Goal: Task Accomplishment & Management: Manage account settings

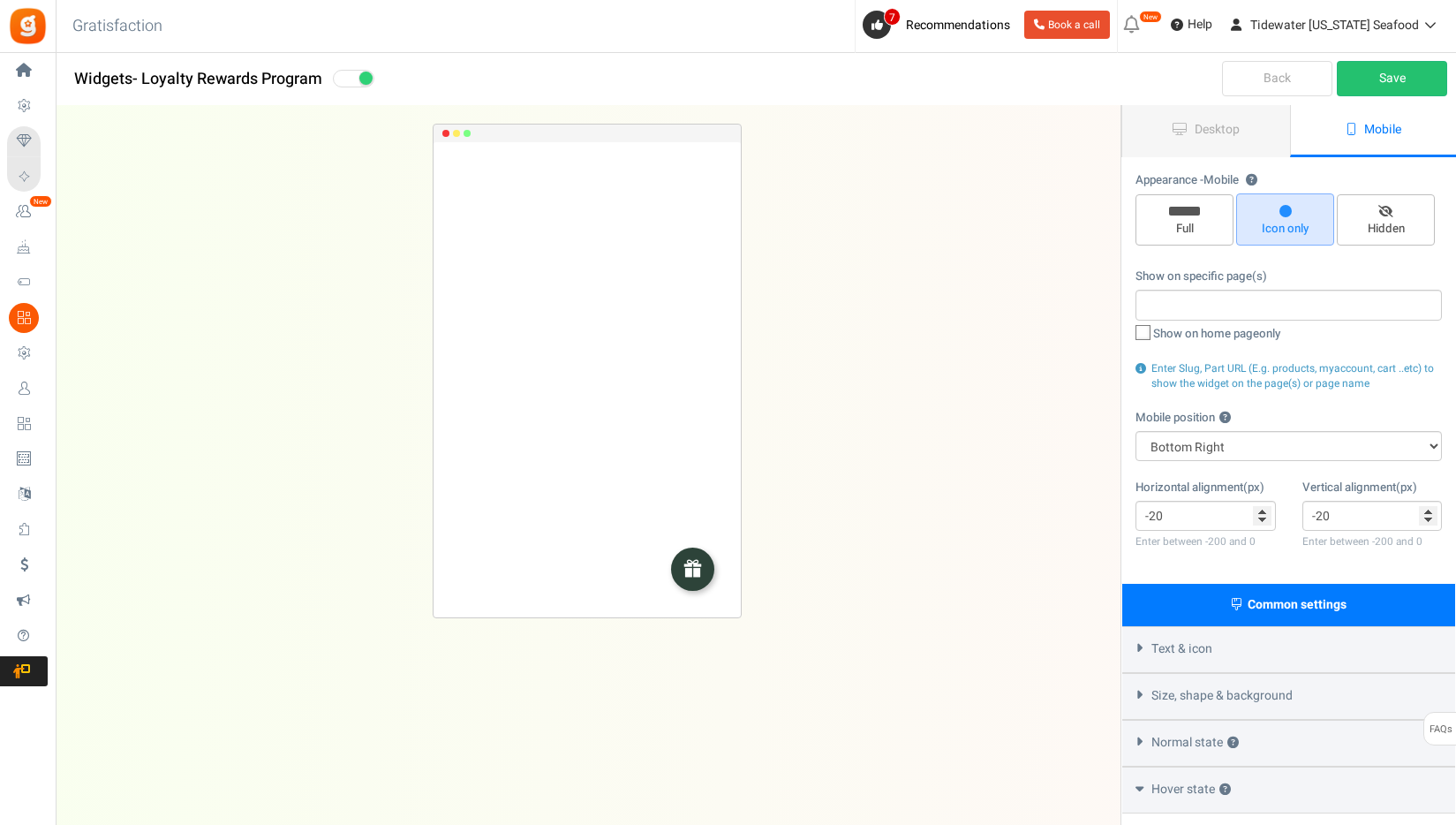
select select "right"
click at [878, 289] on div "REWARDS Loading.. × To configure LightBox layout please Click here" at bounding box center [586, 430] width 1121 height 649
drag, startPoint x: 1214, startPoint y: 515, endPoint x: 1034, endPoint y: 518, distance: 180.0
click at [1034, 518] on div "Widgets - Loyalty Rewards Program Desktop Mobile Back Save Please enter a widge…" at bounding box center [756, 578] width 1401 height 944
drag, startPoint x: 1335, startPoint y: 505, endPoint x: 1078, endPoint y: 425, distance: 269.2
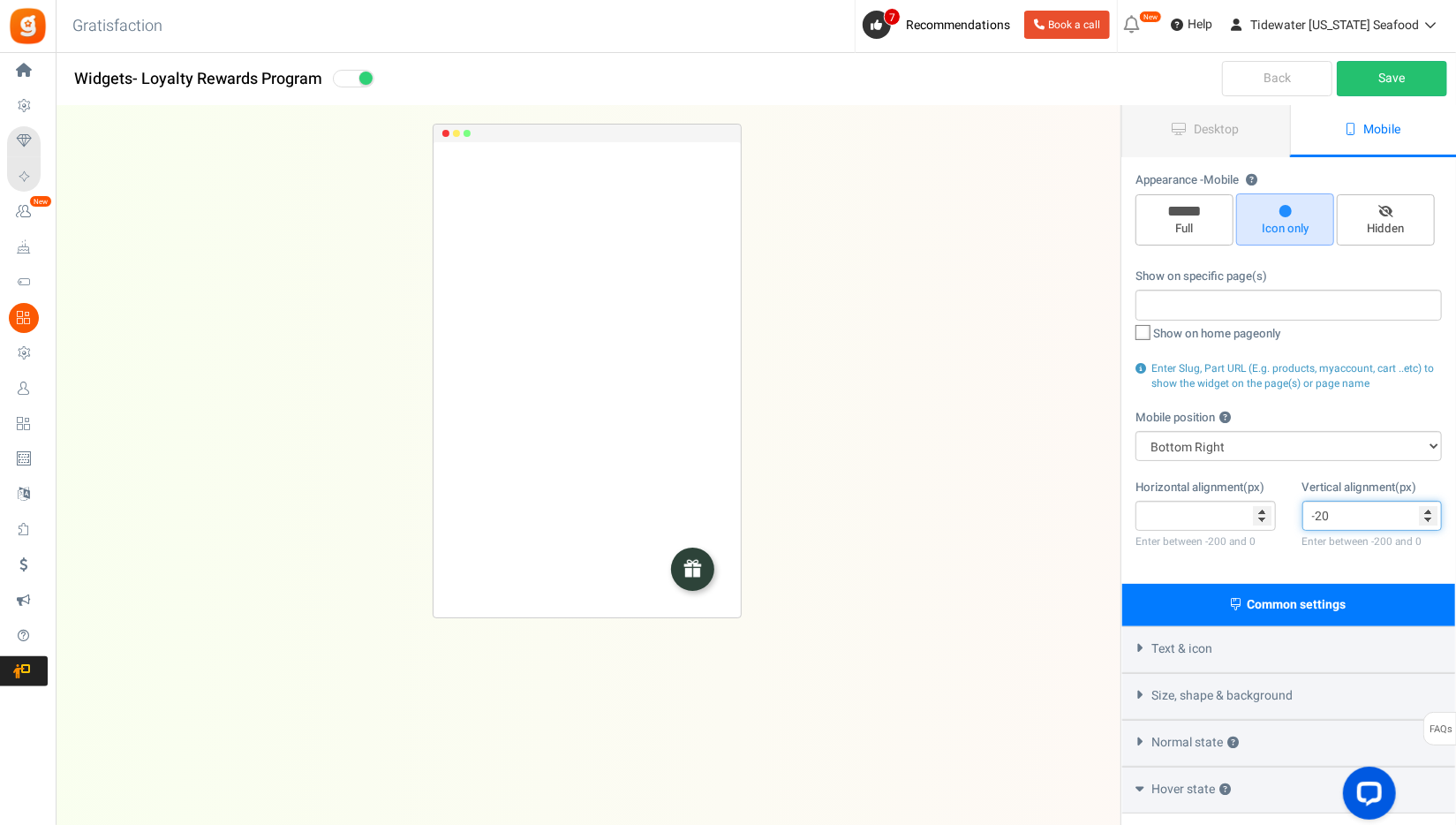
click at [1125, 440] on div "Appearance - Mobile ? Full Icon only Hidden Show on specific page(s) Show on ho…" at bounding box center [1289, 371] width 333 height 426
click at [959, 417] on div "REWARDS Loading.. × To configure LightBox layout please Click here" at bounding box center [586, 430] width 1121 height 649
click at [1221, 511] on input "number" at bounding box center [1206, 516] width 140 height 30
click at [1354, 503] on input "number" at bounding box center [1373, 516] width 140 height 30
click at [1421, 81] on link "Save" at bounding box center [1393, 78] width 110 height 35
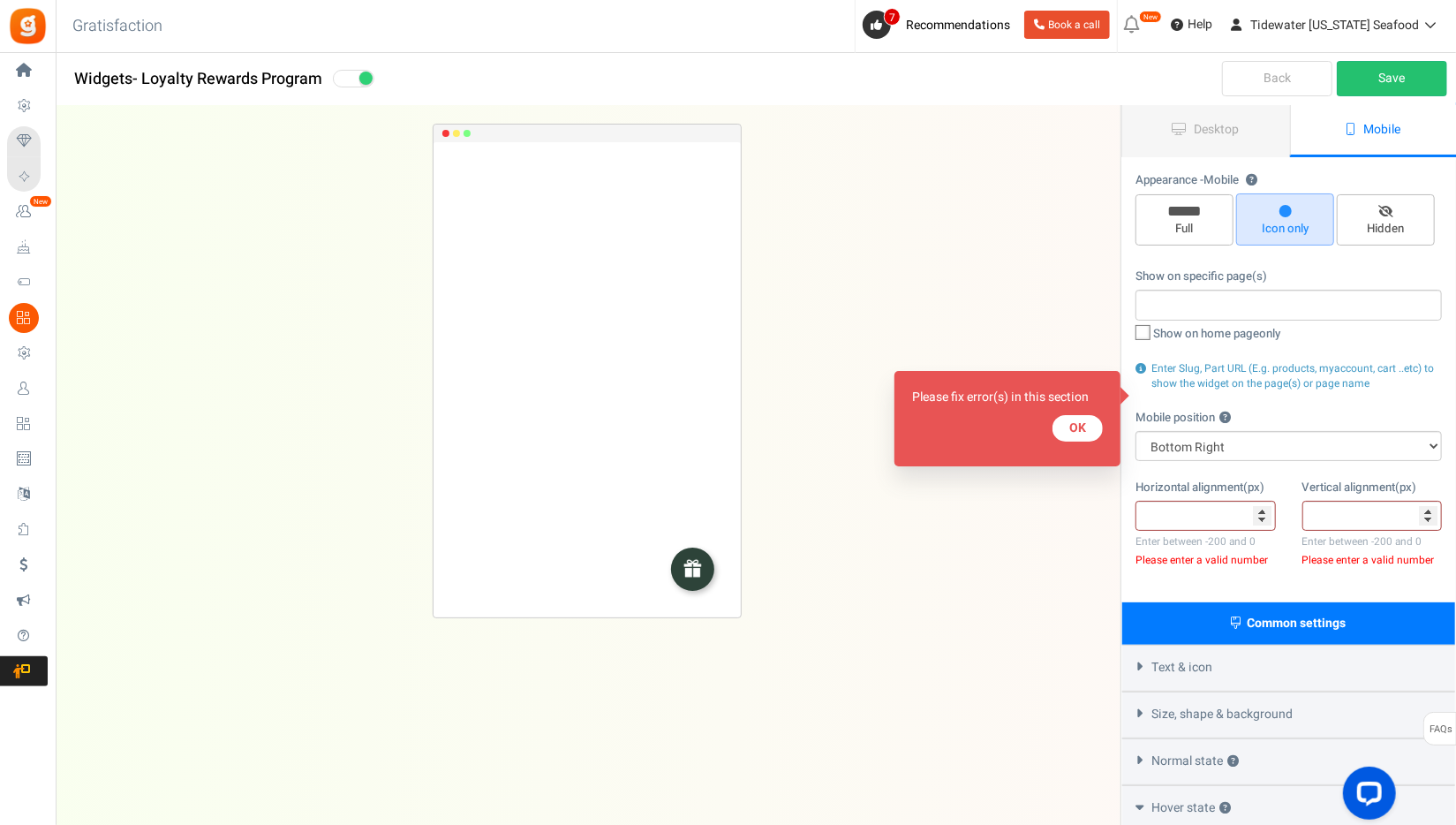
click at [1080, 435] on button "OK" at bounding box center [1078, 428] width 50 height 26
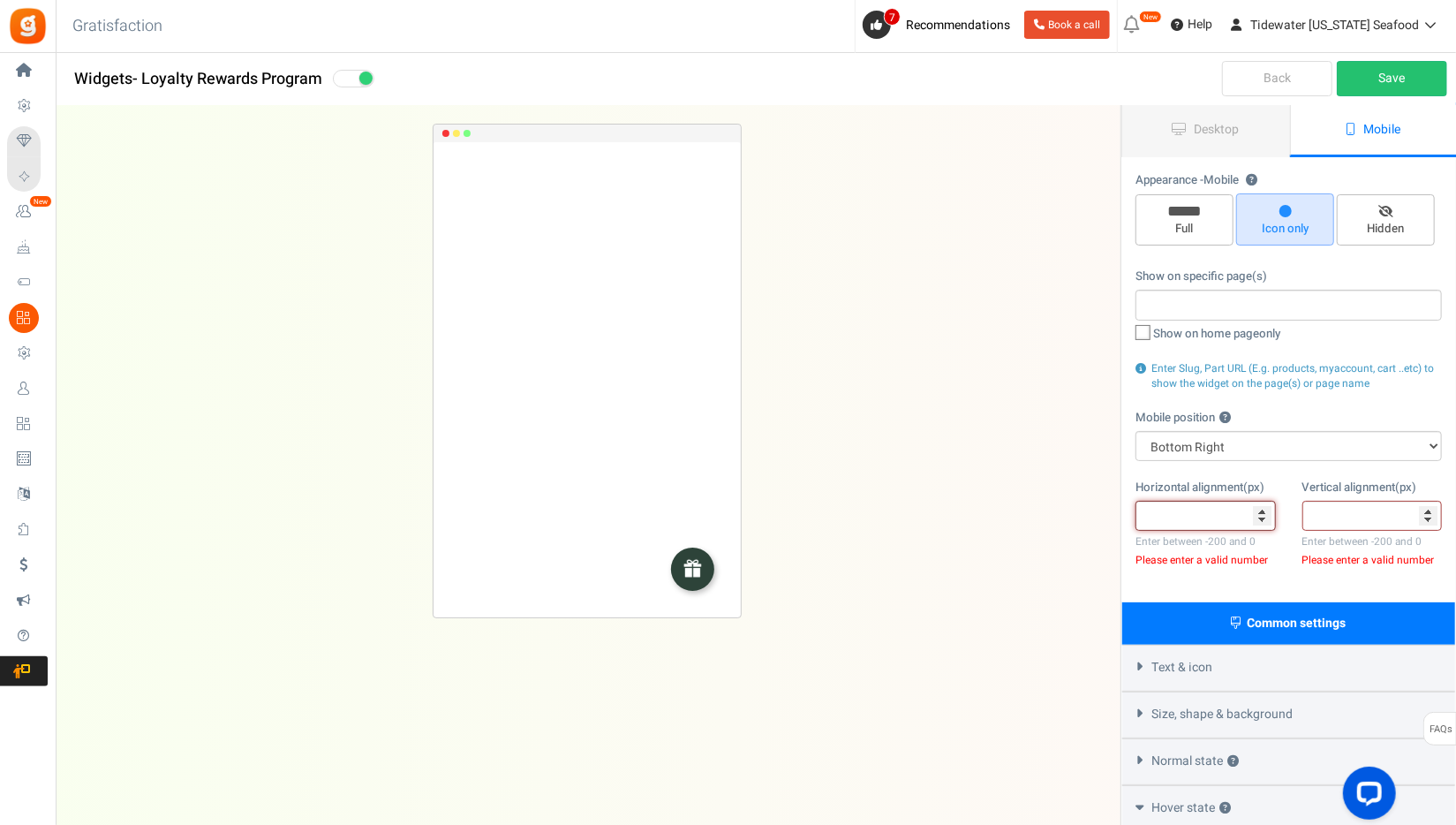
click at [1170, 522] on input "number" at bounding box center [1206, 516] width 140 height 30
type input "0"
click at [1338, 513] on input "number" at bounding box center [1373, 516] width 140 height 30
type input "0"
click at [1382, 85] on link "Save" at bounding box center [1393, 78] width 110 height 35
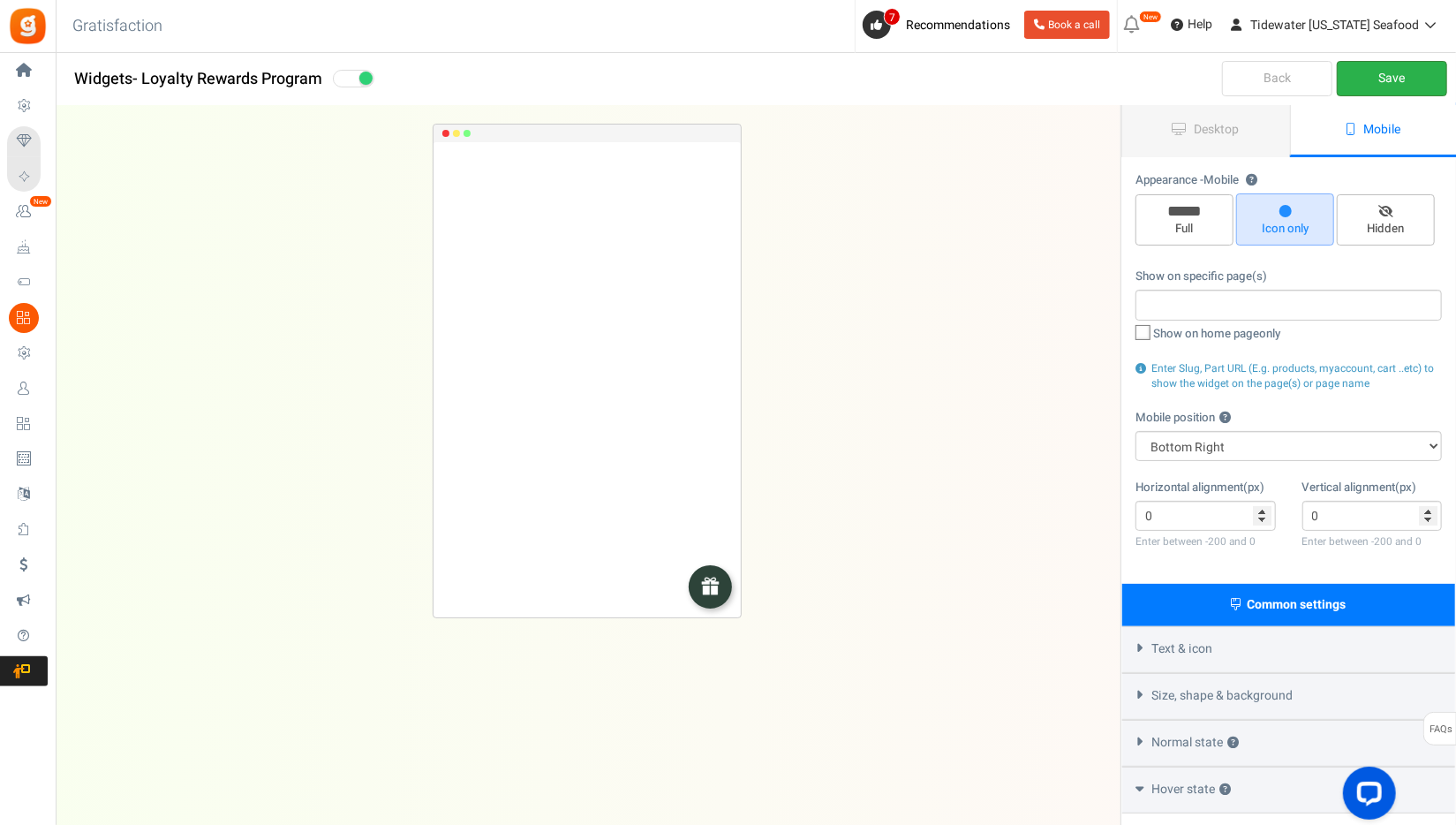
click at [1371, 81] on link "Save" at bounding box center [1393, 78] width 110 height 35
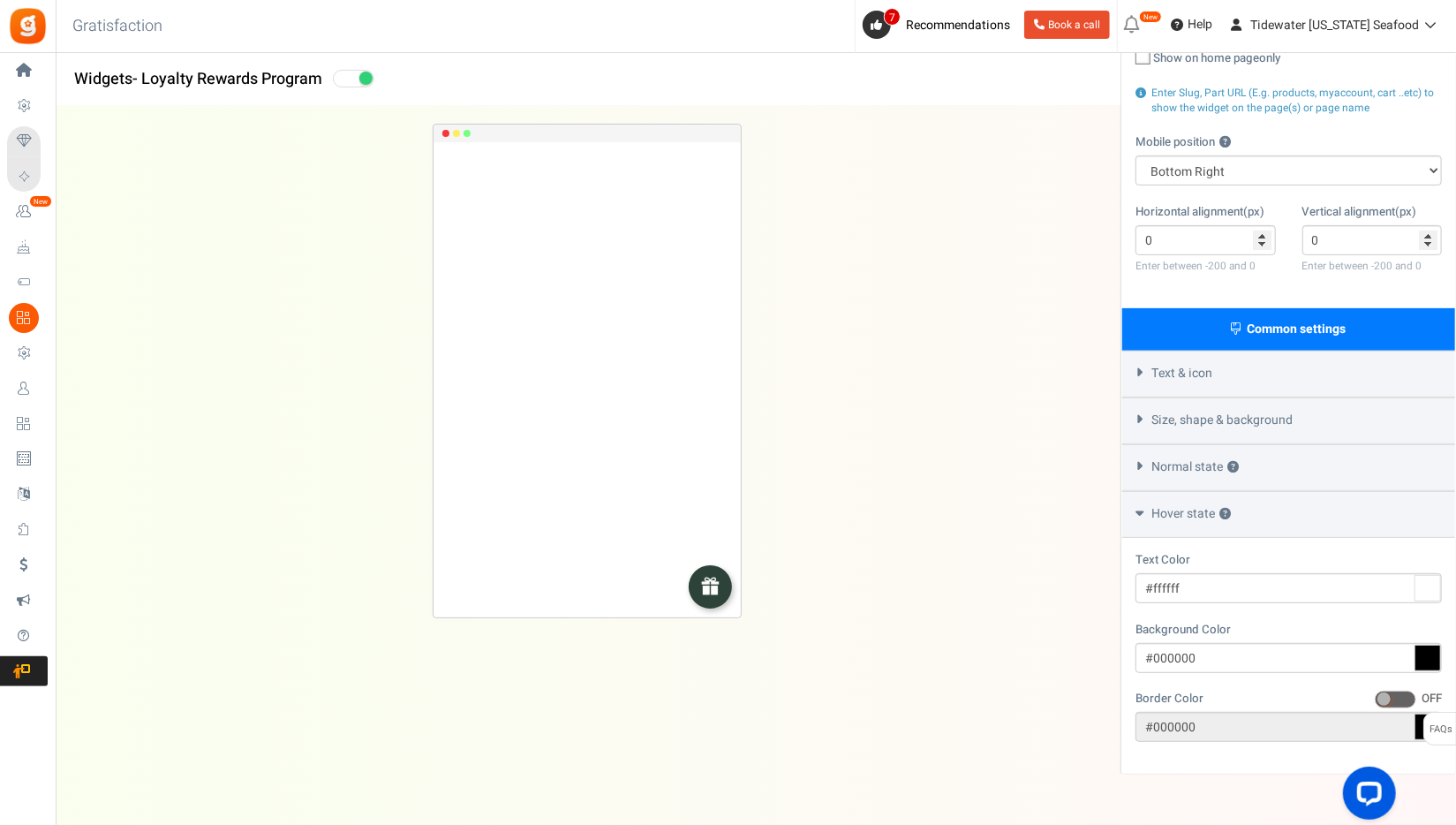
scroll to position [308, 0]
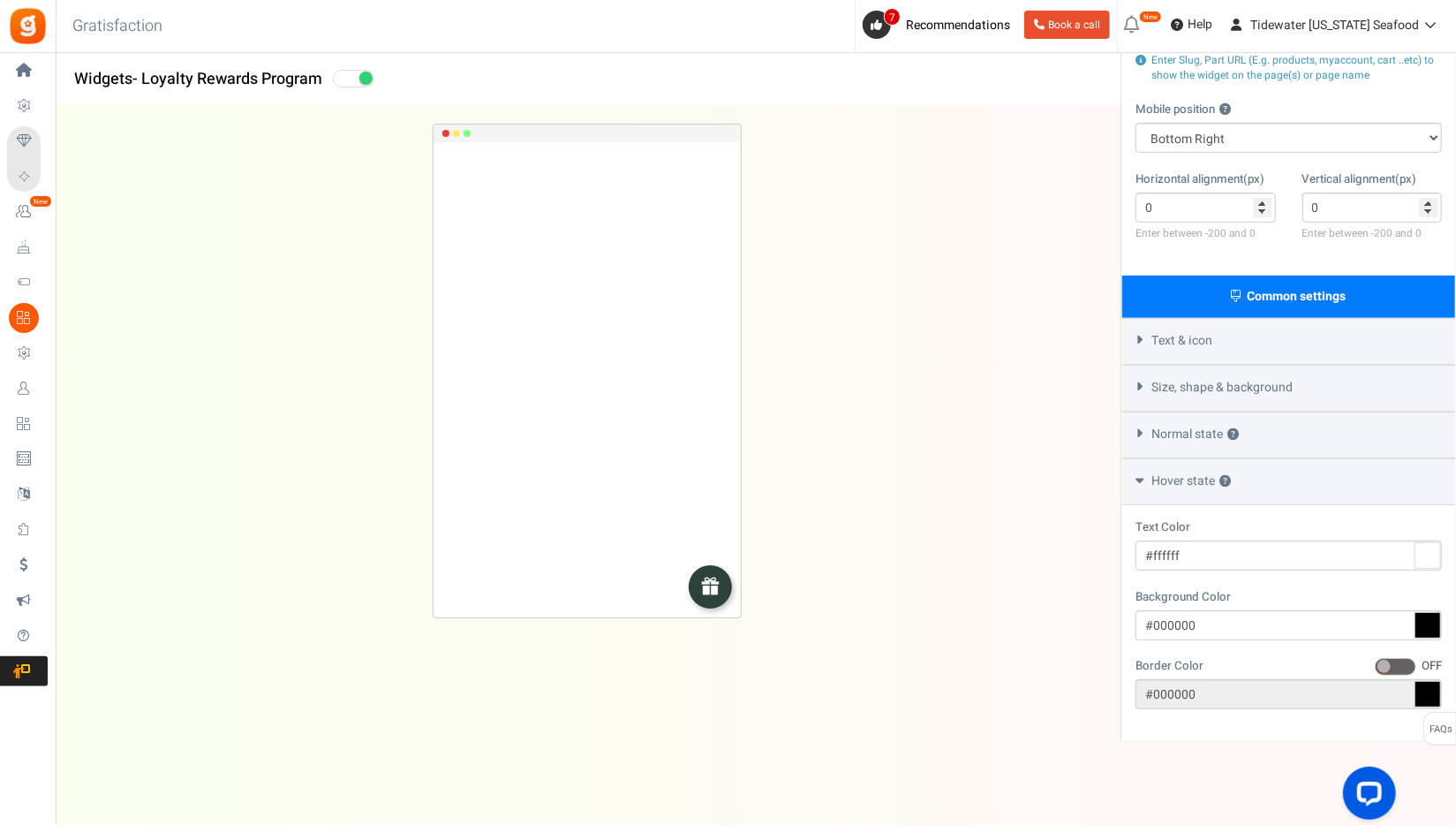
click at [1163, 439] on span "Normal state ?" at bounding box center [1196, 434] width 88 height 18
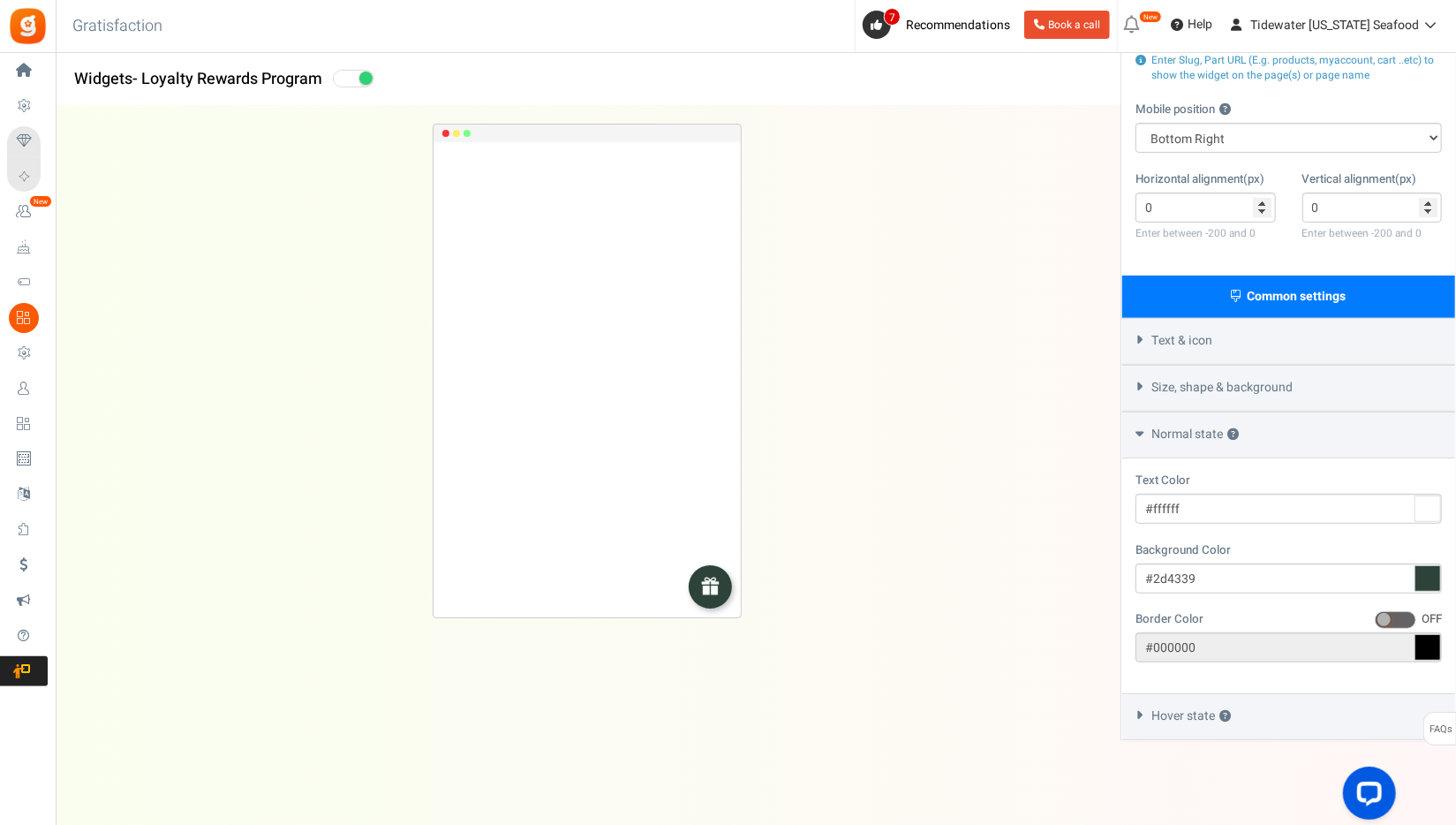
click at [1193, 396] on div "Size, shape & background" at bounding box center [1289, 388] width 333 height 47
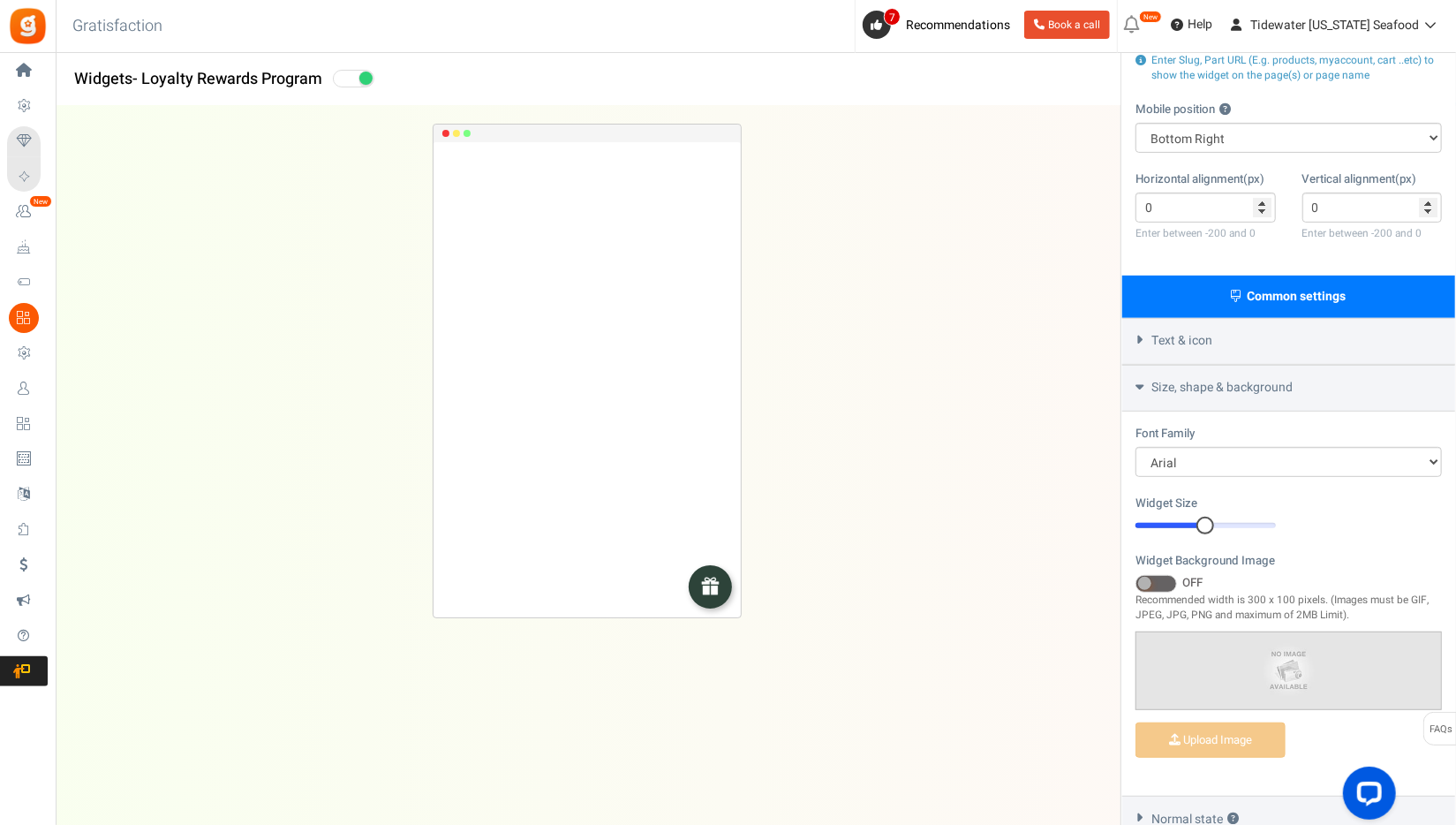
click at [1156, 583] on span at bounding box center [1156, 583] width 41 height 18
click at [1136, 583] on input "ON OFF" at bounding box center [1136, 584] width 0 height 11
click at [1169, 583] on span at bounding box center [1169, 583] width 13 height 13
click at [1136, 583] on input "ON OFF" at bounding box center [1136, 584] width 0 height 11
click at [1149, 385] on div "Size, shape & background" at bounding box center [1289, 388] width 333 height 47
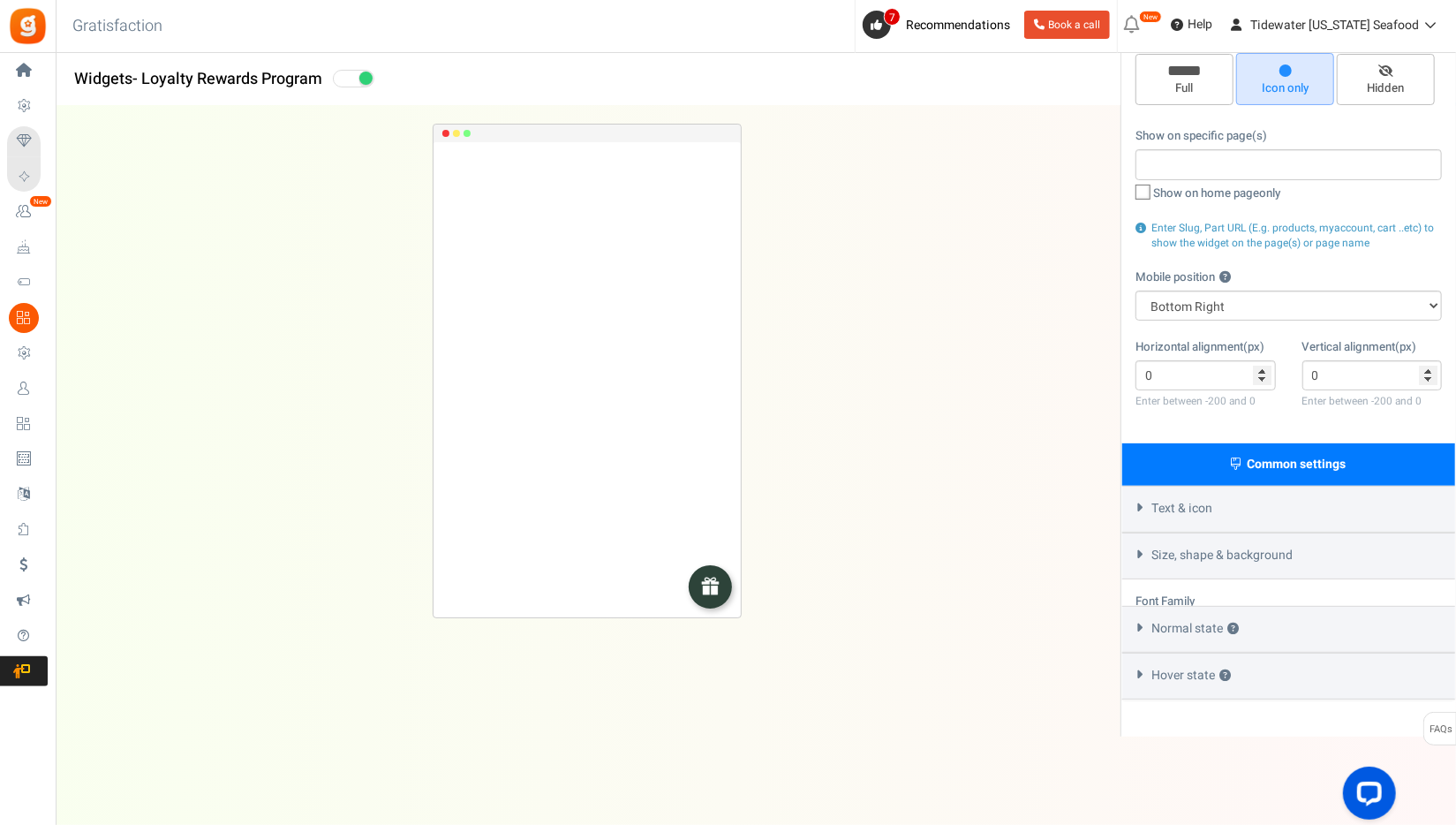
scroll to position [140, 0]
click at [1184, 507] on span "Text & icon" at bounding box center [1182, 509] width 61 height 18
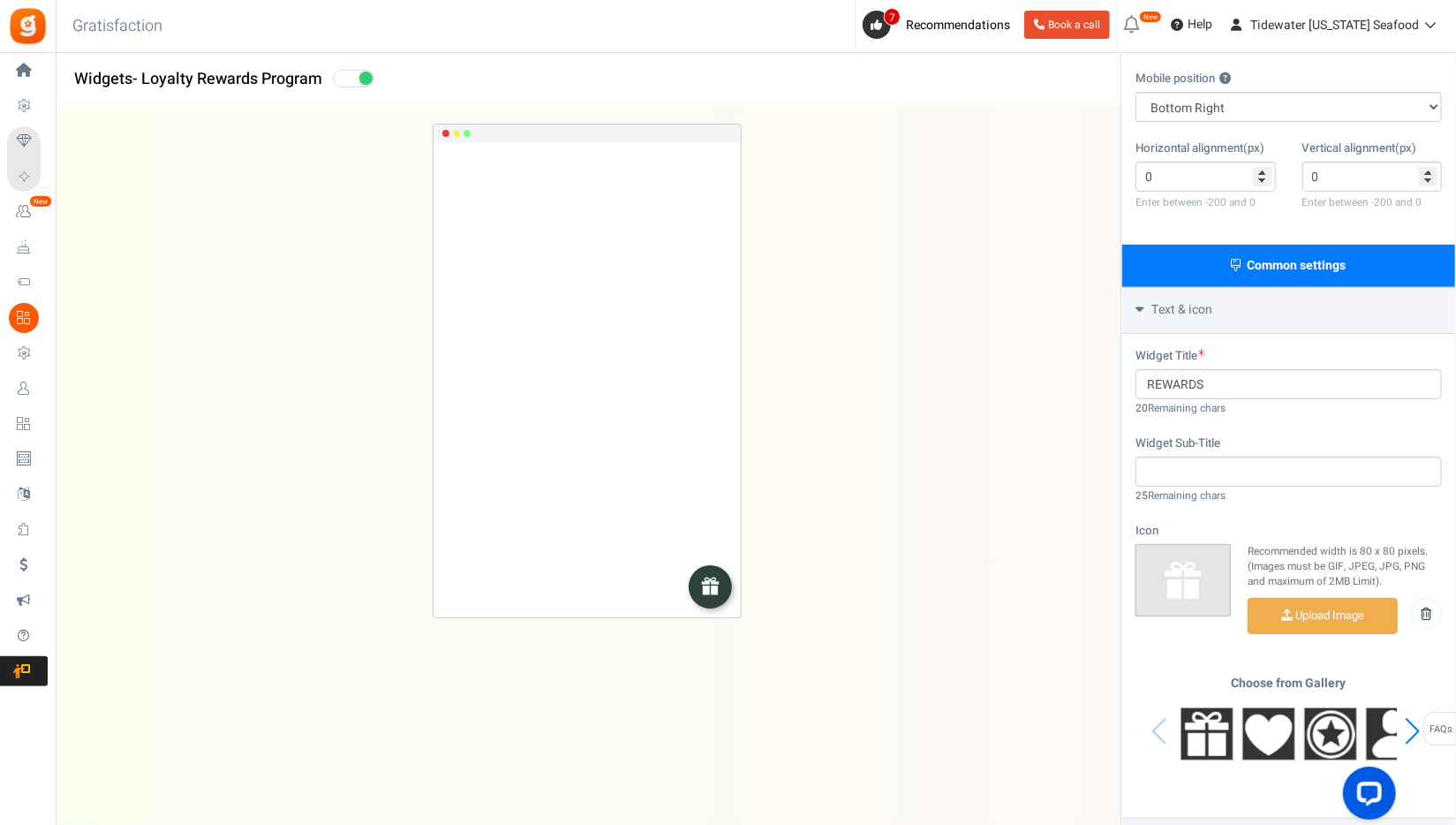
scroll to position [397, 0]
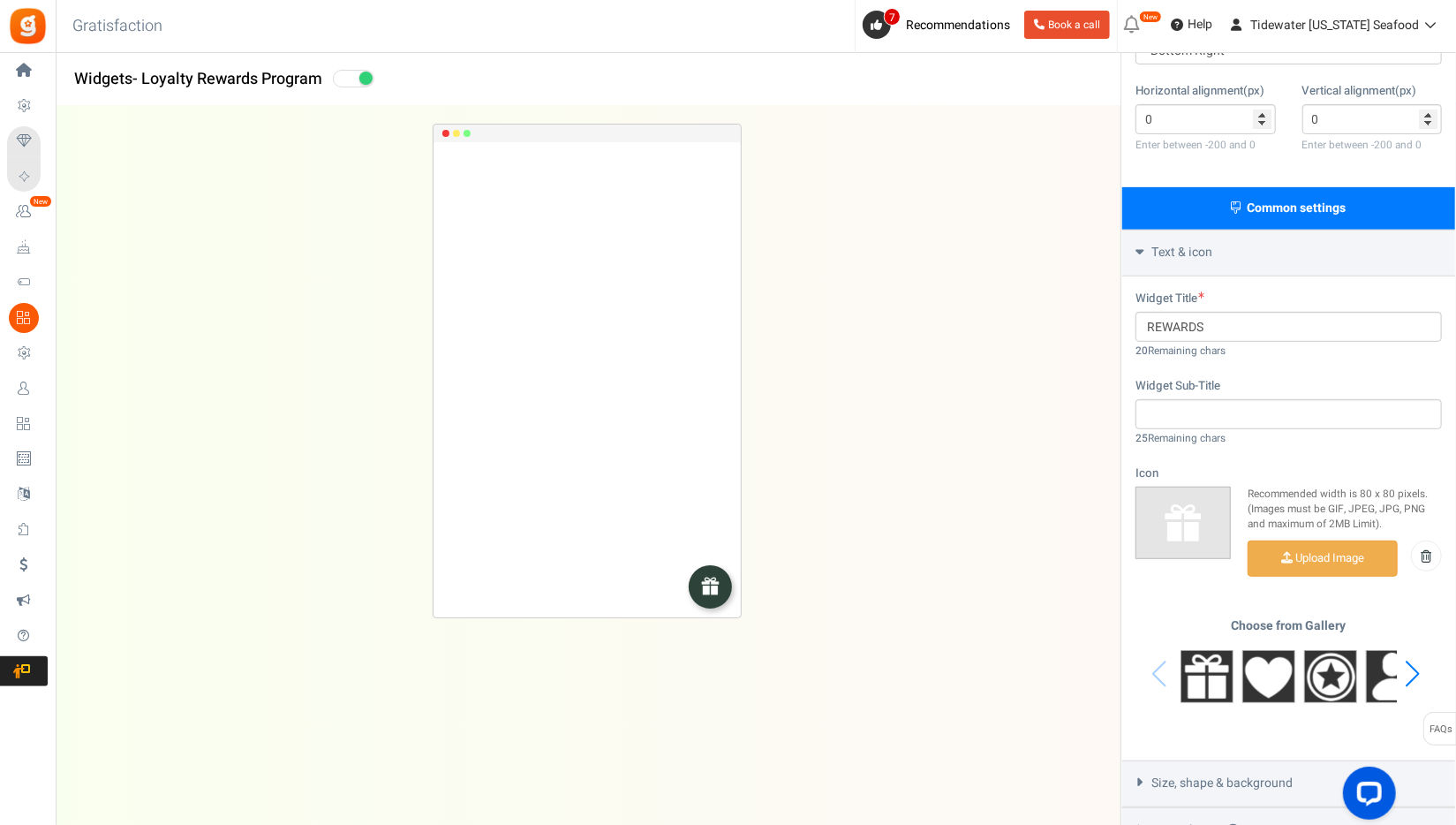
click at [1413, 680] on div "Next slide" at bounding box center [1413, 674] width 24 height 53
click at [1414, 679] on div "Next slide" at bounding box center [1413, 674] width 24 height 53
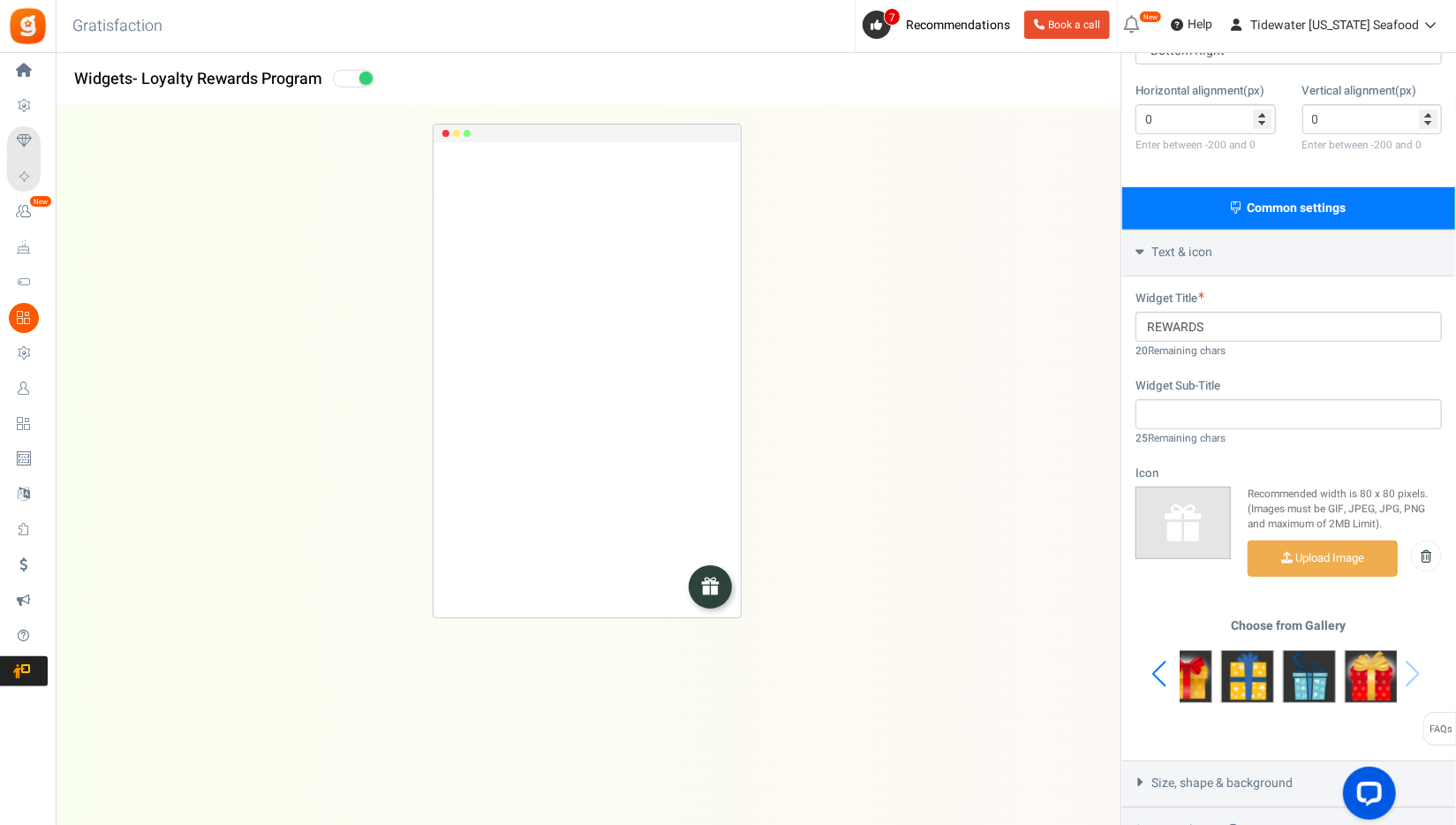
click at [1414, 679] on div "Choose from Gallery" at bounding box center [1289, 674] width 306 height 110
click at [1157, 671] on div "Previous slide" at bounding box center [1159, 674] width 24 height 53
click at [1157, 672] on div "Previous slide" at bounding box center [1159, 674] width 24 height 53
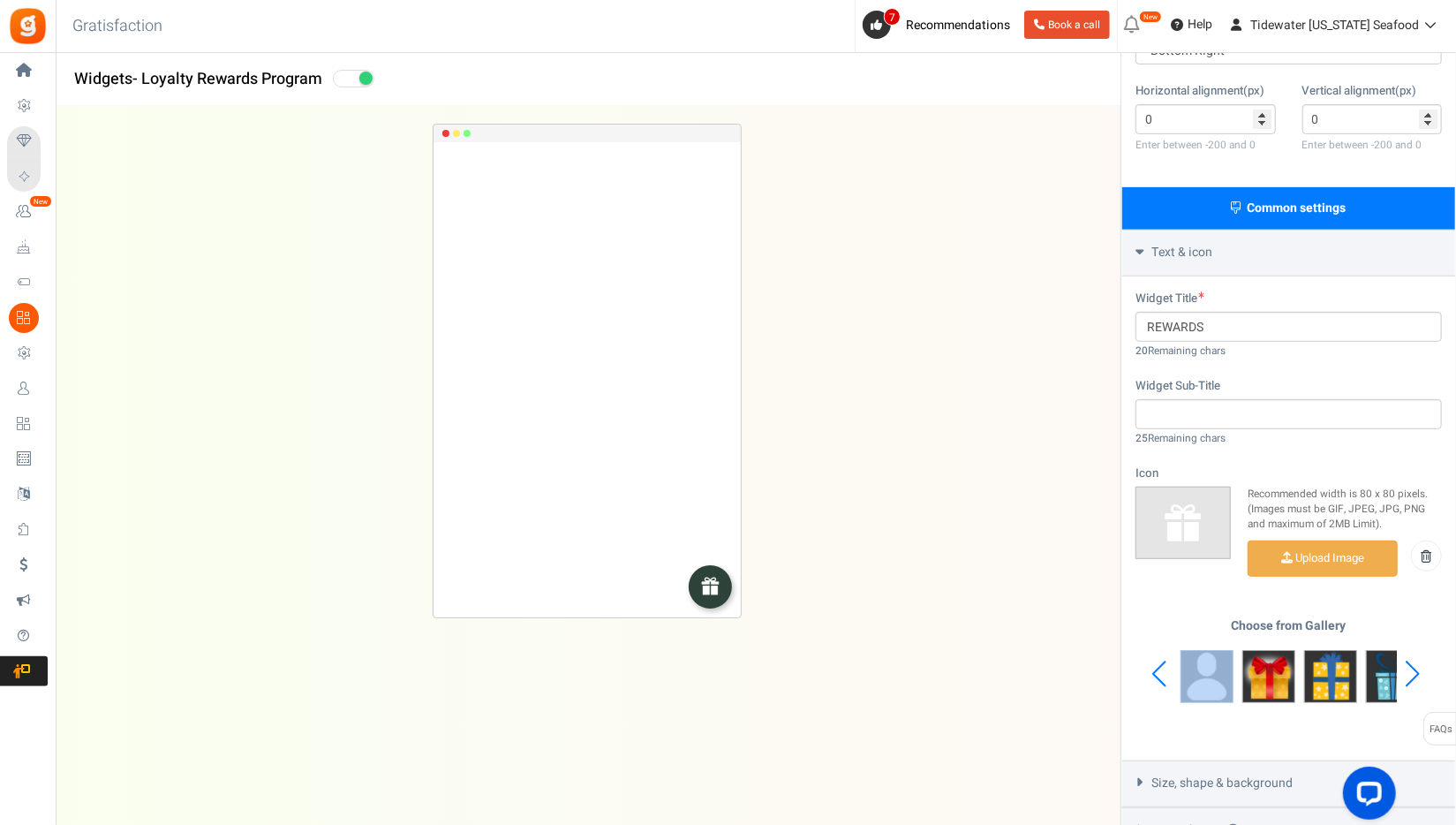
click at [1159, 672] on div "Previous slide" at bounding box center [1159, 674] width 24 height 53
click at [1159, 672] on div "Choose from Gallery" at bounding box center [1289, 674] width 306 height 110
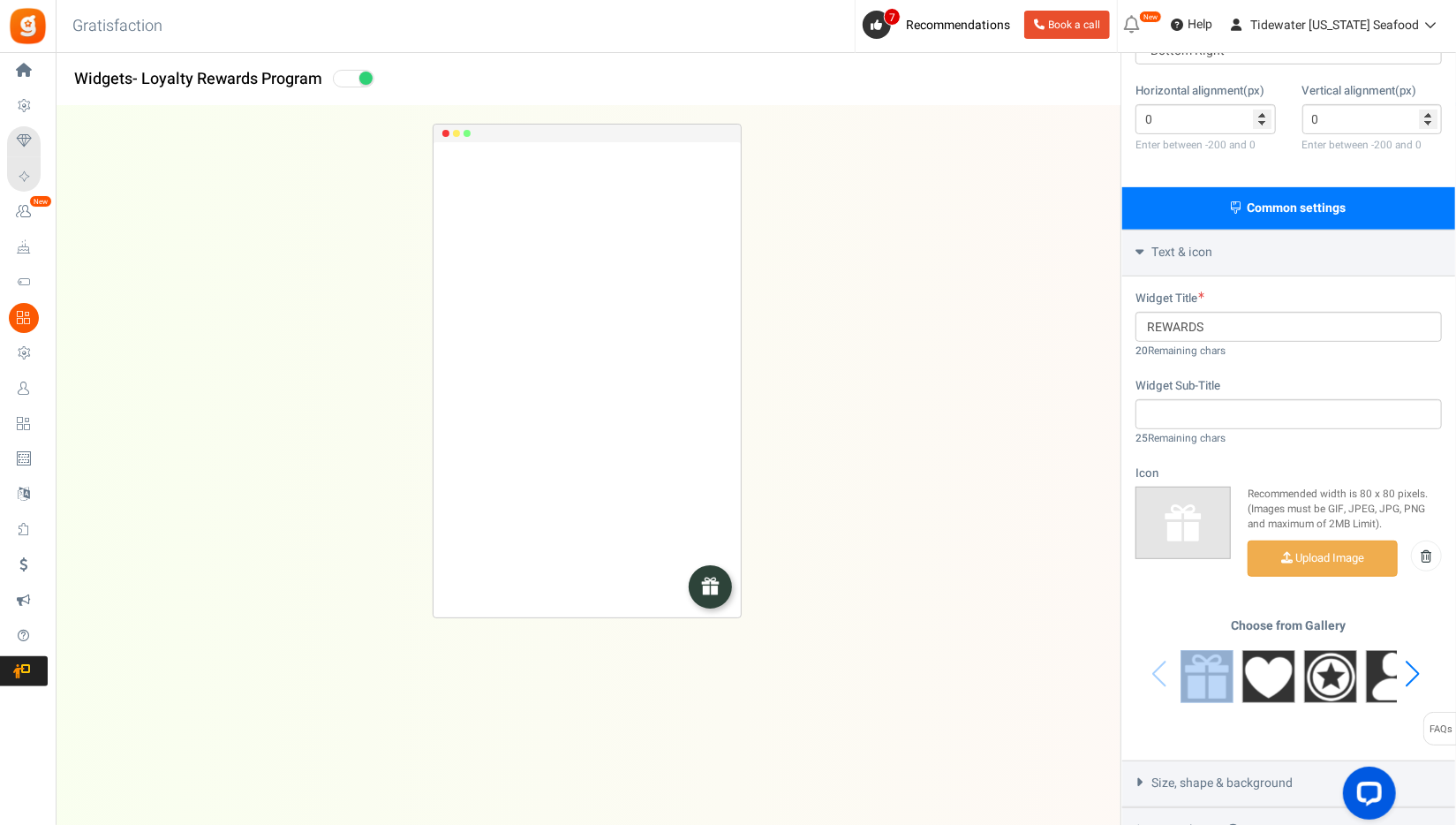
click at [1159, 673] on div "Choose from Gallery" at bounding box center [1289, 674] width 306 height 110
click at [1342, 555] on input "file" at bounding box center [1323, 558] width 148 height 35
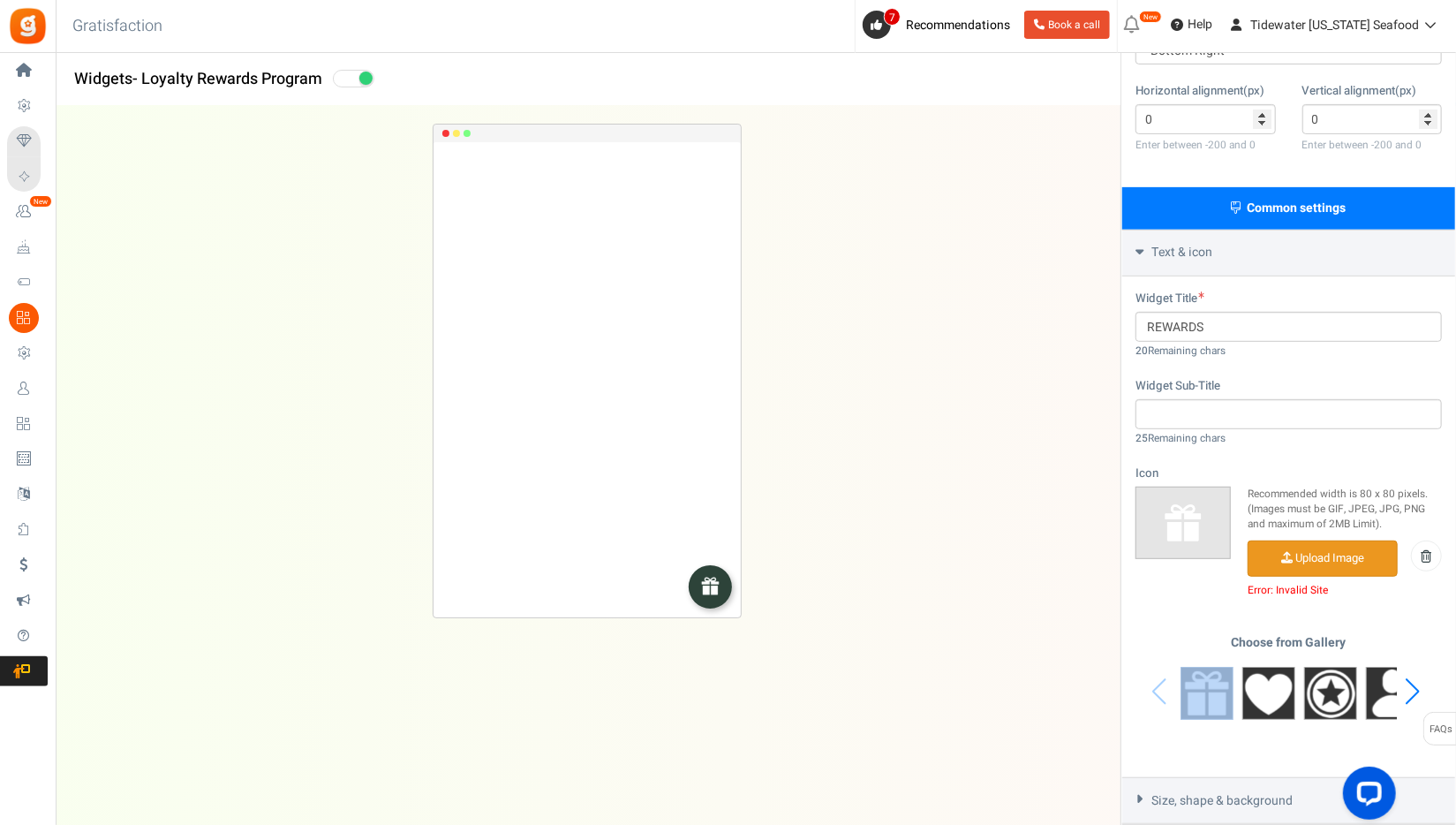
click at [1329, 552] on input "file" at bounding box center [1323, 558] width 148 height 35
click at [1432, 554] on icon at bounding box center [1426, 555] width 10 height 12
click at [1194, 530] on img at bounding box center [1183, 522] width 42 height 42
click at [1313, 545] on input "file" at bounding box center [1323, 558] width 148 height 35
drag, startPoint x: 1290, startPoint y: 588, endPoint x: 1324, endPoint y: 583, distance: 34.4
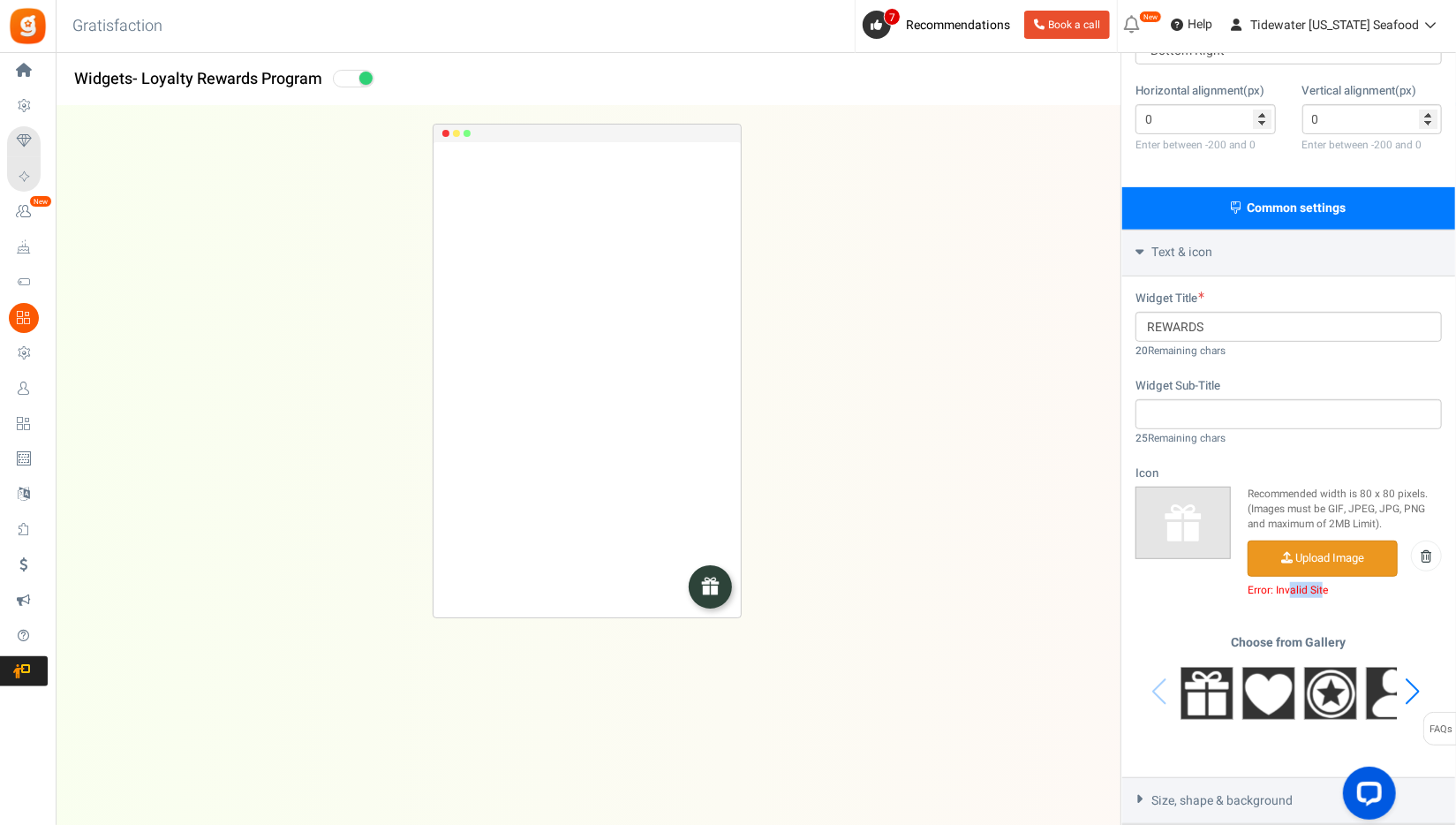
click at [1324, 583] on span "Error: Invalid Site" at bounding box center [1345, 589] width 194 height 12
click at [1352, 591] on div "Upload Image Error: Invalid Site" at bounding box center [1345, 570] width 194 height 60
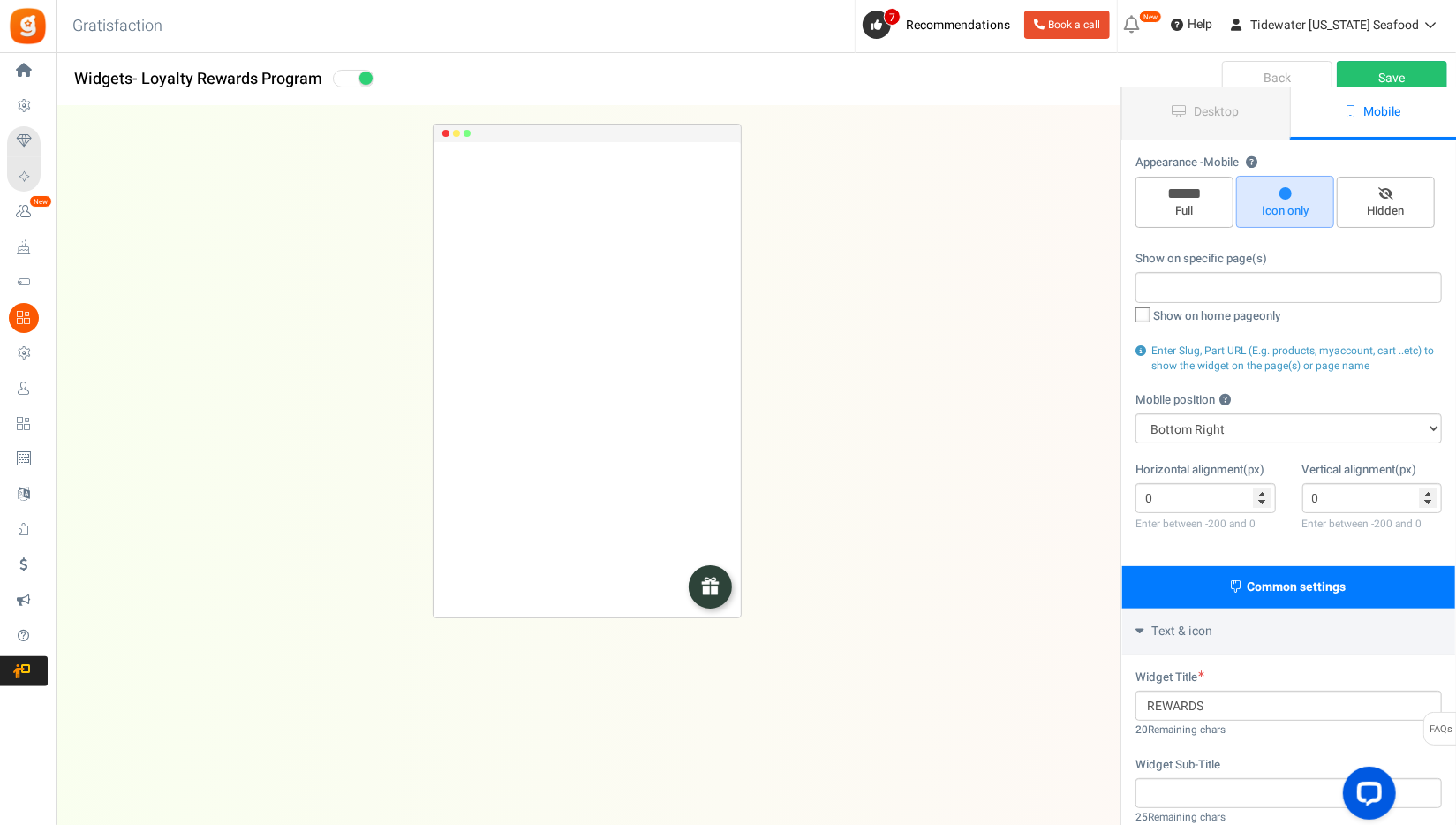
scroll to position [0, 0]
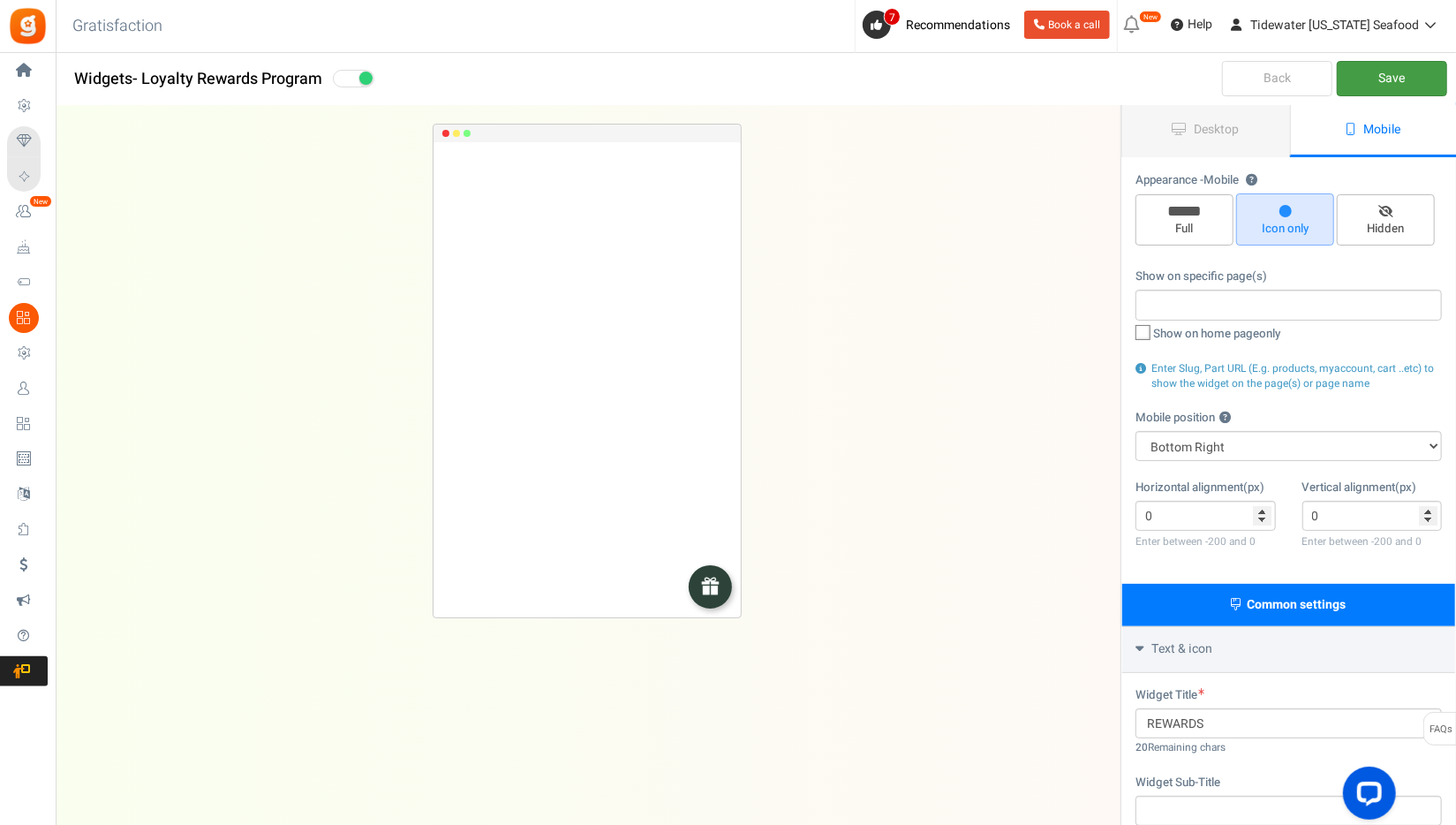
click at [1418, 87] on link "Save" at bounding box center [1393, 78] width 110 height 35
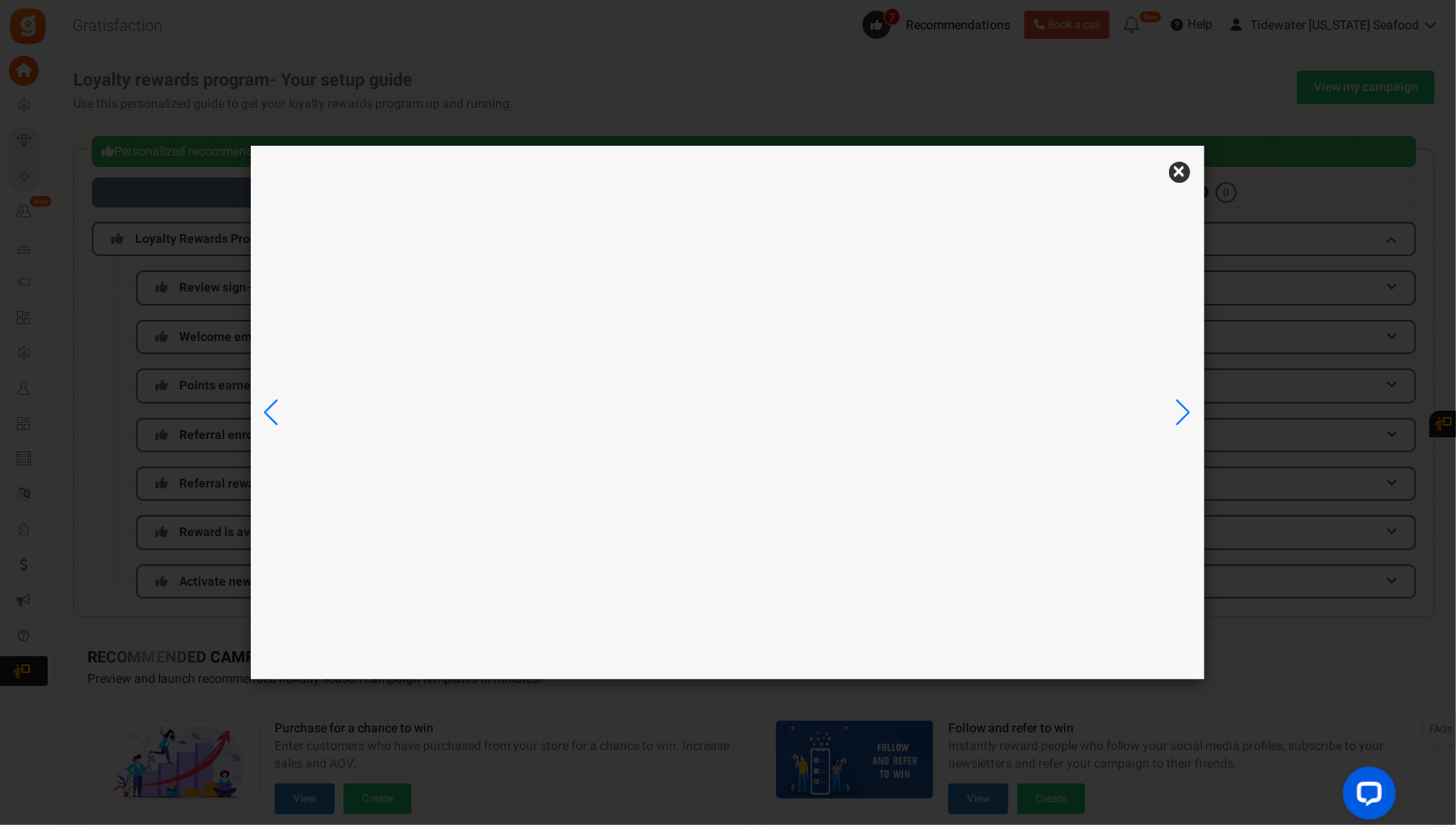
drag, startPoint x: 1401, startPoint y: 71, endPoint x: 1379, endPoint y: 85, distance: 26.1
click at [1379, 85] on div "× YOU ASKED. WE LISTENED. New" at bounding box center [728, 412] width 1456 height 825
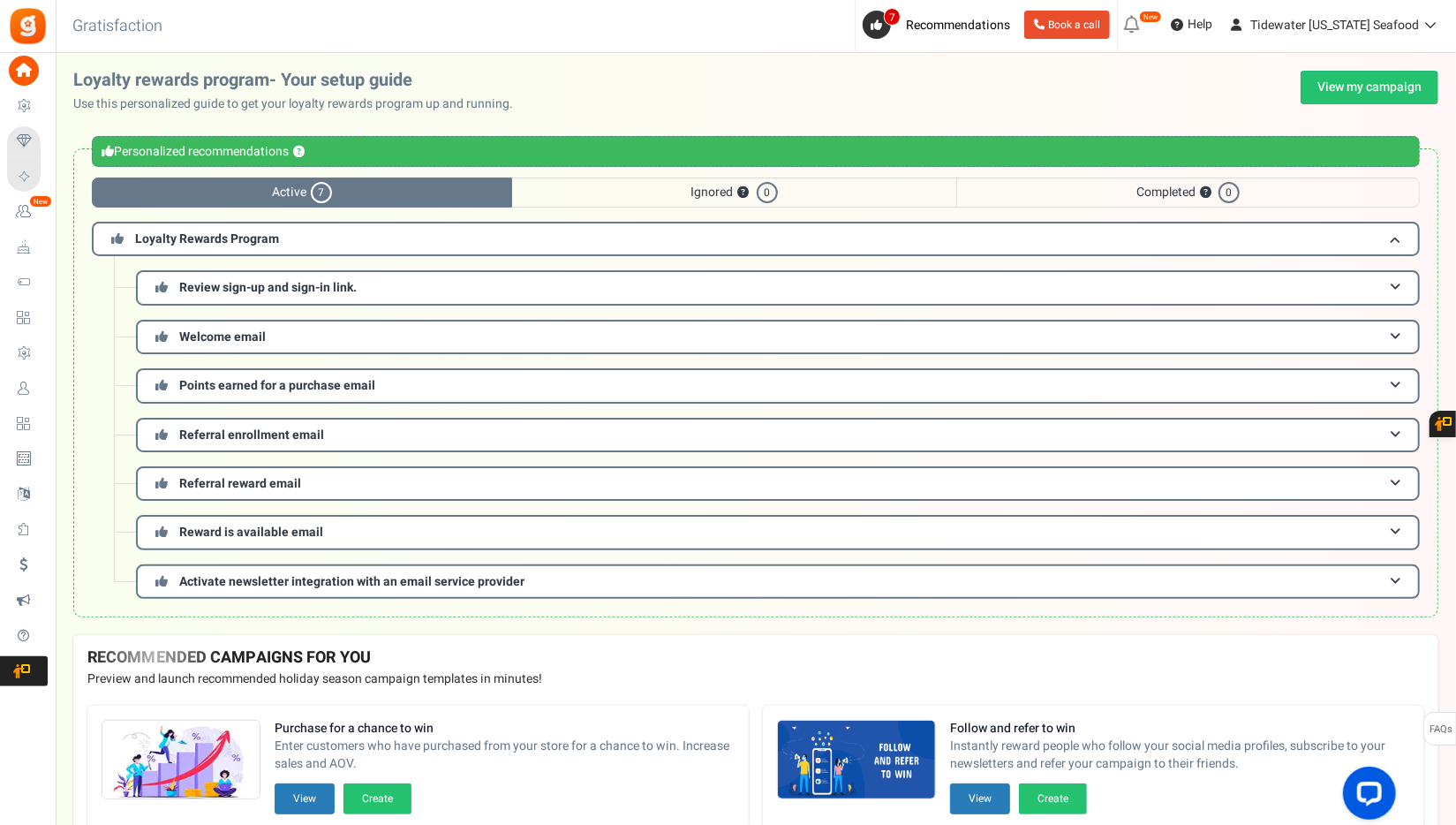
click at [1392, 105] on div "Loyalty rewards program- Your setup guide Use this personalized guide to get yo…" at bounding box center [756, 91] width 1365 height 42
click at [1383, 95] on link "View my campaign" at bounding box center [1370, 88] width 138 height 34
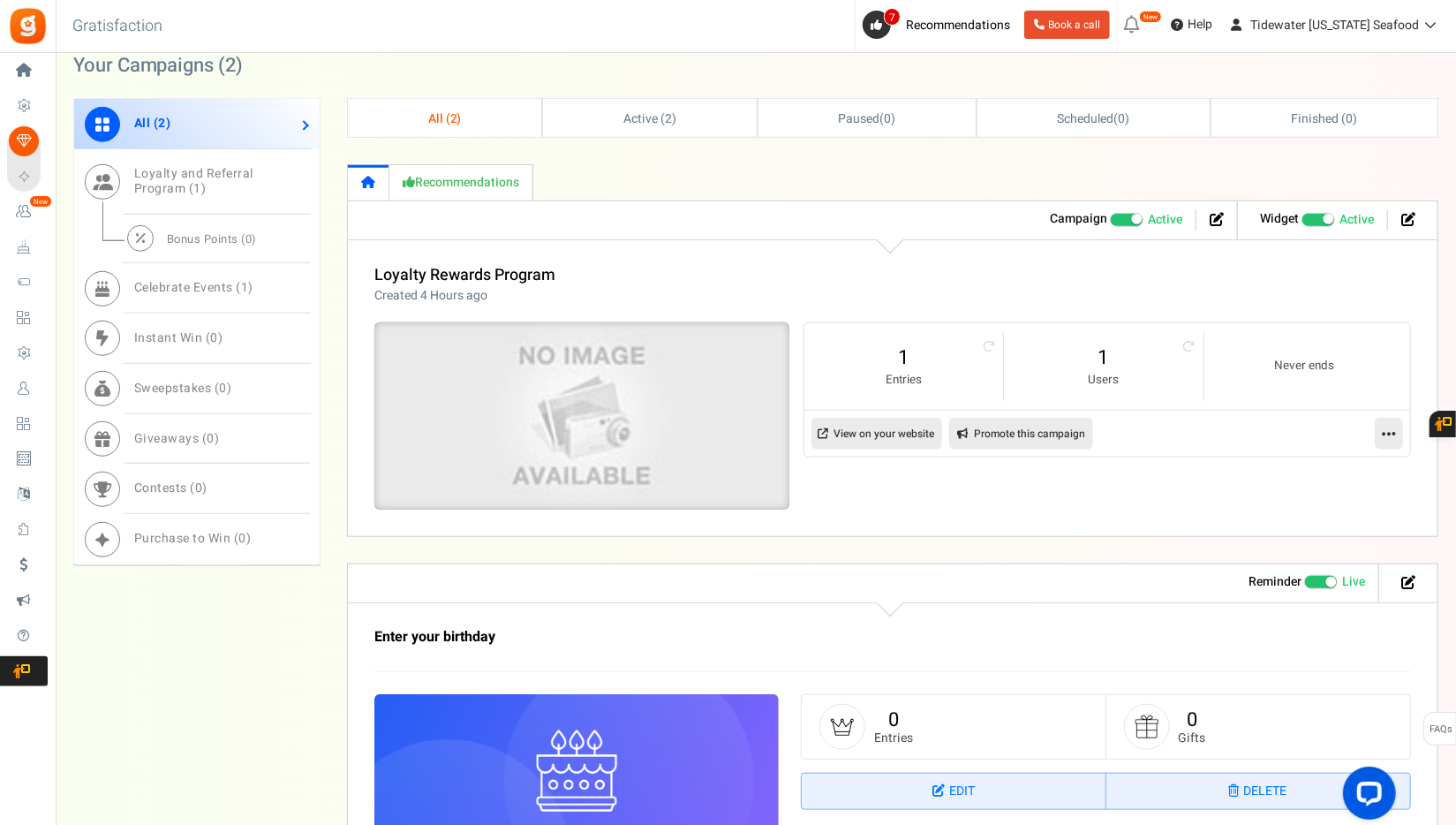
scroll to position [597, 0]
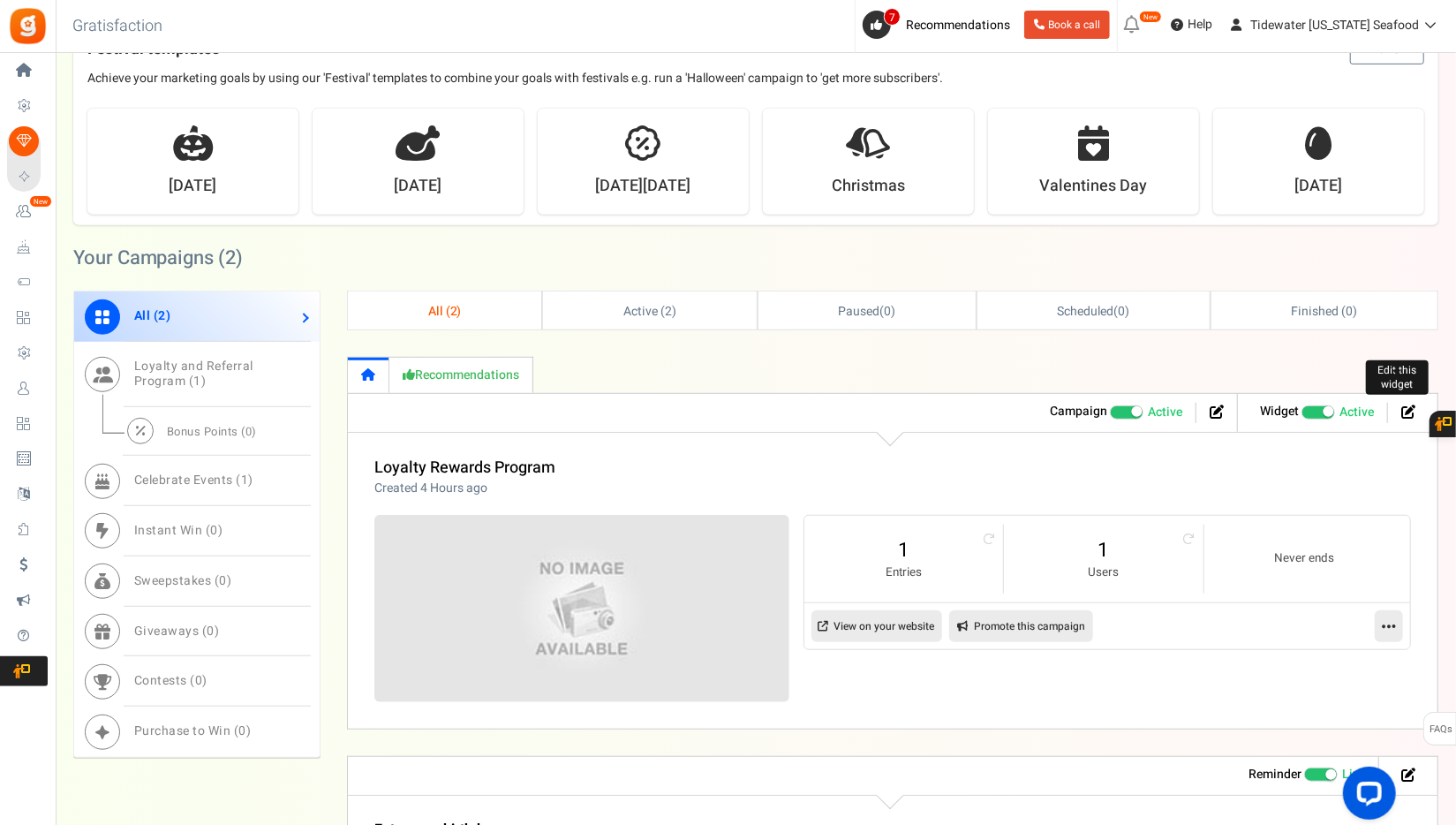
click at [1412, 412] on icon at bounding box center [1408, 411] width 14 height 14
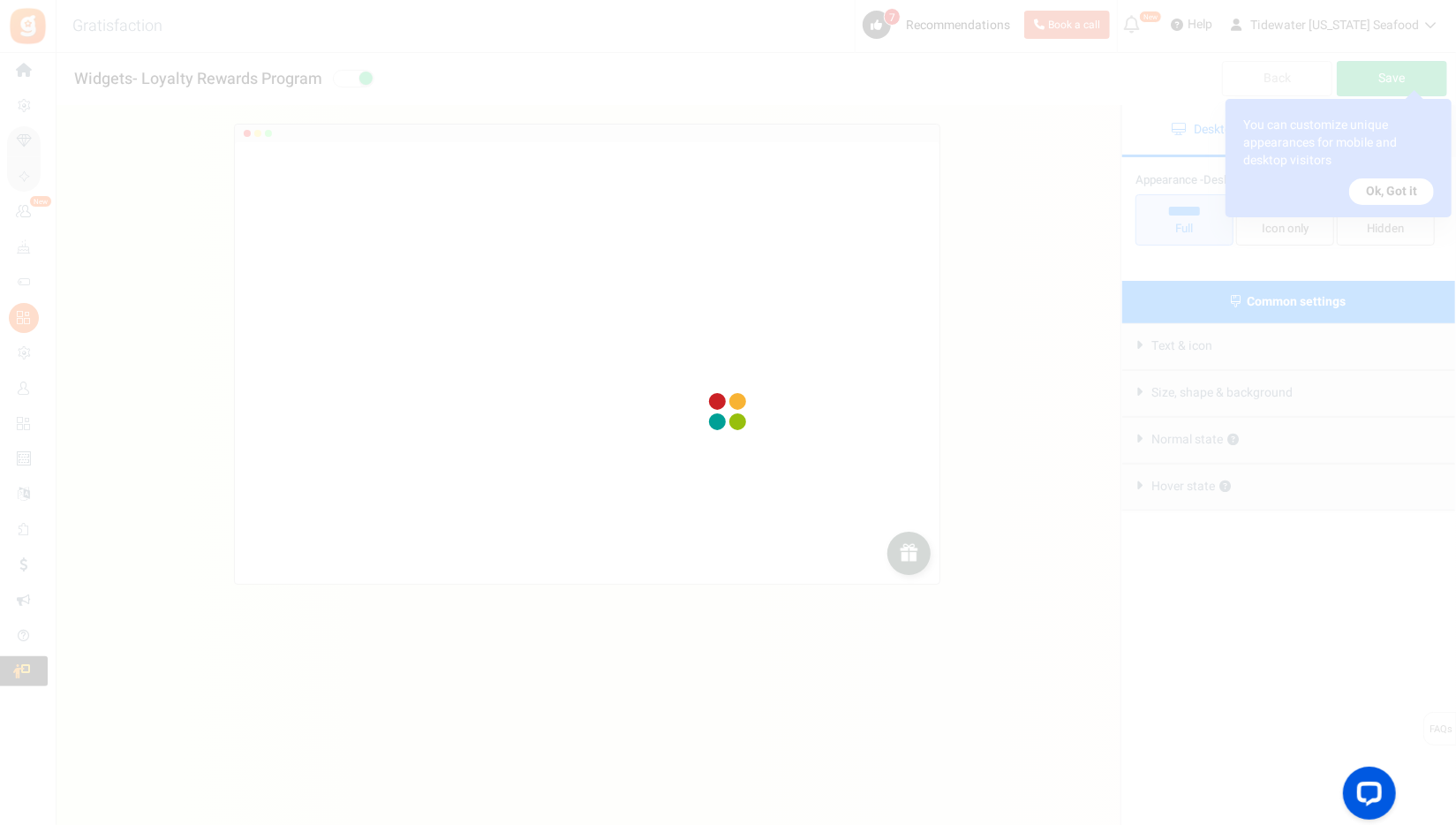
radio input "true"
select select "right"
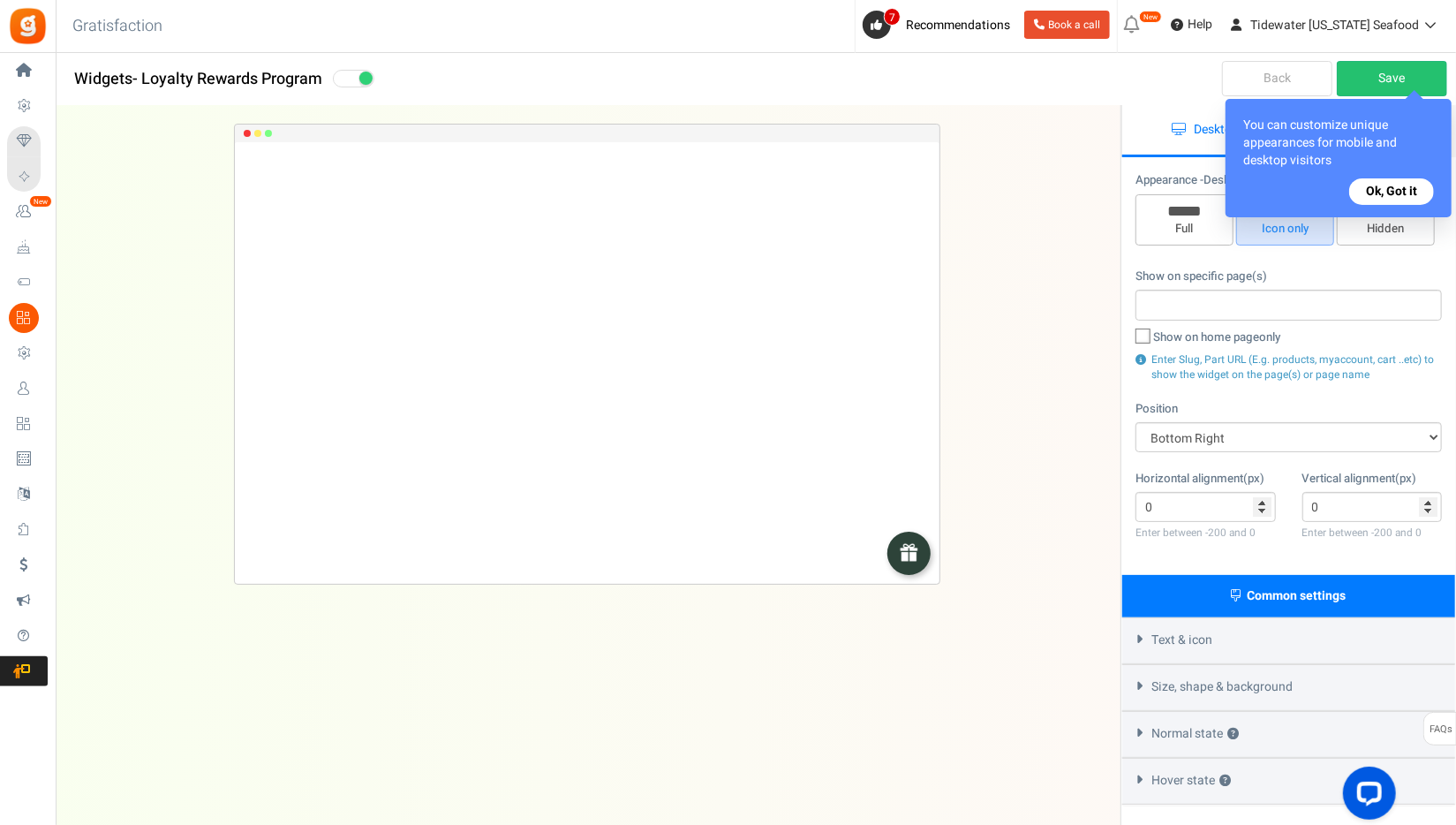
click at [1373, 193] on button "Ok, Got it" at bounding box center [1392, 191] width 85 height 26
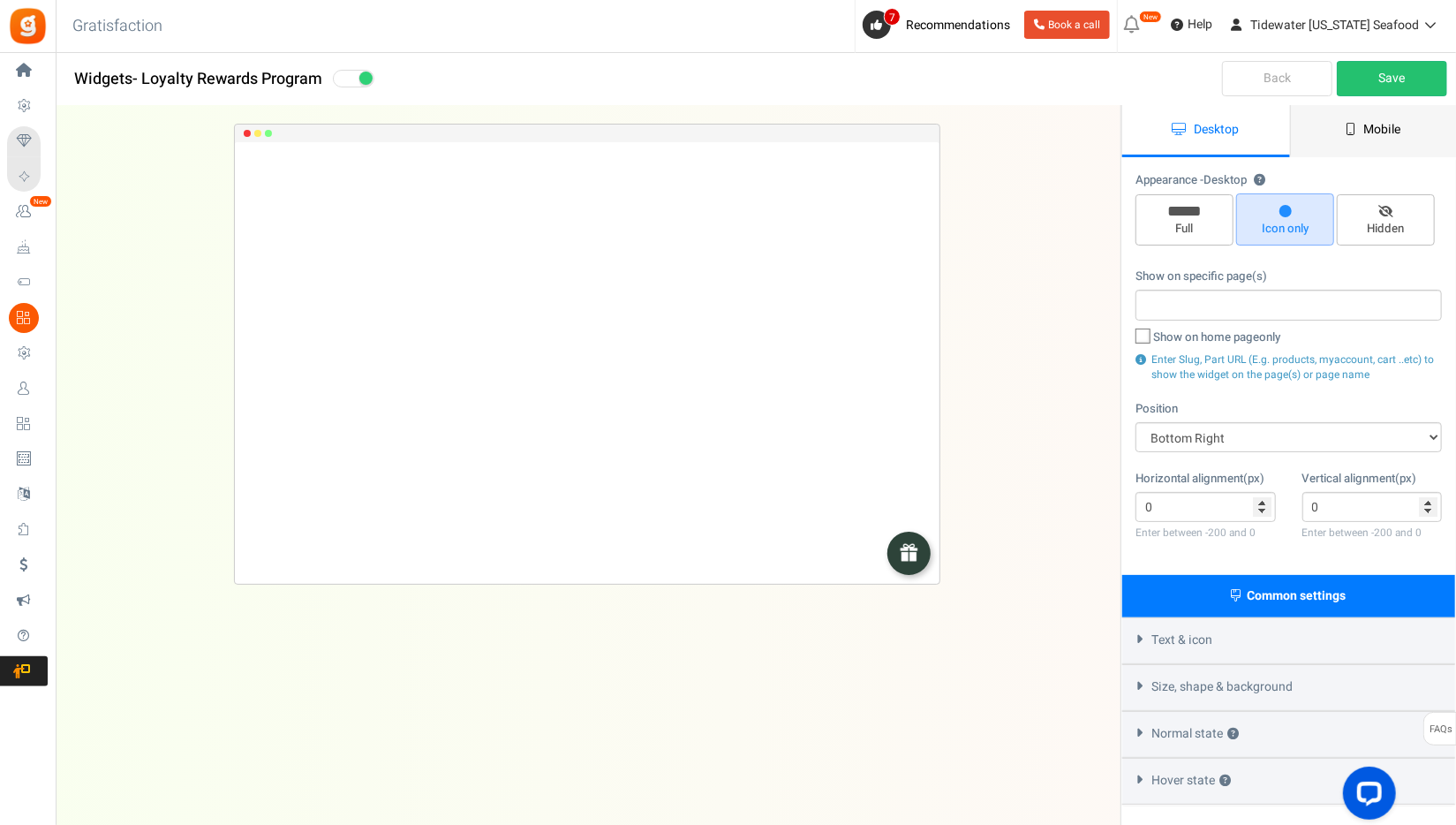
click at [1355, 151] on link "Mobile" at bounding box center [1374, 132] width 168 height 52
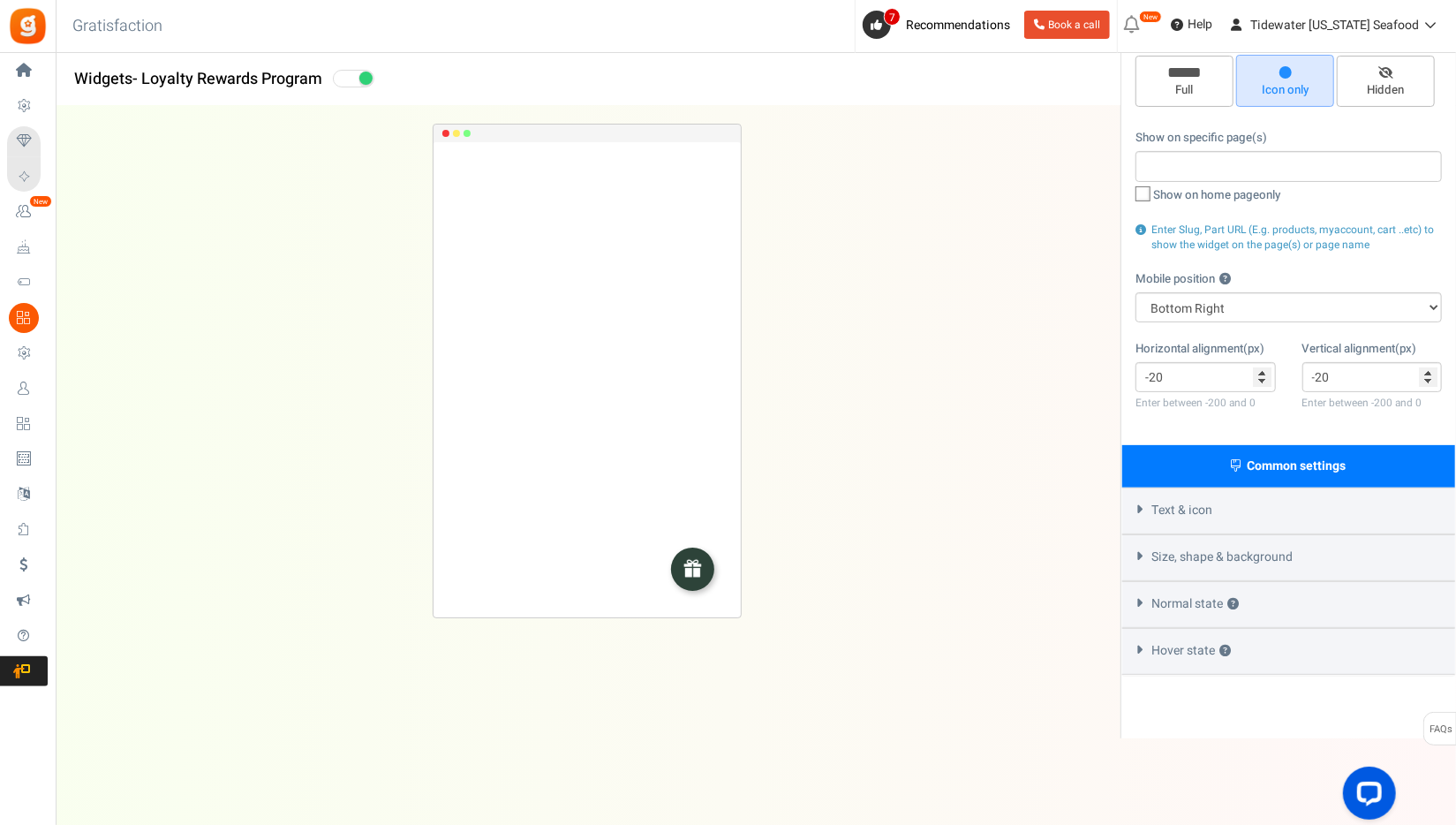
scroll to position [140, 0]
click at [1229, 514] on div "Text & icon" at bounding box center [1289, 509] width 333 height 47
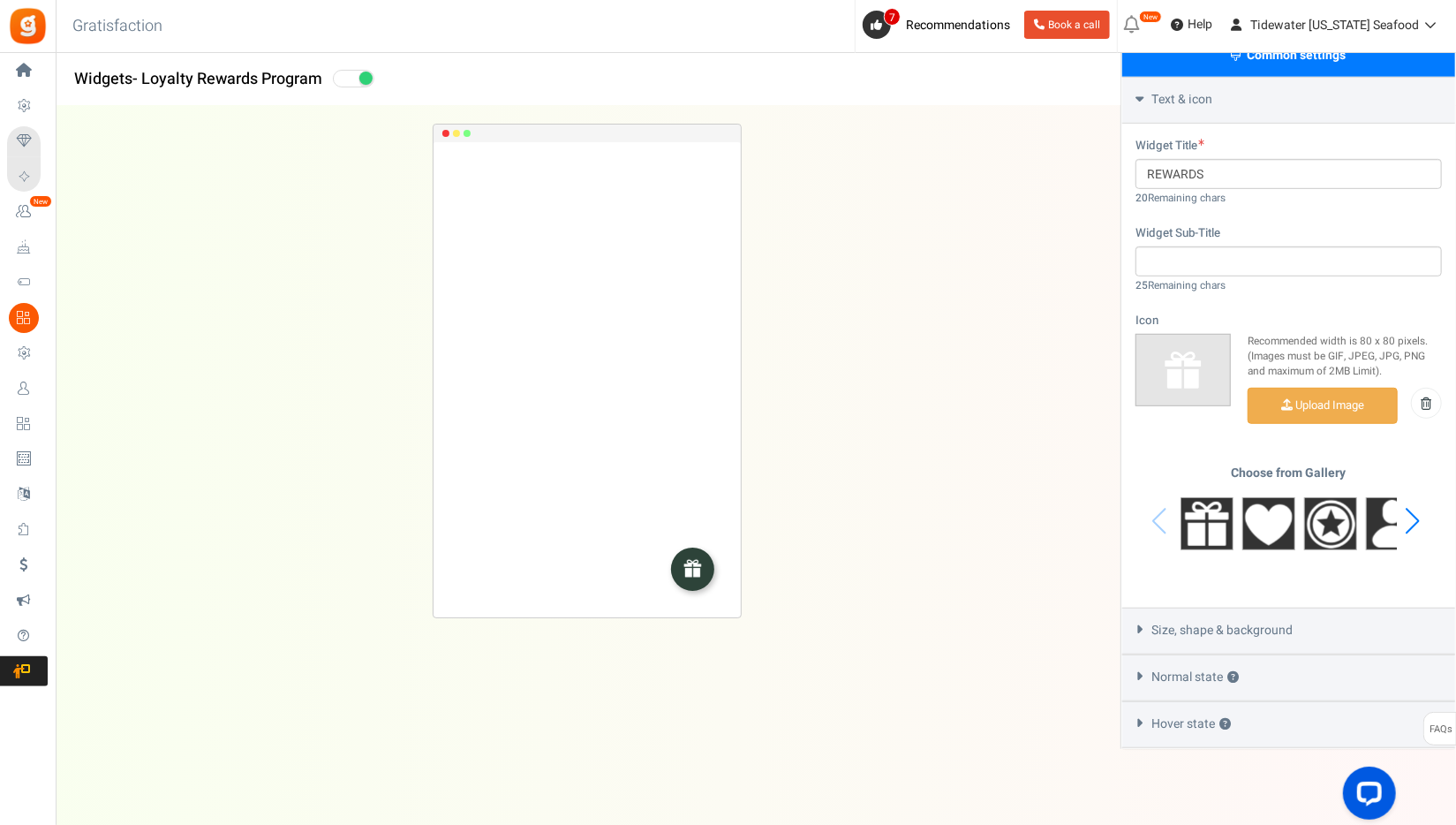
scroll to position [556, 0]
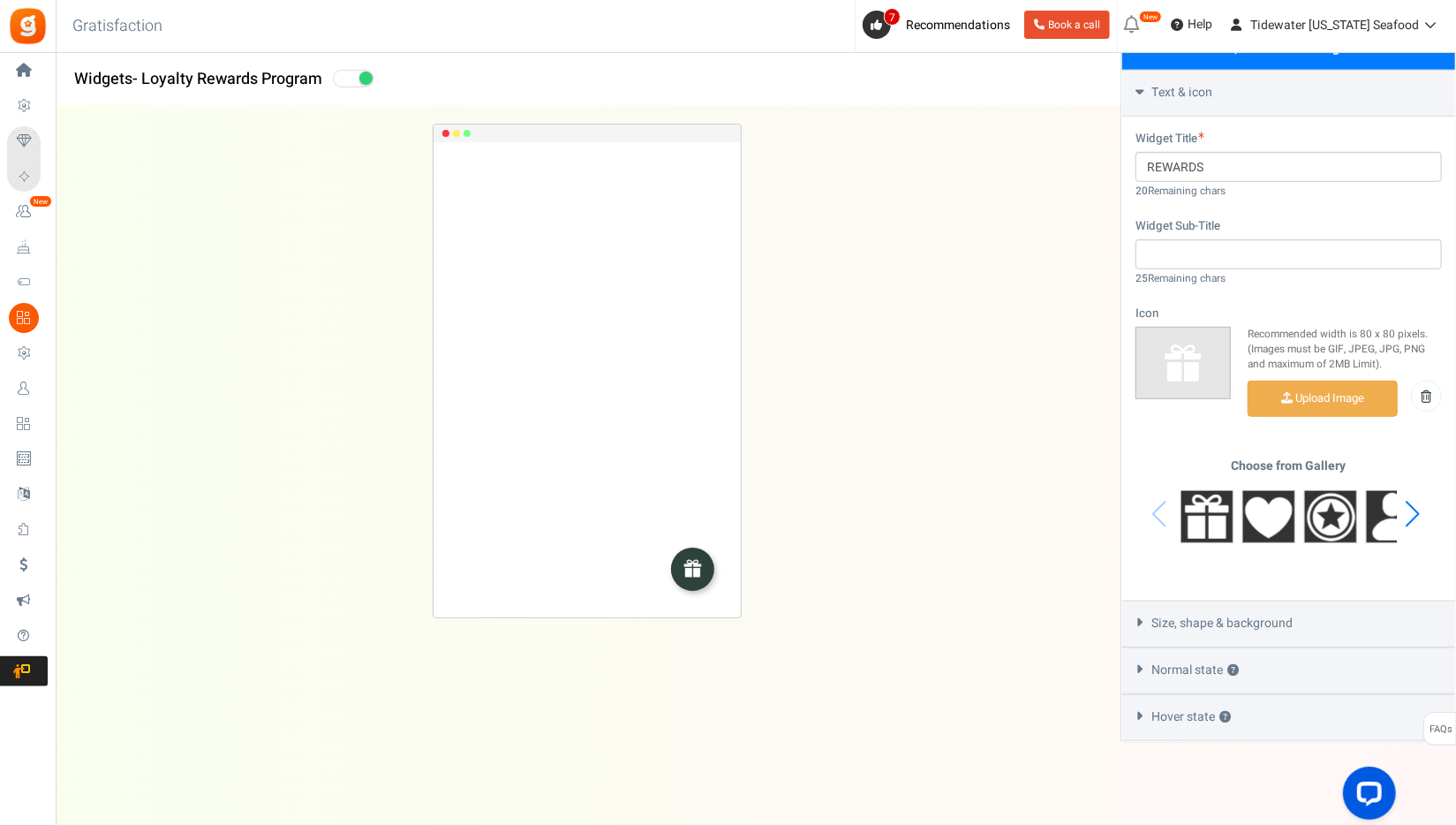
click at [1267, 632] on div "Size, shape & background" at bounding box center [1289, 623] width 333 height 47
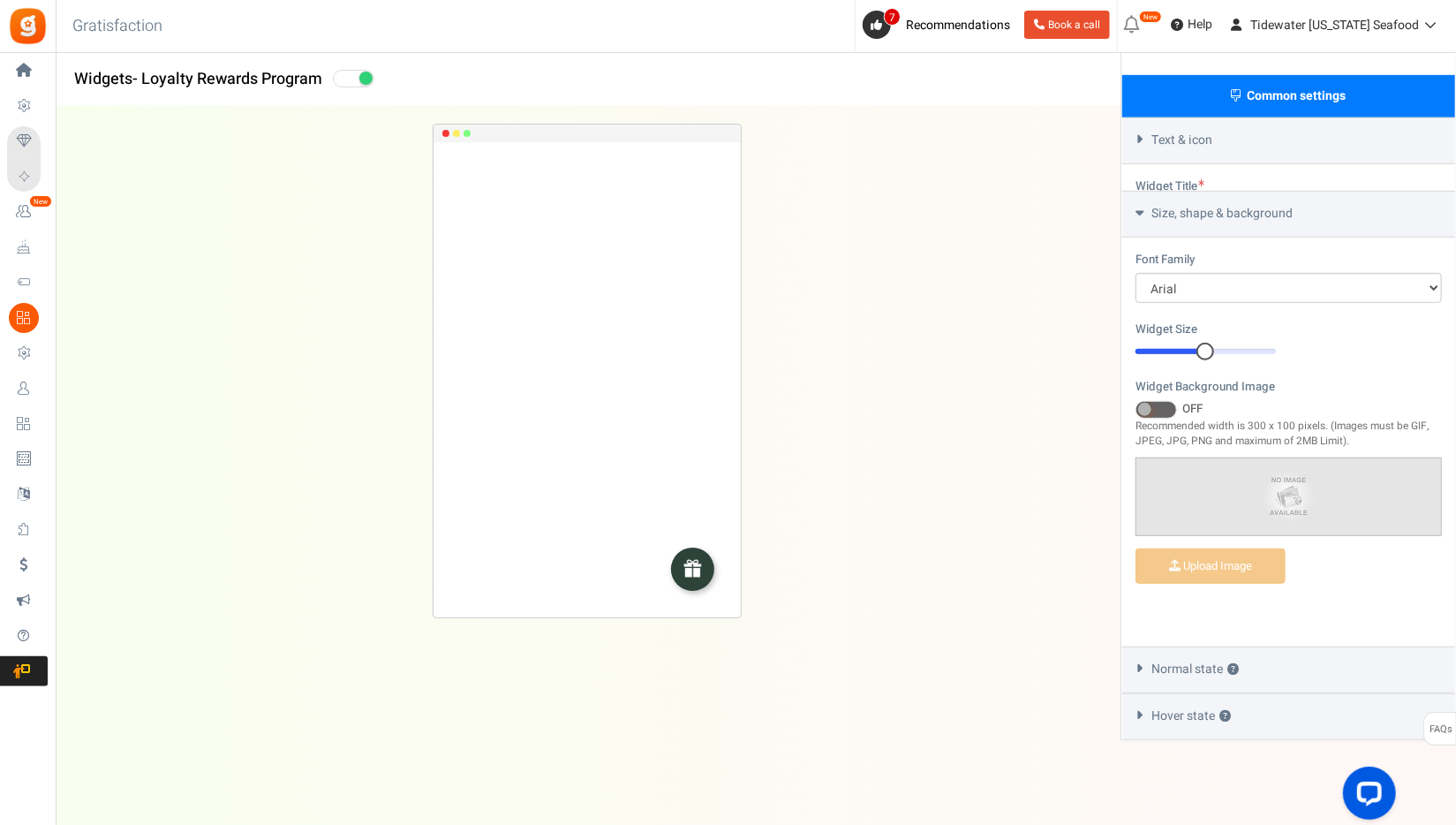
scroll to position [455, 0]
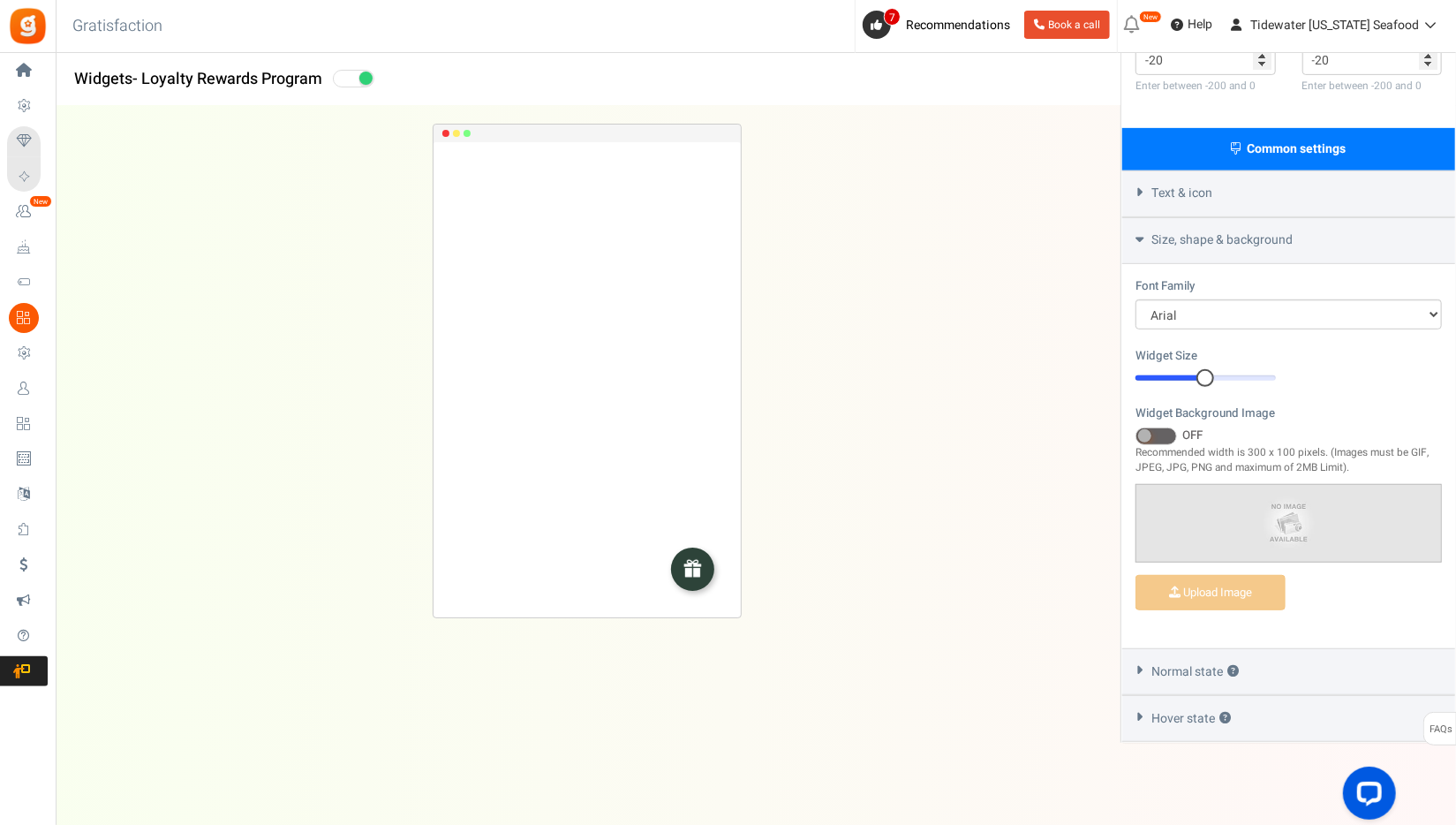
click at [1228, 210] on div "Text & icon" at bounding box center [1289, 194] width 333 height 47
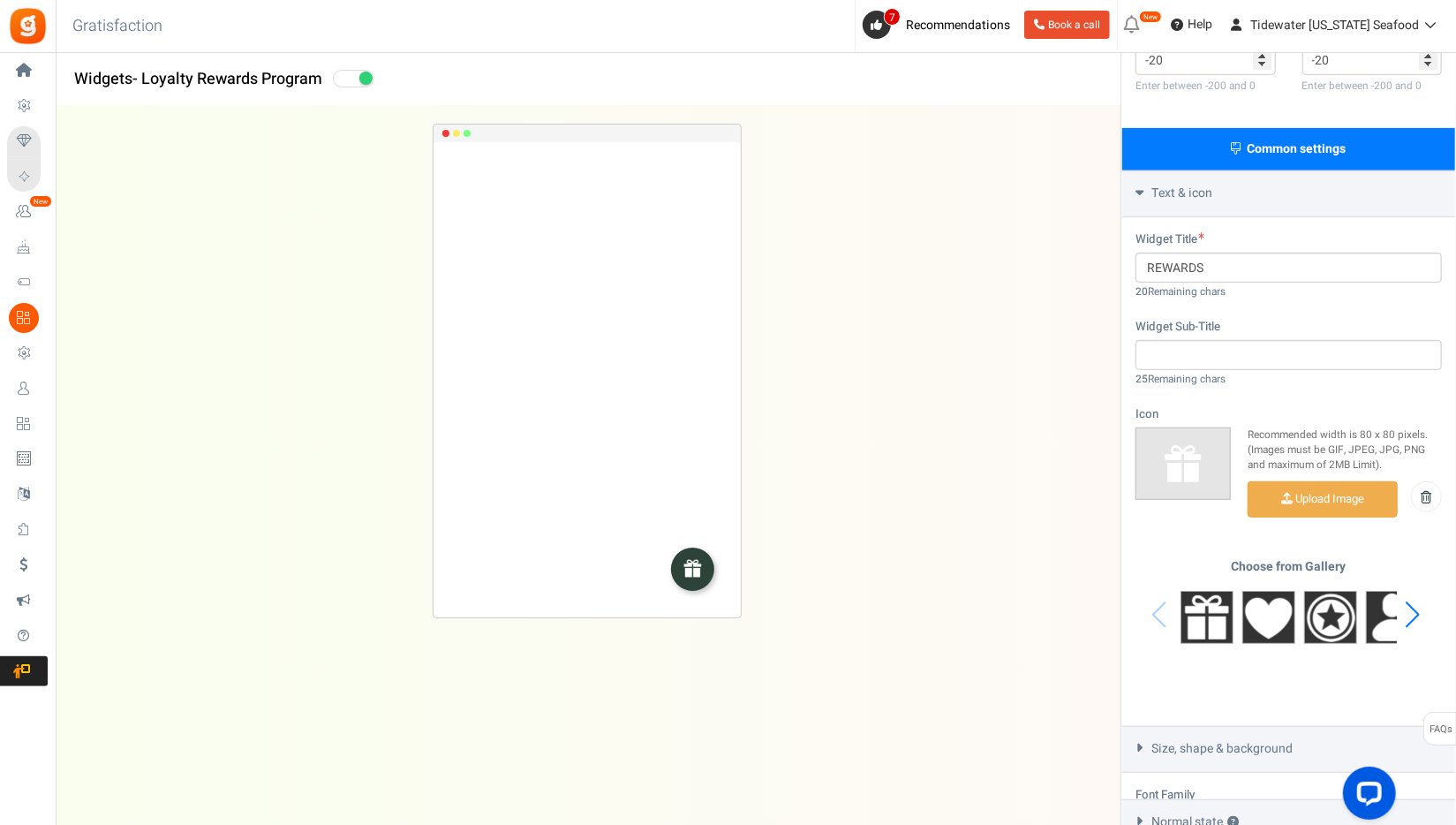
scroll to position [556, 0]
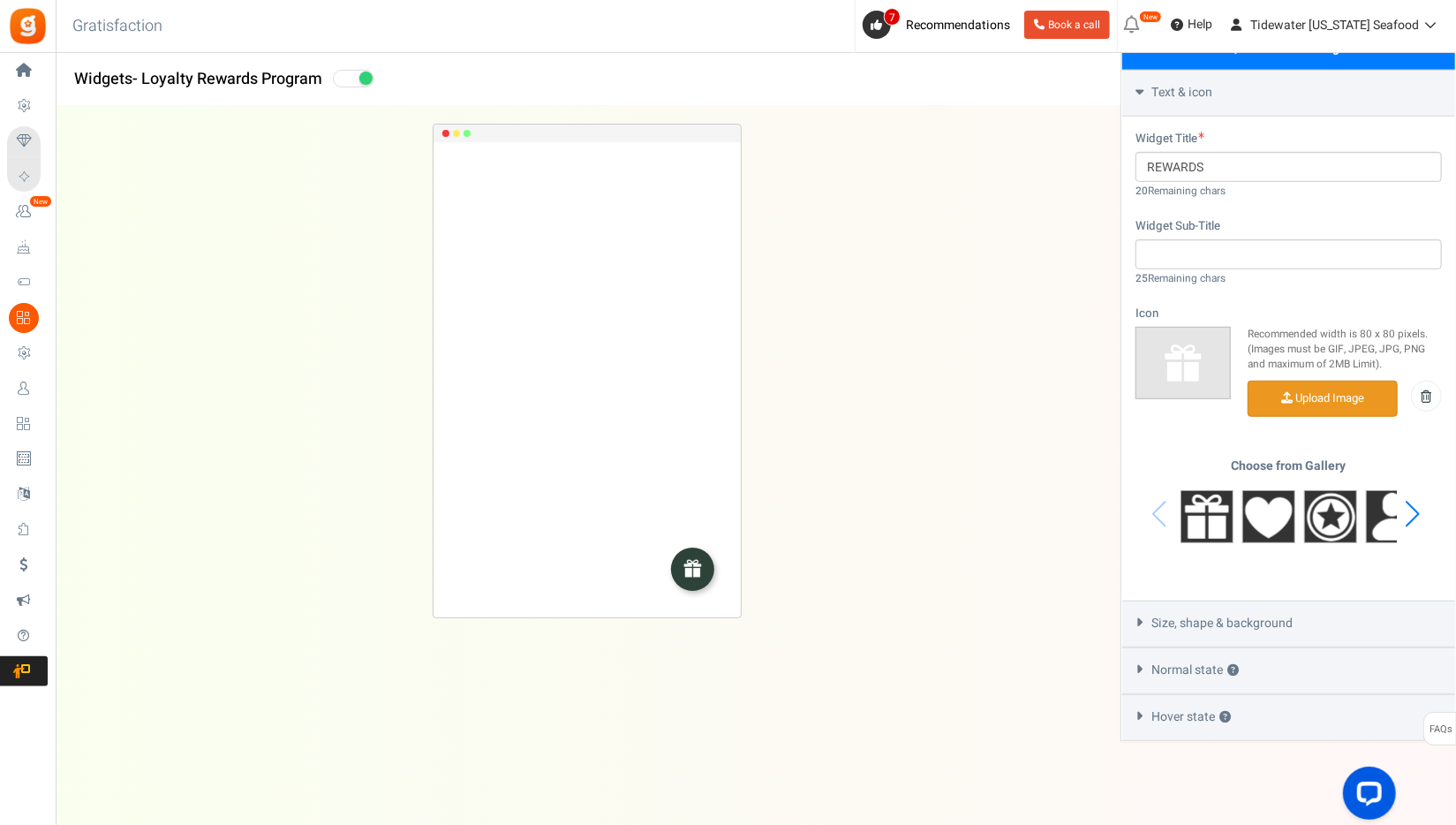
click at [1308, 399] on input "file" at bounding box center [1323, 399] width 148 height 35
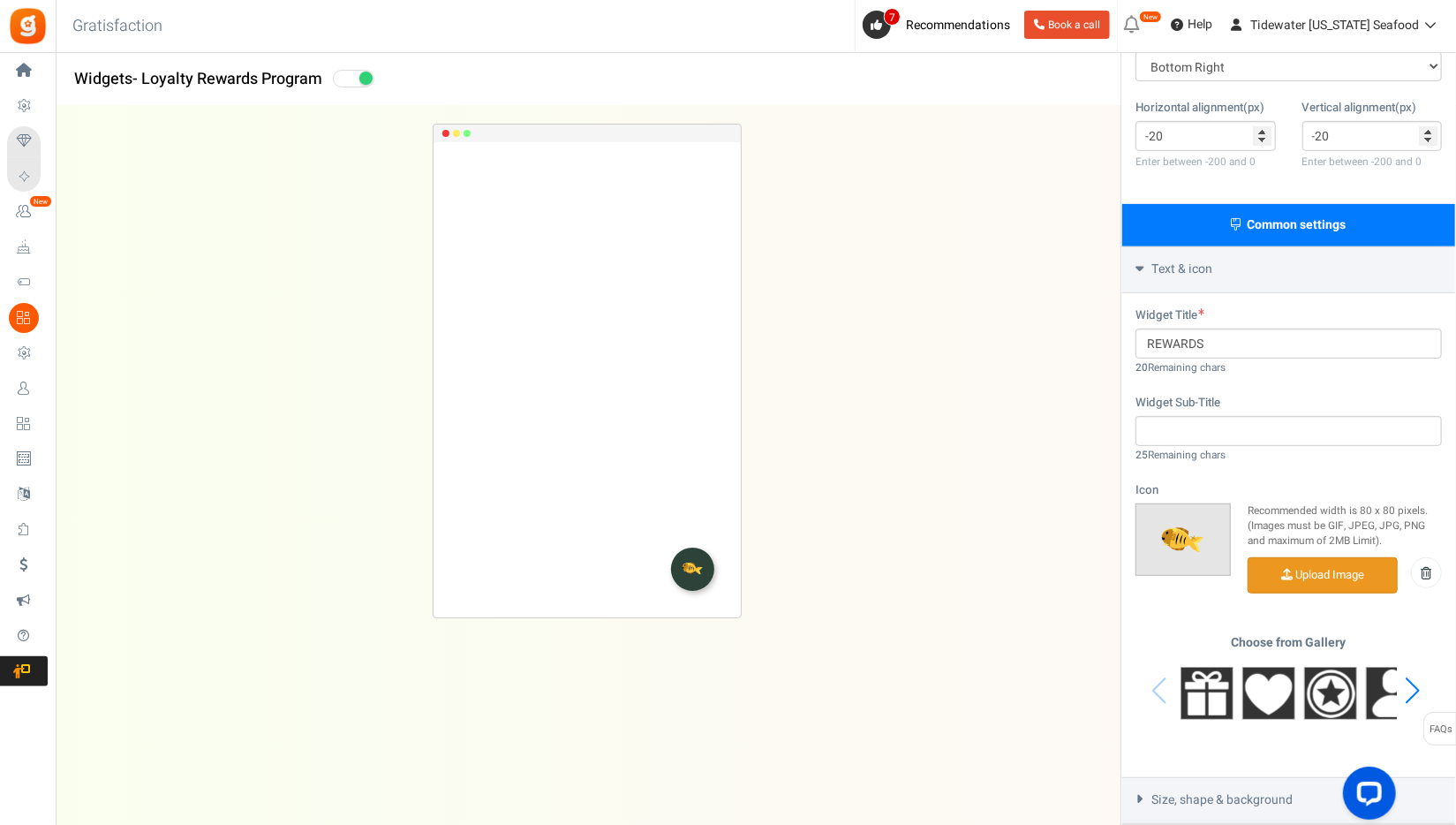
click at [1175, 272] on span "Text & icon" at bounding box center [1182, 269] width 61 height 18
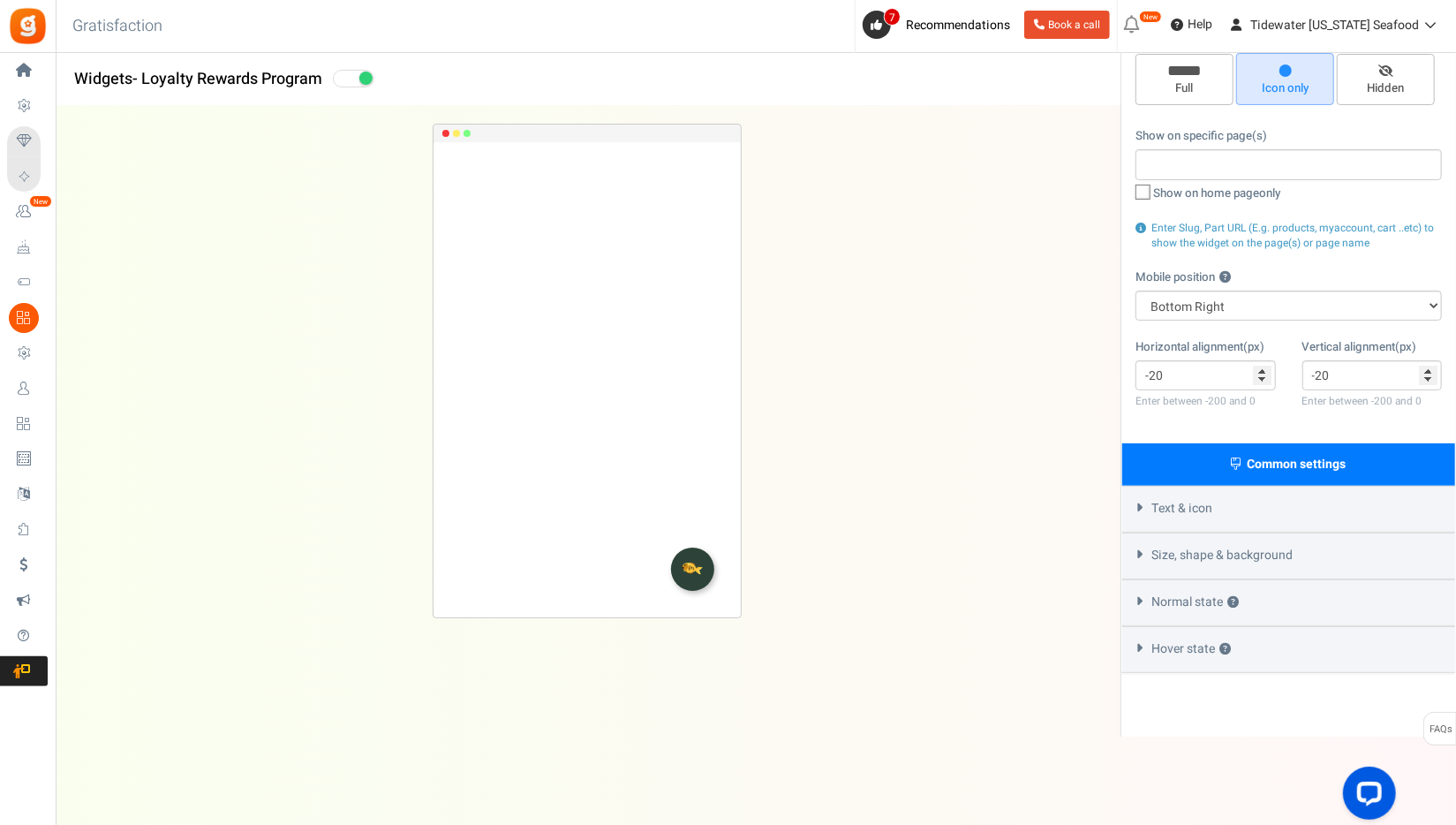
click at [1188, 514] on div "Text & icon" at bounding box center [1289, 509] width 333 height 47
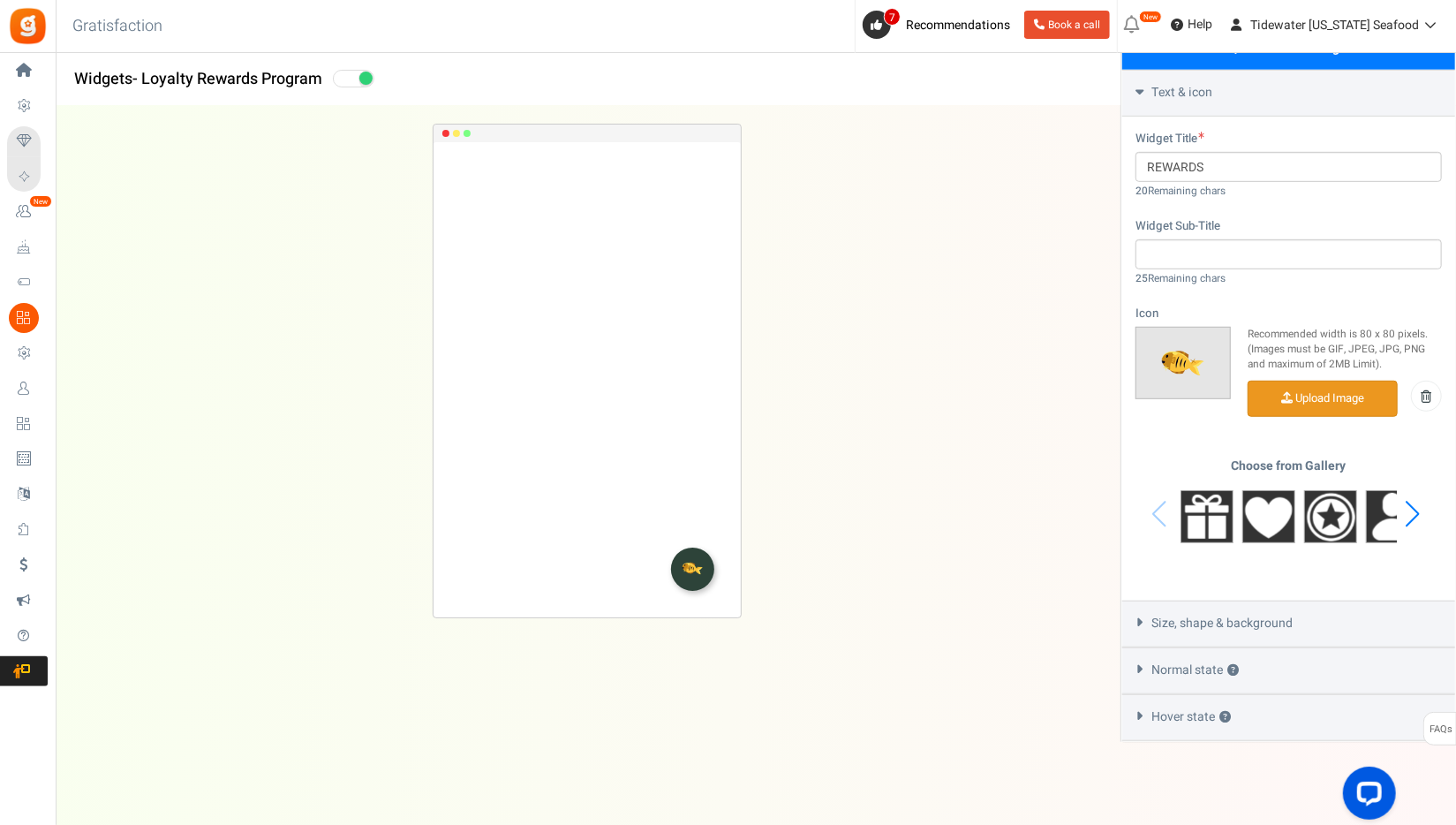
click at [1219, 619] on span "Size, shape & background" at bounding box center [1222, 623] width 141 height 18
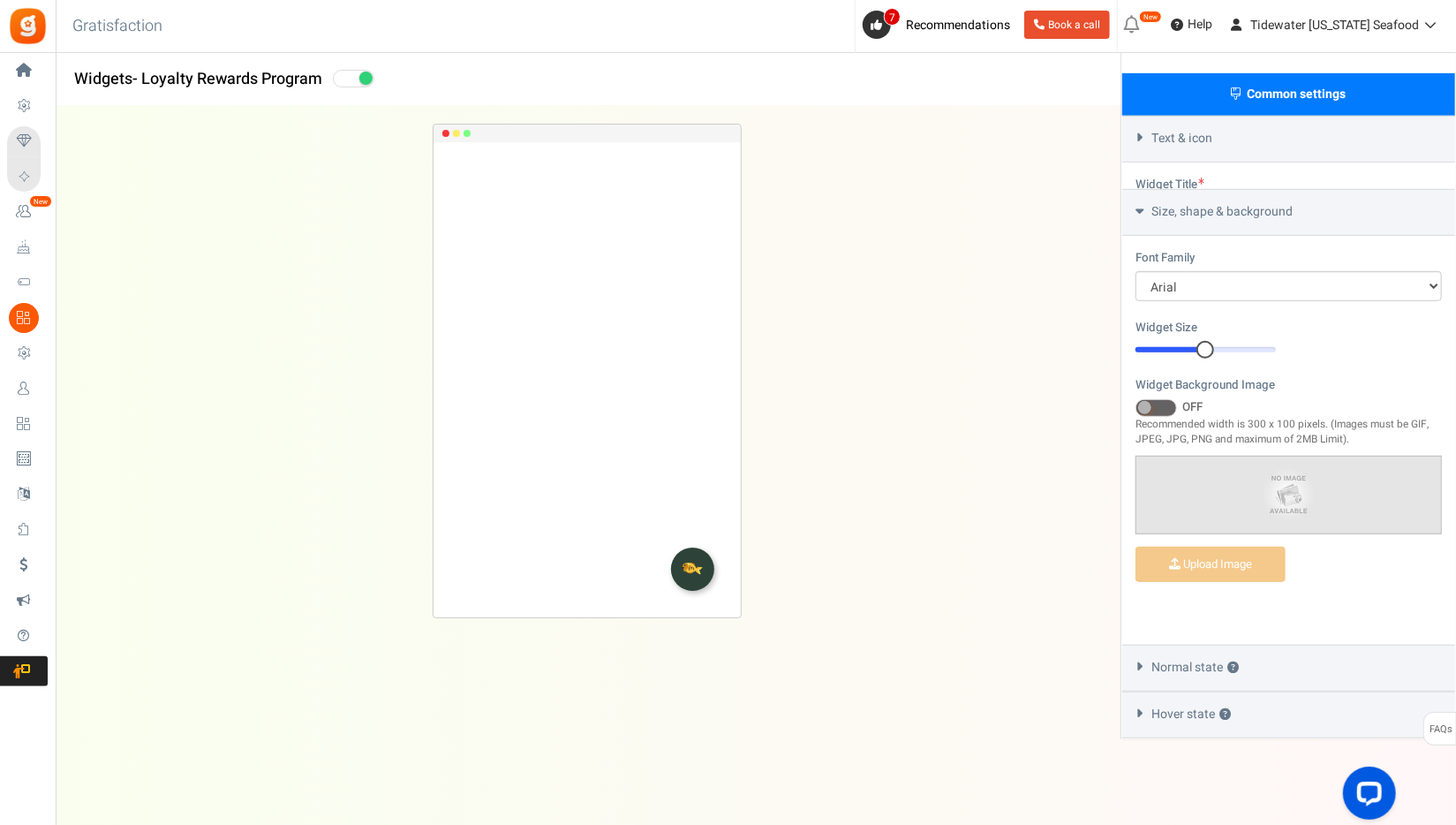
scroll to position [455, 0]
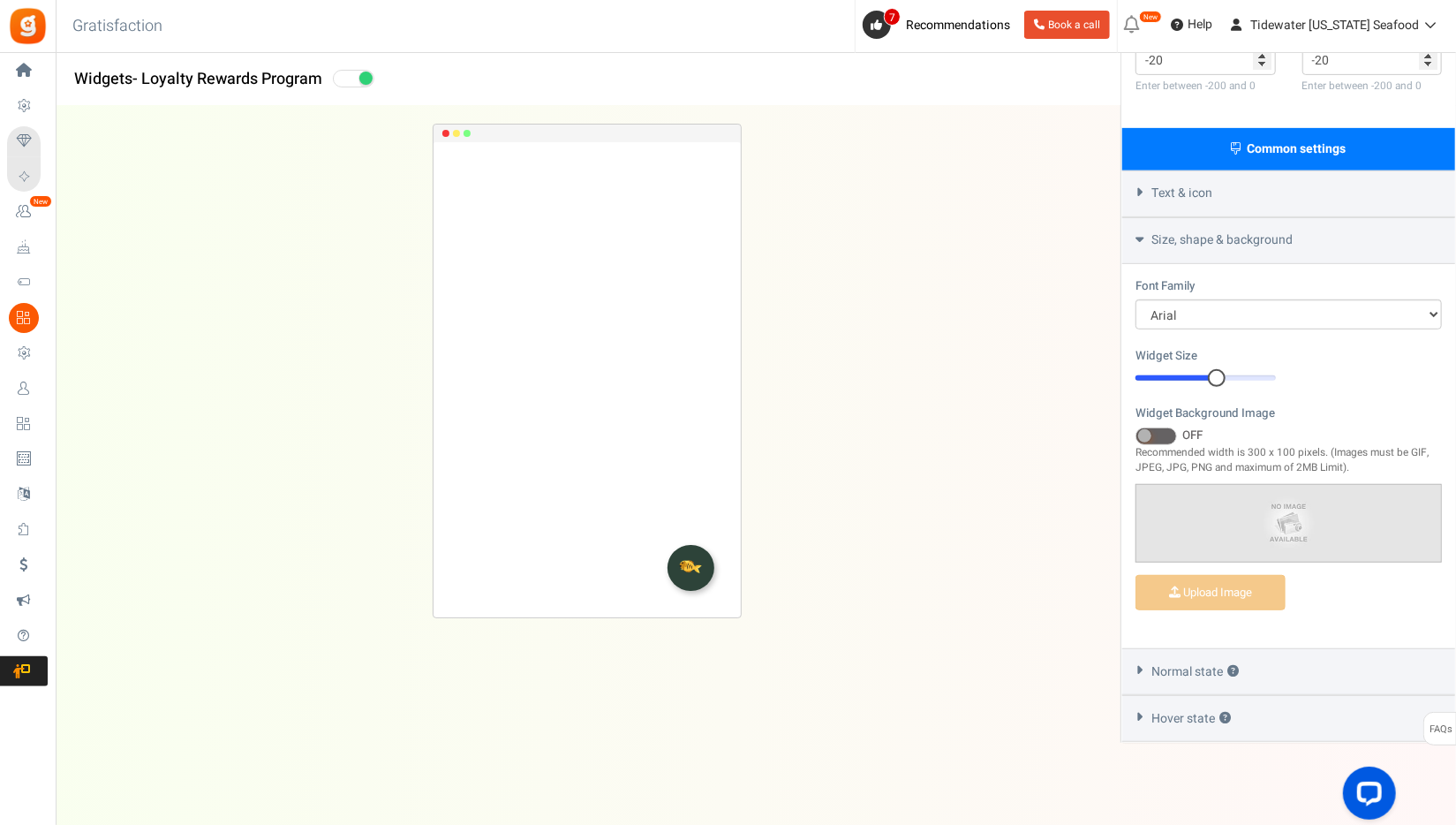
drag, startPoint x: 1204, startPoint y: 373, endPoint x: 1224, endPoint y: 378, distance: 20.6
click at [1224, 378] on div at bounding box center [1216, 378] width 18 height 18
click at [1143, 669] on div "Normal state ?" at bounding box center [1289, 672] width 333 height 47
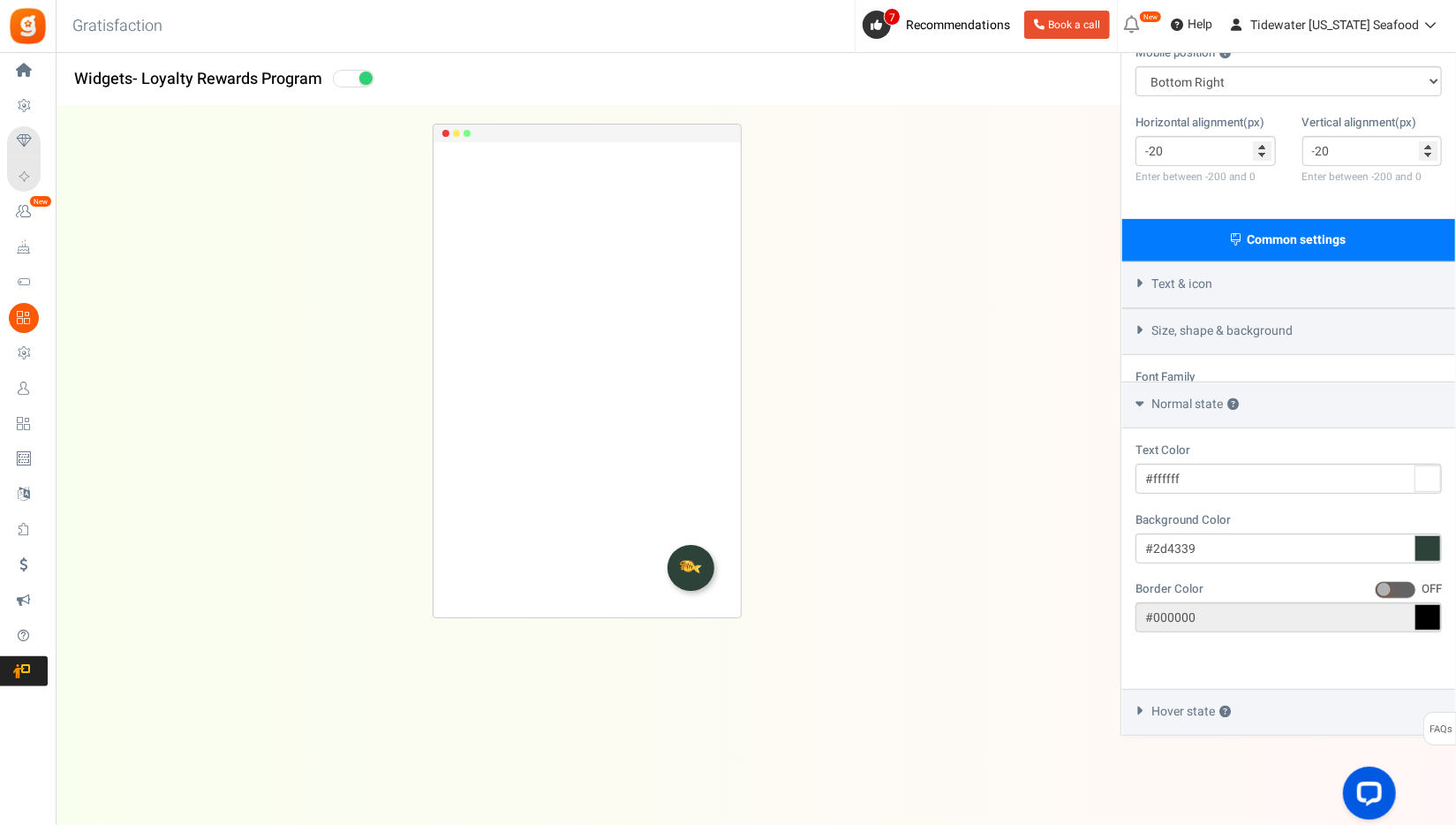
scroll to position [308, 0]
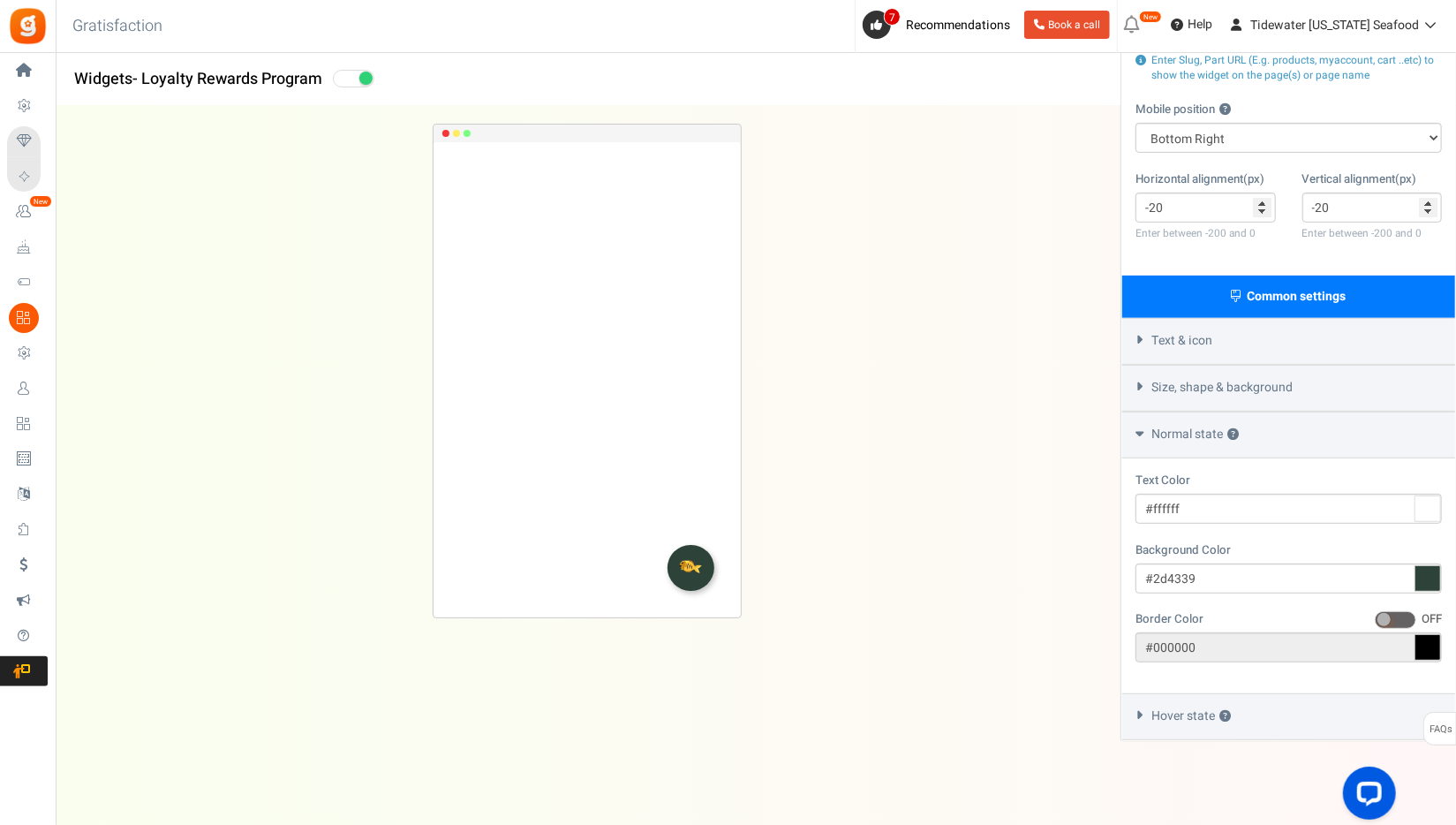
click at [1152, 379] on span "Size, shape & background" at bounding box center [1222, 387] width 141 height 18
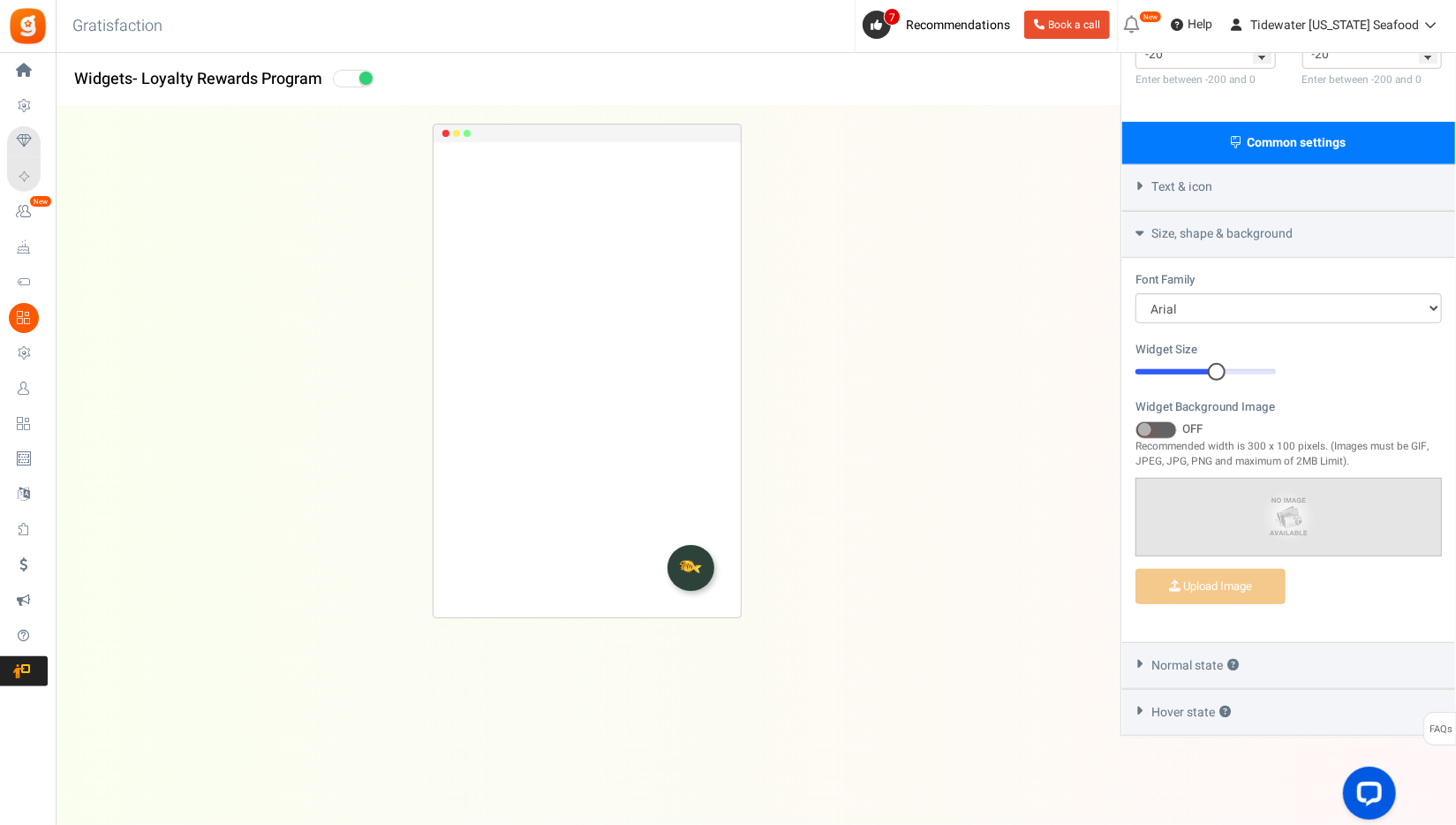
scroll to position [455, 0]
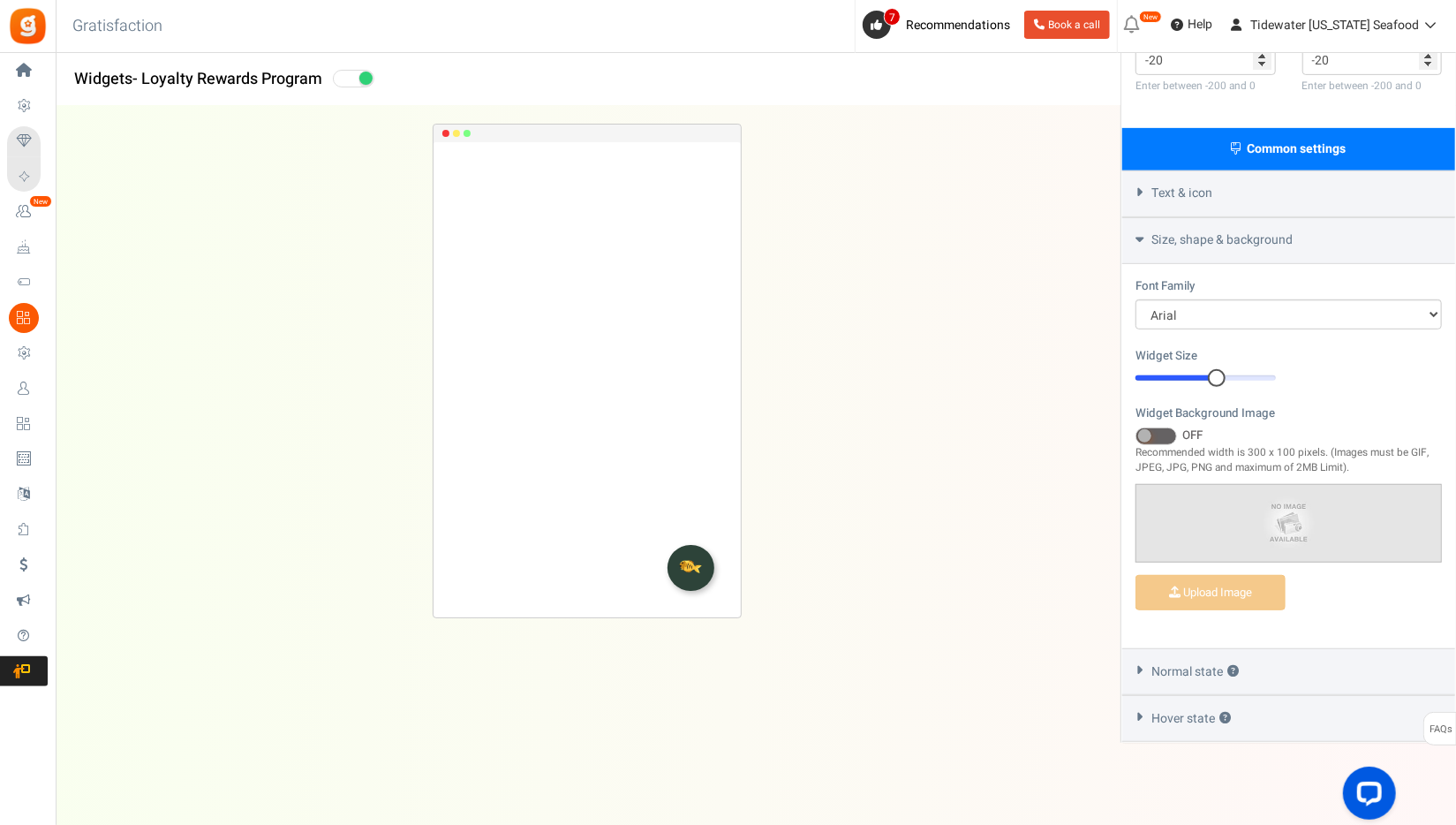
click at [1227, 244] on span "Size, shape & background" at bounding box center [1222, 240] width 141 height 18
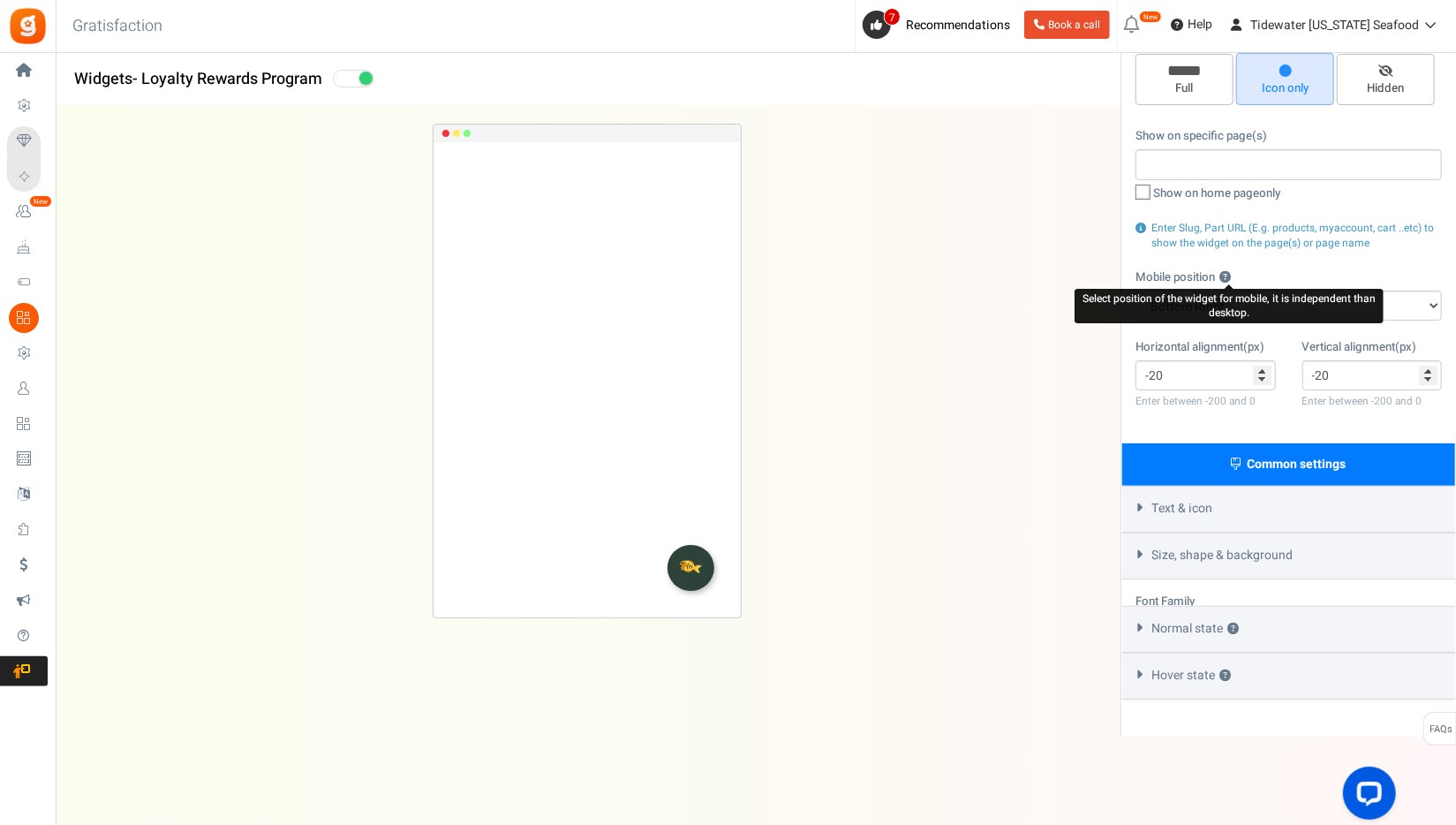
scroll to position [140, 0]
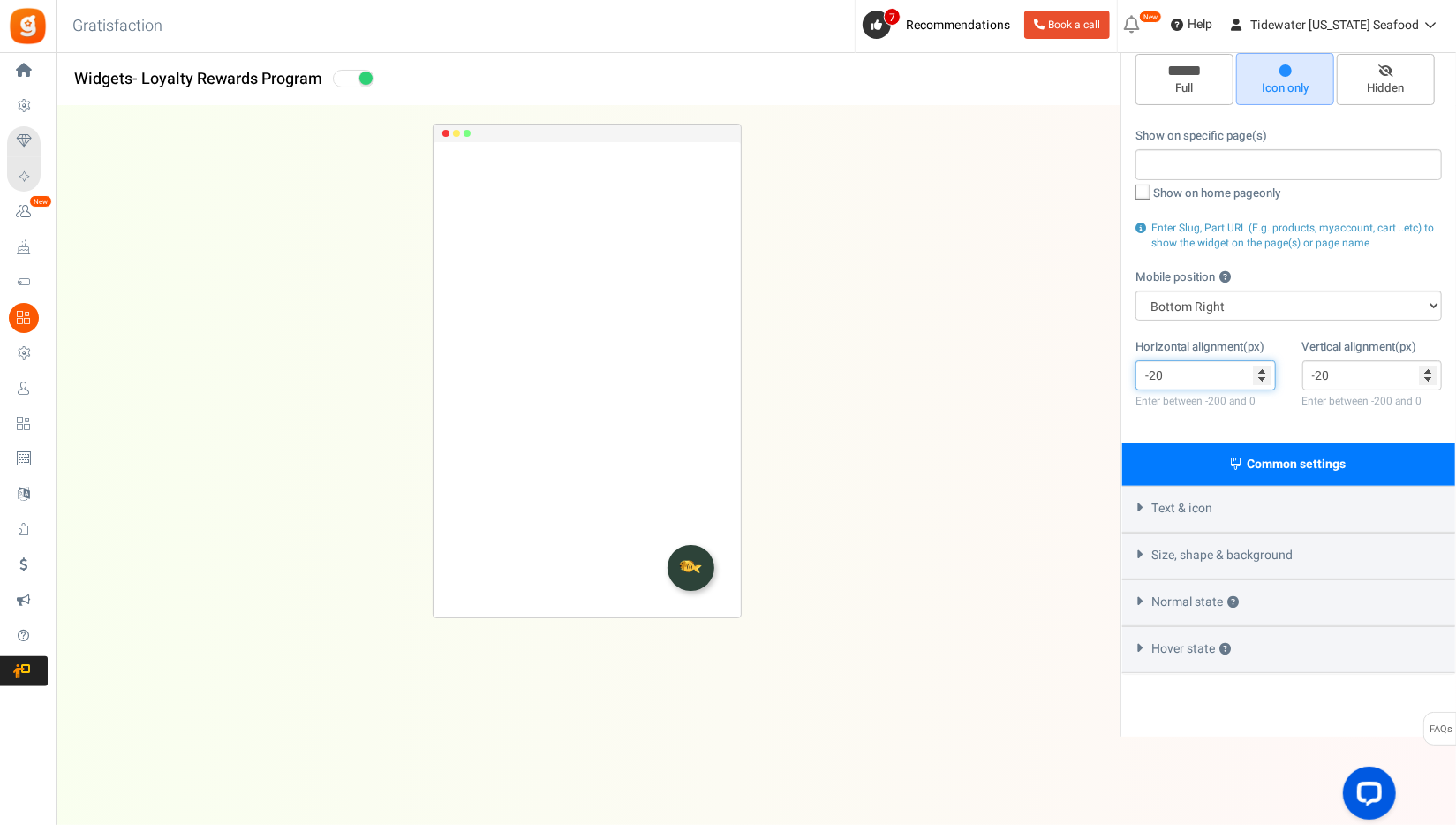
drag, startPoint x: 1163, startPoint y: 369, endPoint x: 1022, endPoint y: 355, distance: 141.7
click at [1028, 357] on div "Widgets - Loyalty Rewards Program Desktop Mobile Back Save No results found Wid…" at bounding box center [756, 350] width 1401 height 772
type input "0"
click at [1246, 390] on div "Horizontal alignment(px) 0 Enter between -200 and 0 Vertical alignment(px) -20 …" at bounding box center [1289, 384] width 333 height 91
type input "0"
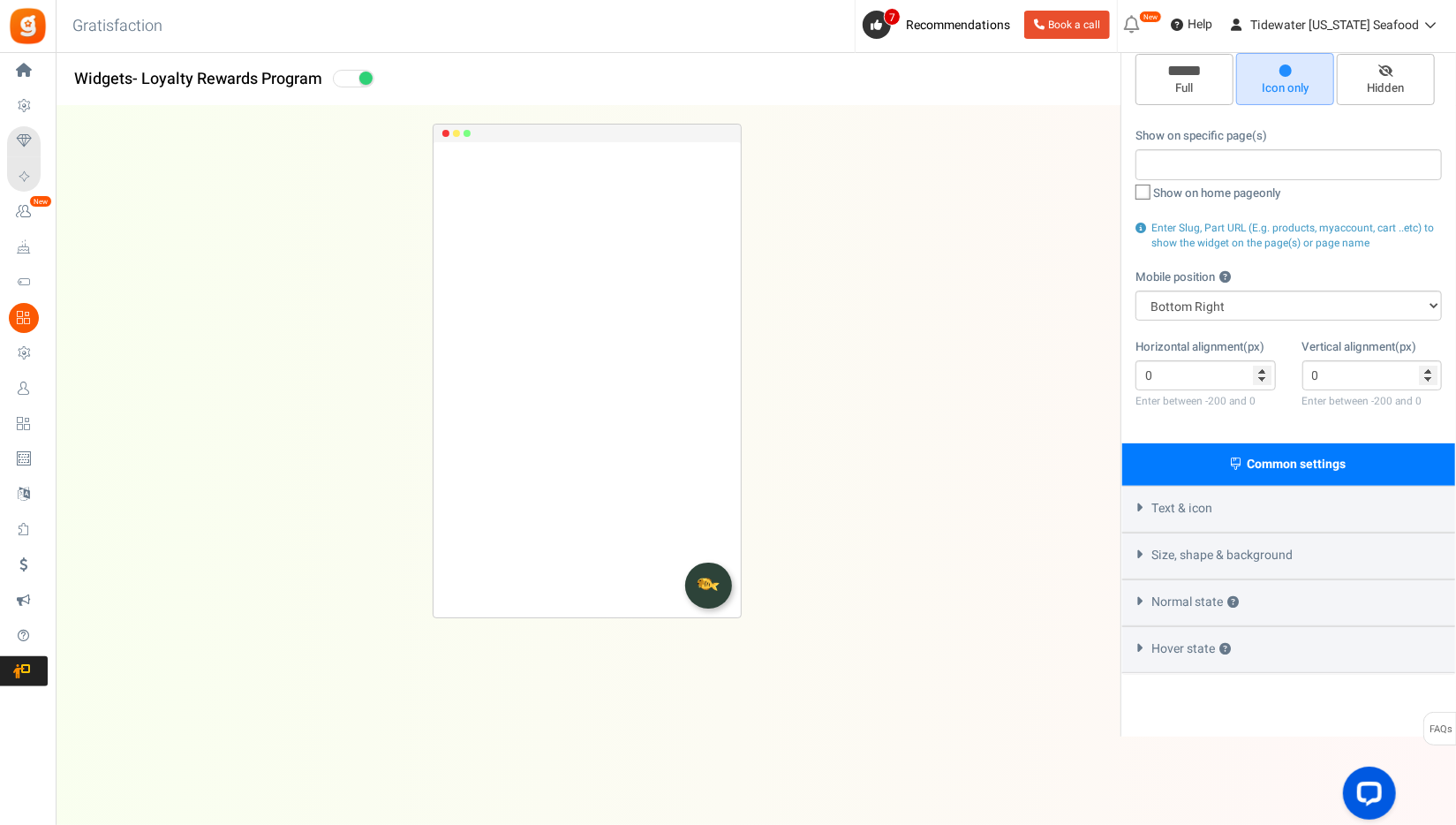
click at [1237, 504] on div "Text & icon" at bounding box center [1289, 509] width 333 height 47
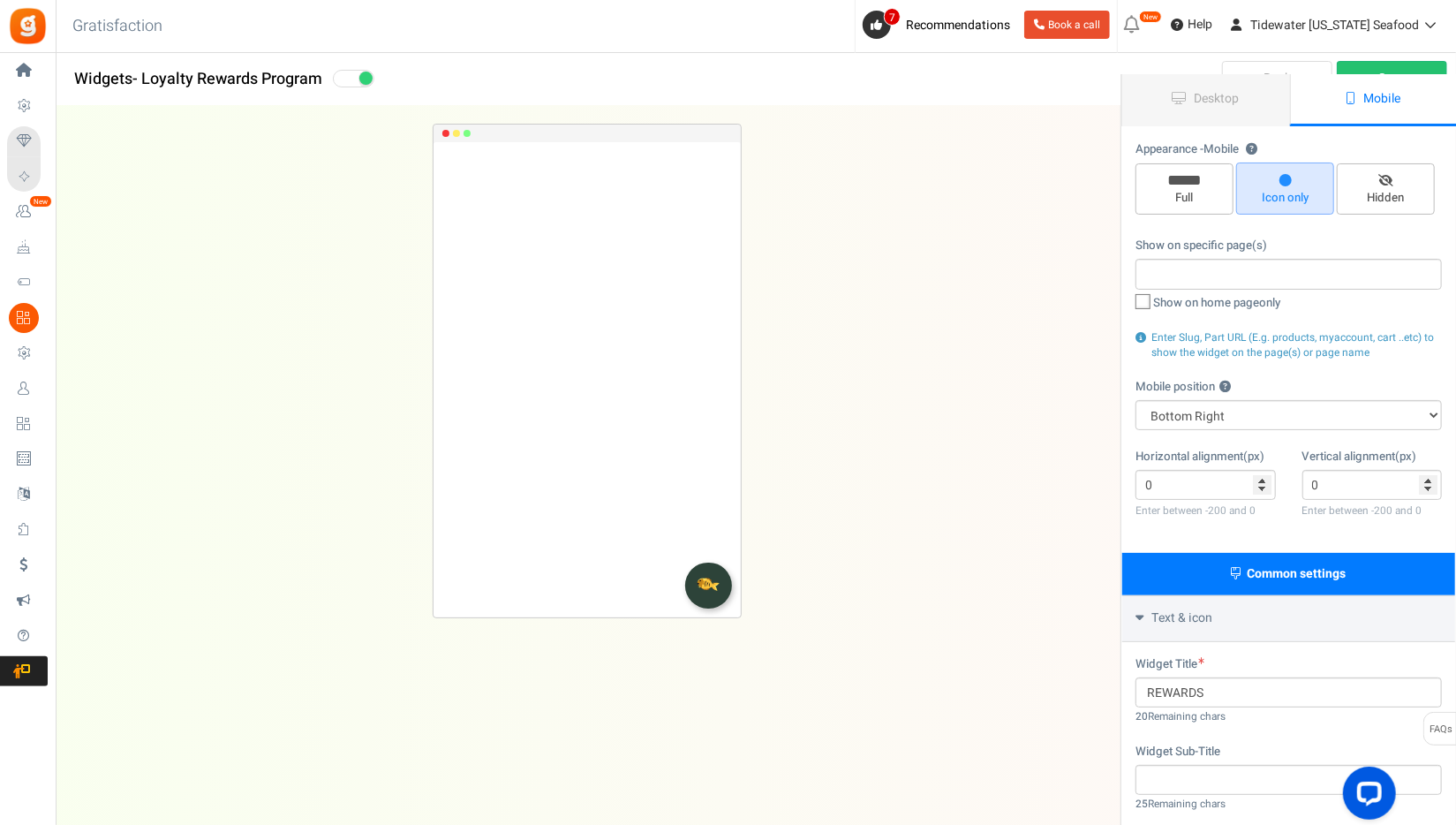
scroll to position [0, 0]
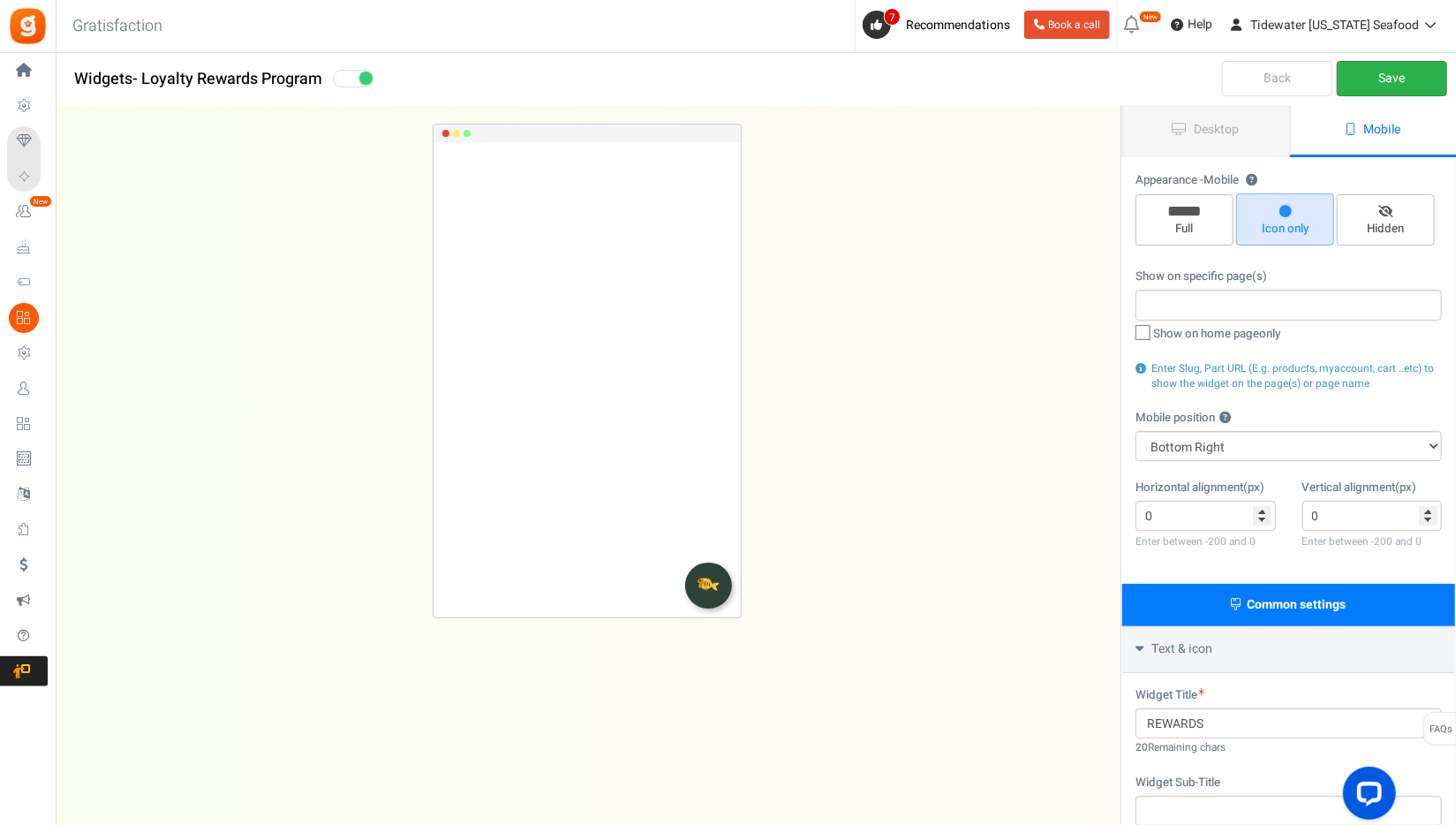
click at [1404, 77] on link "Save" at bounding box center [1393, 78] width 110 height 35
click at [1379, 82] on link "Save" at bounding box center [1393, 78] width 110 height 35
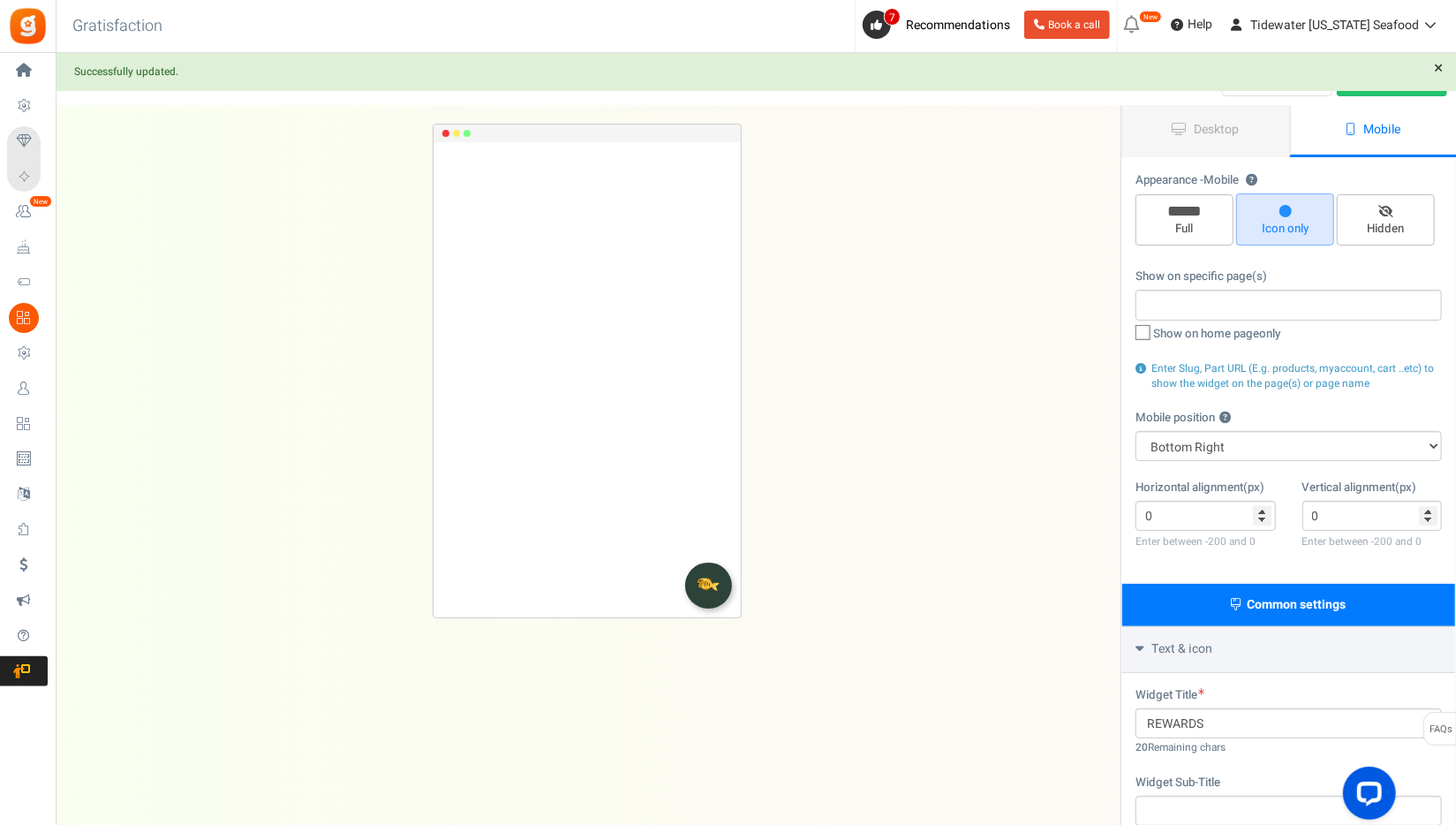
click at [1442, 67] on link "×" at bounding box center [1438, 68] width 18 height 18
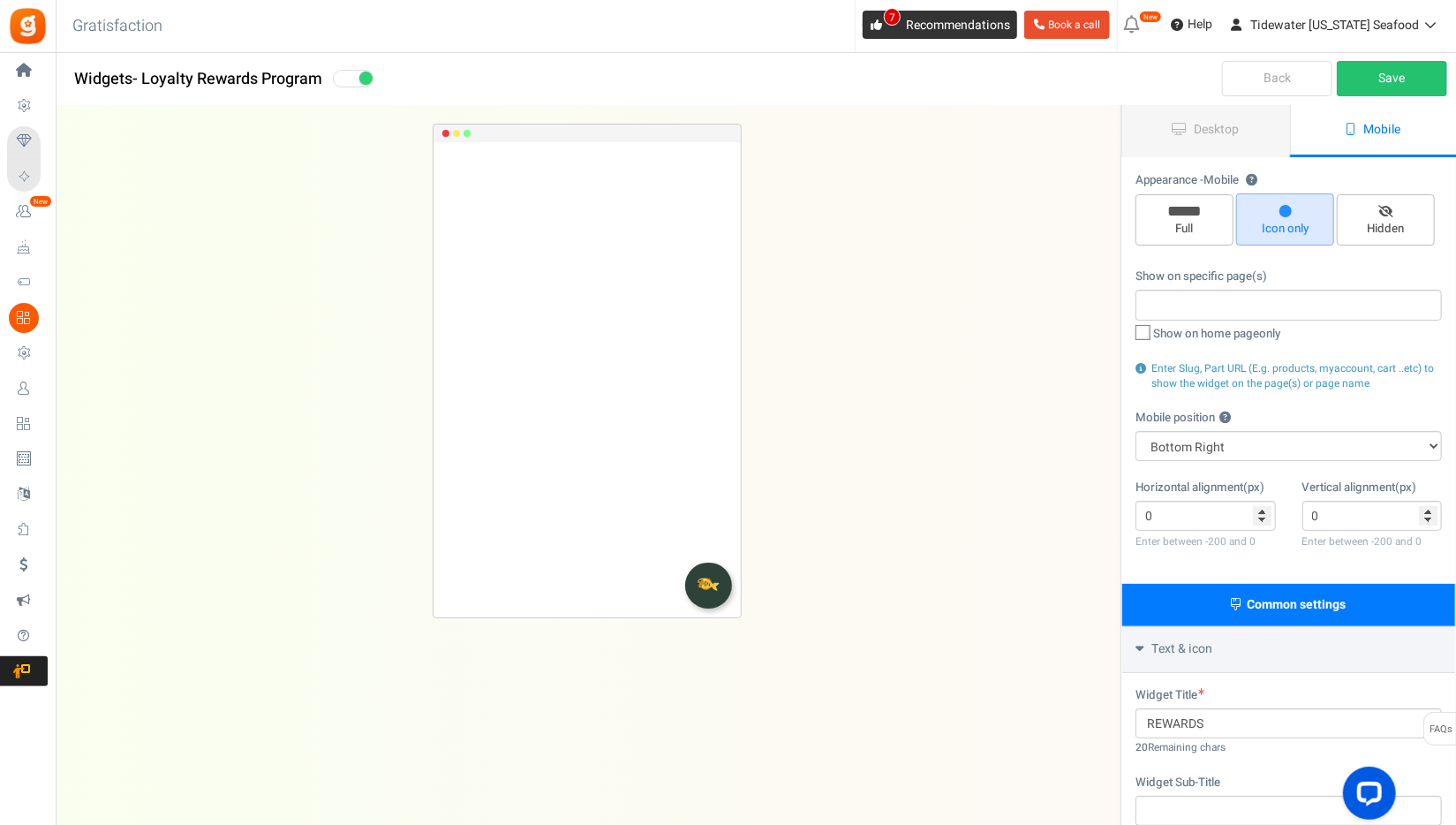
click at [979, 26] on span "Recommendations" at bounding box center [959, 25] width 105 height 19
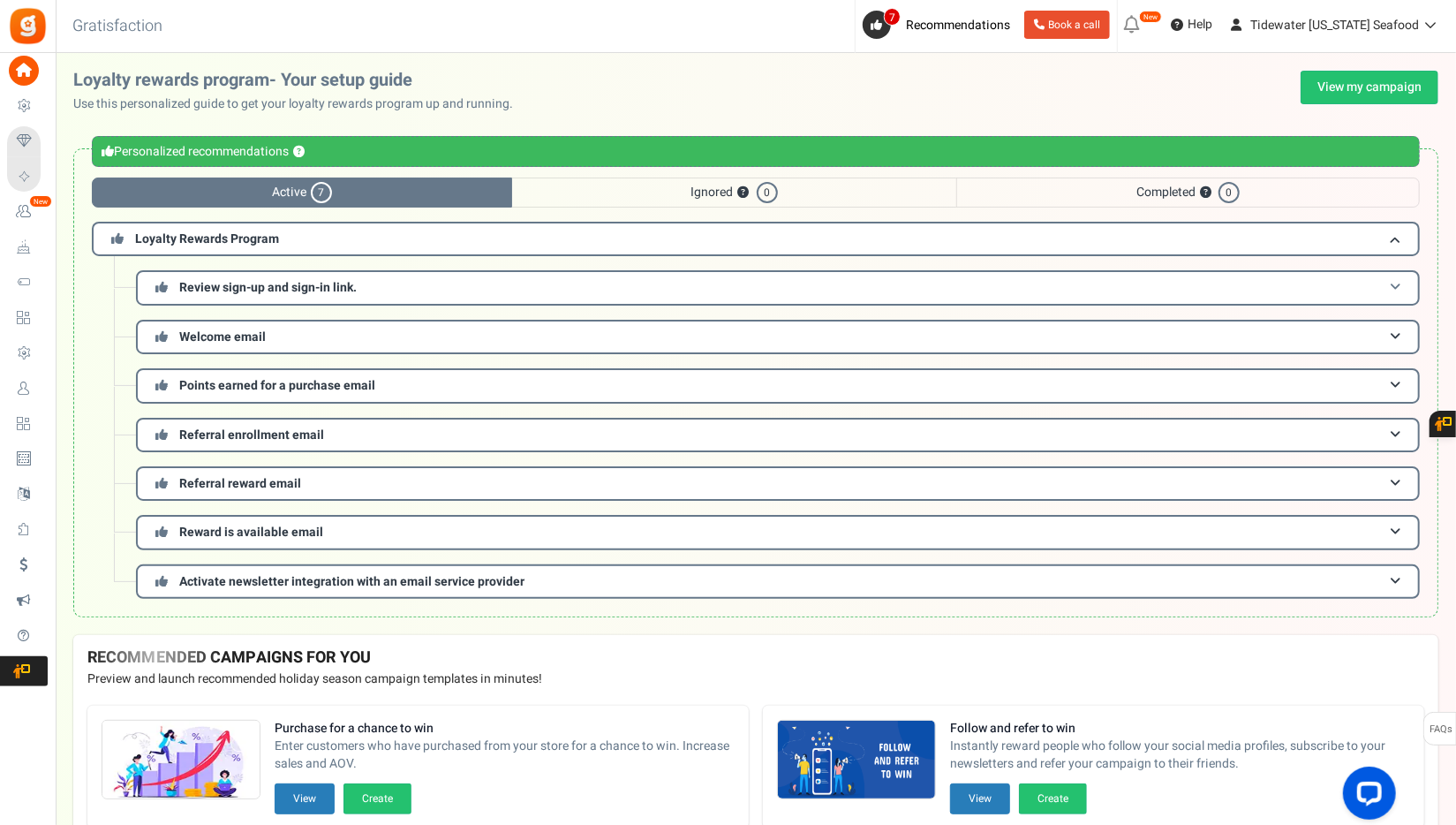
click at [255, 293] on span "Review sign-up and sign-in link." at bounding box center [268, 287] width 177 height 19
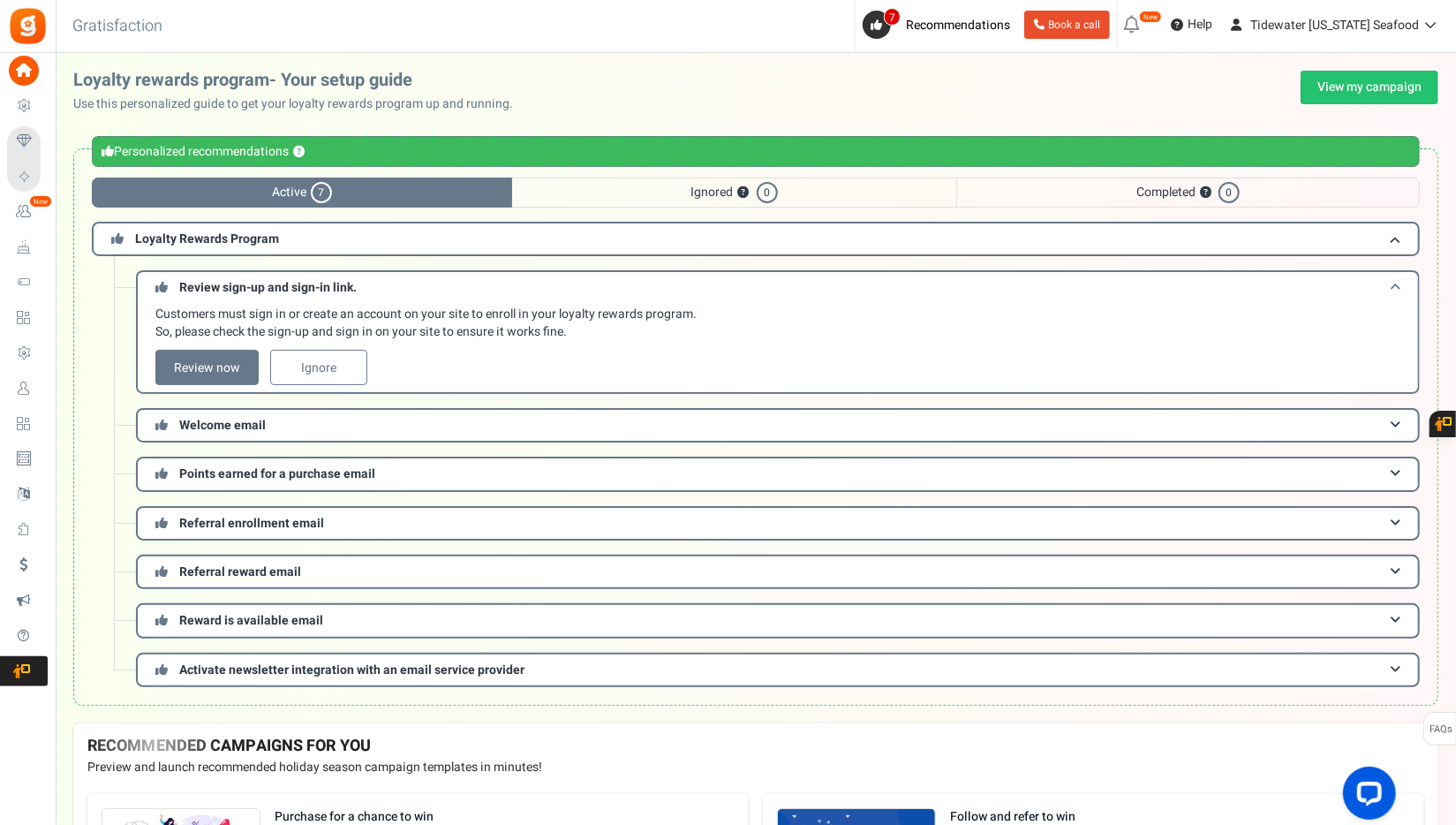
click at [256, 293] on span "Review sign-up and sign-in link." at bounding box center [268, 287] width 177 height 19
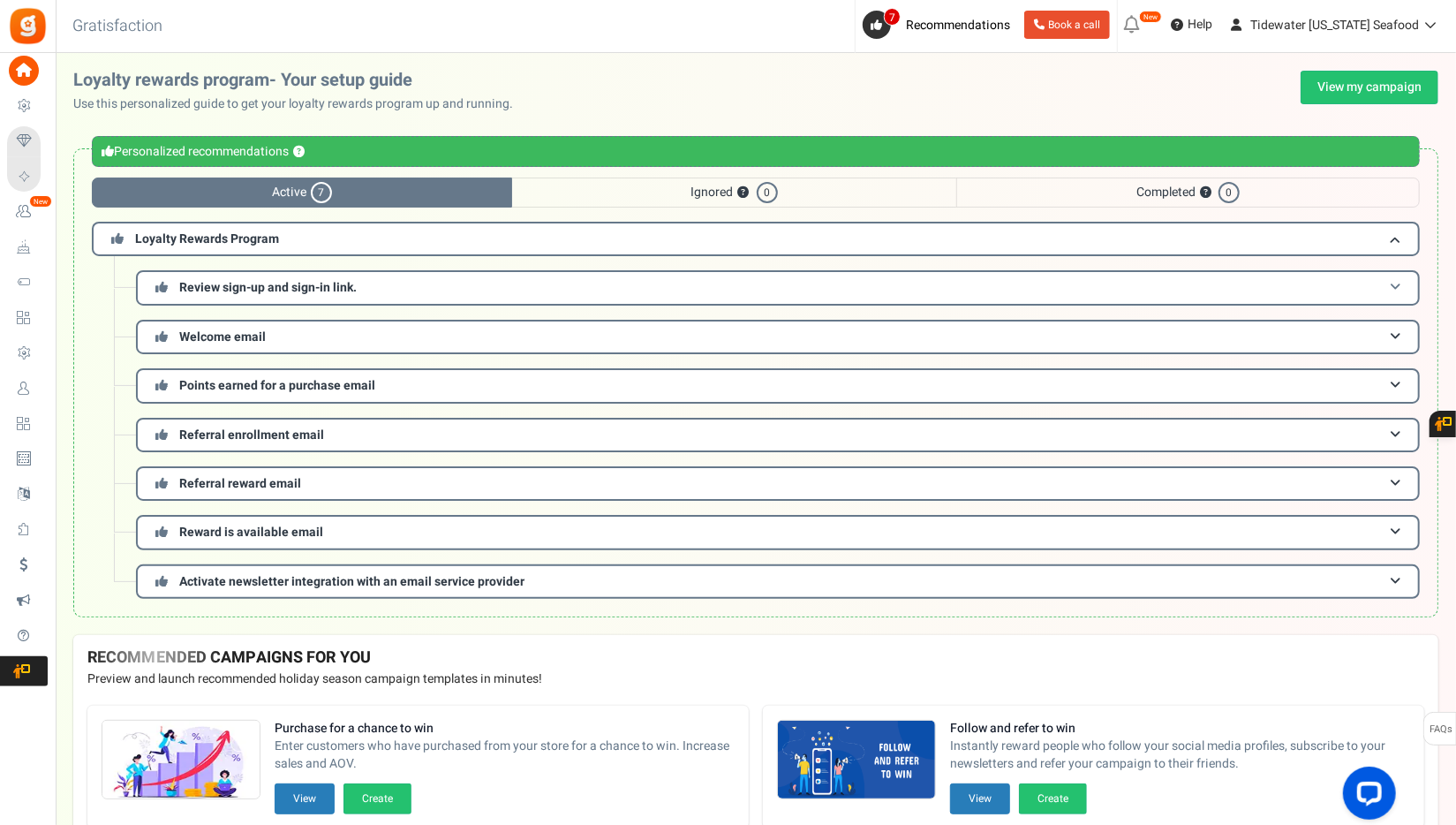
click at [276, 287] on span "Review sign-up and sign-in link." at bounding box center [268, 287] width 177 height 19
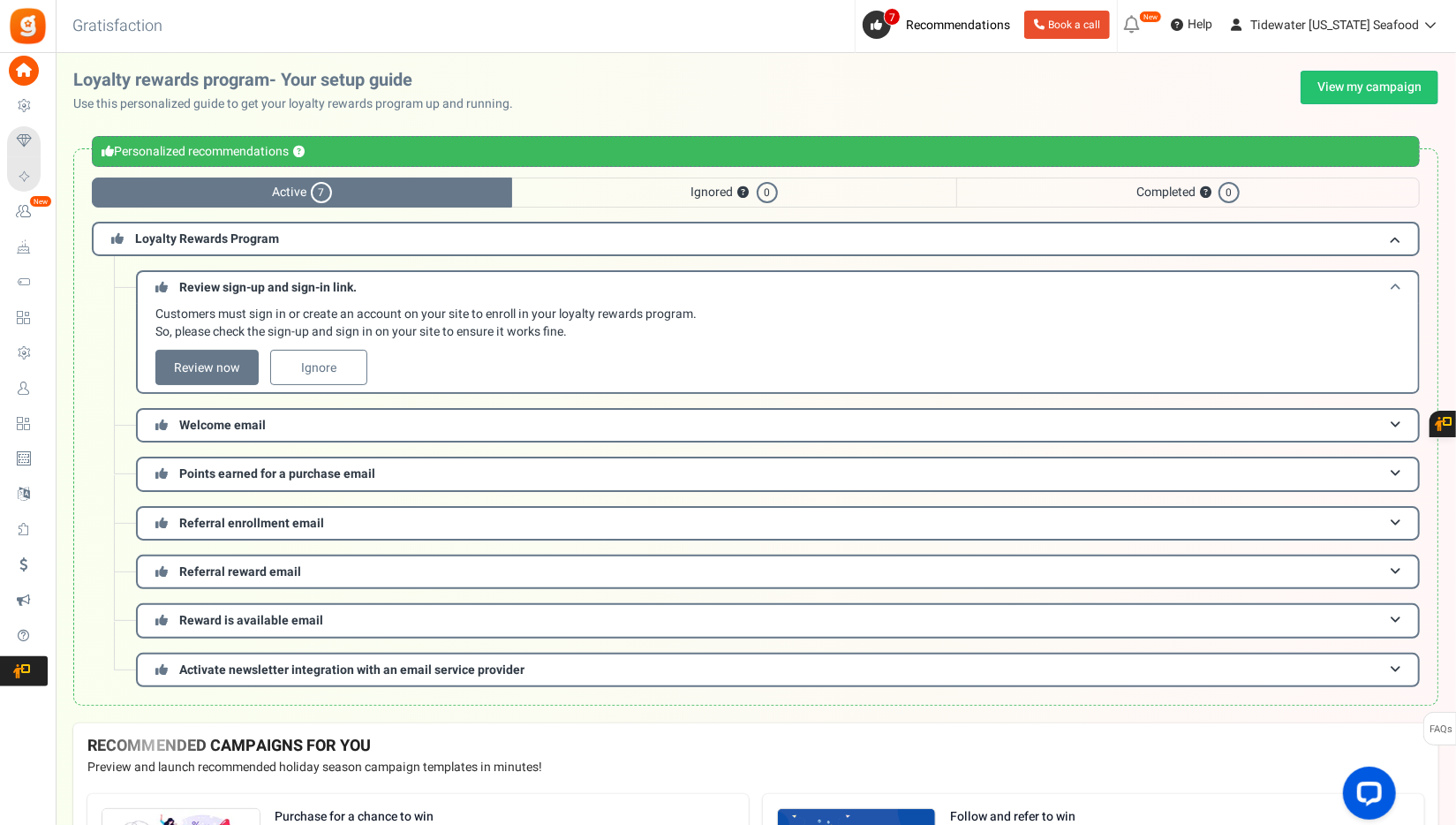
click at [276, 284] on span "Review sign-up and sign-in link." at bounding box center [268, 287] width 177 height 19
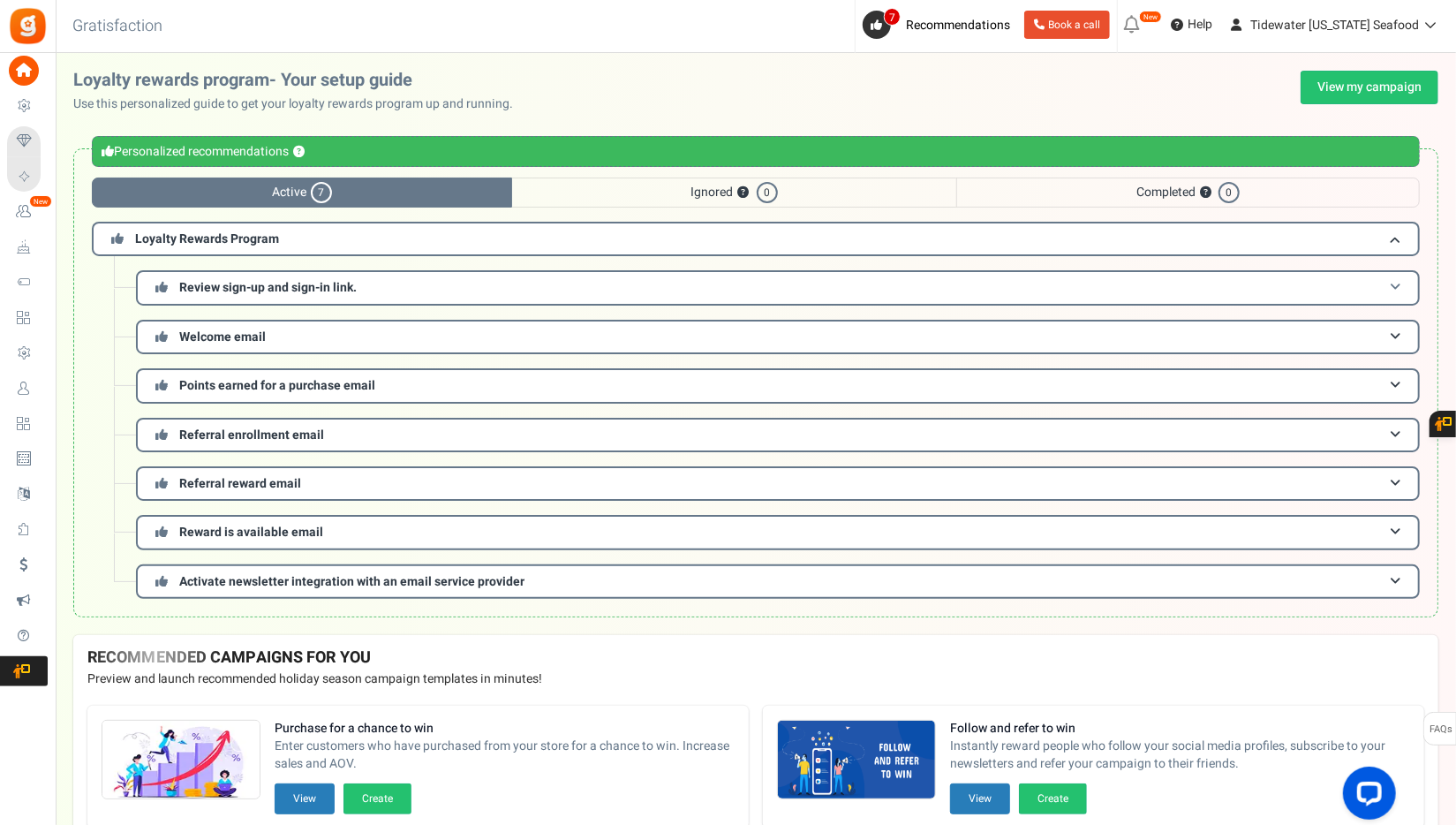
click at [338, 299] on h3 "Review sign-up and sign-in link." at bounding box center [778, 287] width 1284 height 35
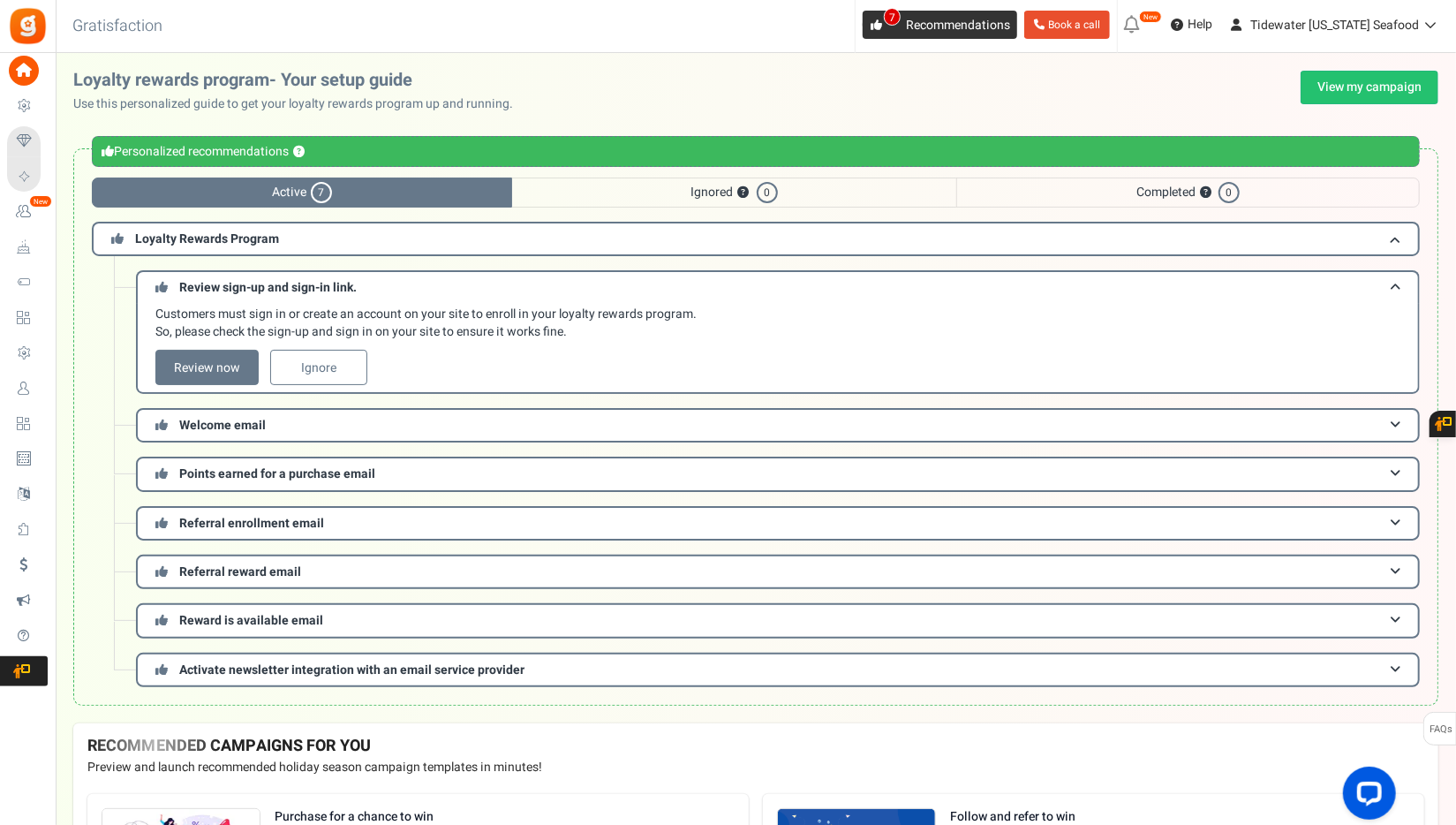
click at [977, 31] on span "Recommendations" at bounding box center [959, 25] width 105 height 19
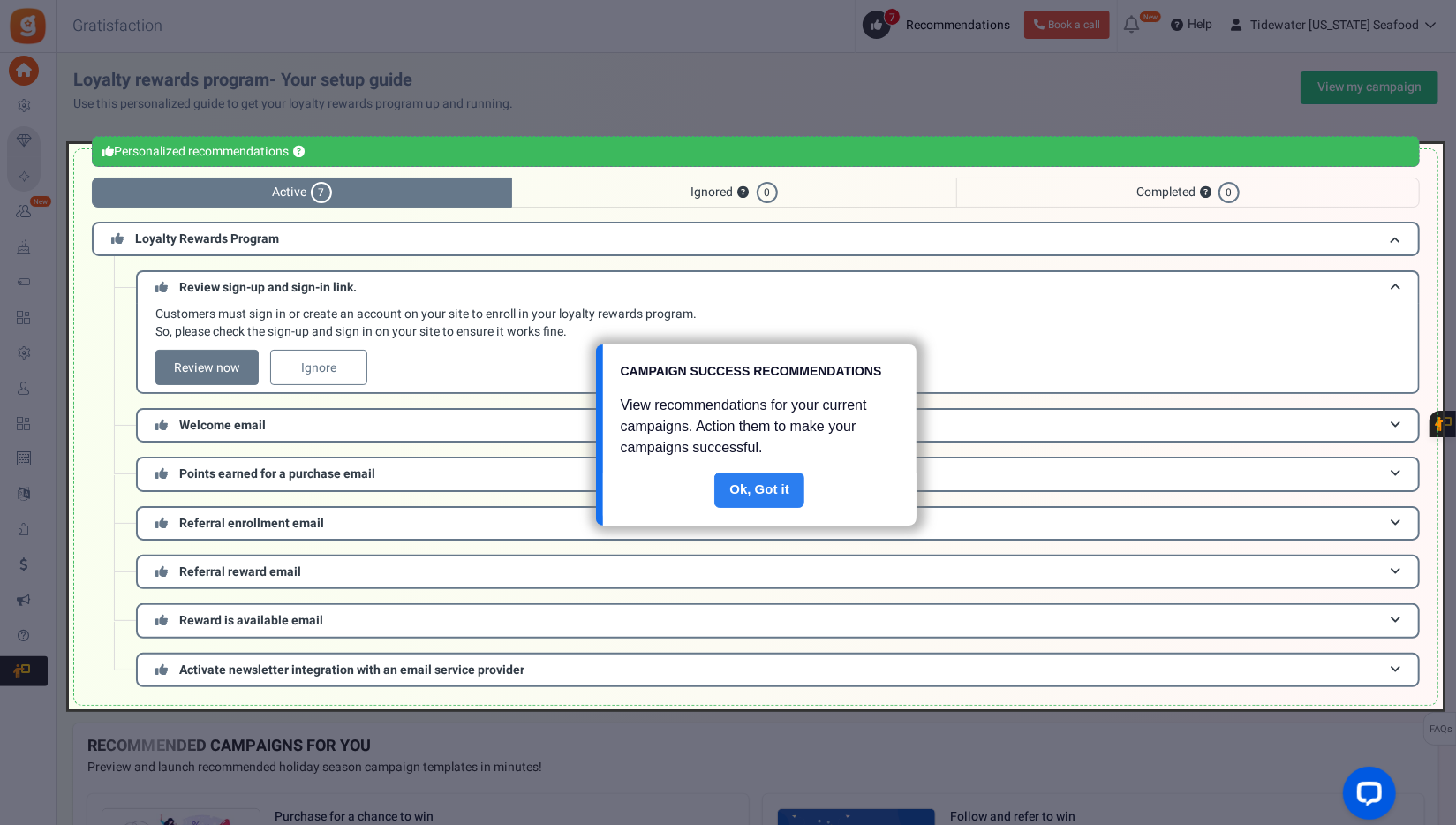
click at [756, 490] on link "Done" at bounding box center [759, 490] width 91 height 35
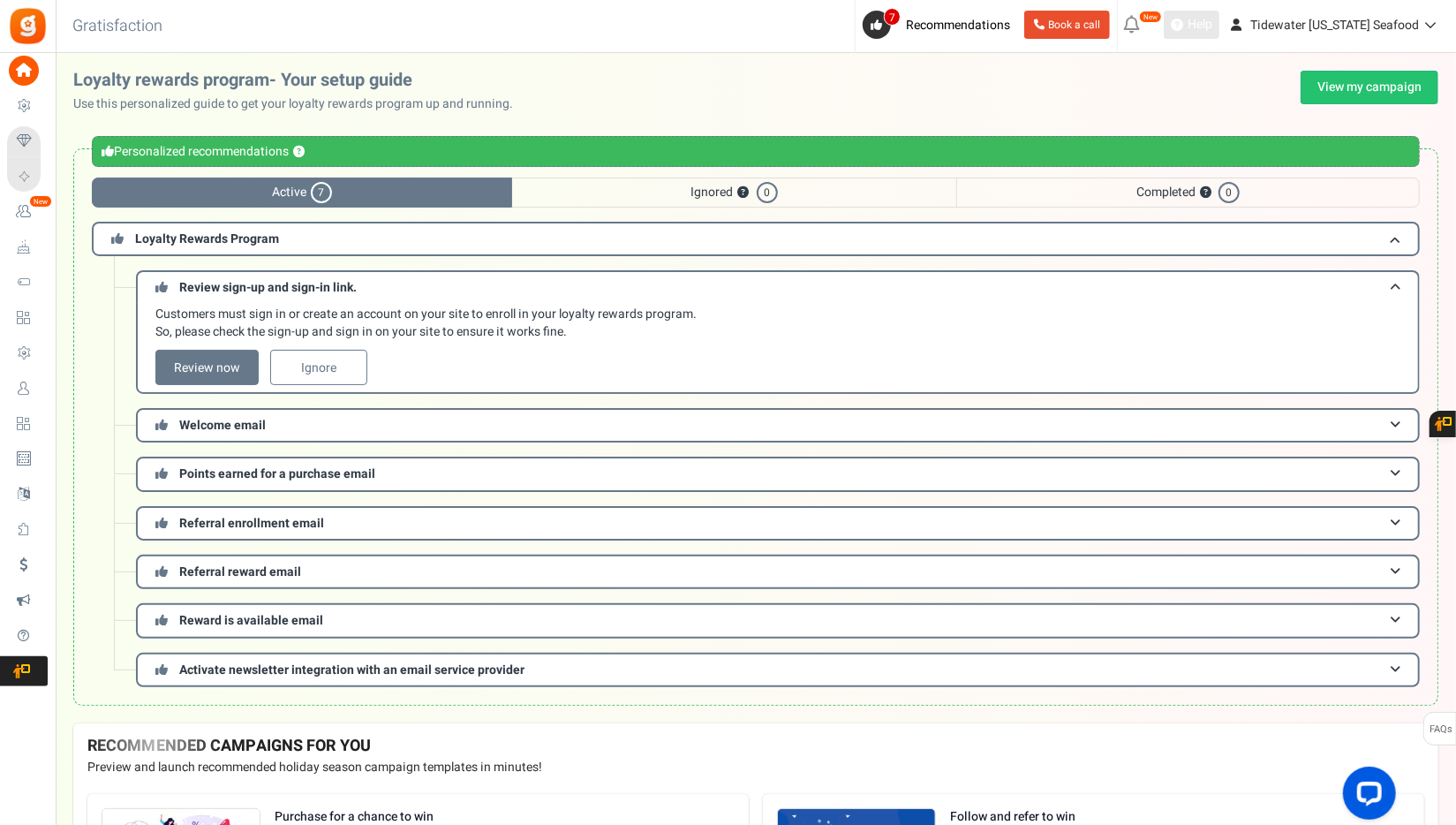
click at [1207, 12] on link "Help" at bounding box center [1192, 24] width 56 height 28
click at [1424, 32] on link "Tidewater [US_STATE] Seafood" at bounding box center [1335, 24] width 225 height 28
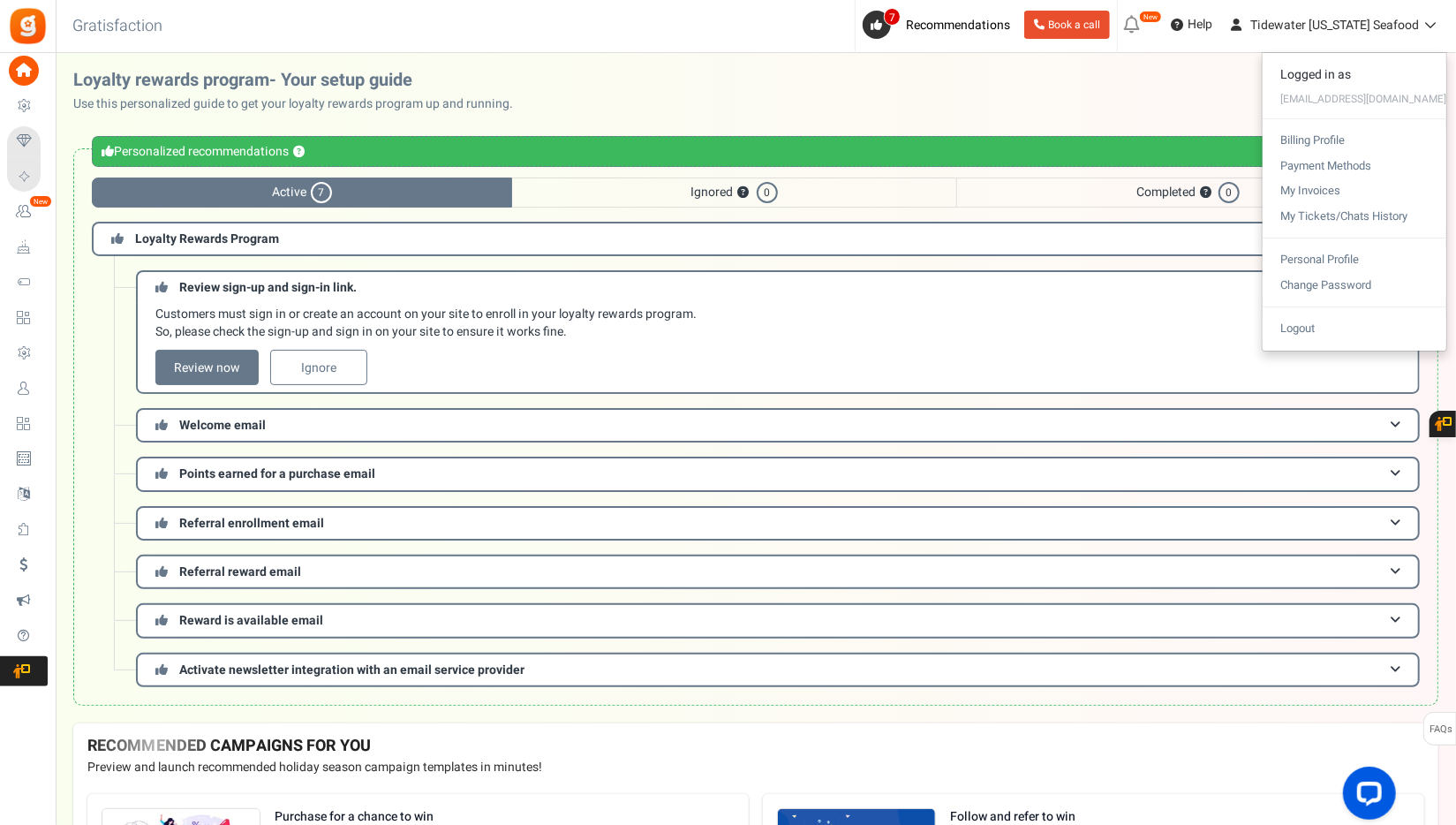
click at [896, 81] on div "Loyalty rewards program- Your setup guide Use this personalized guide to get yo…" at bounding box center [756, 91] width 1365 height 42
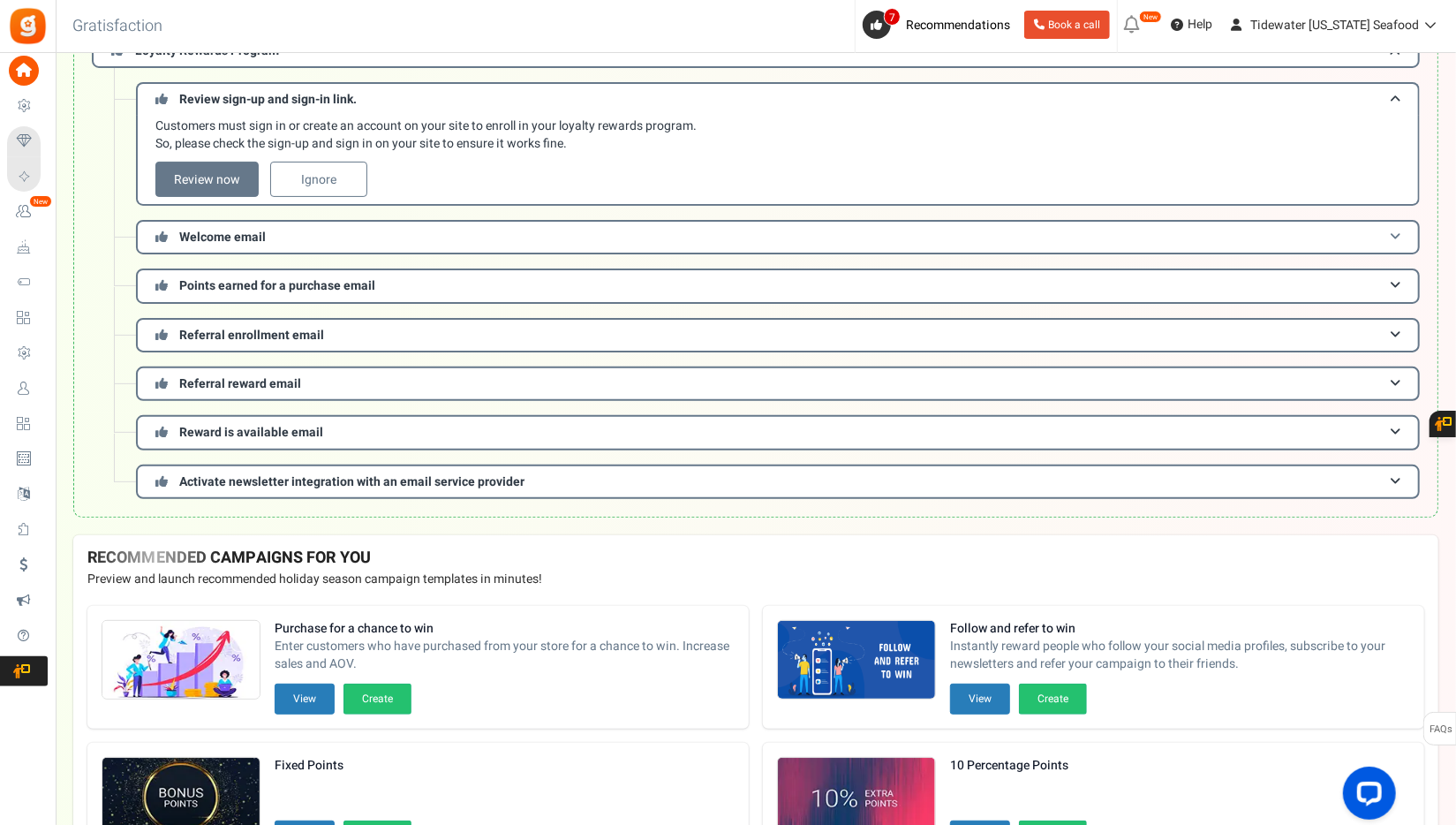
scroll to position [441, 0]
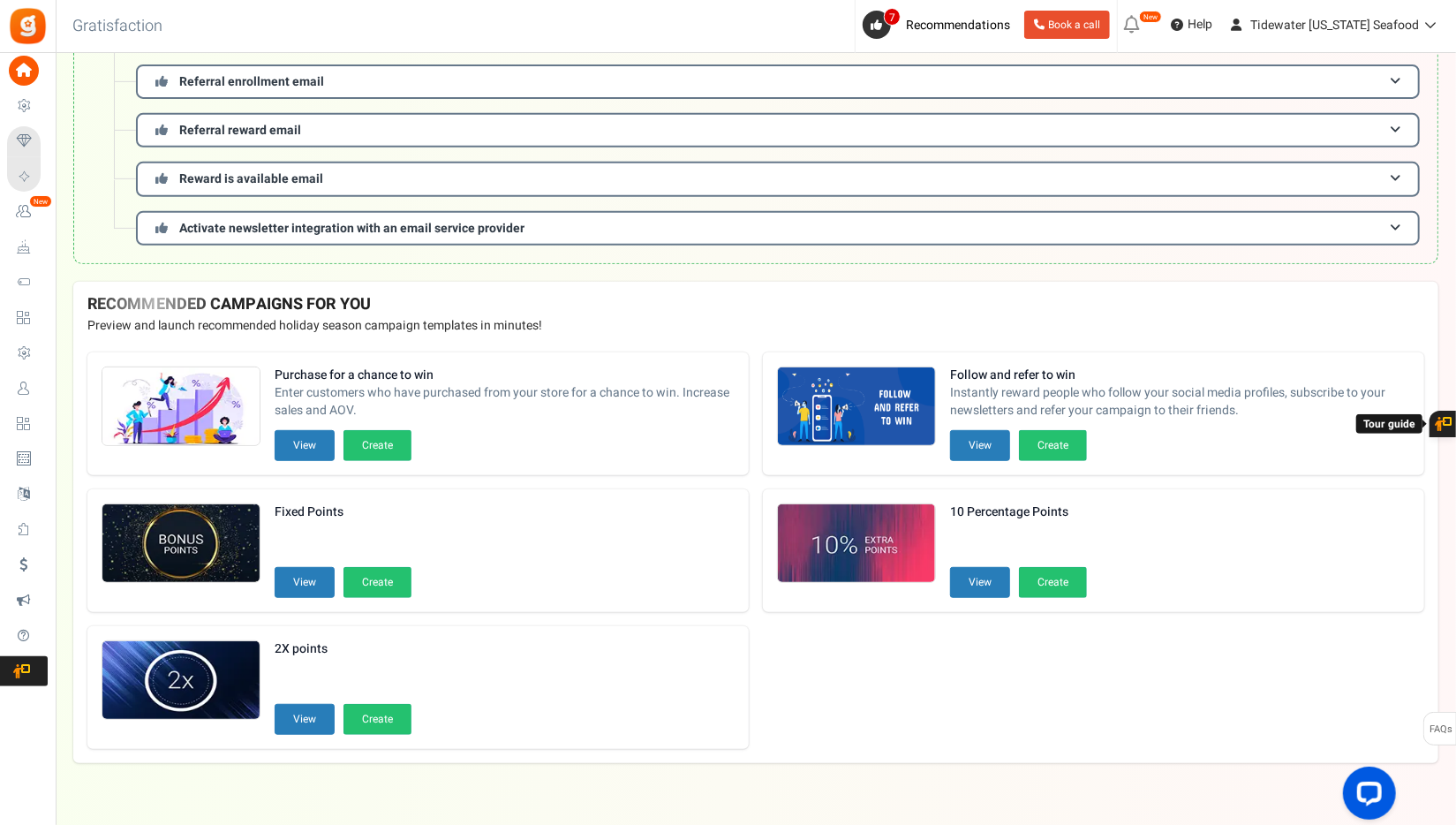
click at [1453, 425] on link at bounding box center [1443, 424] width 26 height 26
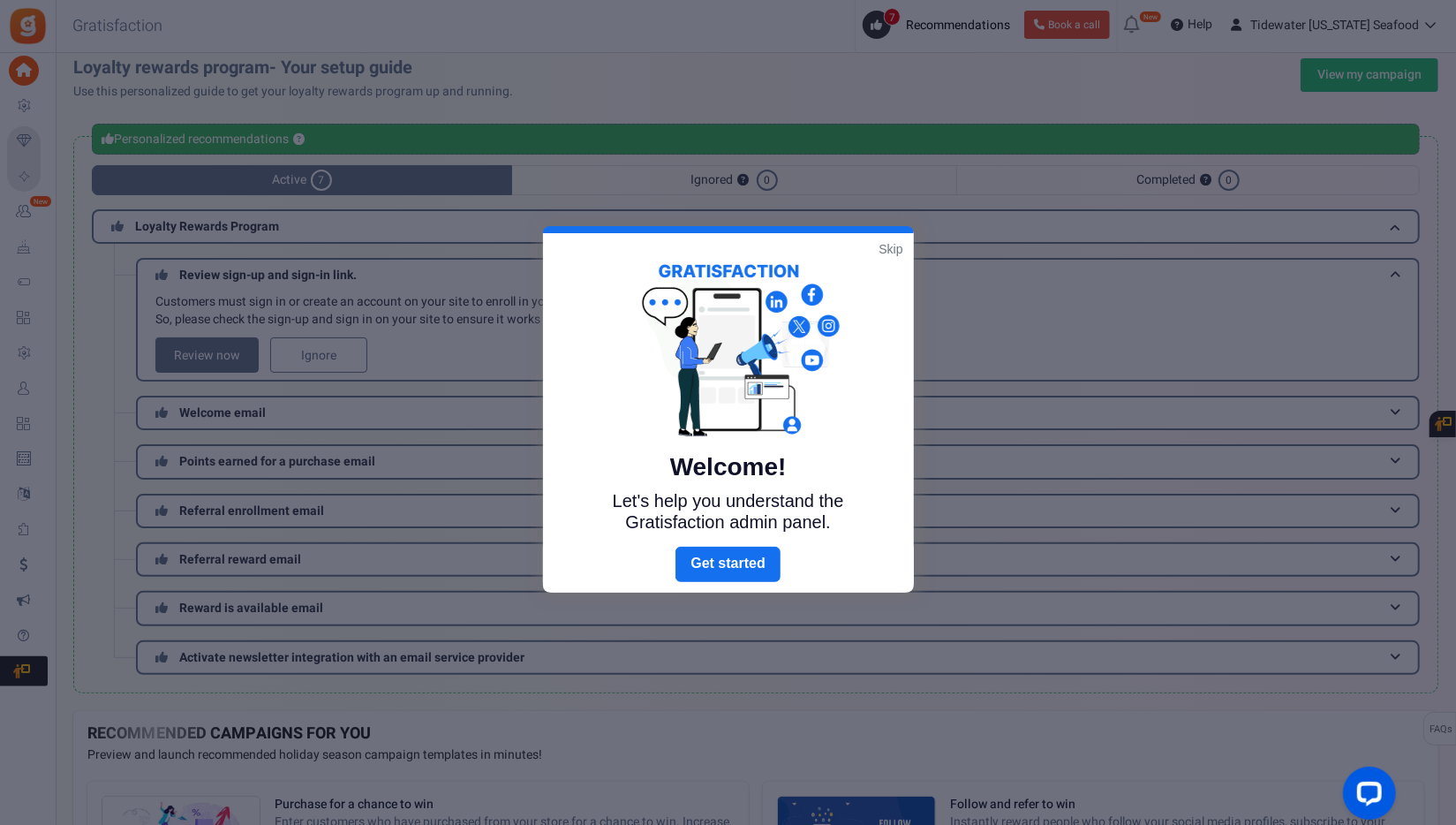
scroll to position [0, 0]
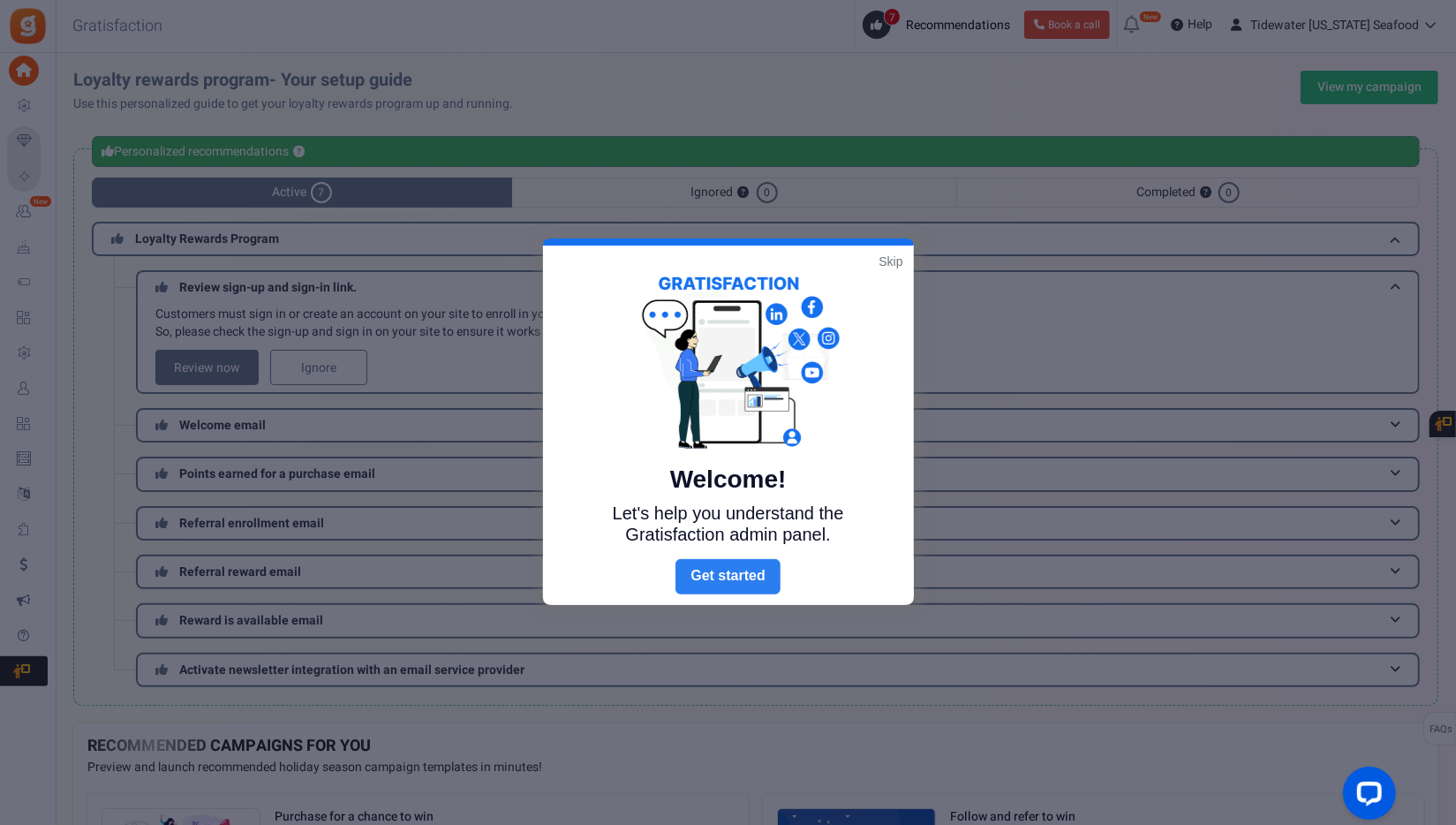
click at [742, 566] on link "Next" at bounding box center [728, 577] width 105 height 35
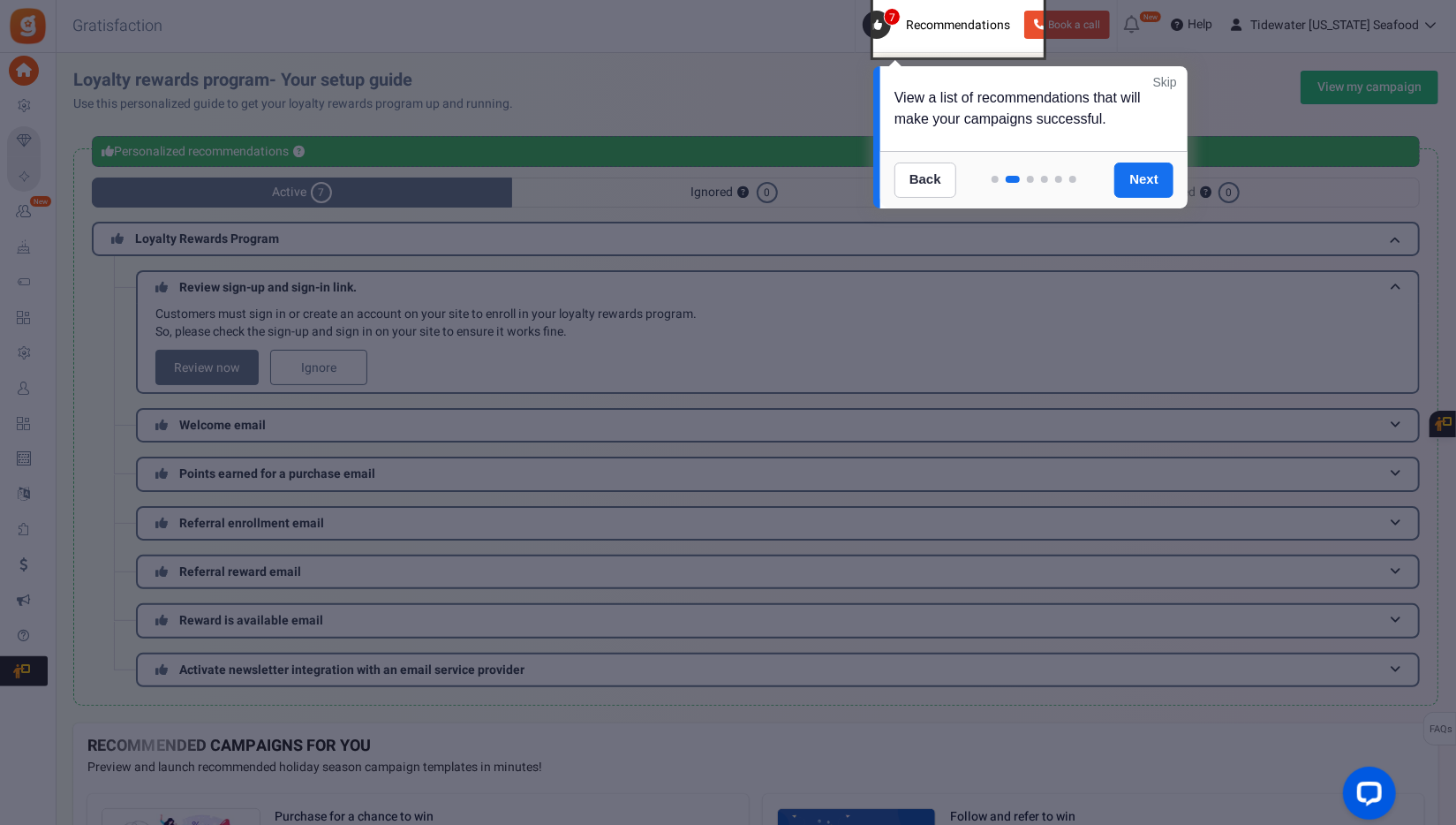
click at [1164, 75] on link "Skip" at bounding box center [1166, 82] width 24 height 18
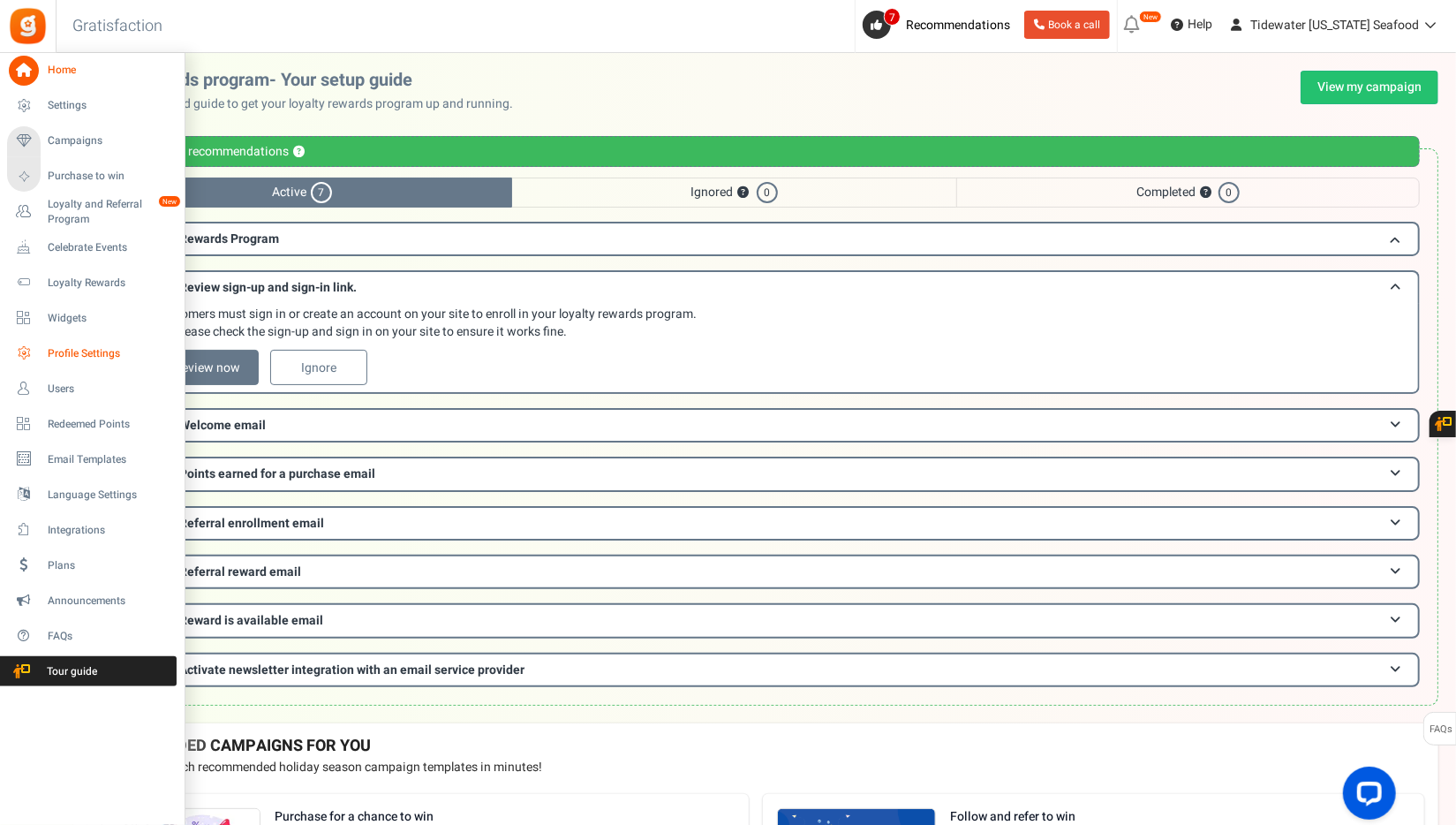
click at [102, 358] on span "Profile Settings" at bounding box center [109, 354] width 123 height 15
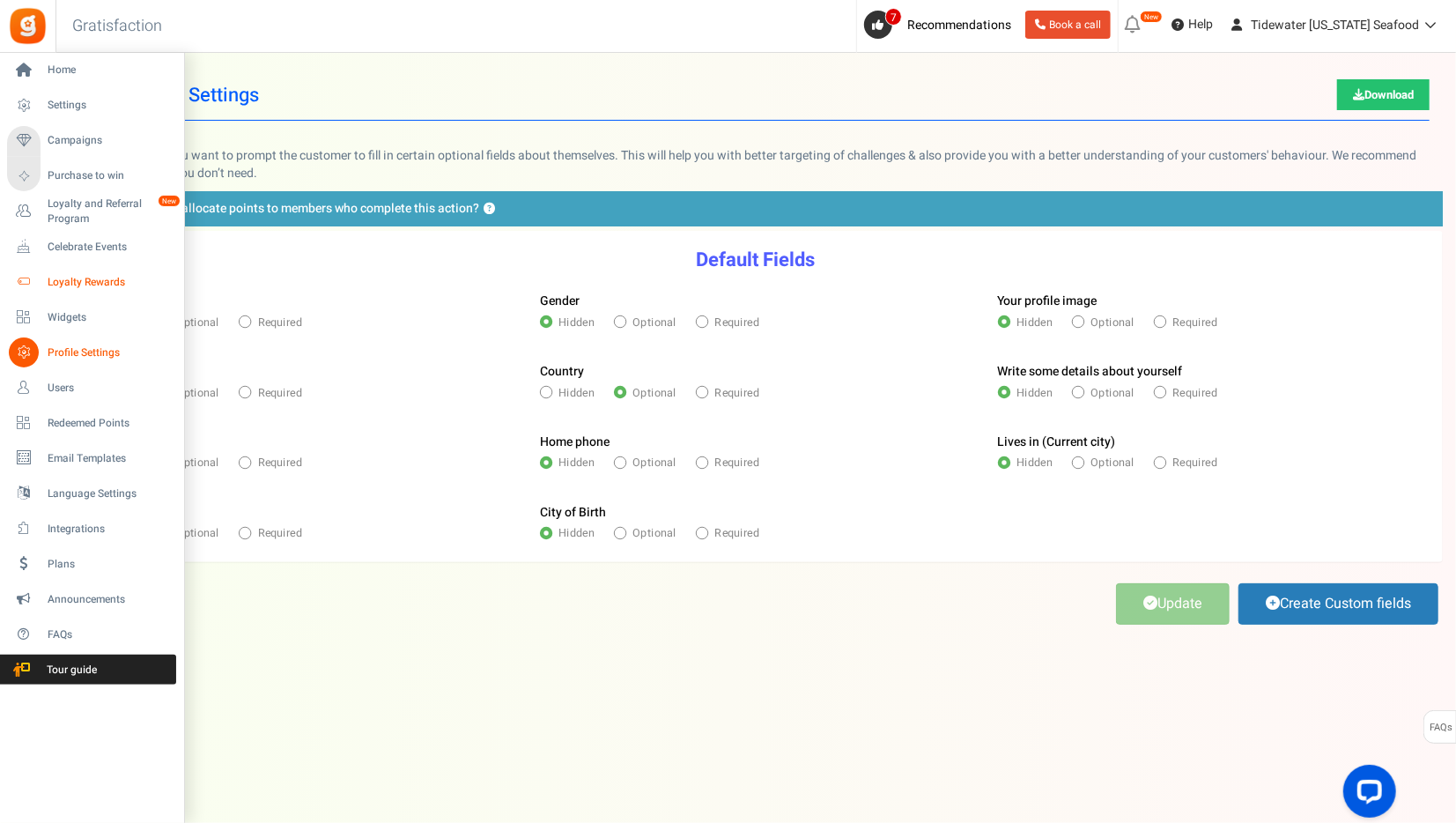
click at [82, 279] on span "Loyalty Rewards" at bounding box center [109, 282] width 123 height 15
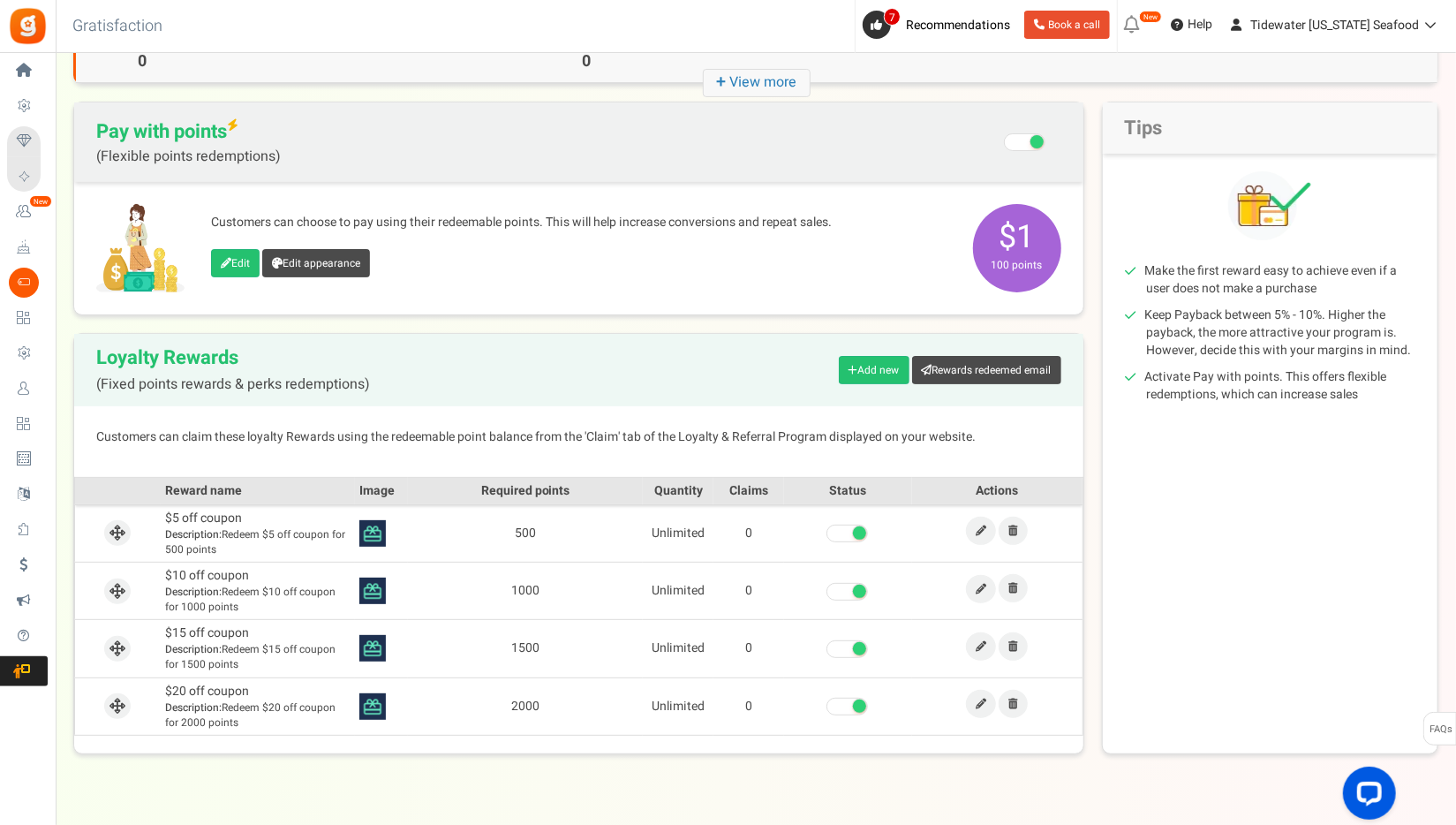
scroll to position [70, 0]
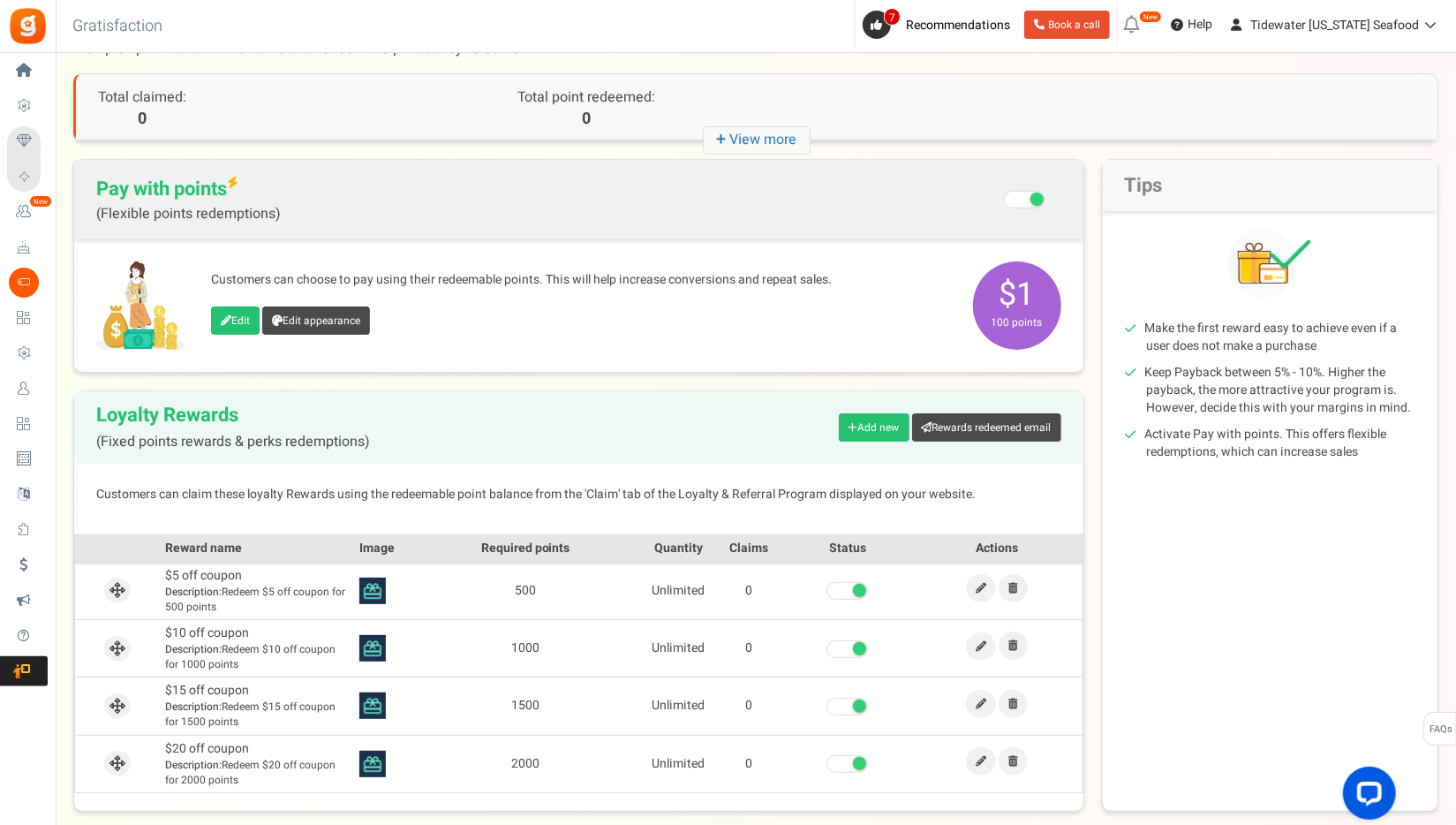
click at [0, 0] on span "Loyalty and Referral Program" at bounding box center [0, 0] width 0 height 0
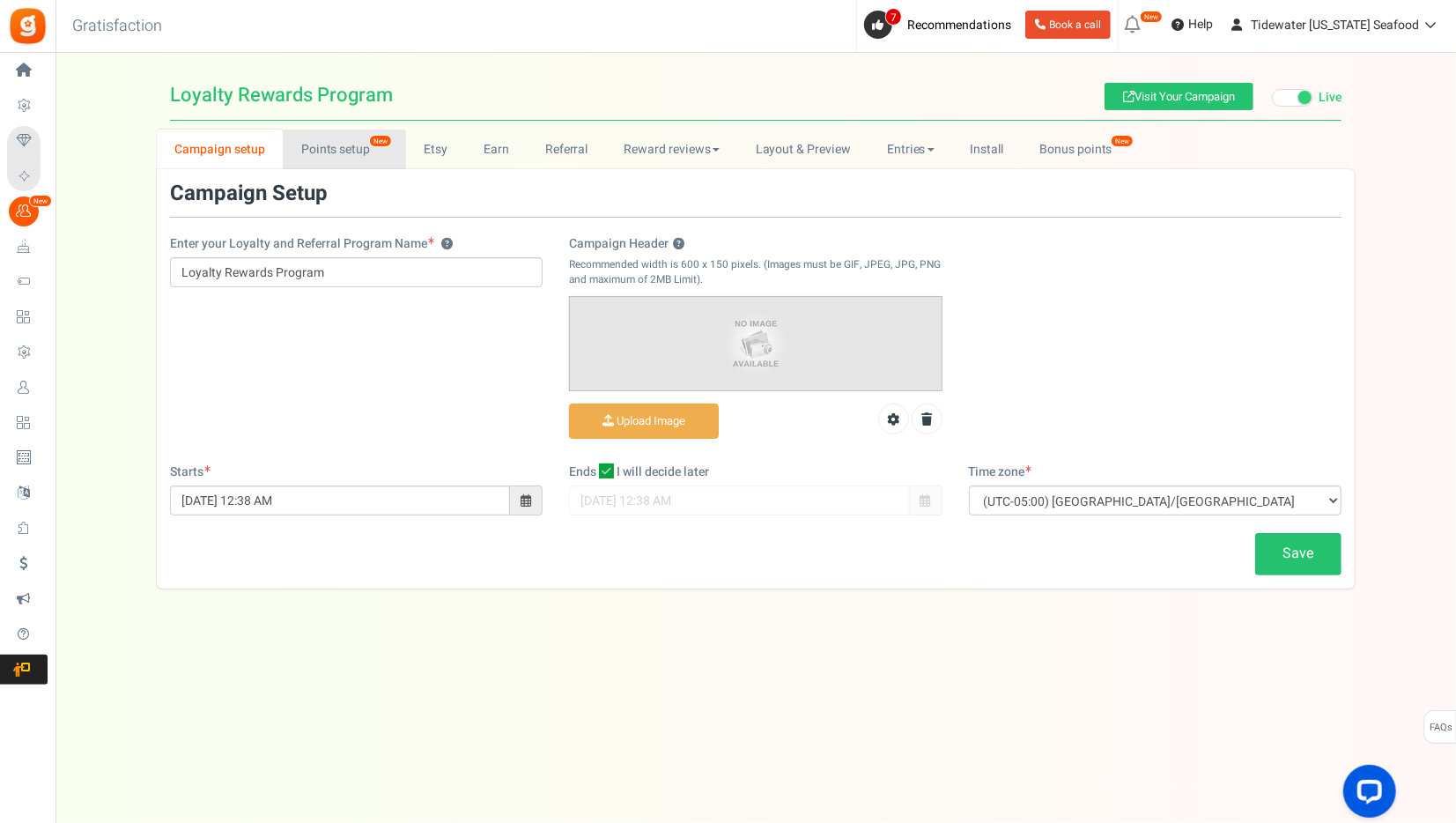
click at [344, 140] on link "Points setup New" at bounding box center [344, 149] width 123 height 40
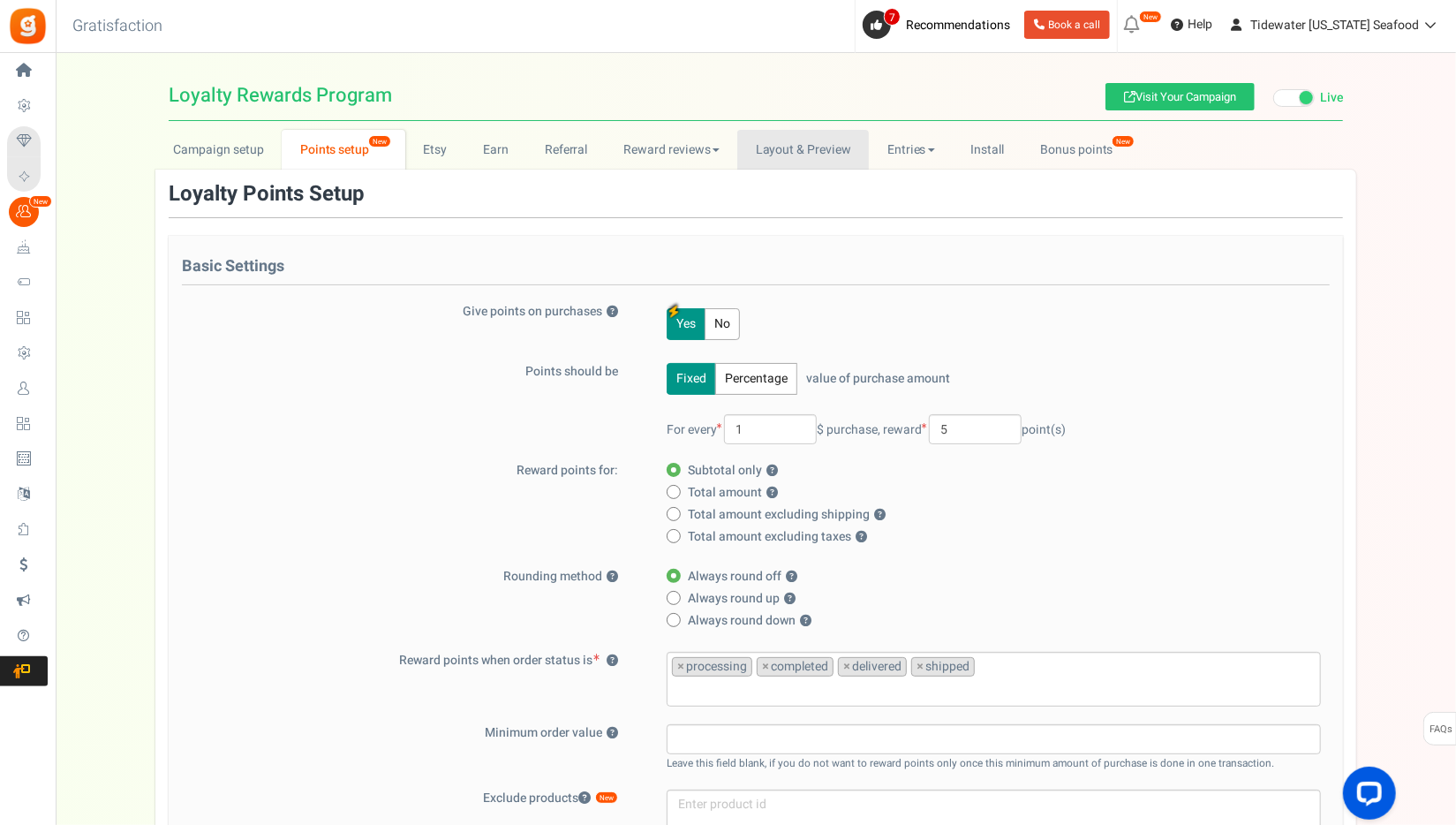
click at [813, 146] on link "Layout & Preview" at bounding box center [803, 149] width 132 height 40
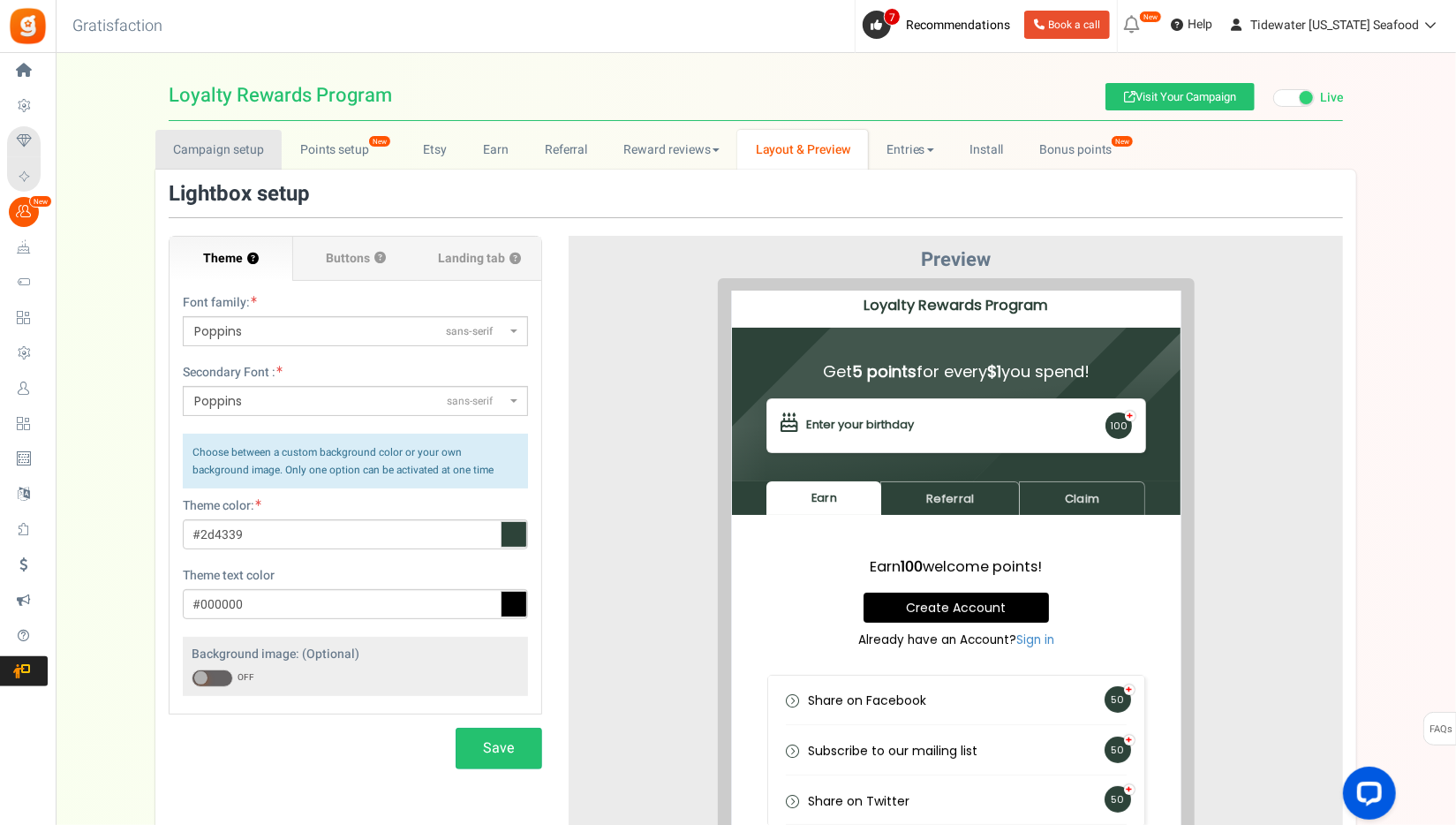
click at [258, 145] on link "Campaign setup" at bounding box center [218, 149] width 126 height 40
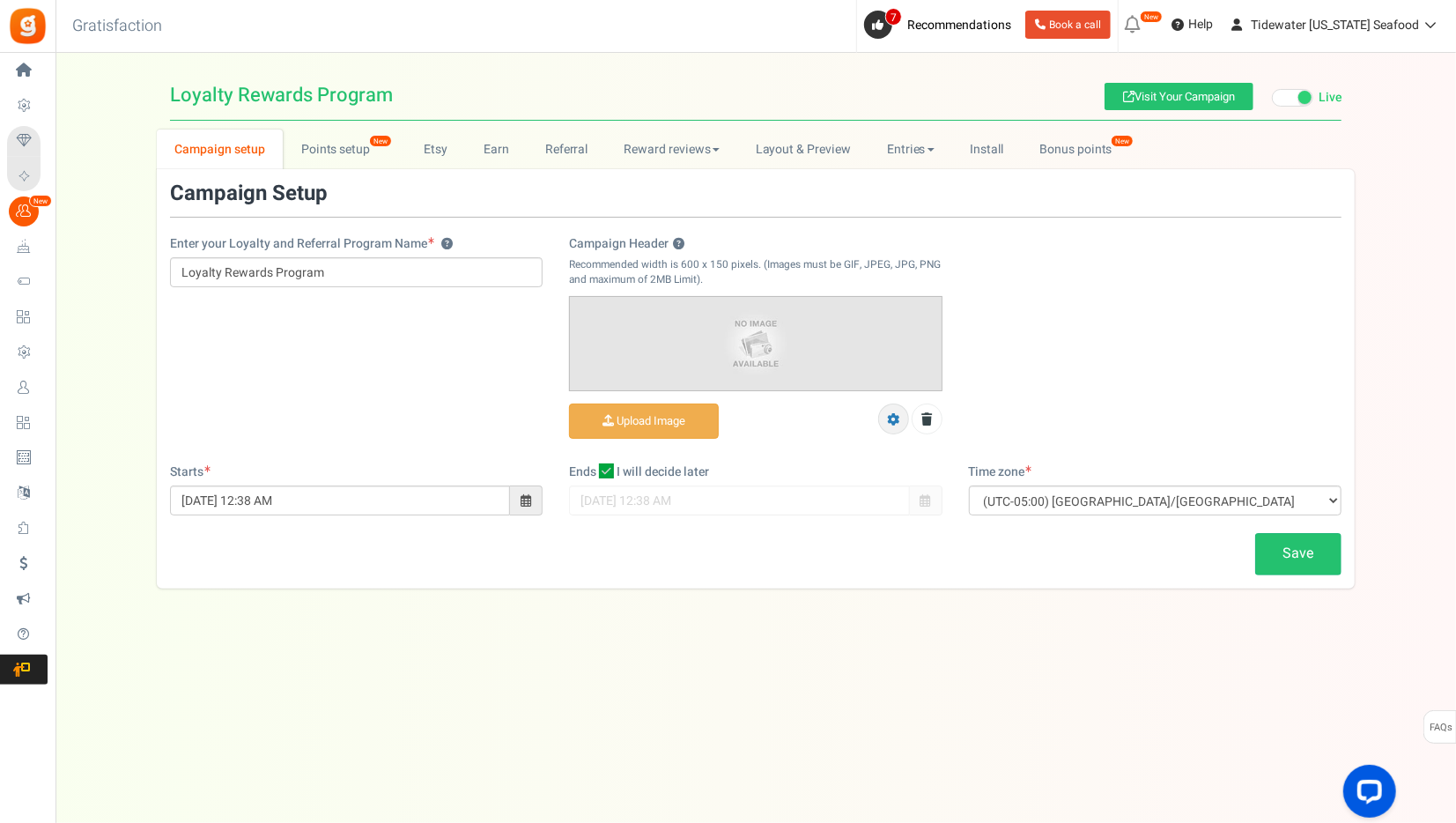
click at [891, 413] on icon at bounding box center [893, 419] width 12 height 12
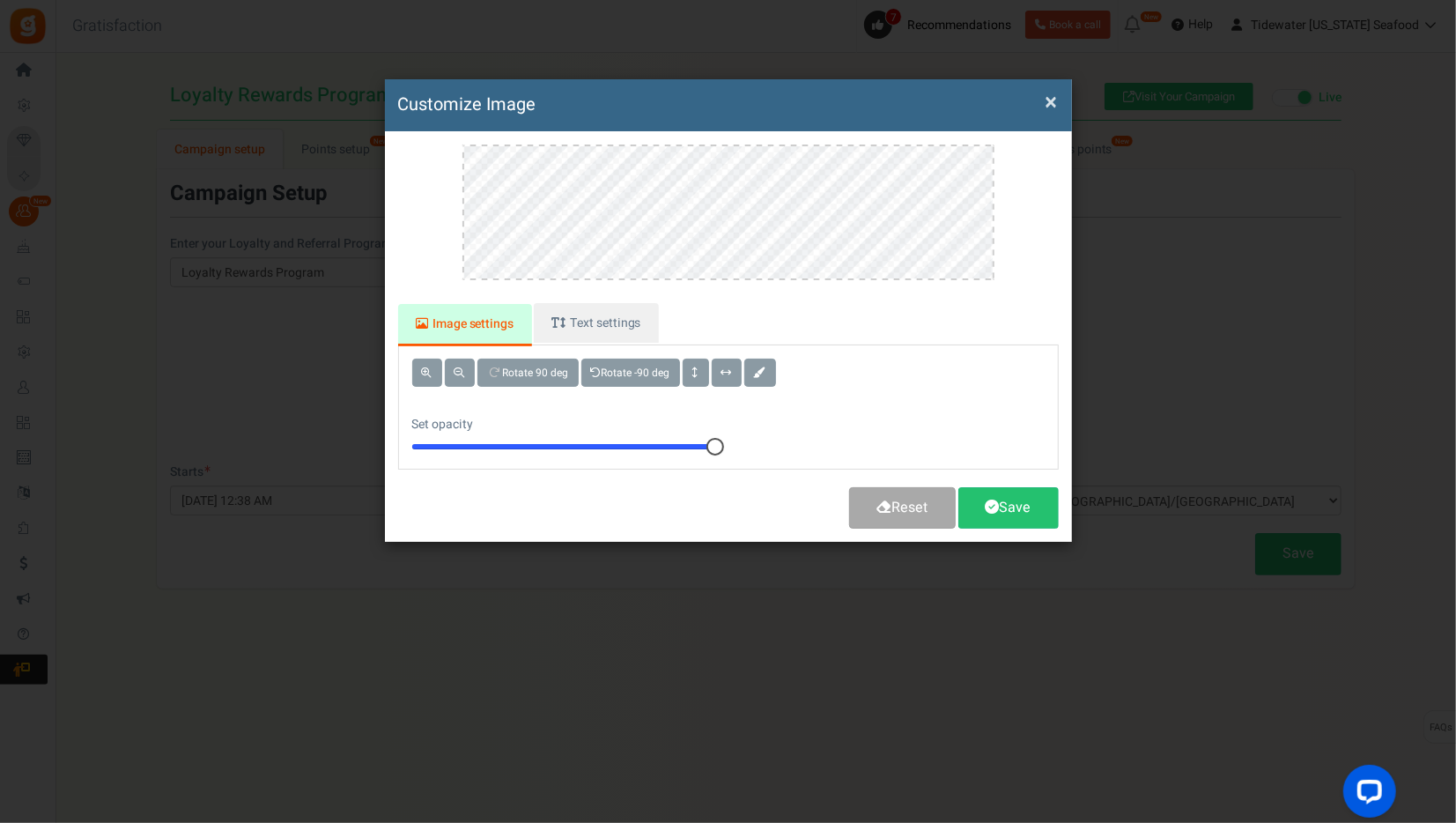
click at [1037, 106] on h4 "Customize Image" at bounding box center [729, 104] width 661 height 25
drag, startPoint x: 1054, startPoint y: 102, endPoint x: 1019, endPoint y: 117, distance: 38.1
click at [1055, 102] on button "×" at bounding box center [1051, 102] width 12 height 19
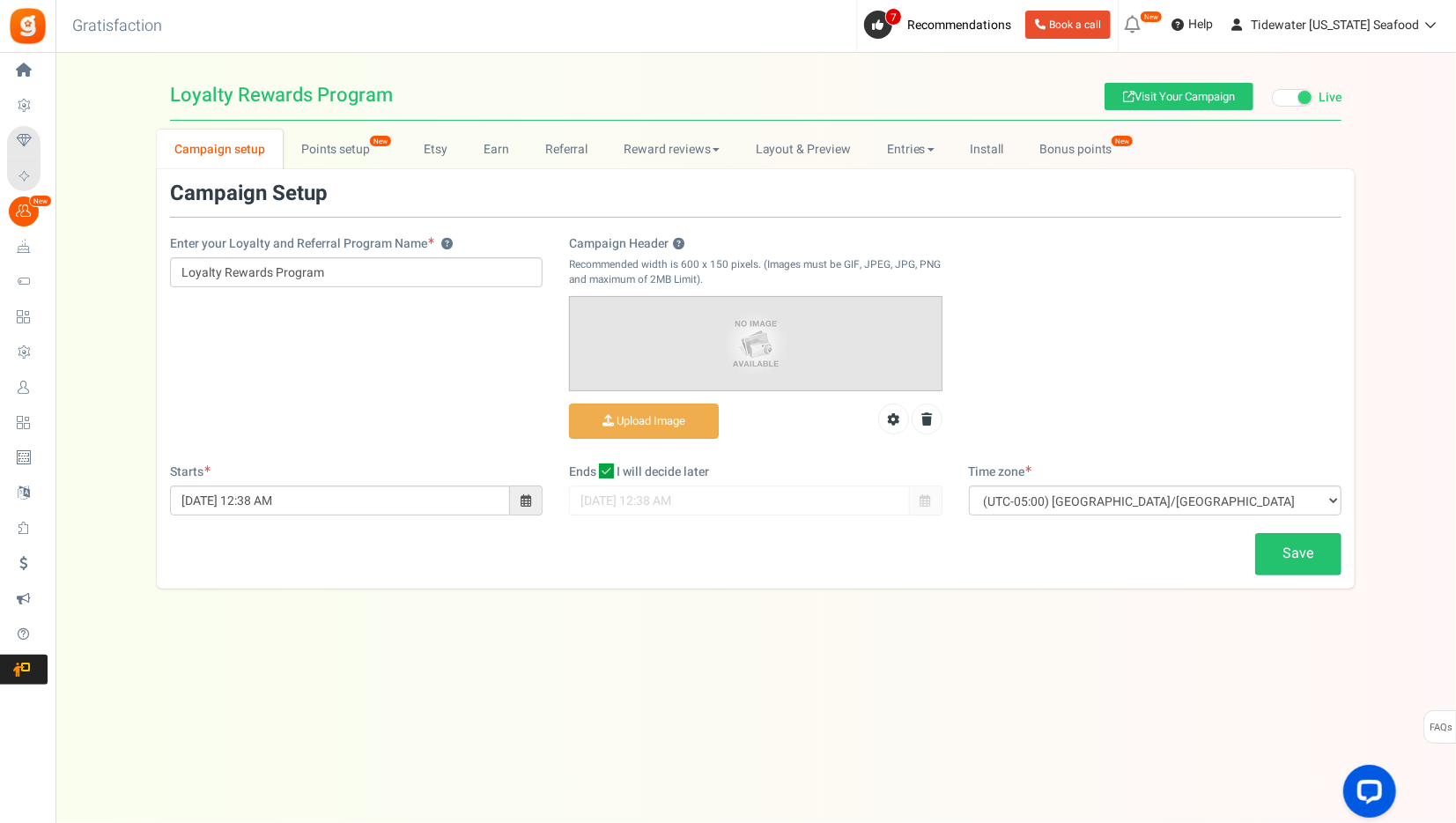
click at [714, 351] on img at bounding box center [755, 343] width 371 height 92
click at [690, 418] on input "Campaign Header ?" at bounding box center [643, 421] width 148 height 34
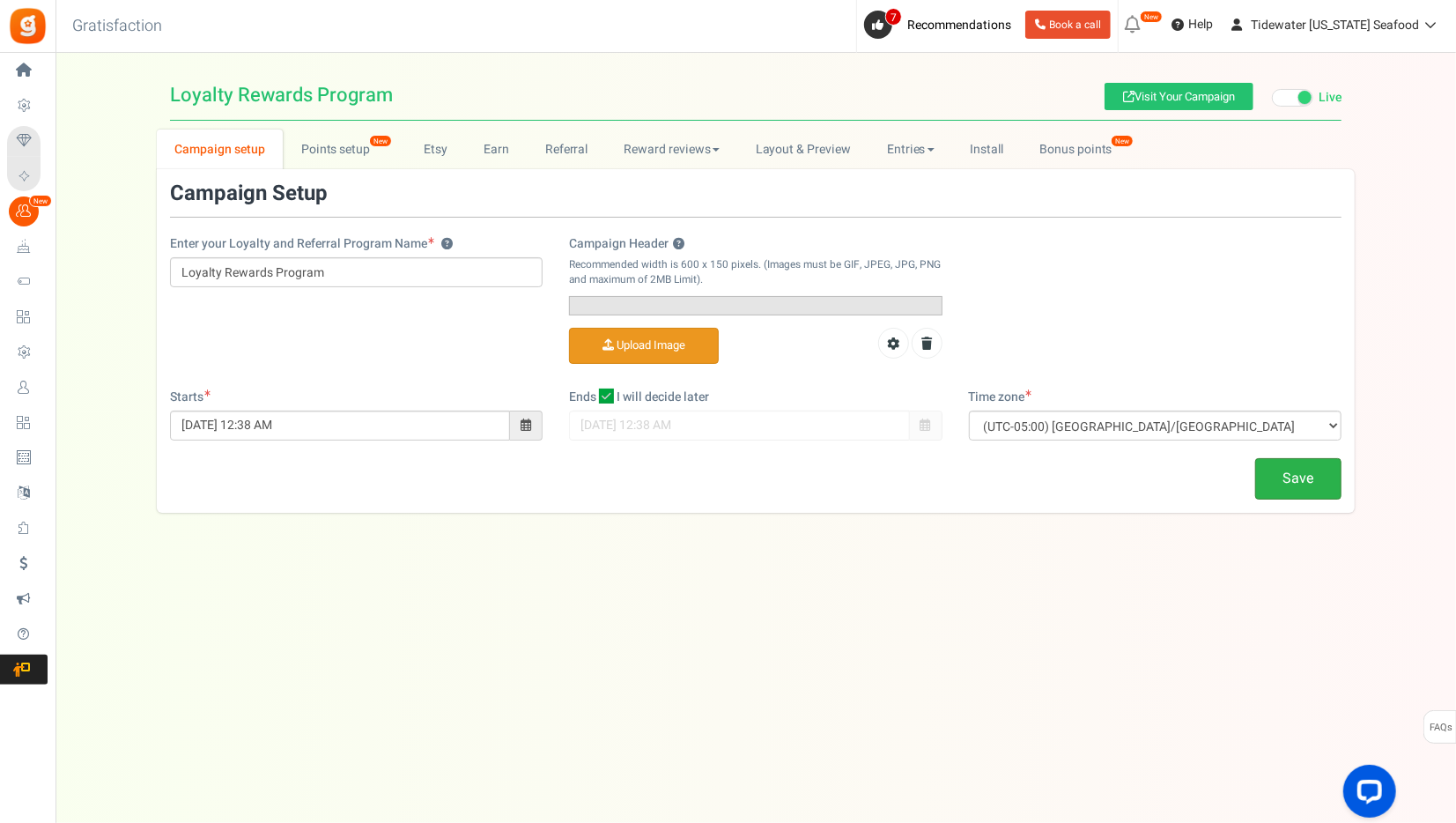
click at [1306, 500] on link "Save" at bounding box center [1298, 479] width 87 height 41
click at [933, 358] on link at bounding box center [926, 343] width 31 height 31
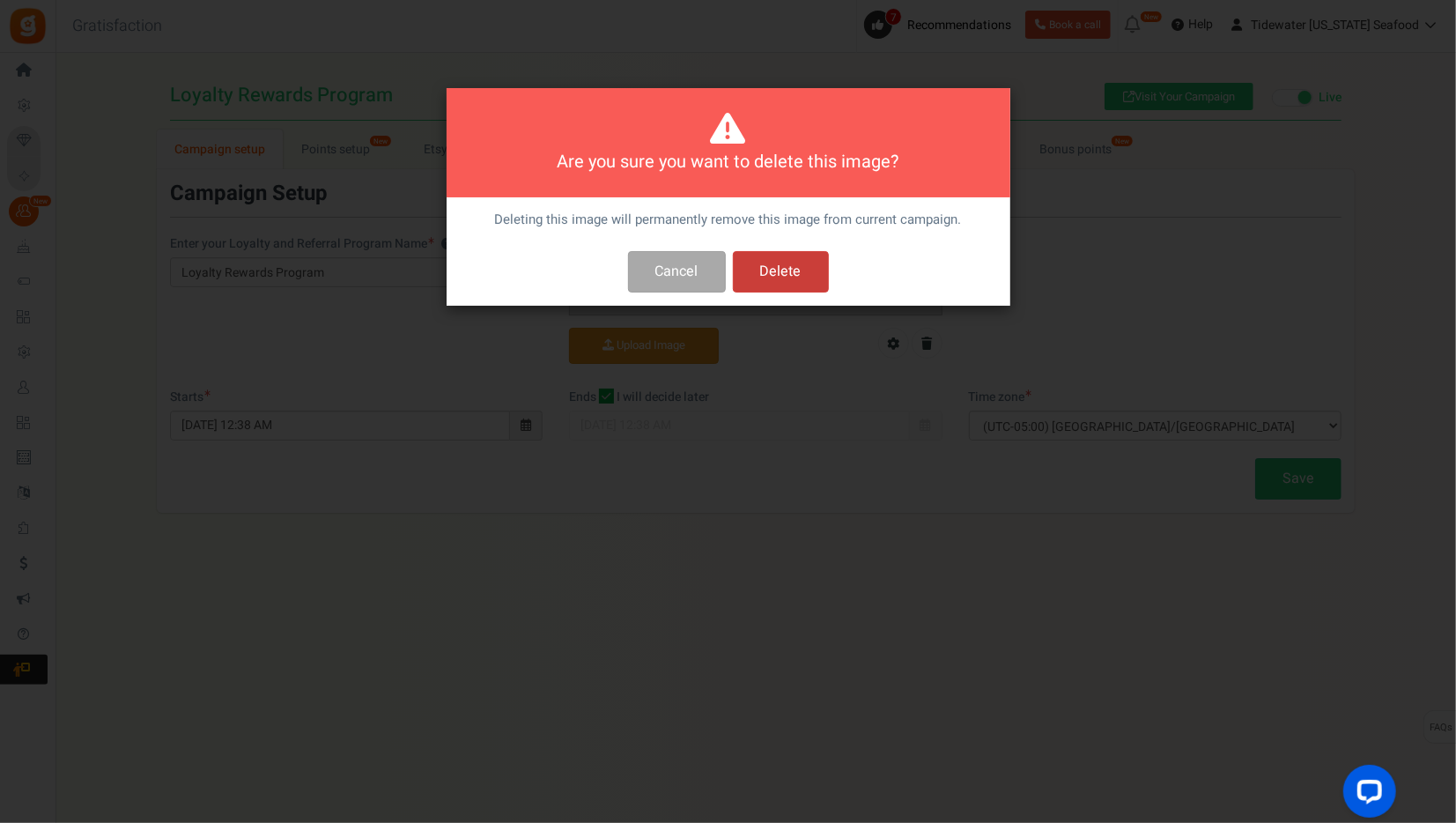
click at [806, 264] on button "Delete" at bounding box center [780, 272] width 96 height 41
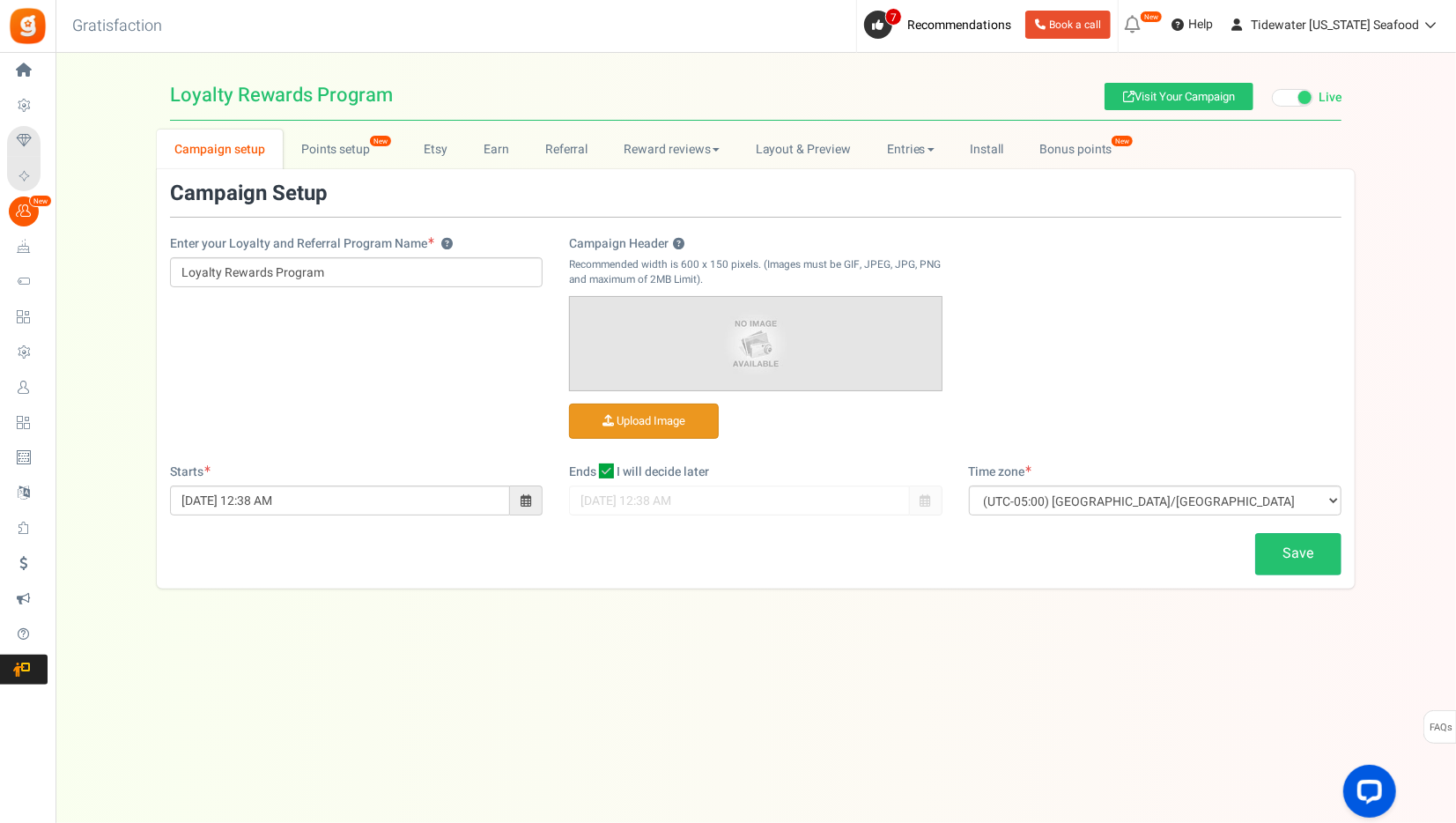
drag, startPoint x: 229, startPoint y: 241, endPoint x: 427, endPoint y: 249, distance: 198.2
click at [427, 249] on label "Enter your Loyalty and Referral Program Name ?" at bounding box center [312, 244] width 283 height 18
copy label "Loyalty and Referral Program Name"
click at [344, 266] on input "Loyalty Rewards Program" at bounding box center [357, 272] width 372 height 30
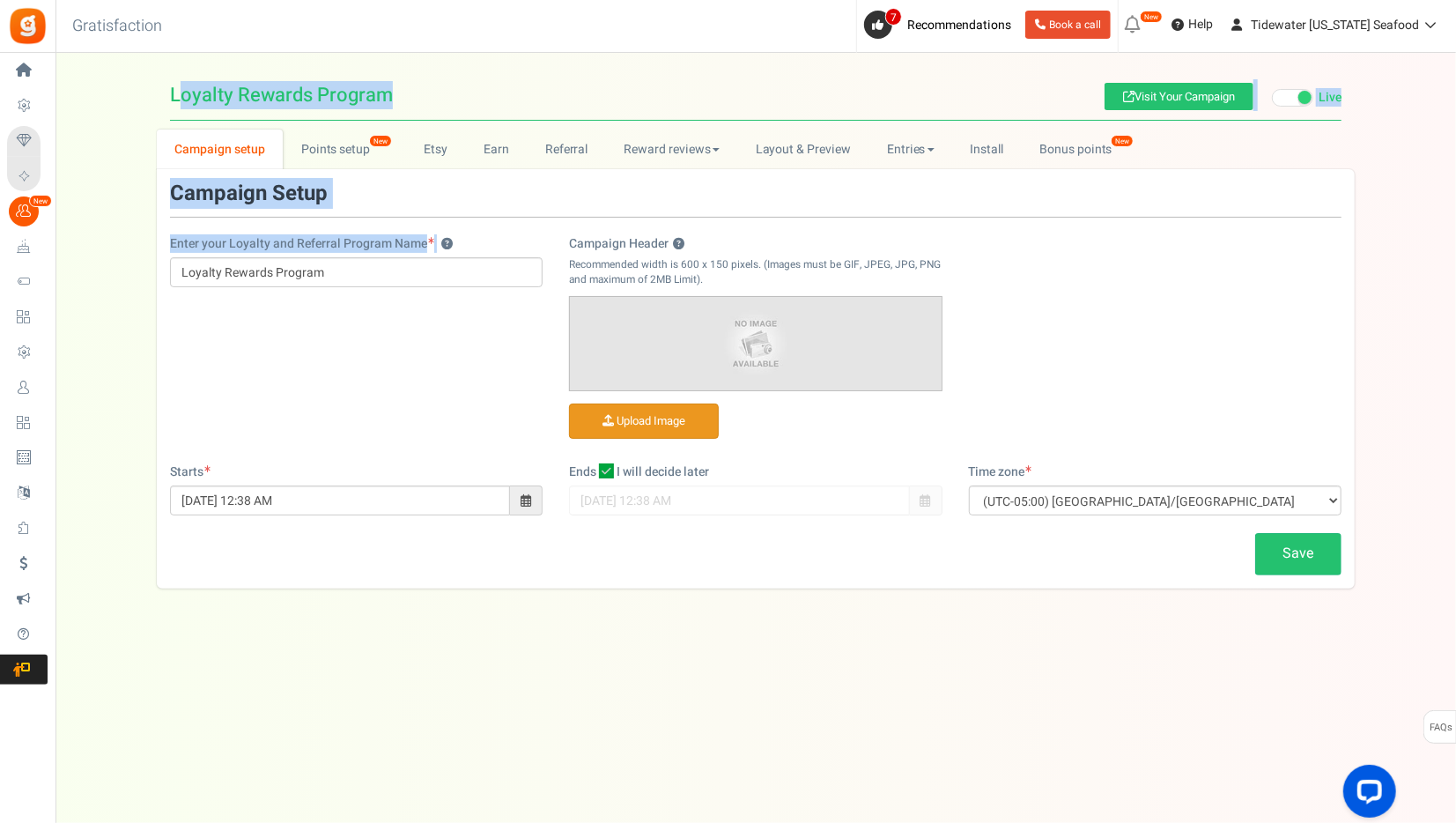
drag, startPoint x: 317, startPoint y: 281, endPoint x: -47, endPoint y: 255, distance: 364.9
click at [0, 255] on html "Install now Back to Home Back to program setup Home Settings Campaigns Purchase…" at bounding box center [728, 394] width 1456 height 788
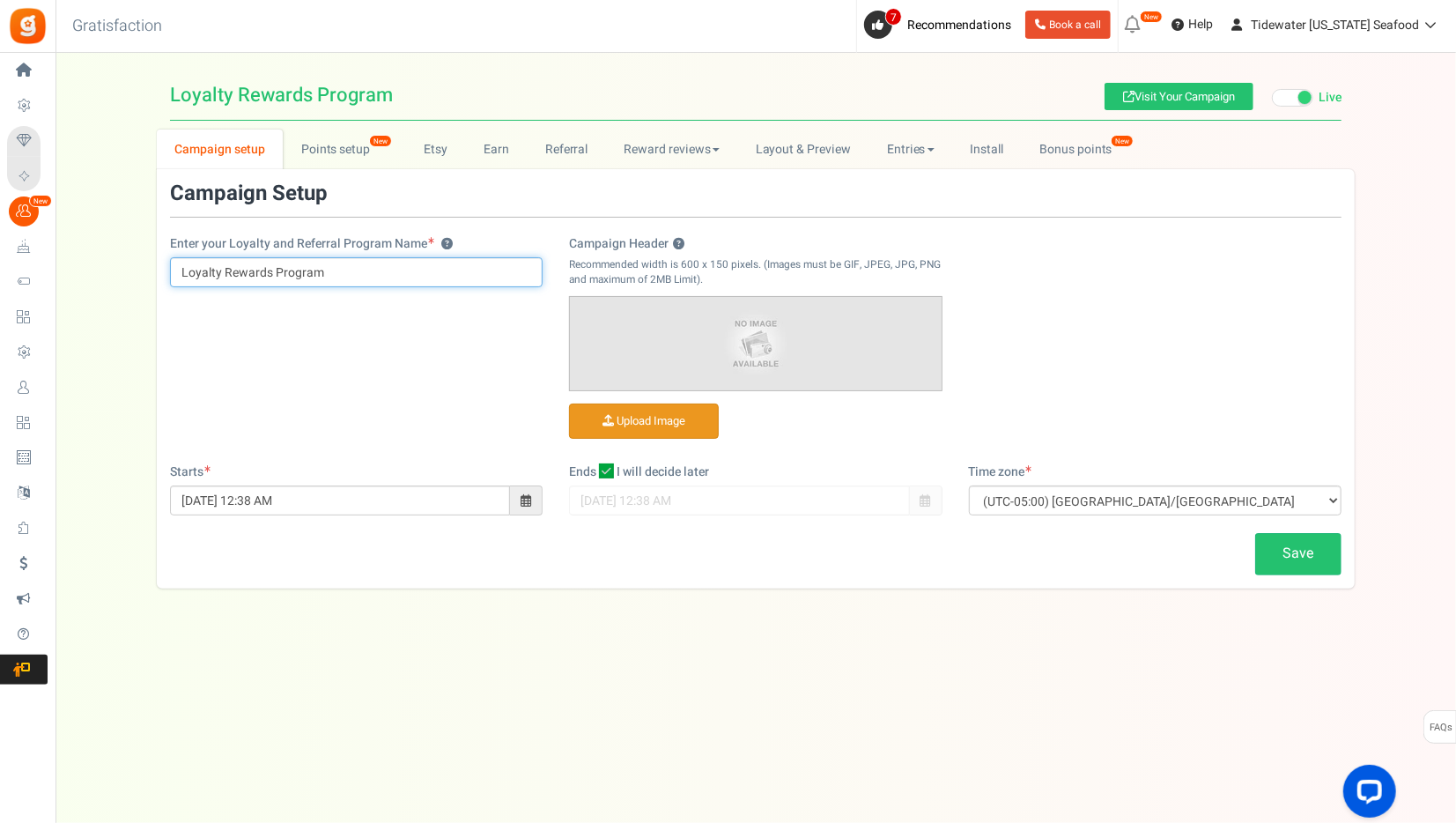
click at [357, 278] on input "Loyalty Rewards Program" at bounding box center [357, 272] width 372 height 30
drag, startPoint x: 327, startPoint y: 275, endPoint x: 106, endPoint y: 266, distance: 221.2
click at [106, 266] on div "Campaign setup Points setup New Etsy Earn Referral Reward reviews WOO LOOX [DOM…" at bounding box center [756, 358] width 1400 height 459
paste input "FishMiles"
drag, startPoint x: 205, startPoint y: 266, endPoint x: 60, endPoint y: 260, distance: 145.1
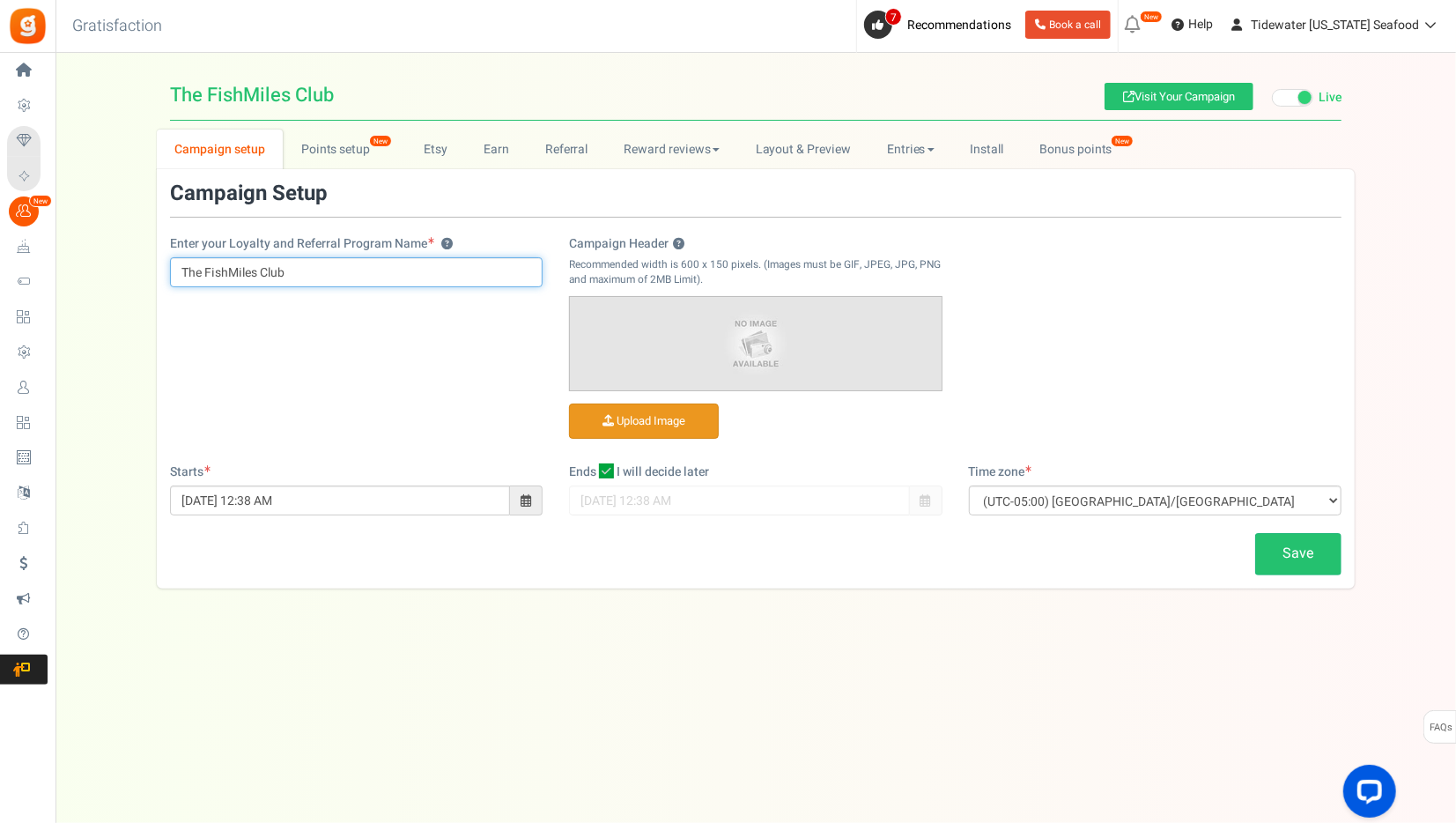
click at [60, 260] on div "Campaign setup Points setup New Etsy Earn Referral Reward reviews WOO LOOX [DOM…" at bounding box center [756, 358] width 1400 height 459
type input "The FishMiles Club"
click at [485, 361] on div "Enter your Loyalty and Referral Program Name ? The FishMiles Club Campaign Head…" at bounding box center [755, 323] width 1198 height 281
click at [787, 341] on img at bounding box center [755, 343] width 371 height 92
click at [658, 422] on input "Campaign Header ?" at bounding box center [643, 421] width 148 height 34
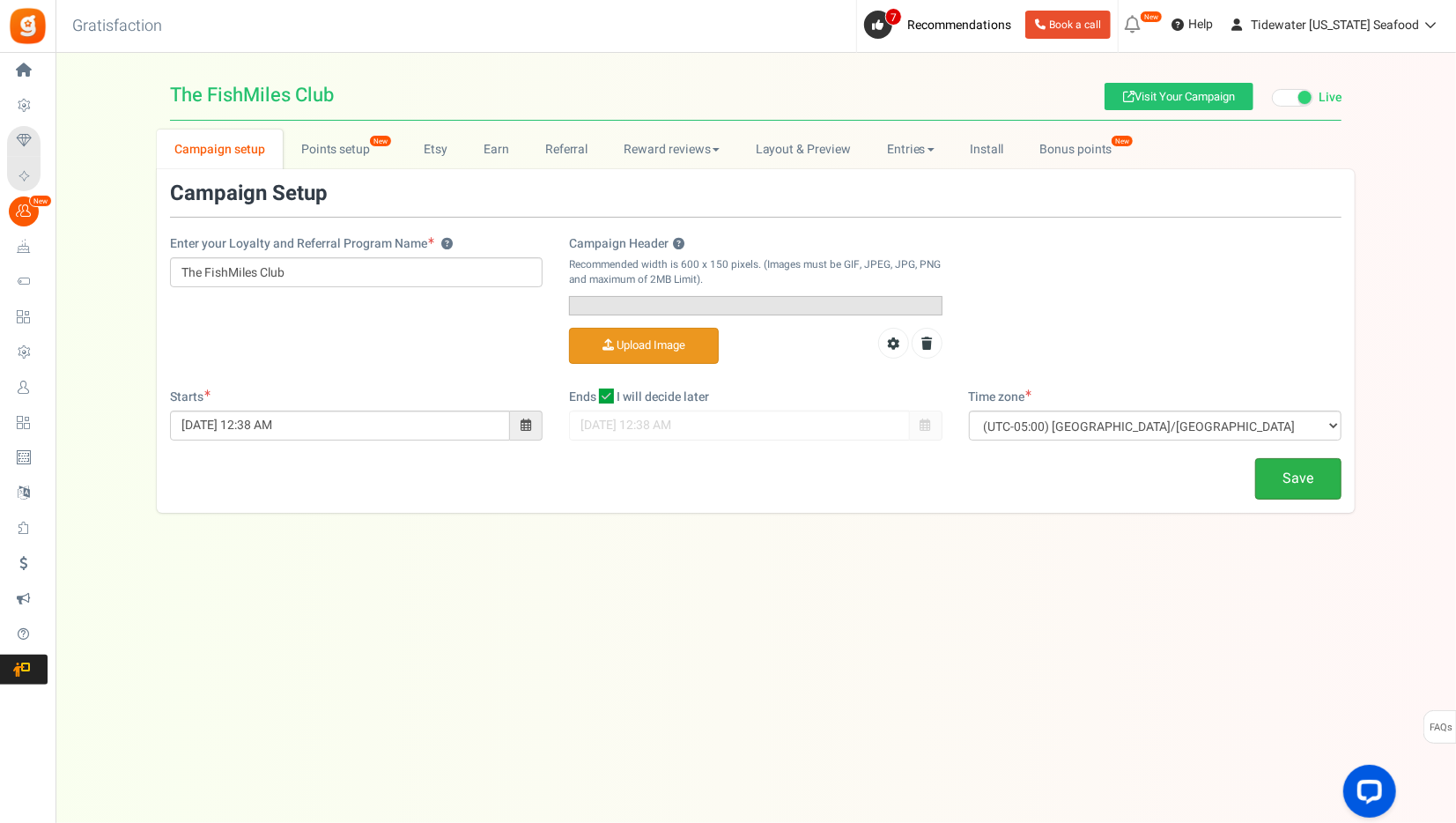
click at [1293, 500] on link "Save" at bounding box center [1298, 479] width 87 height 41
click at [642, 363] on input "Campaign Header ?" at bounding box center [643, 345] width 148 height 34
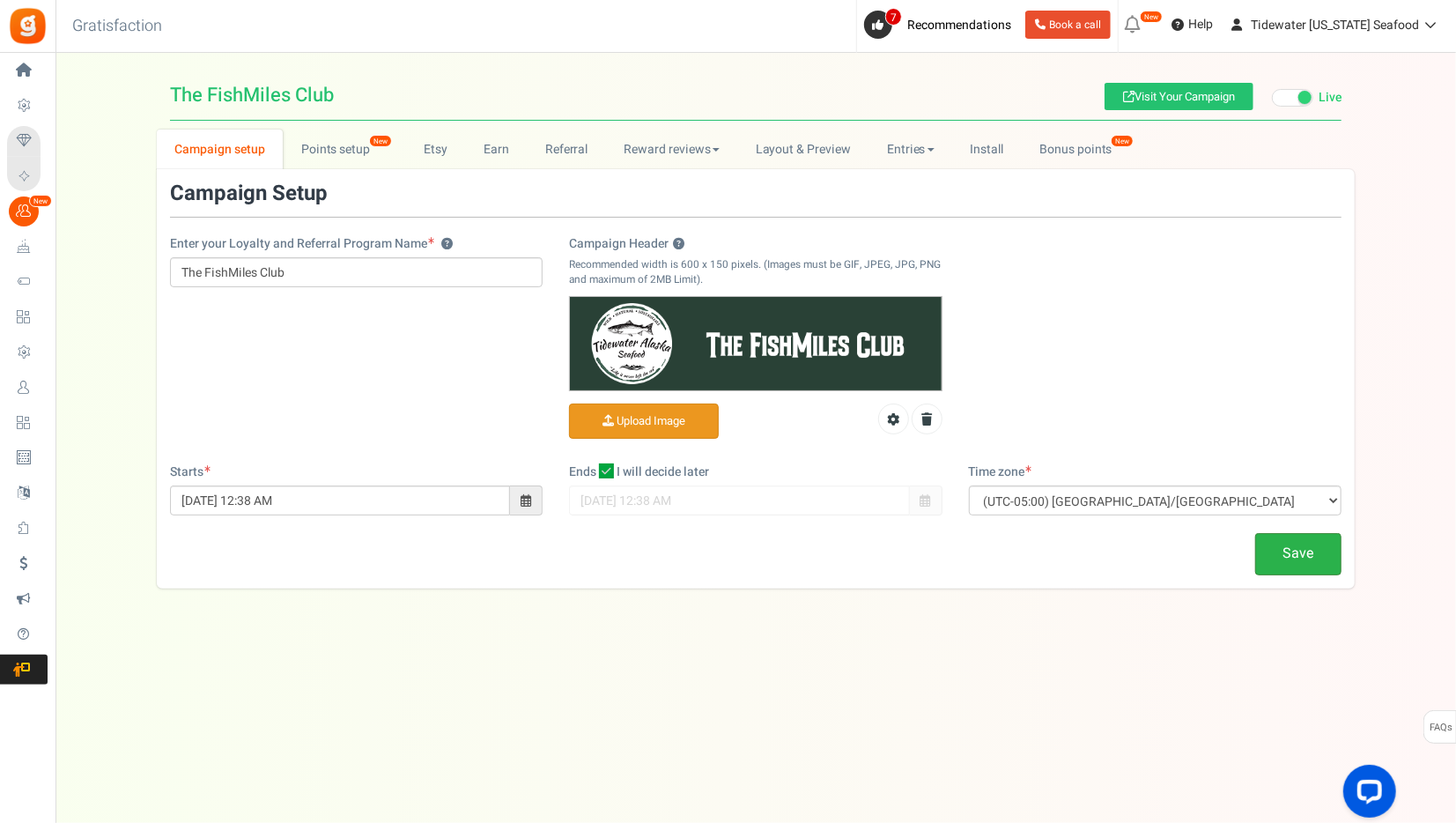
click at [1292, 565] on link "Save" at bounding box center [1298, 553] width 87 height 41
click at [667, 414] on input "Campaign Header ?" at bounding box center [643, 421] width 148 height 34
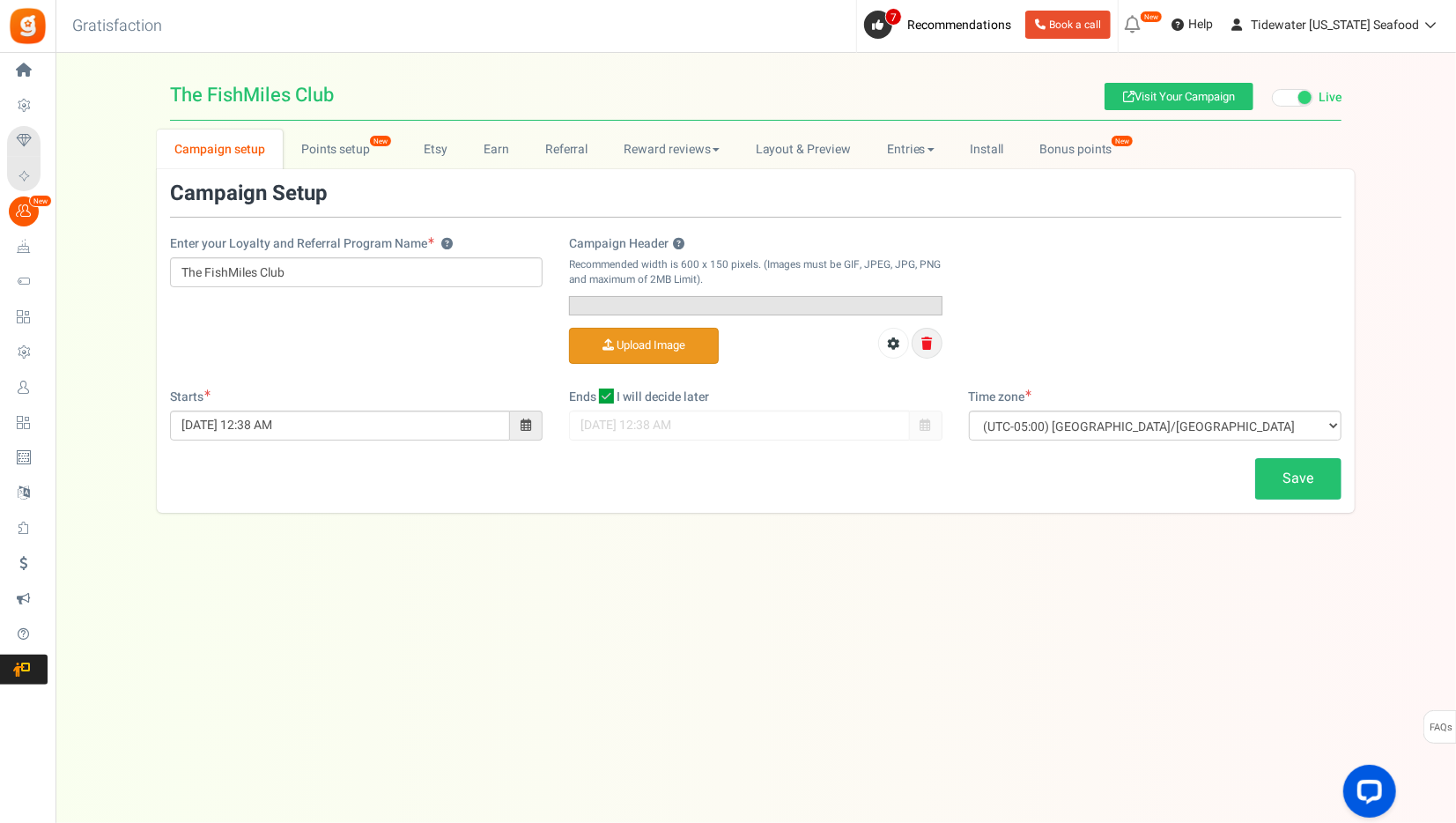
click at [925, 350] on icon at bounding box center [926, 343] width 10 height 12
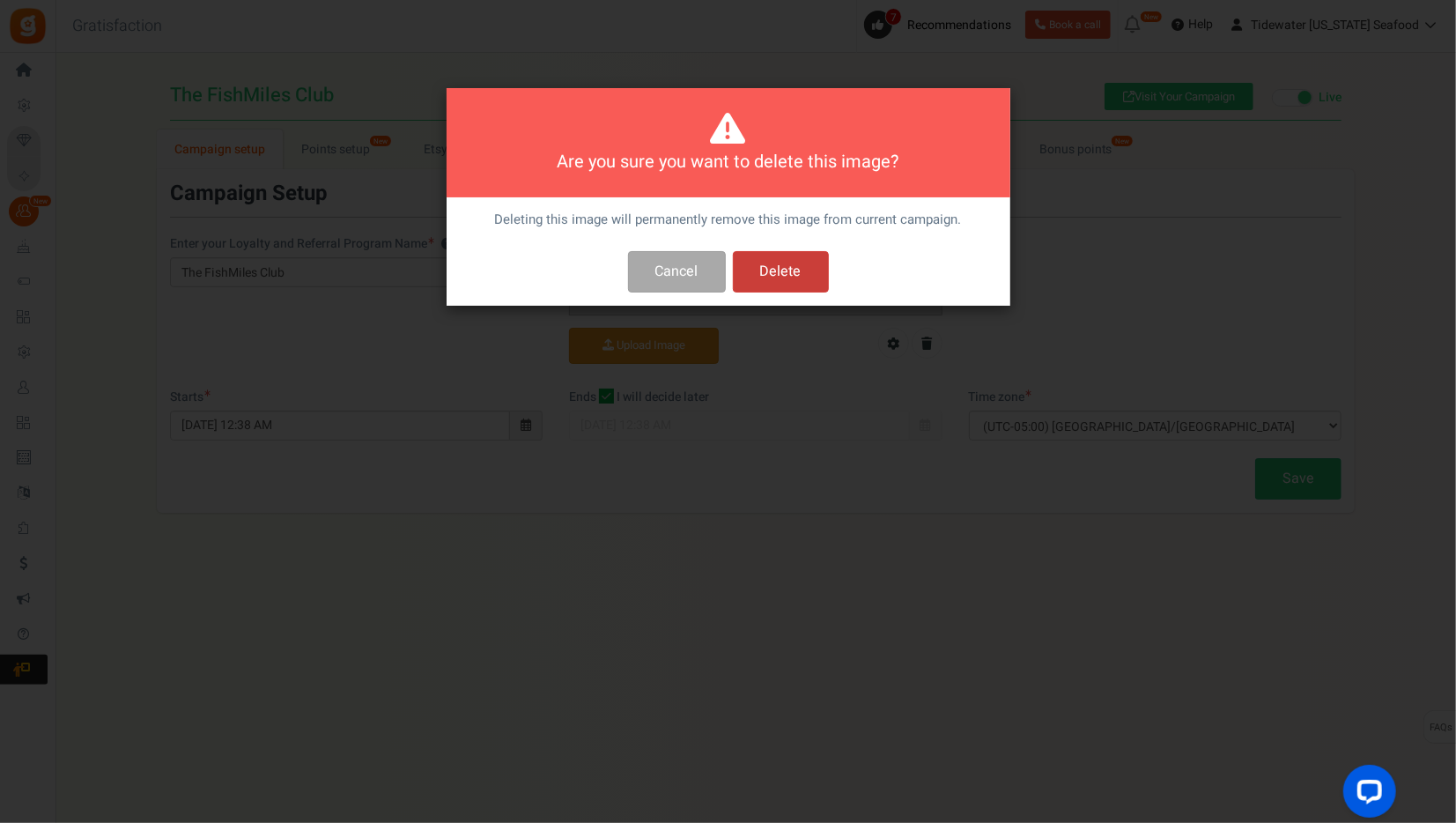
click at [785, 278] on button "Delete" at bounding box center [780, 272] width 96 height 41
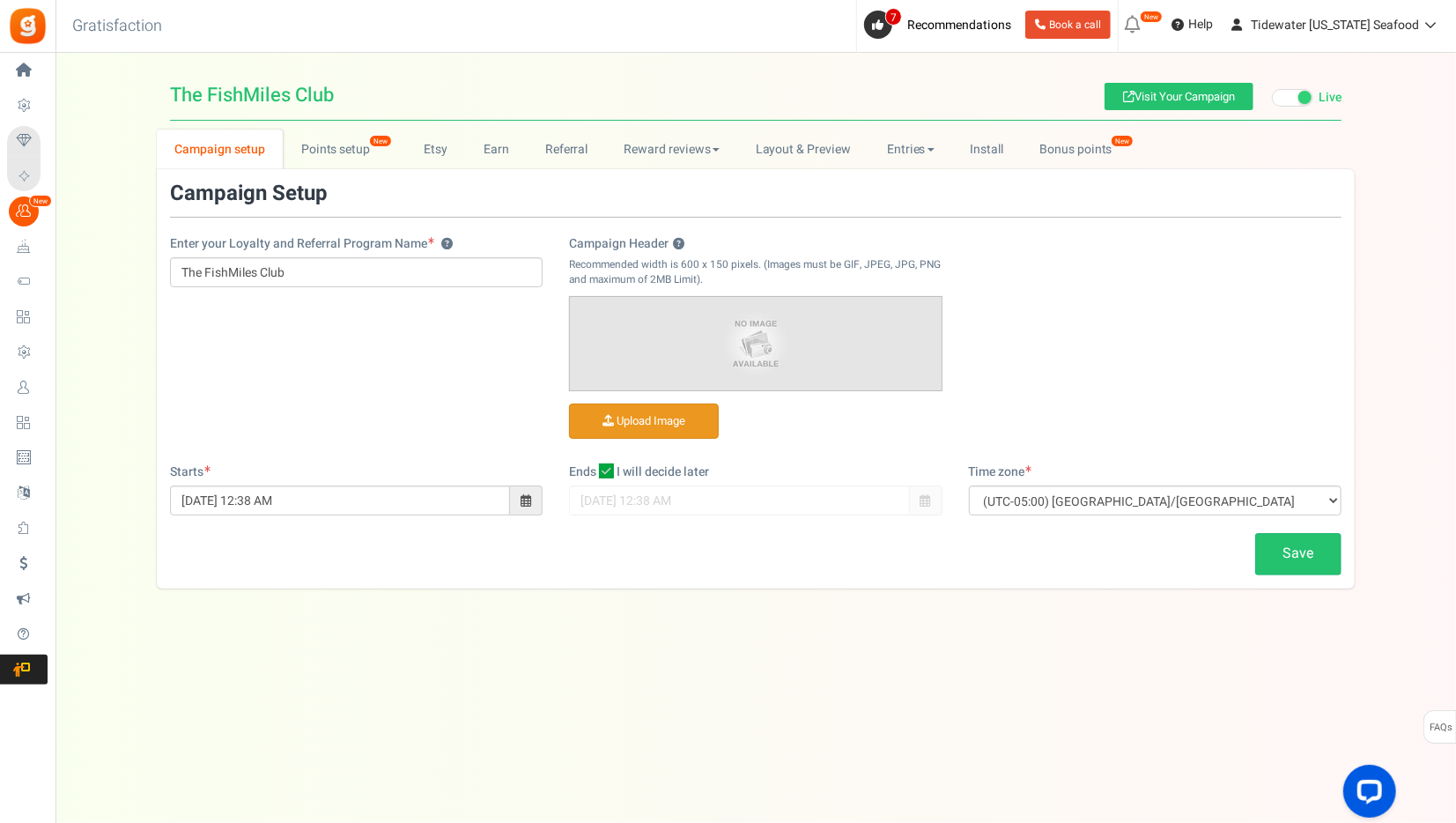
click at [661, 420] on input "Campaign Header ?" at bounding box center [643, 421] width 148 height 34
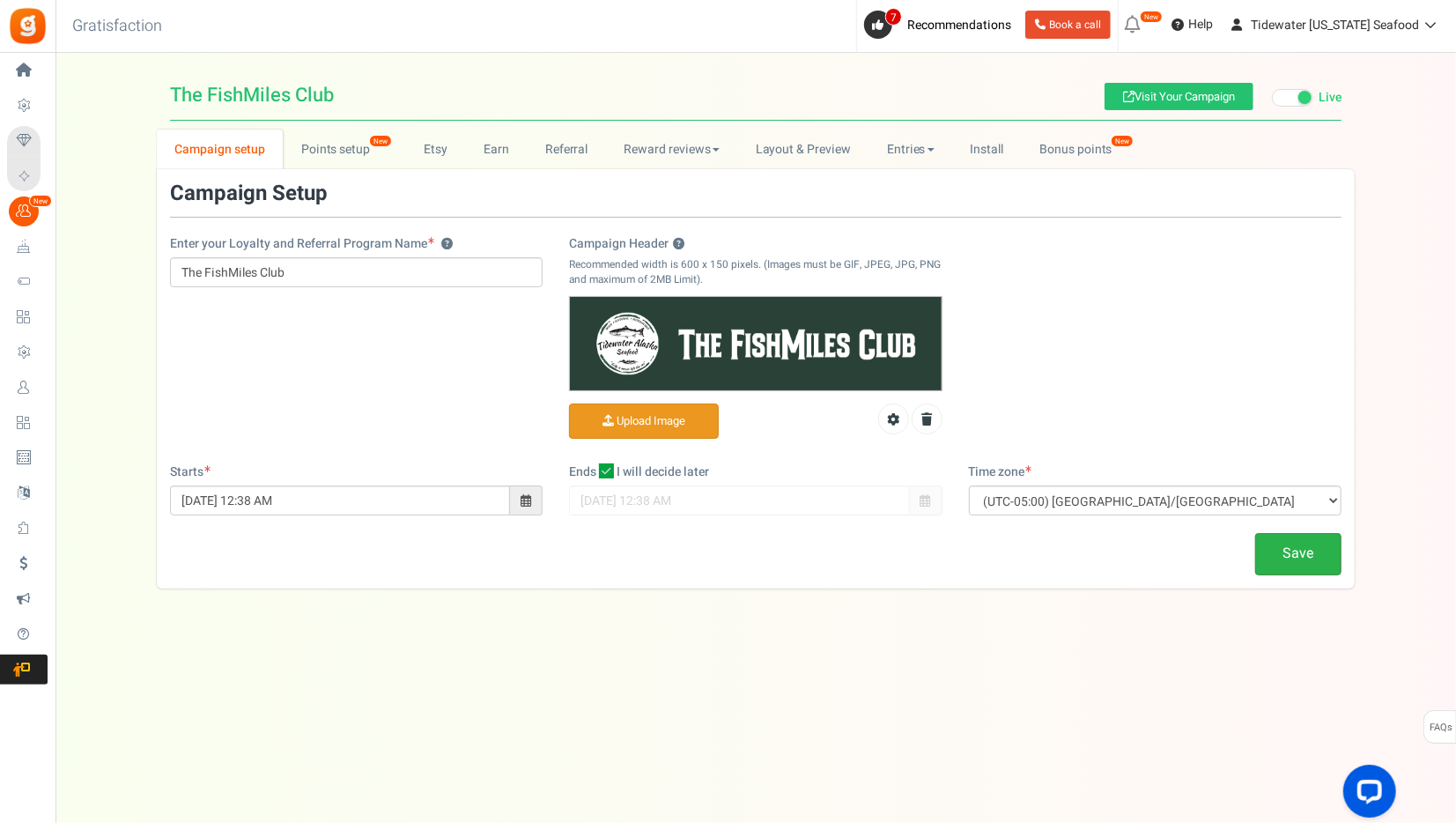
click at [1298, 559] on link "Save" at bounding box center [1298, 553] width 87 height 41
click at [805, 152] on link "Layout & Preview" at bounding box center [802, 149] width 131 height 40
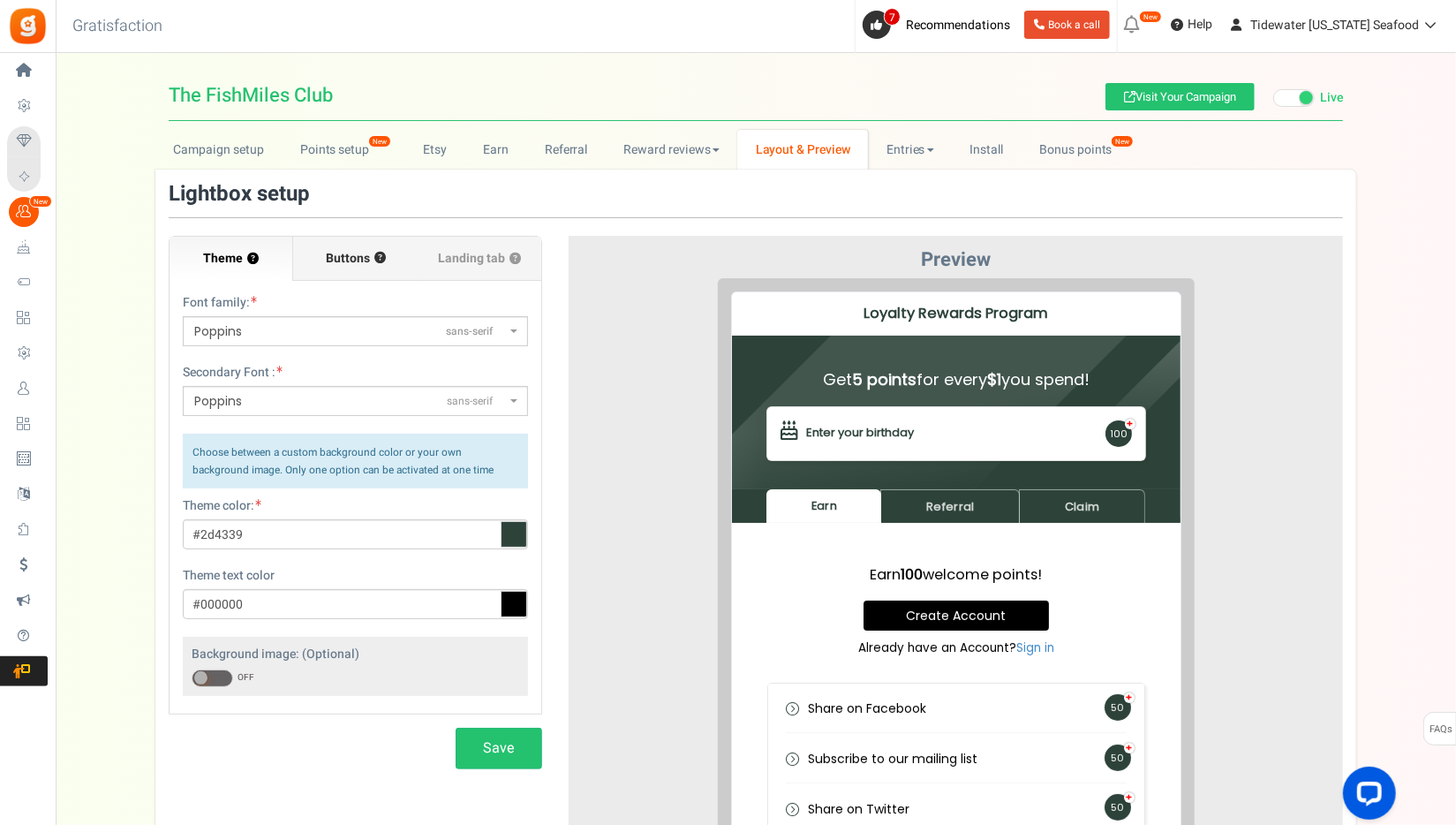
click at [340, 255] on span "Buttons" at bounding box center [347, 259] width 44 height 18
click at [0, 0] on input "Buttons ?" at bounding box center [0, 0] width 0 height 0
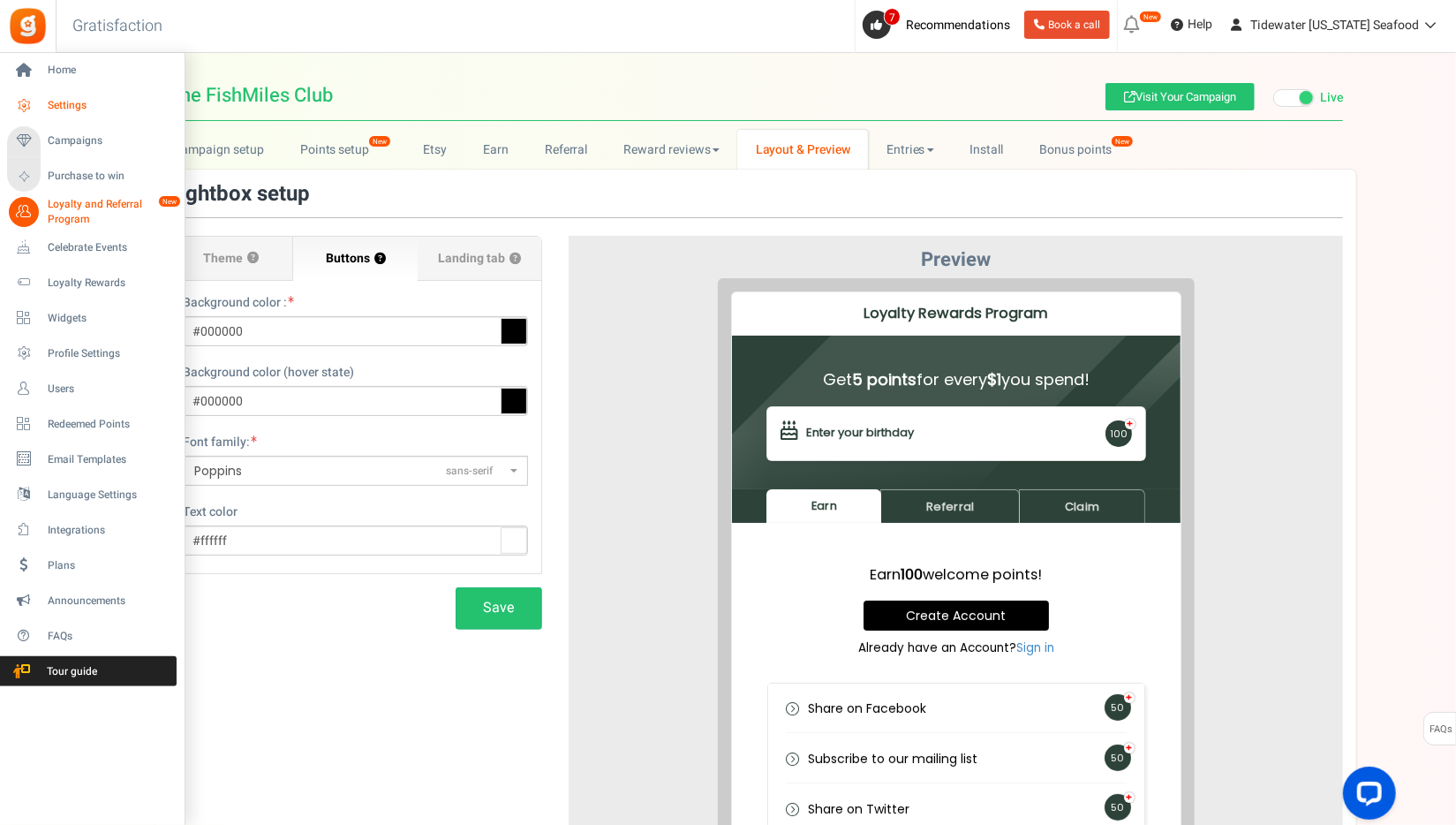
click at [62, 97] on link "Settings" at bounding box center [92, 105] width 170 height 30
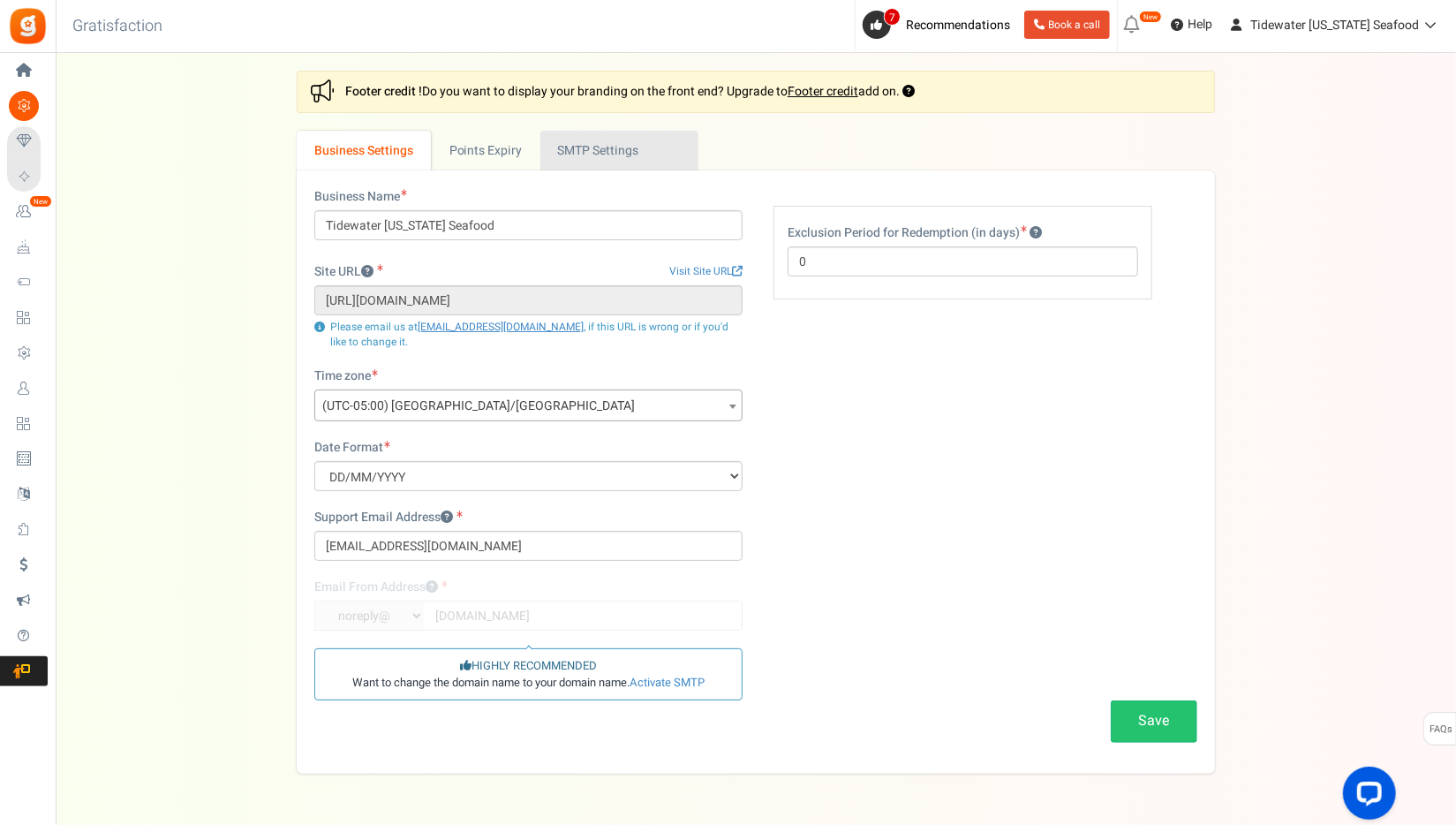
click at [590, 152] on link "Active SMTP Settings" at bounding box center [619, 150] width 158 height 40
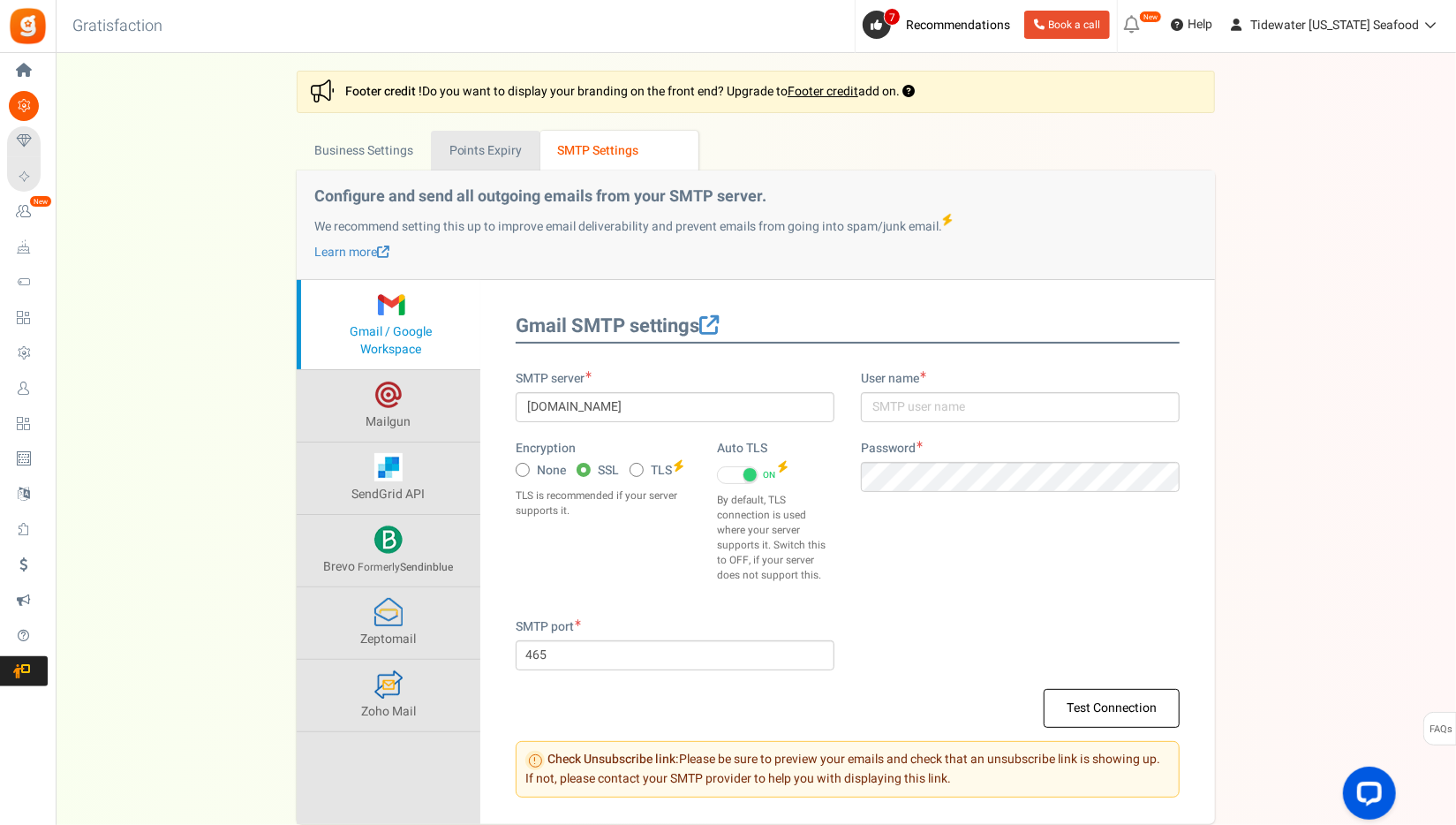
click at [504, 143] on link "Points Expiry" at bounding box center [485, 150] width 108 height 40
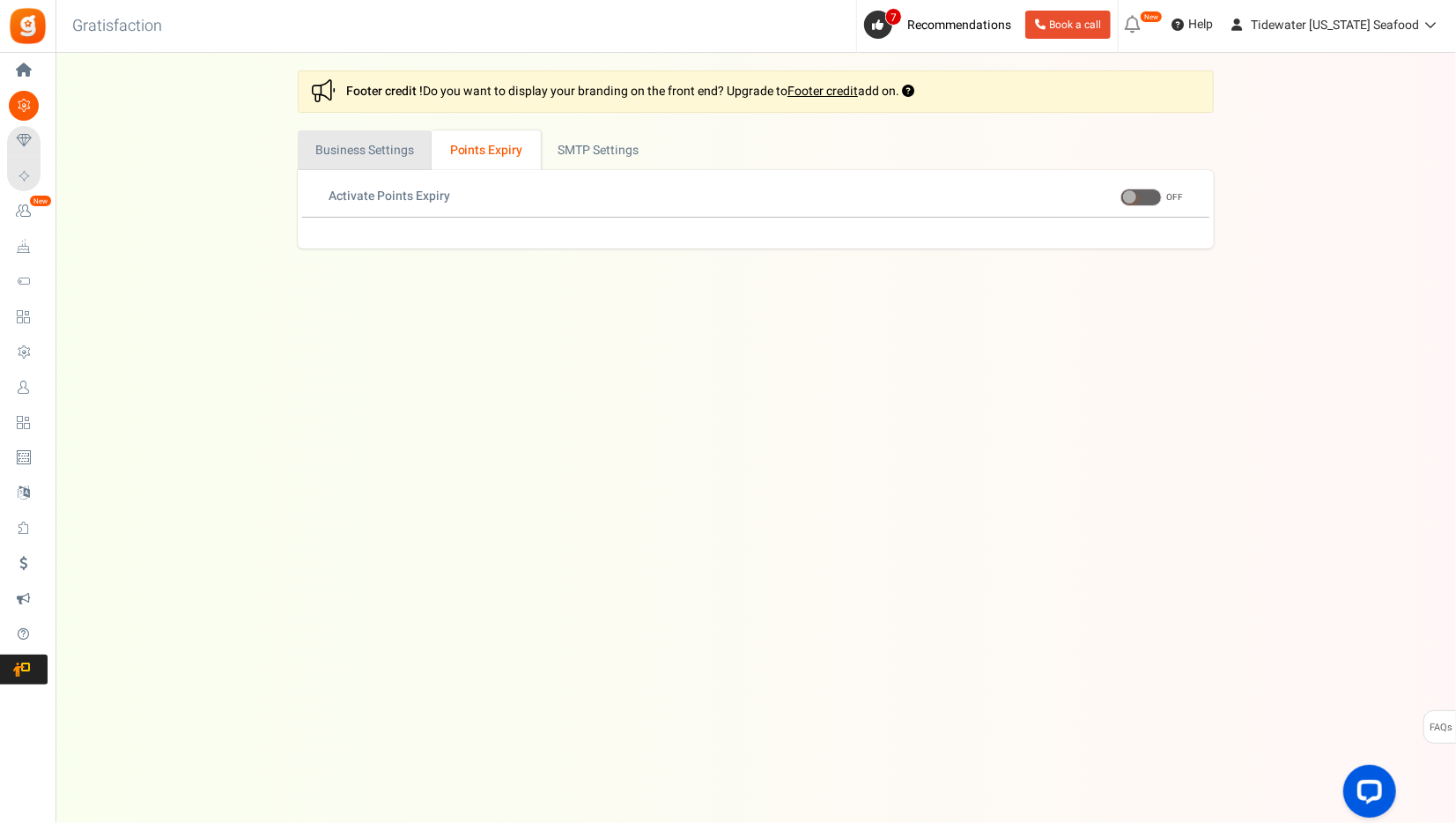
click at [343, 150] on link "Business Settings" at bounding box center [365, 150] width 134 height 40
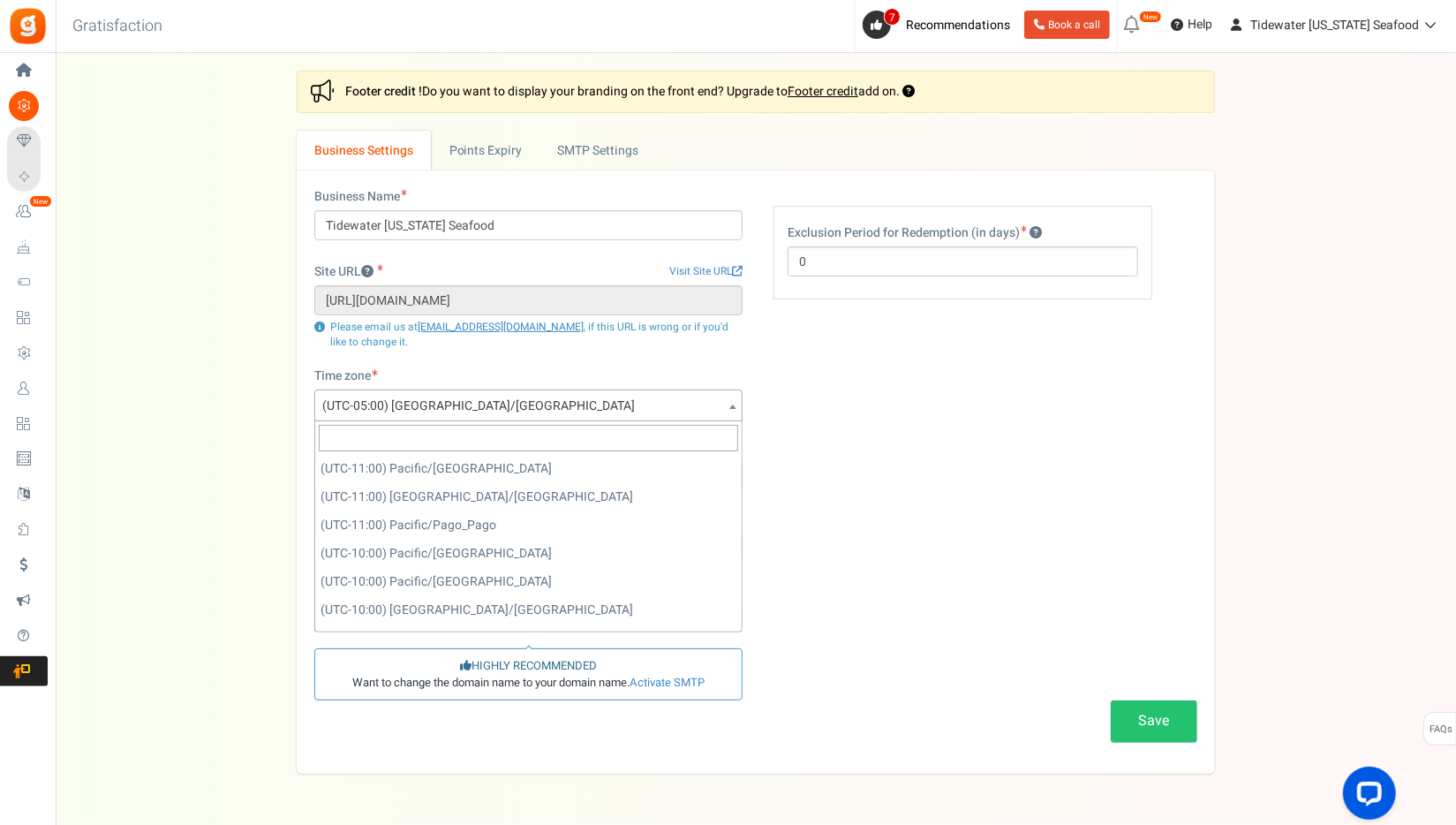
click at [541, 412] on span "(UTC-05:00) [GEOGRAPHIC_DATA]/[GEOGRAPHIC_DATA]" at bounding box center [528, 406] width 427 height 32
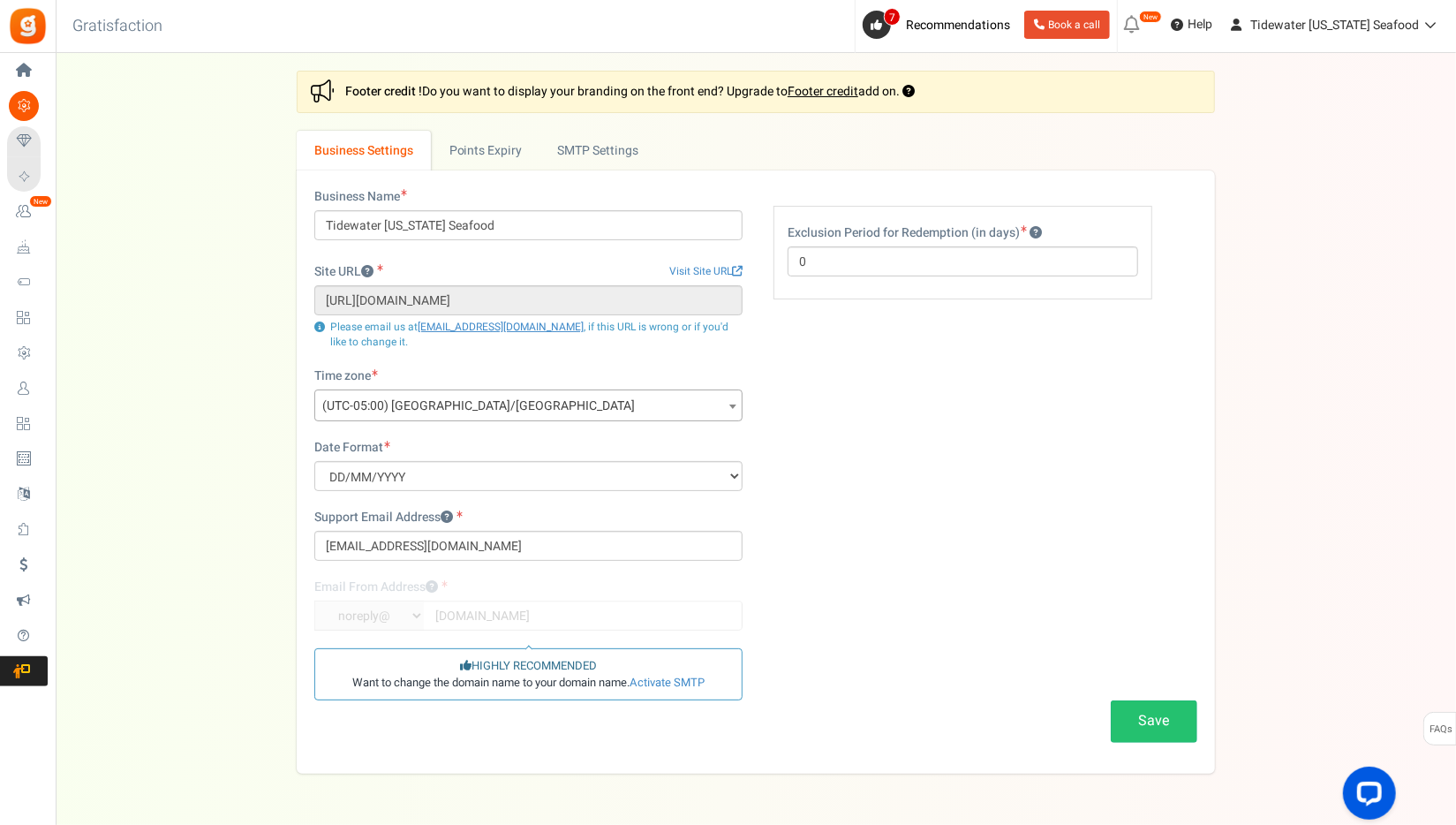
click at [541, 412] on span "(UTC-05:00) [GEOGRAPHIC_DATA]/[GEOGRAPHIC_DATA]" at bounding box center [528, 406] width 427 height 32
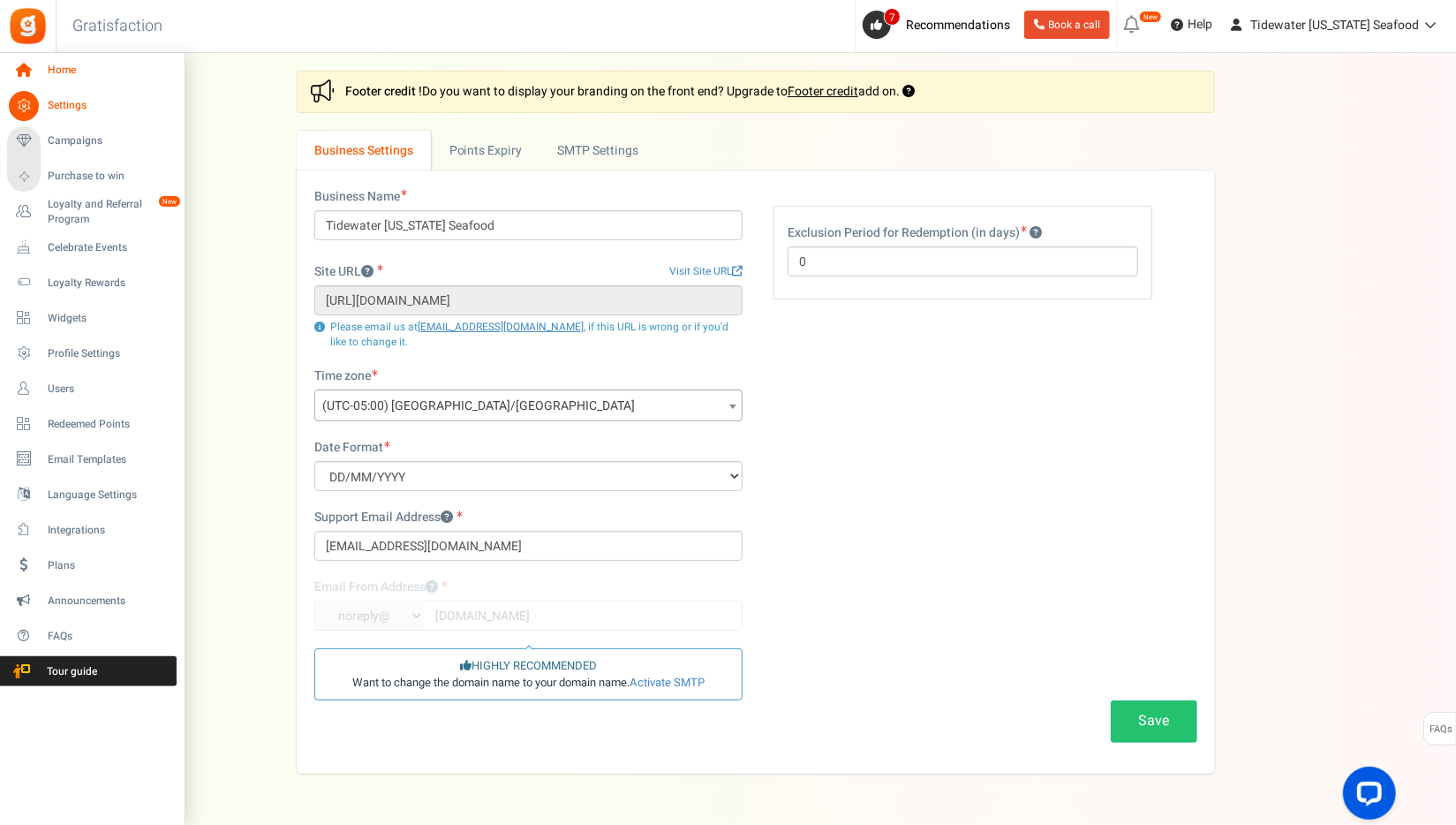
click at [67, 77] on span "Home" at bounding box center [109, 70] width 123 height 15
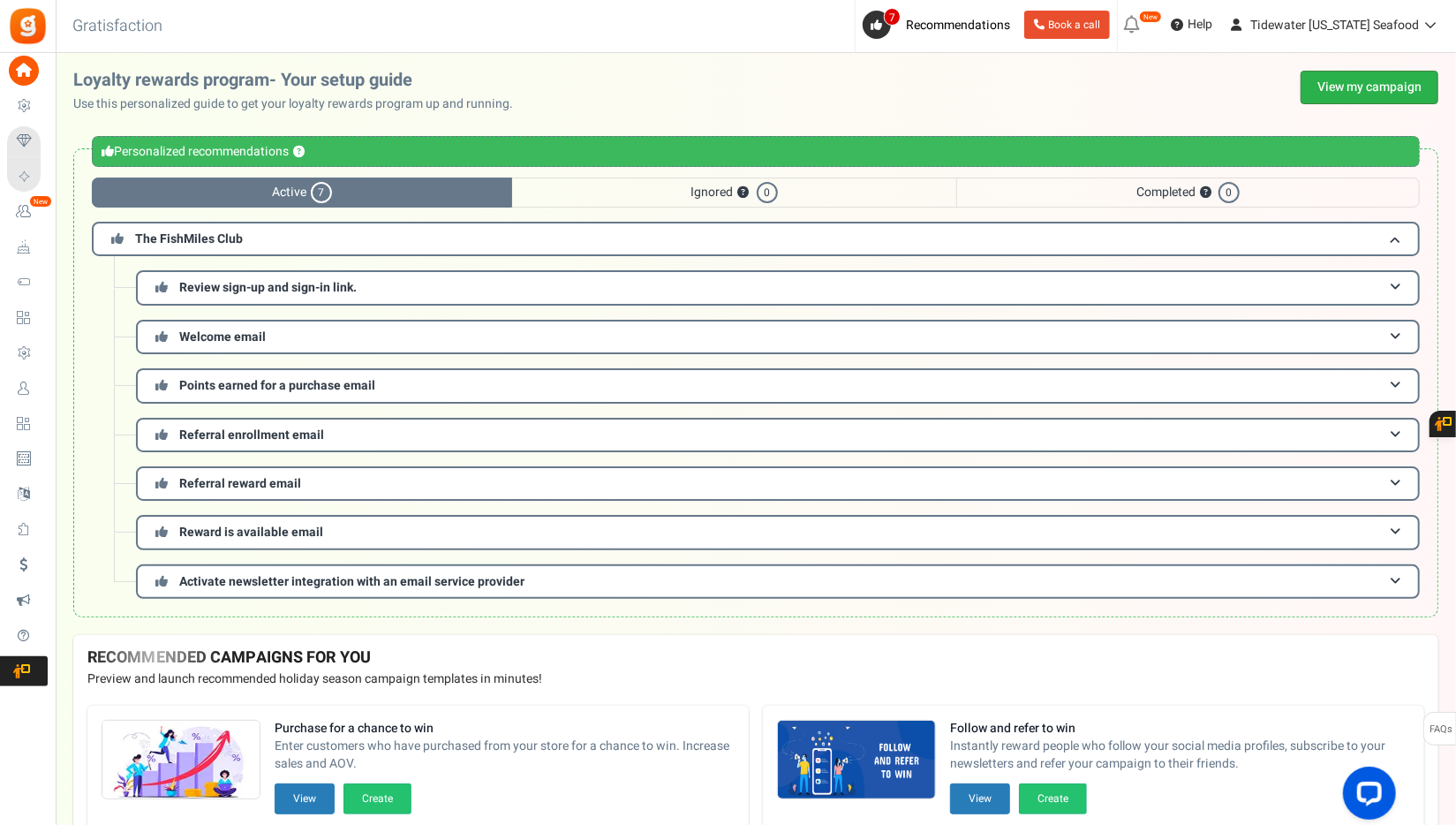
click at [1322, 89] on link "View my campaign" at bounding box center [1370, 88] width 138 height 34
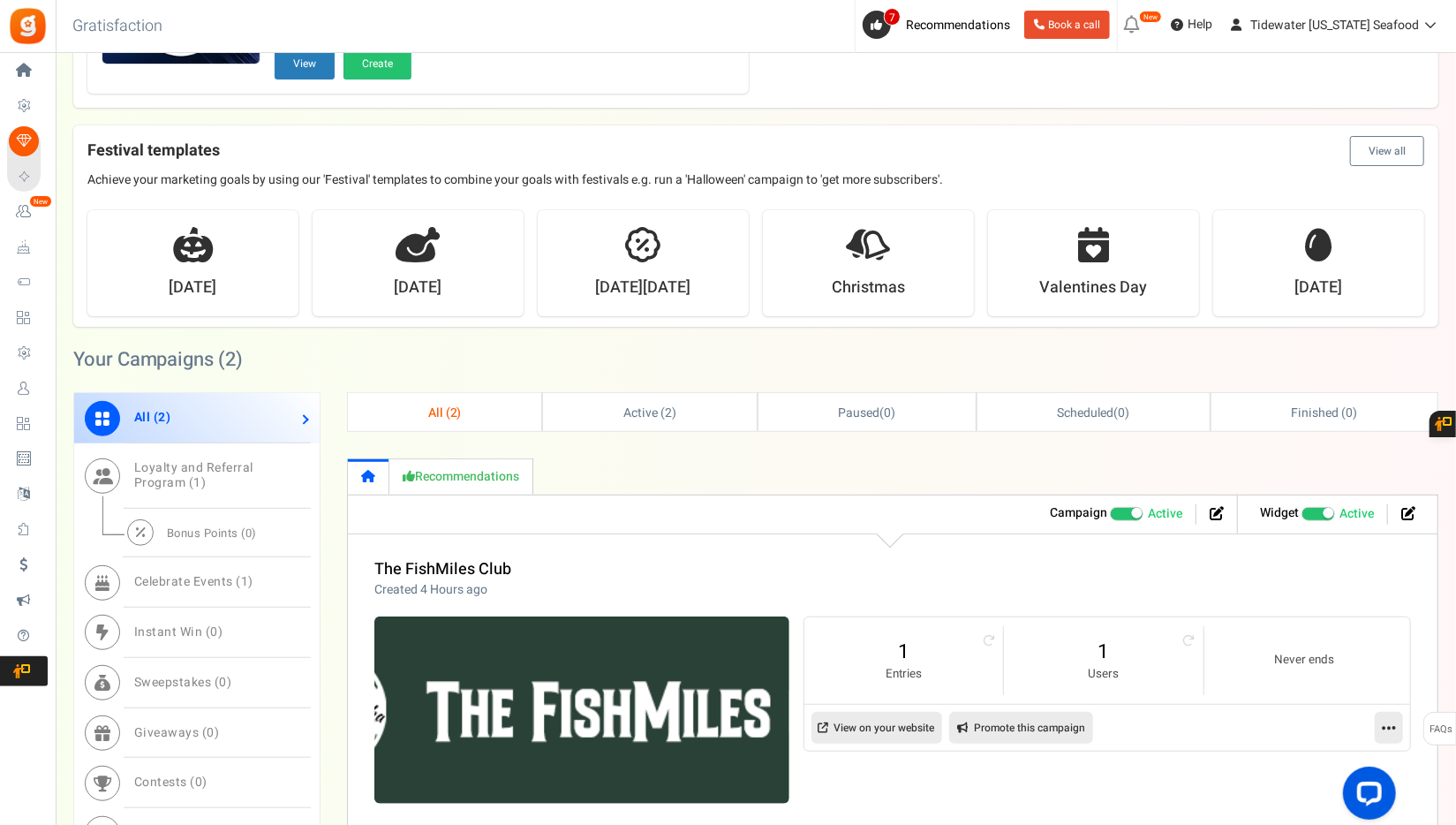
scroll to position [530, 0]
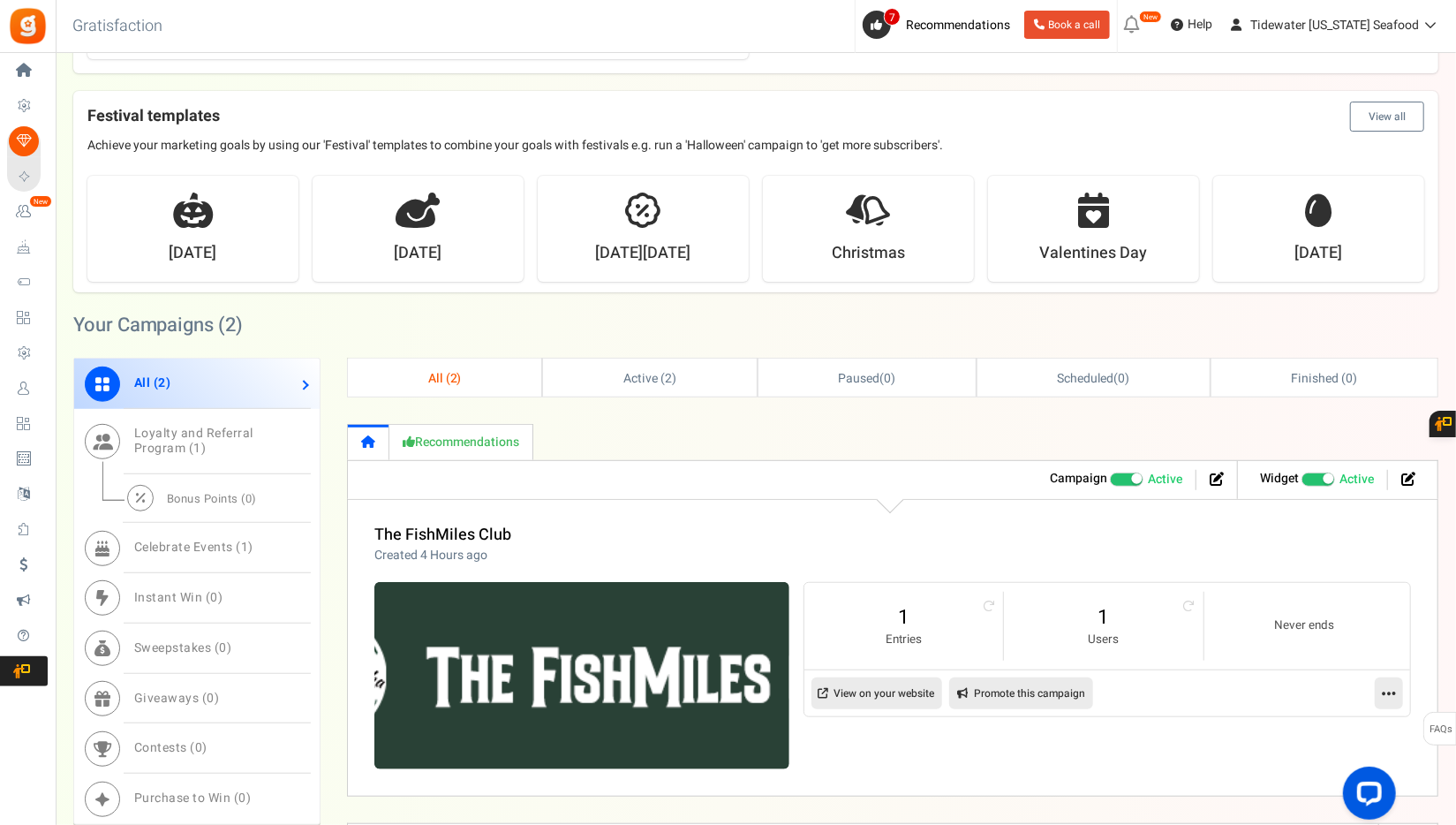
click at [1418, 470] on li at bounding box center [1404, 480] width 32 height 21
click at [1409, 475] on icon at bounding box center [1408, 478] width 14 height 14
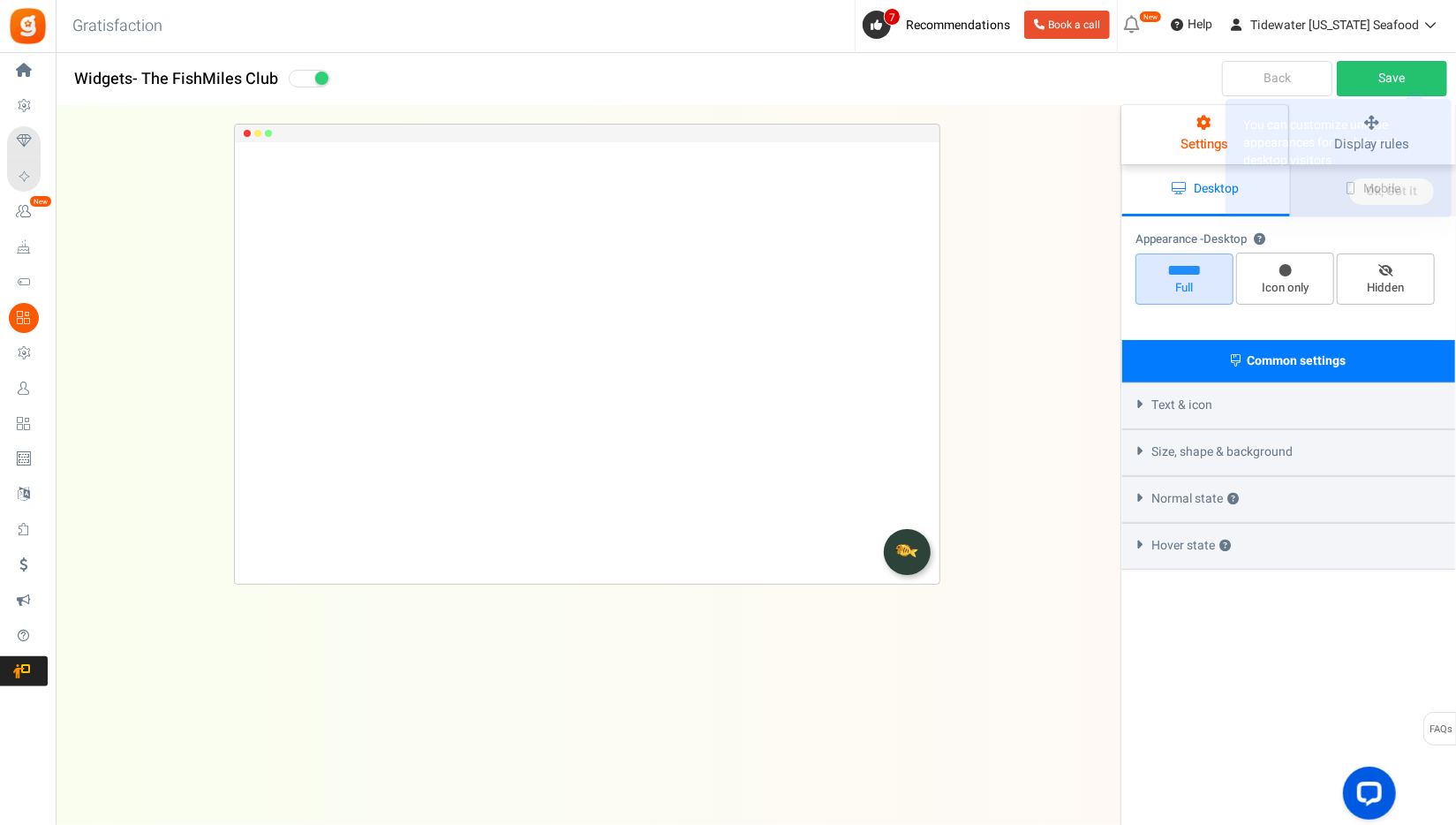
select select "lower-right-corner"
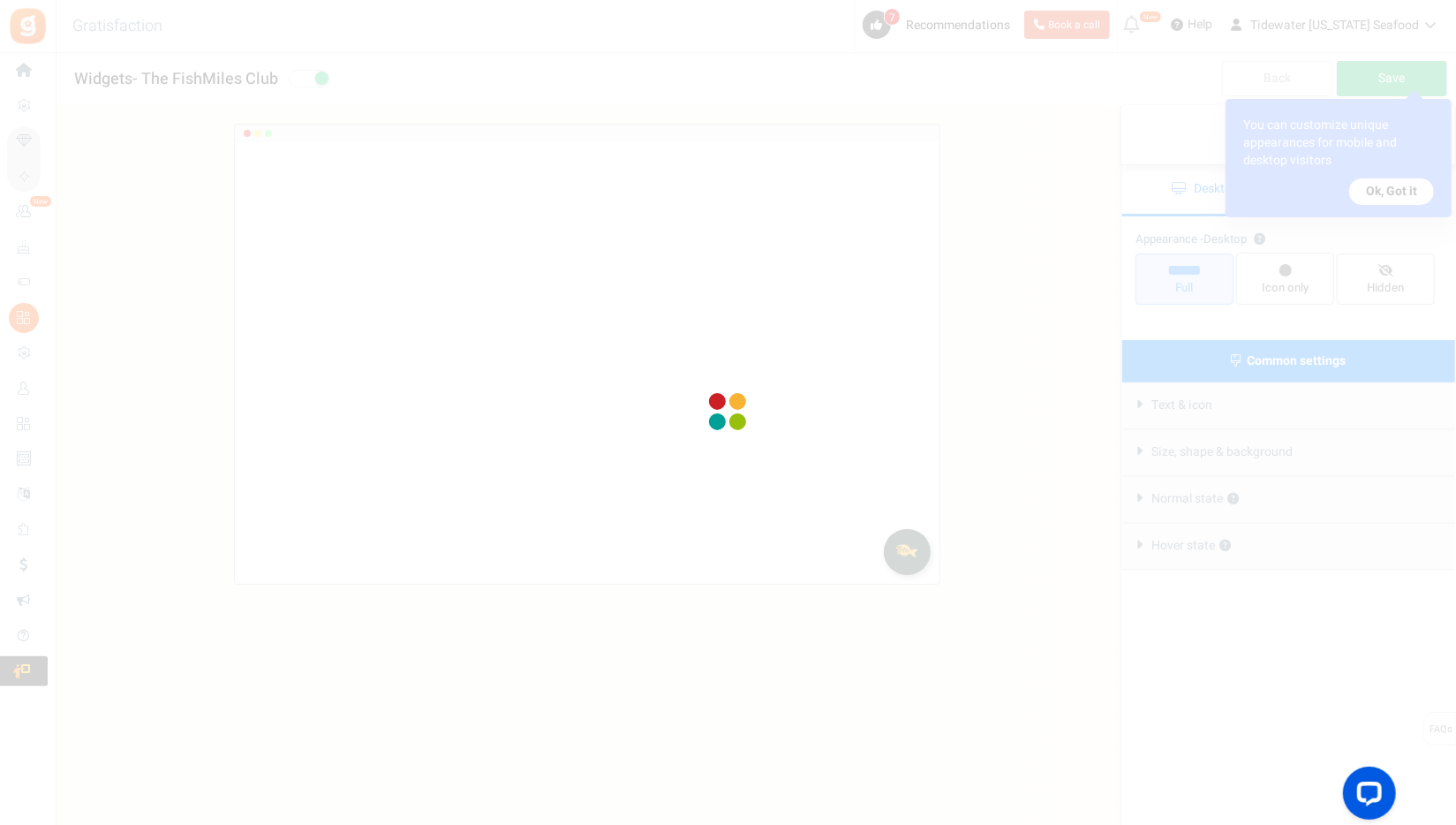
radio input "true"
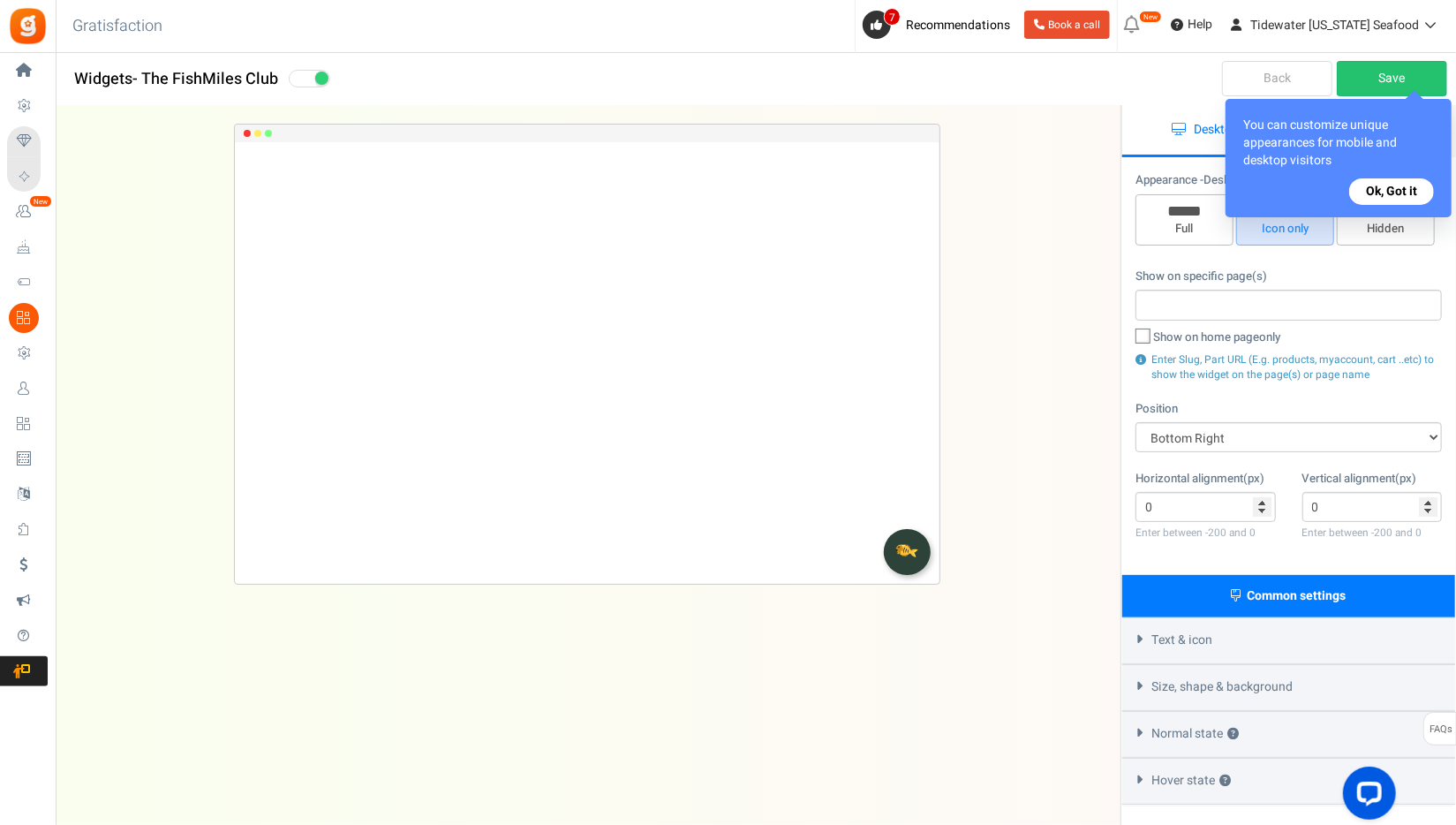
click at [1375, 190] on button "Ok, Got it" at bounding box center [1392, 191] width 85 height 26
click at [1386, 189] on div "Appearance - Desktop ? Full Icon only Hidden" at bounding box center [1289, 211] width 306 height 78
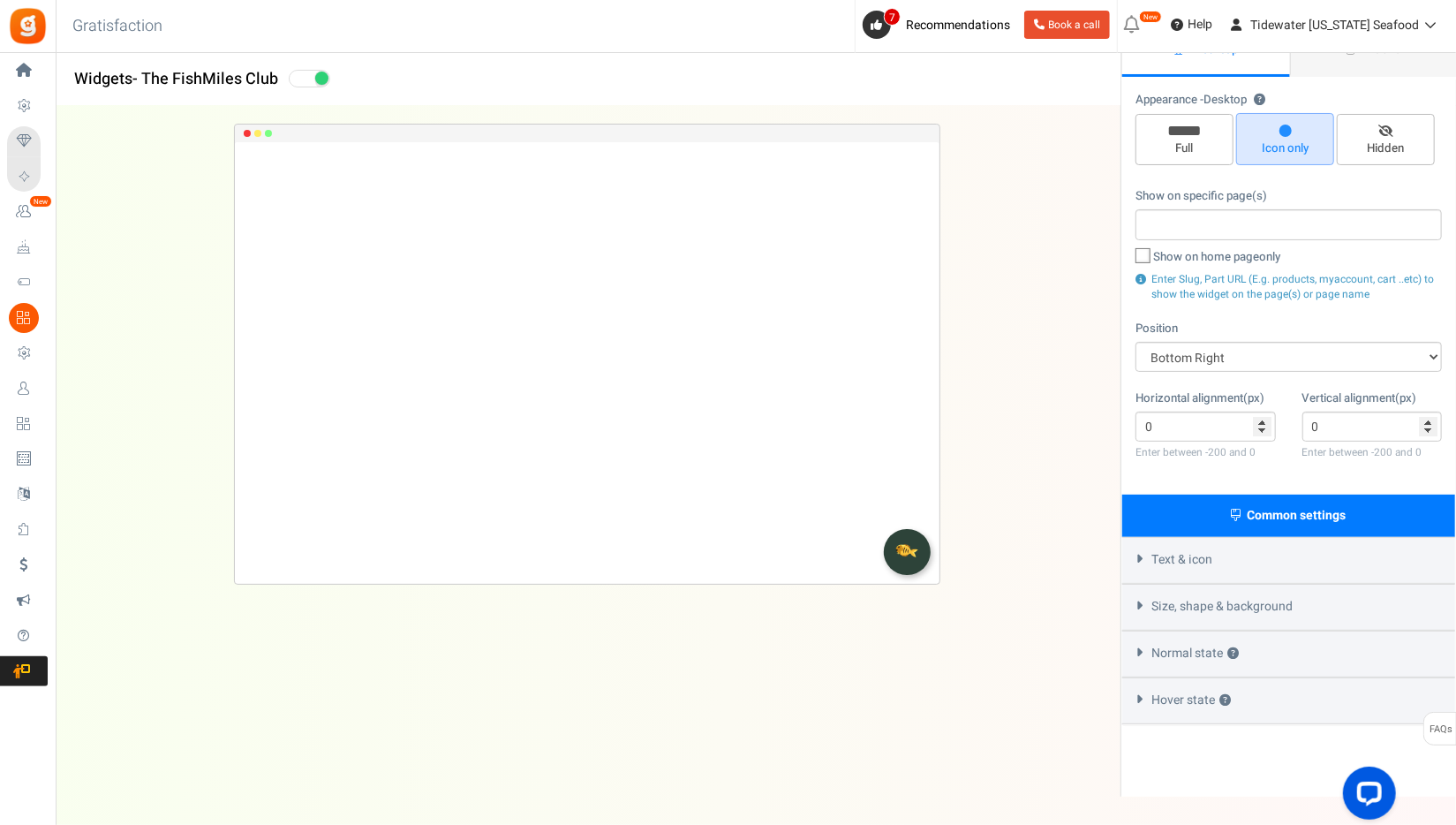
scroll to position [89, 0]
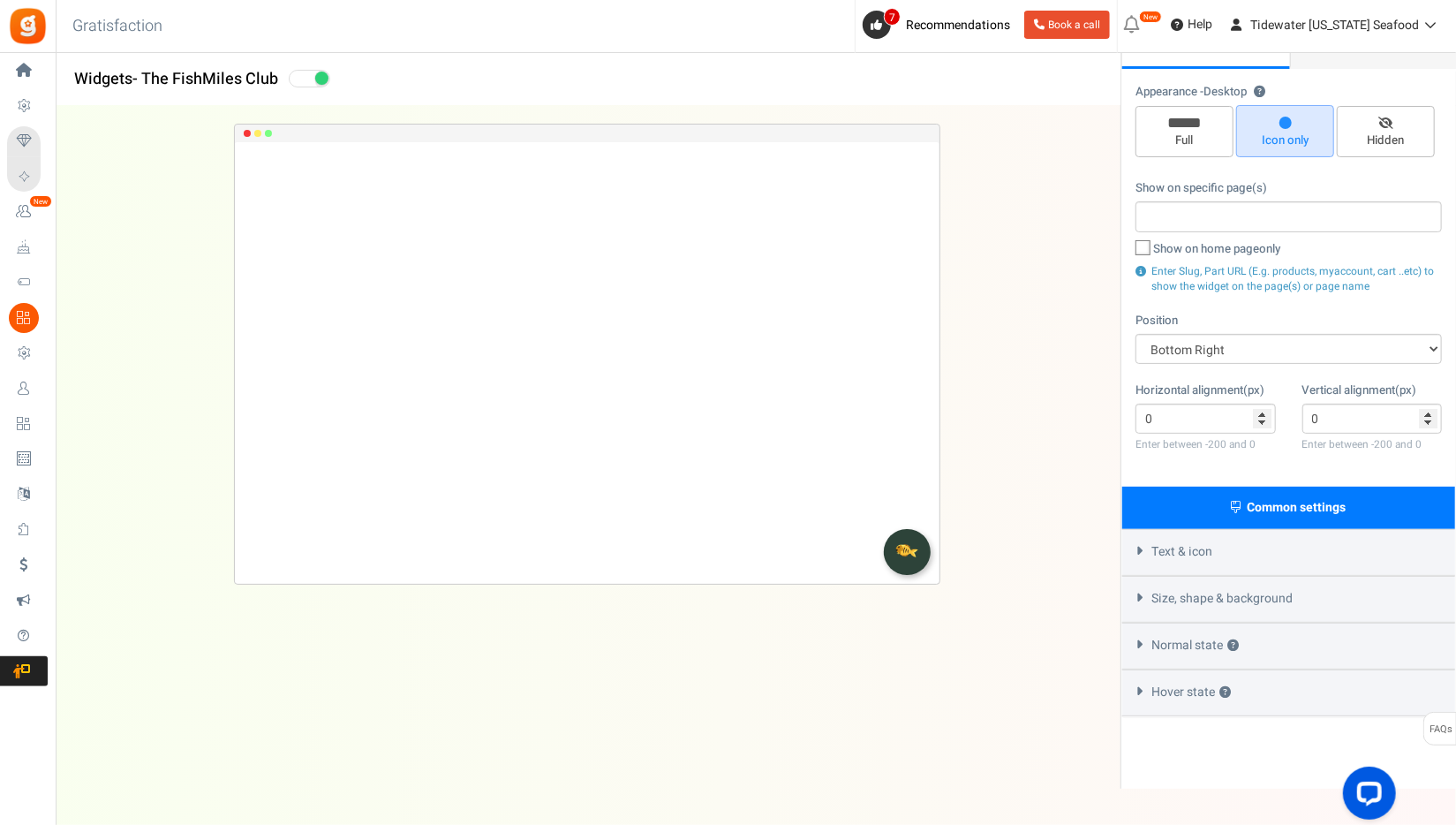
click at [1190, 583] on div "Size, shape & background" at bounding box center [1289, 599] width 333 height 47
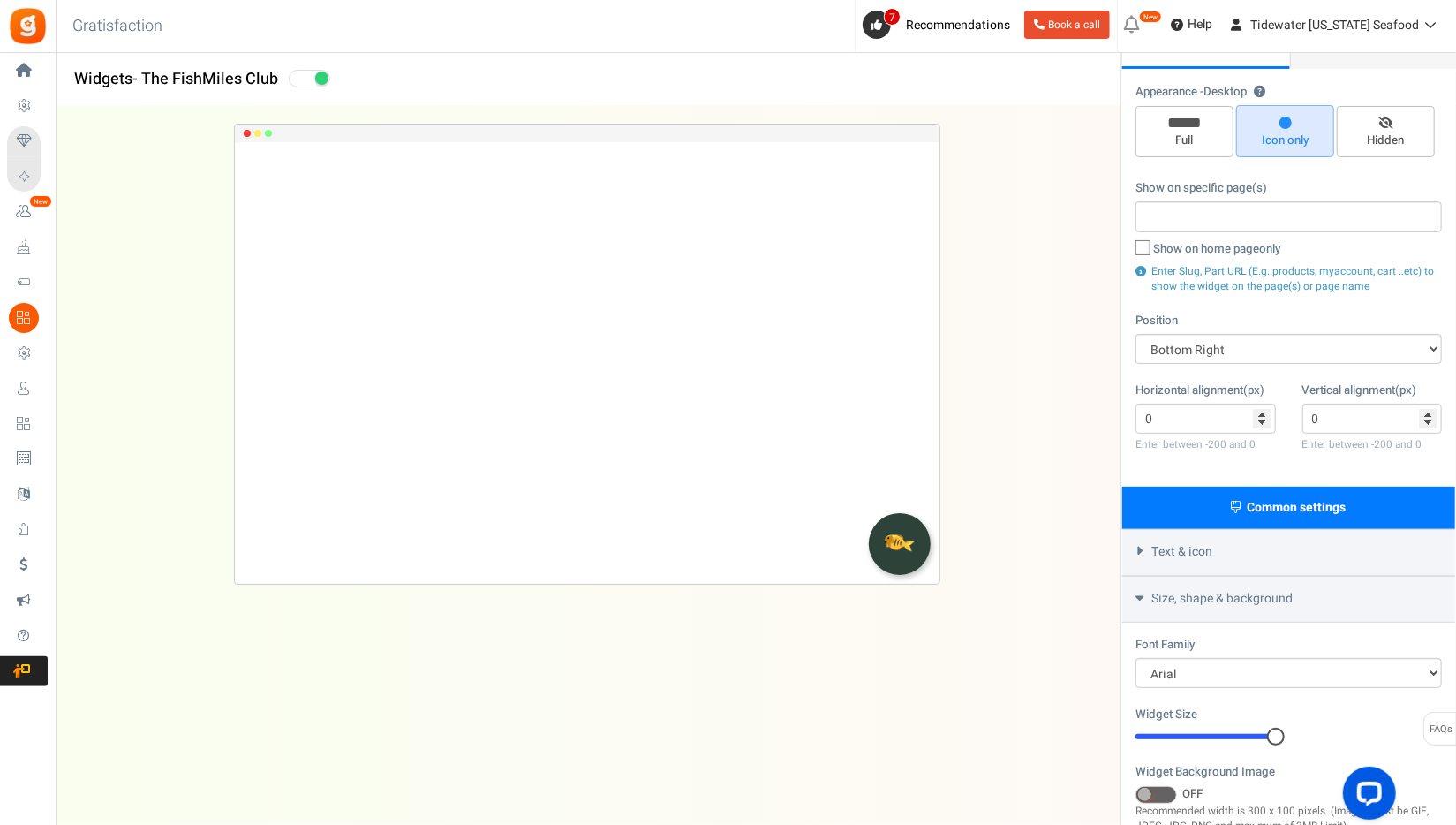
drag, startPoint x: 1217, startPoint y: 731, endPoint x: 1295, endPoint y: 731, distance: 78.0
click at [1295, 731] on div "Widget Size 20 20 Corner Roundness 0 0" at bounding box center [1289, 734] width 333 height 58
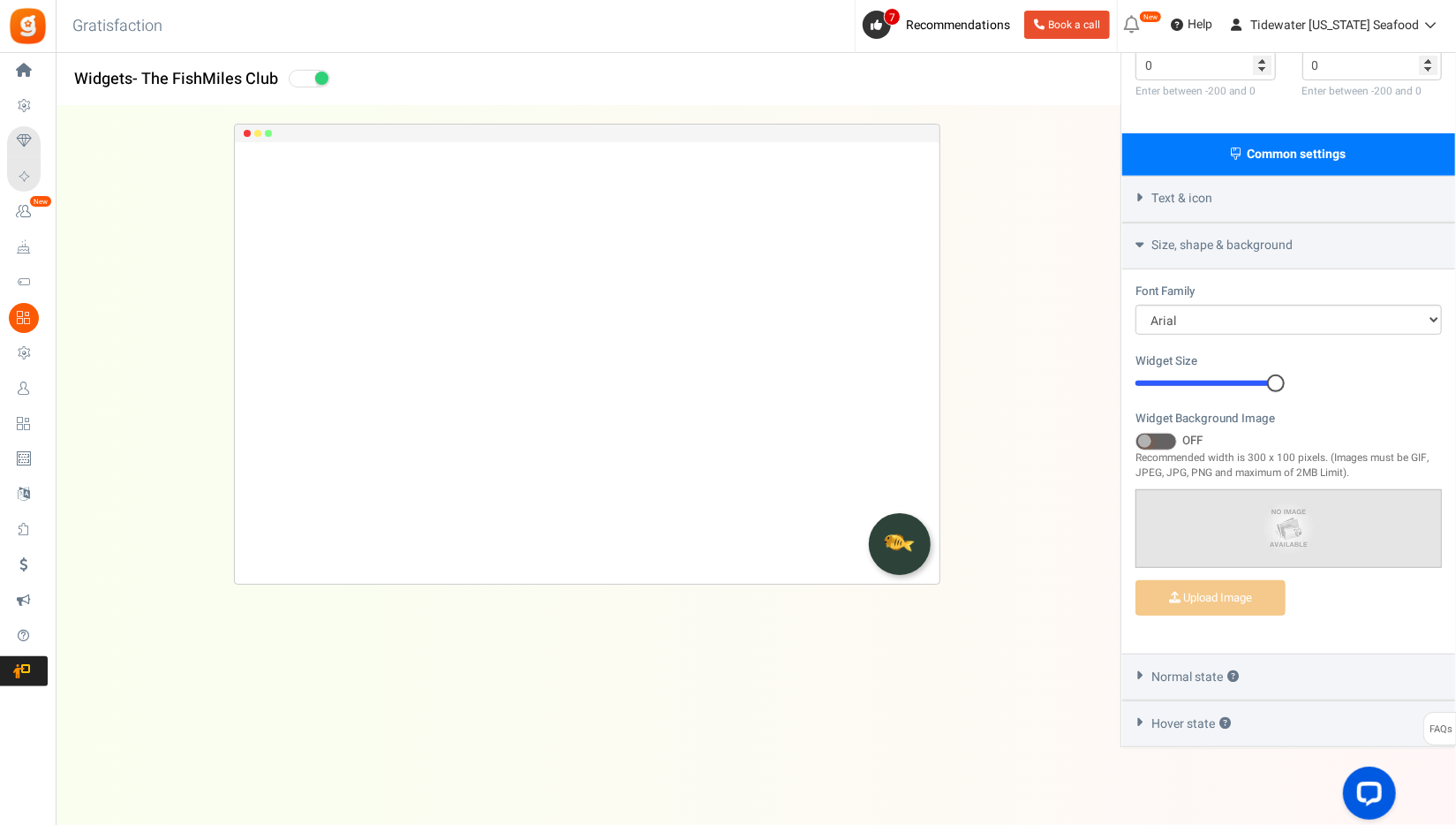
scroll to position [449, 0]
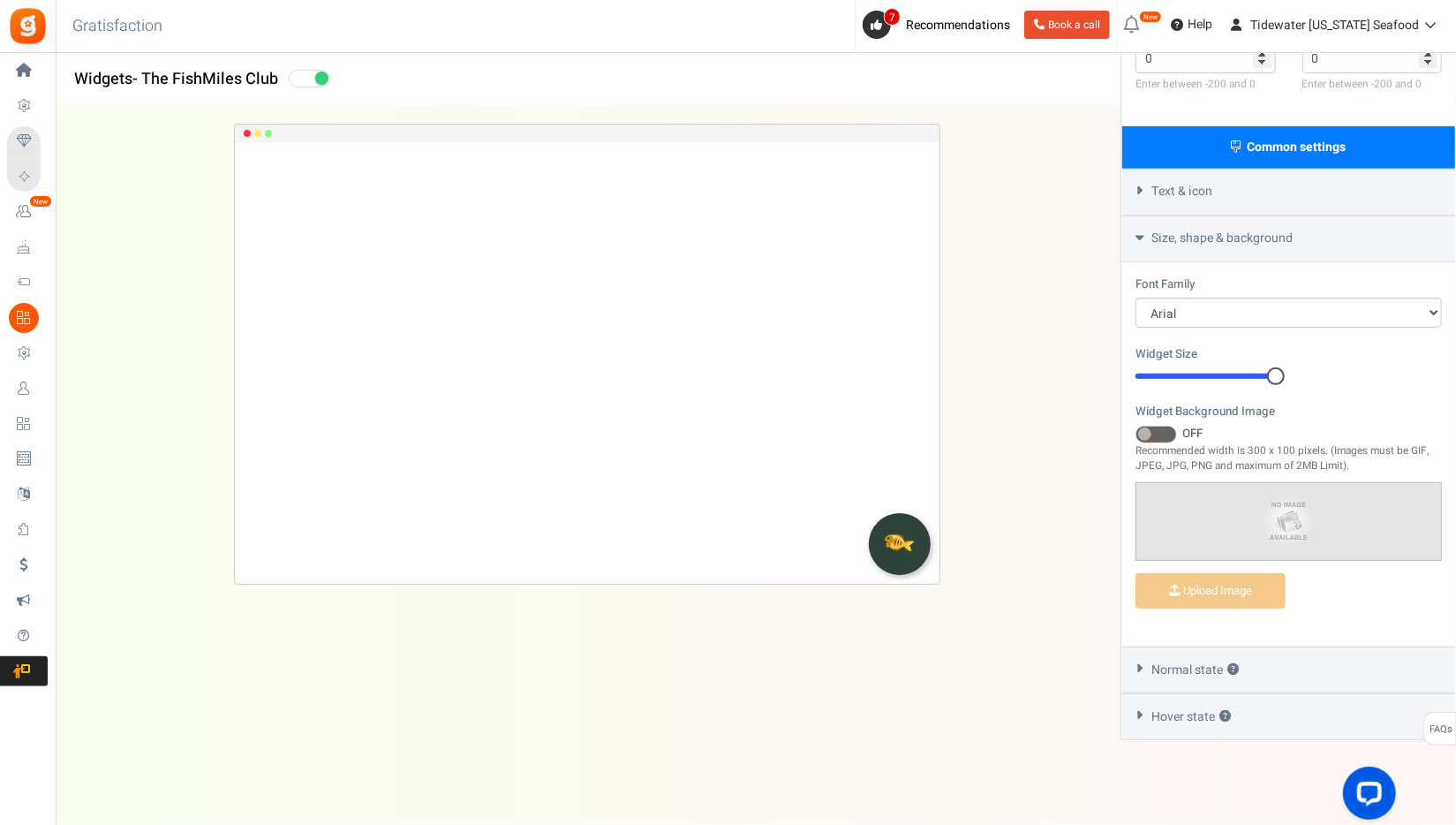
click at [1169, 726] on div "Hover state ?" at bounding box center [1289, 717] width 333 height 47
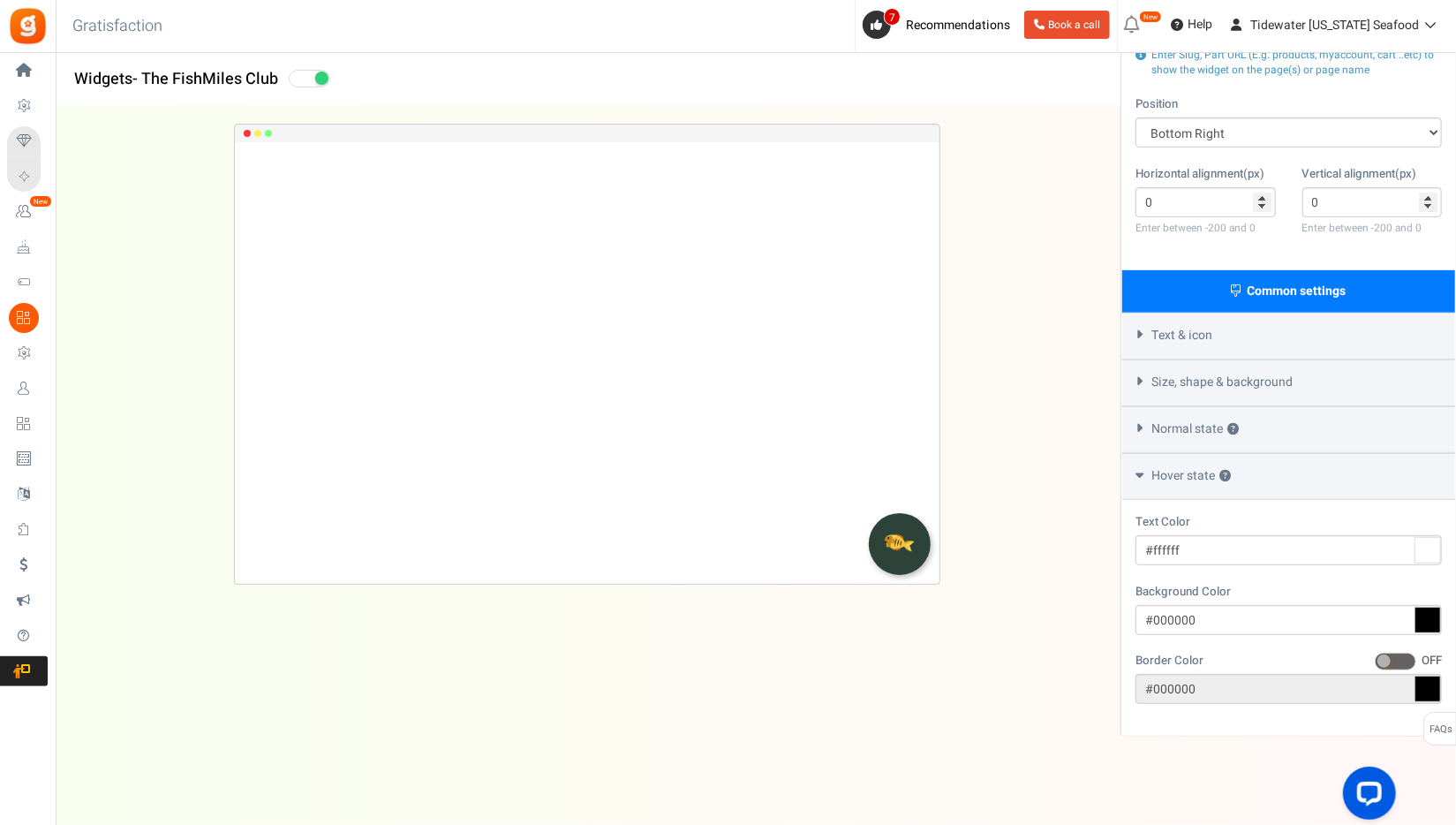
scroll to position [301, 0]
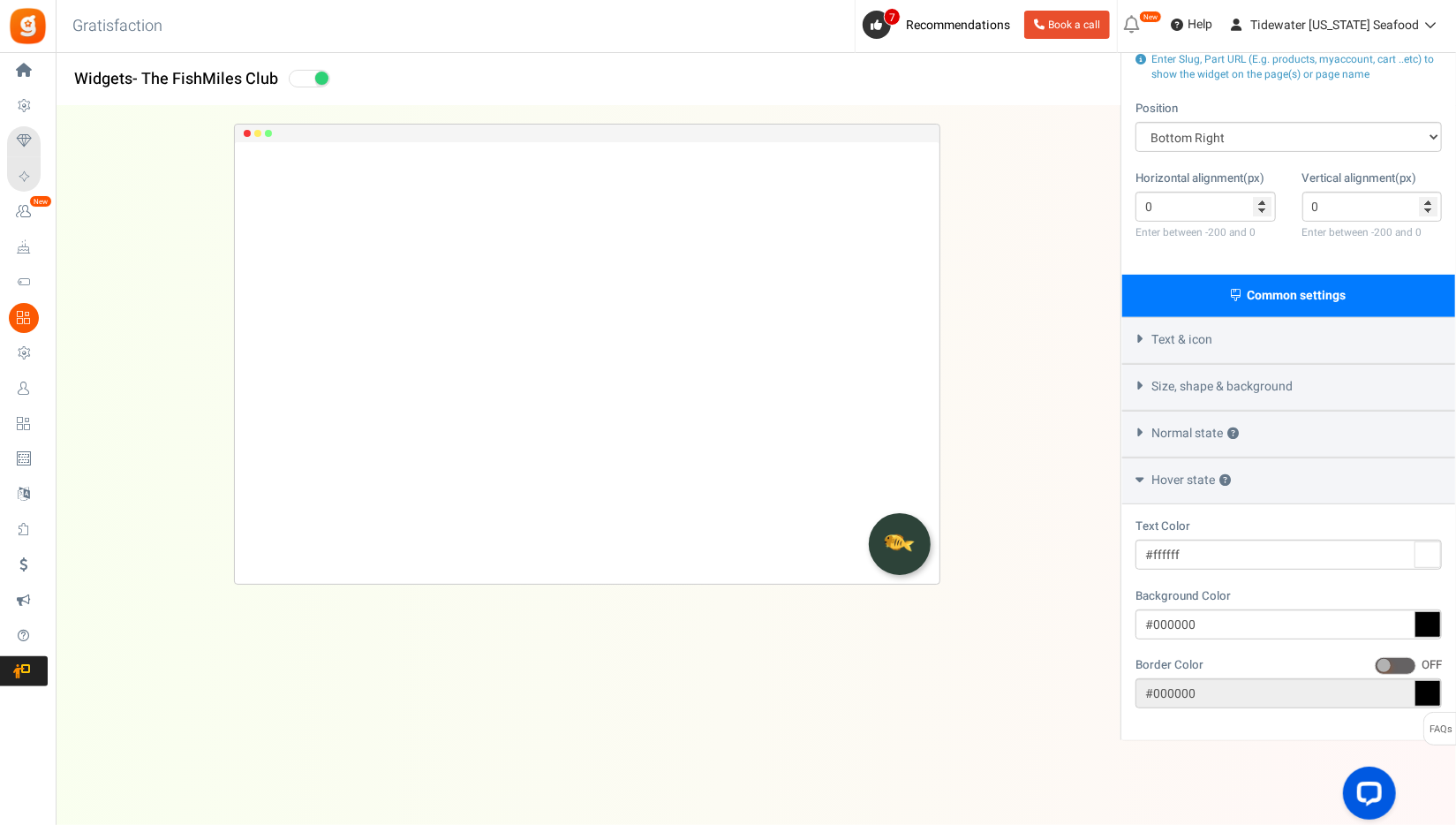
click at [1408, 665] on span at bounding box center [1395, 665] width 41 height 18
click at [1375, 665] on input "ON OFF" at bounding box center [1375, 666] width 0 height 11
click at [1435, 692] on icon at bounding box center [1428, 693] width 26 height 26
click at [1435, 692] on input "#000000" at bounding box center [1289, 693] width 306 height 30
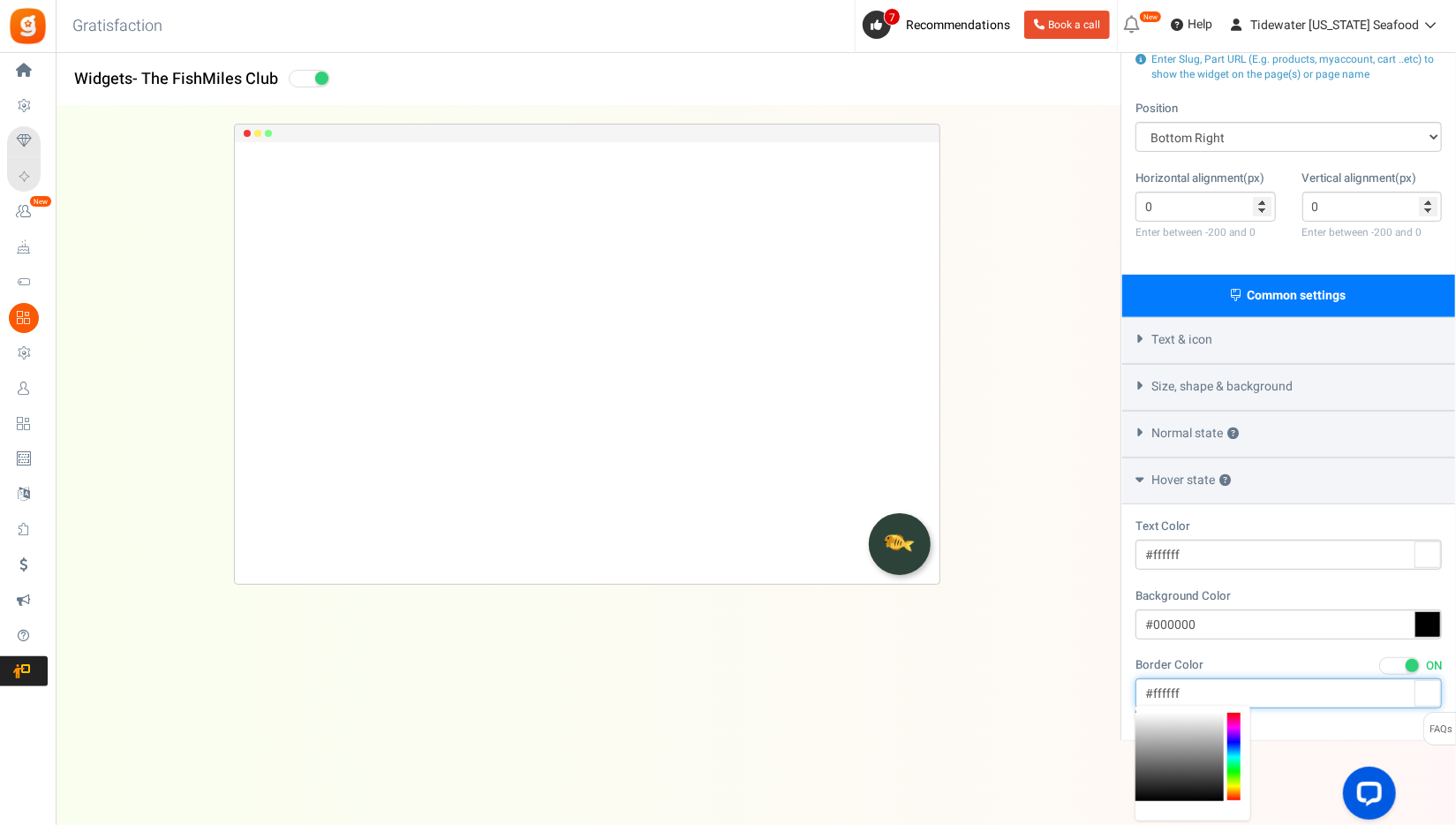
drag, startPoint x: 1159, startPoint y: 748, endPoint x: 1122, endPoint y: 692, distance: 67.1
click at [1122, 692] on body "Install now Back to Home Back to program setup Home Settings Campaigns Purchase…" at bounding box center [728, 263] width 1456 height 1128
drag, startPoint x: 1238, startPoint y: 731, endPoint x: 1240, endPoint y: 708, distance: 23.1
click at [1240, 708] on div at bounding box center [1193, 762] width 115 height 115
drag, startPoint x: 1182, startPoint y: 733, endPoint x: 1243, endPoint y: 694, distance: 72.4
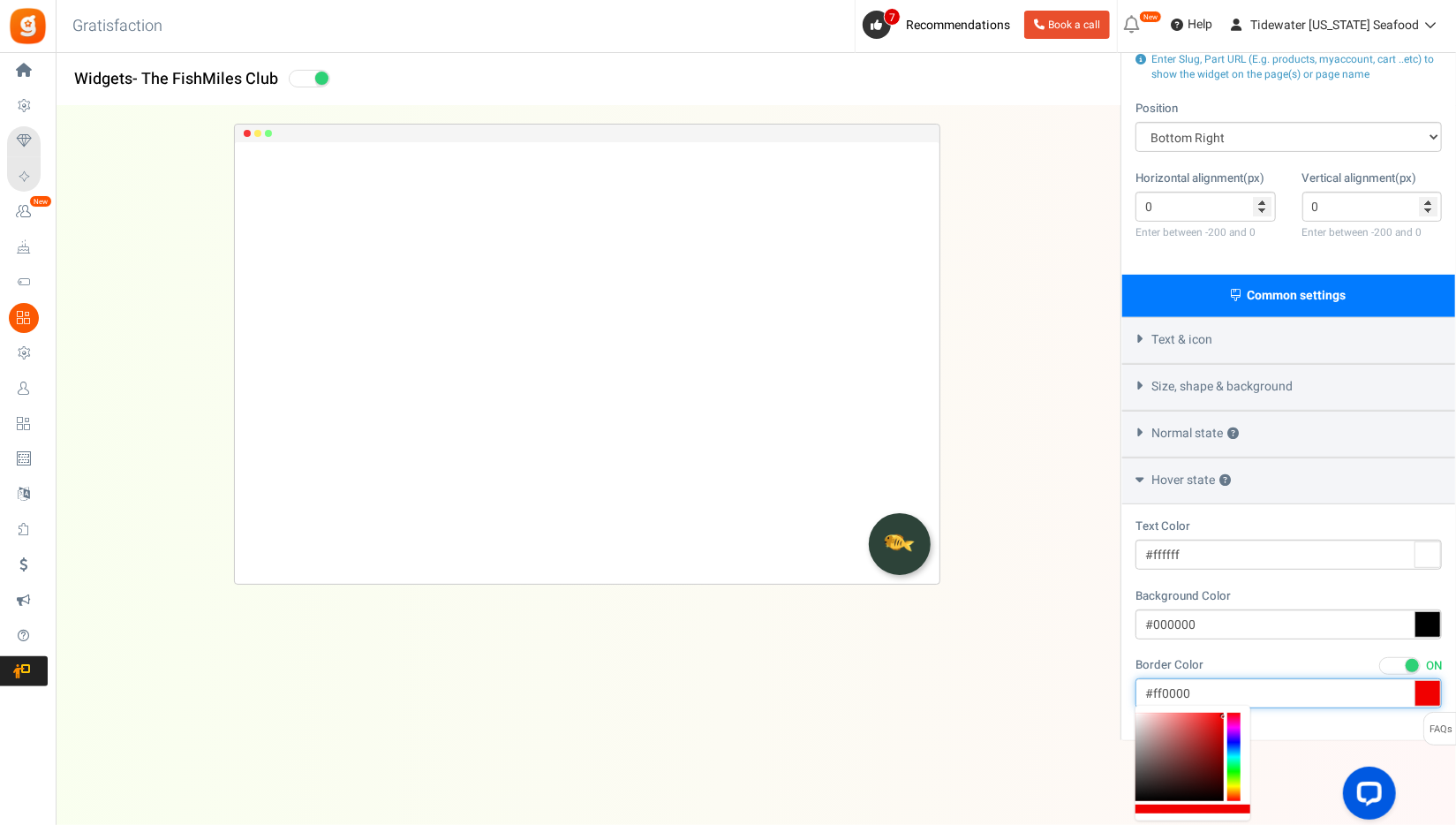
click at [1242, 695] on body "Install now Back to Home Back to program setup Home Settings Campaigns Purchase…" at bounding box center [728, 263] width 1456 height 1128
click at [1239, 785] on div at bounding box center [1234, 757] width 13 height 89
drag, startPoint x: 1239, startPoint y: 789, endPoint x: 1235, endPoint y: 764, distance: 25.3
click at [1239, 788] on div at bounding box center [1234, 757] width 13 height 89
type input "#ffc100"
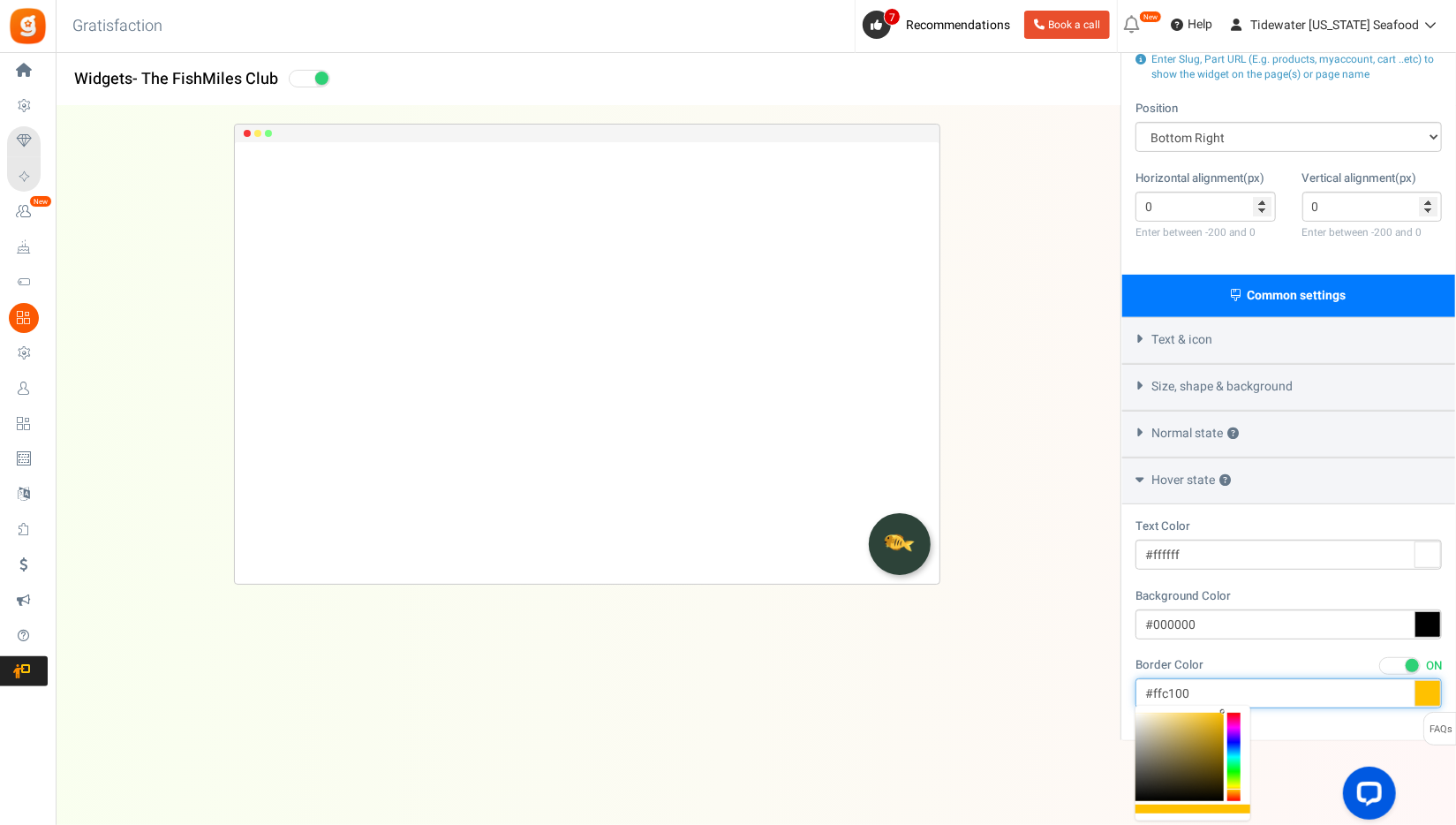
click at [1236, 790] on div at bounding box center [1234, 757] width 13 height 89
click at [1306, 731] on div "Text Color #ffffff Background Color #000000 Border Color ON OFF #ffc100 Shadow …" at bounding box center [1289, 622] width 333 height 235
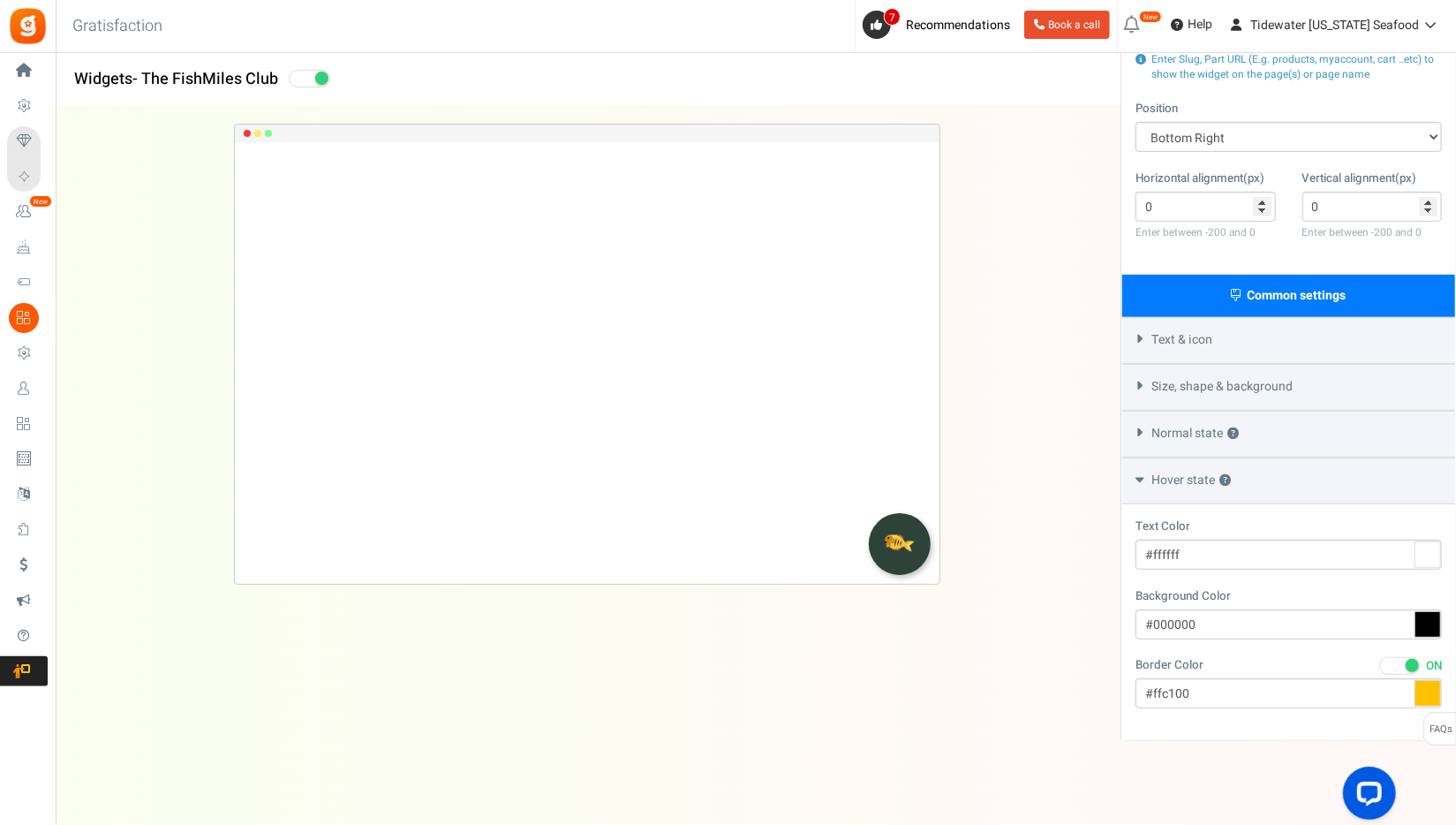
click at [1146, 426] on div "Normal state ?" at bounding box center [1289, 434] width 333 height 47
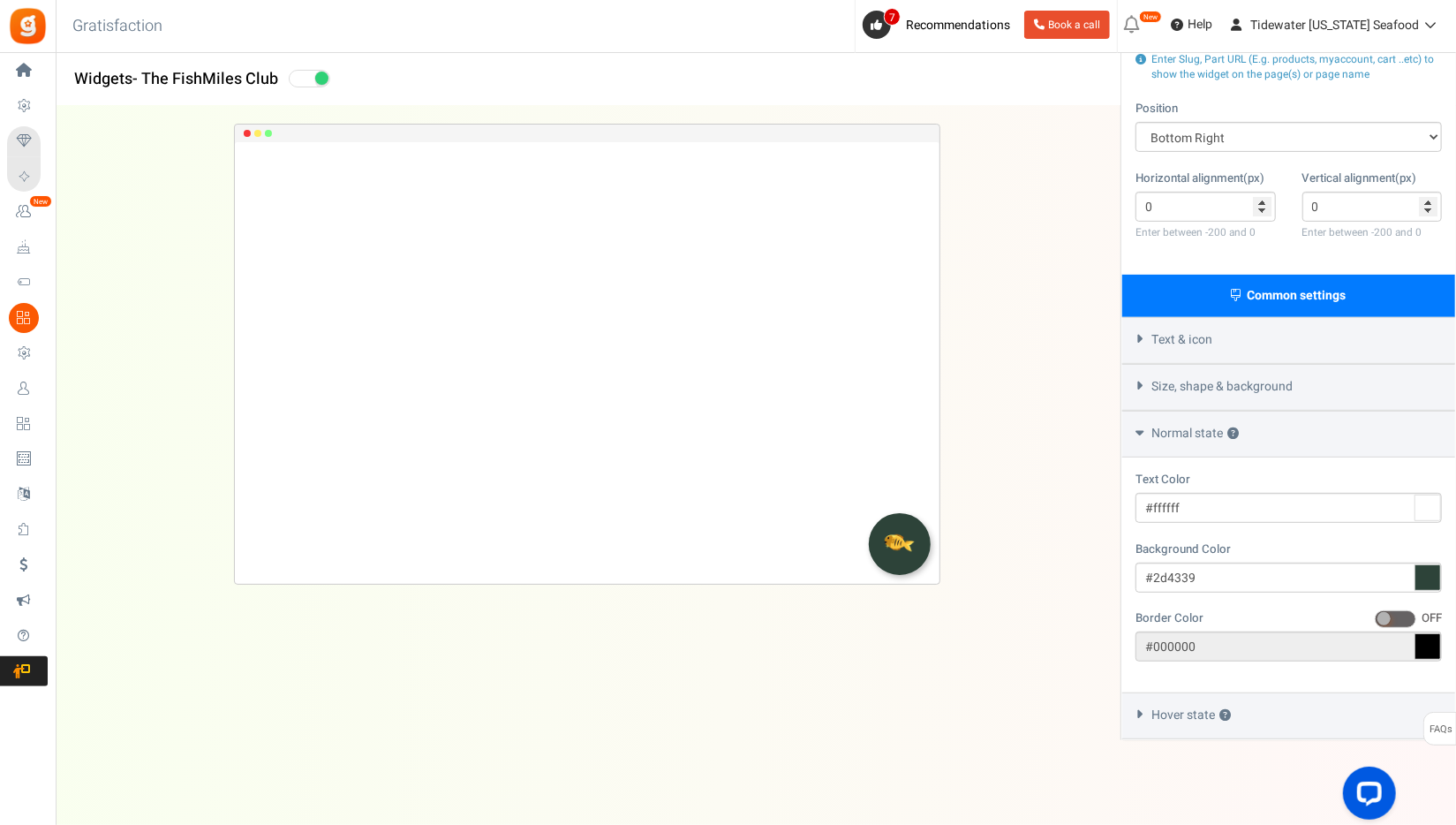
click at [1164, 433] on span "Normal state ?" at bounding box center [1196, 433] width 88 height 18
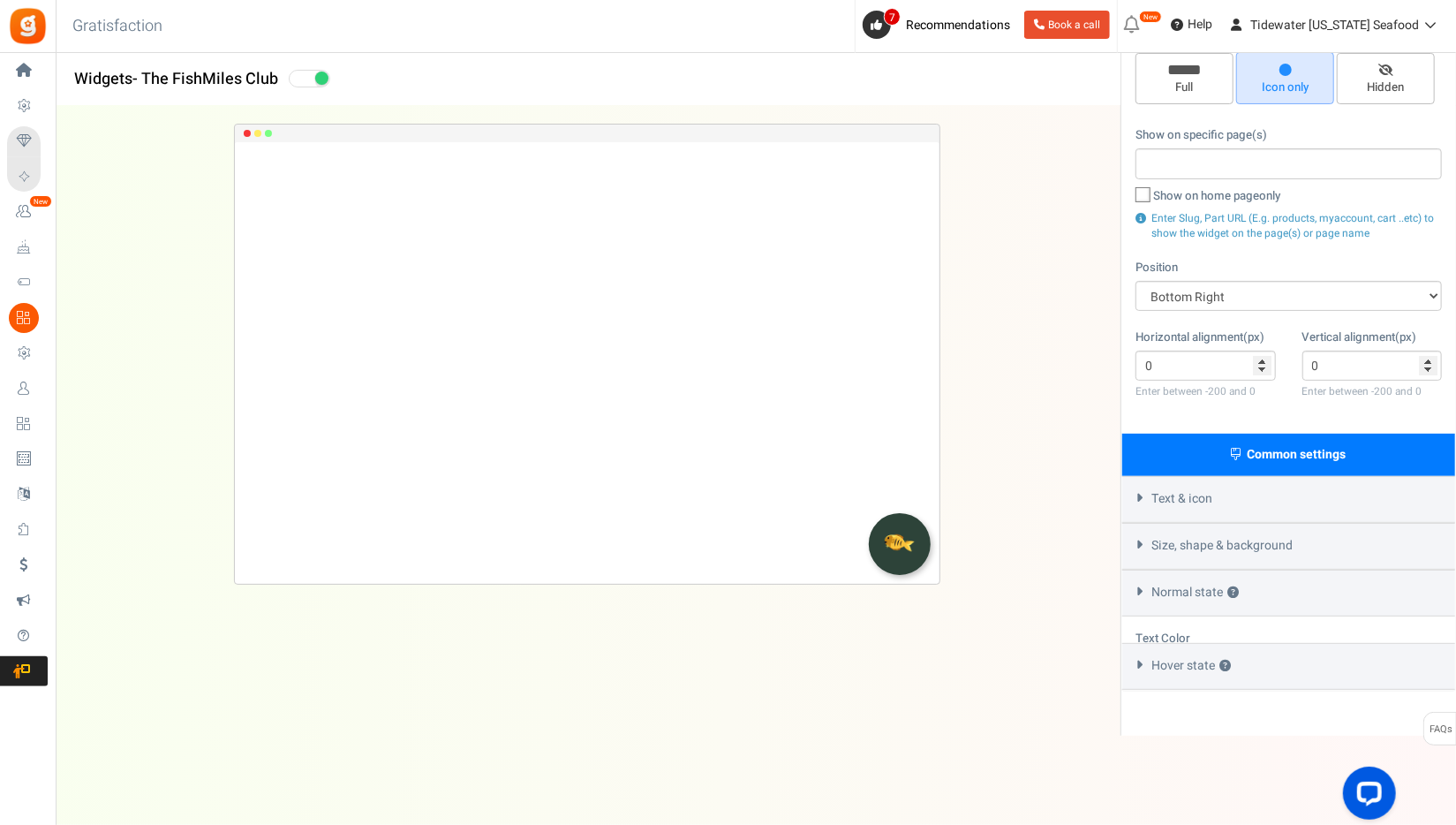
scroll to position [141, 0]
click at [1169, 541] on span "Size, shape & background" at bounding box center [1222, 545] width 141 height 18
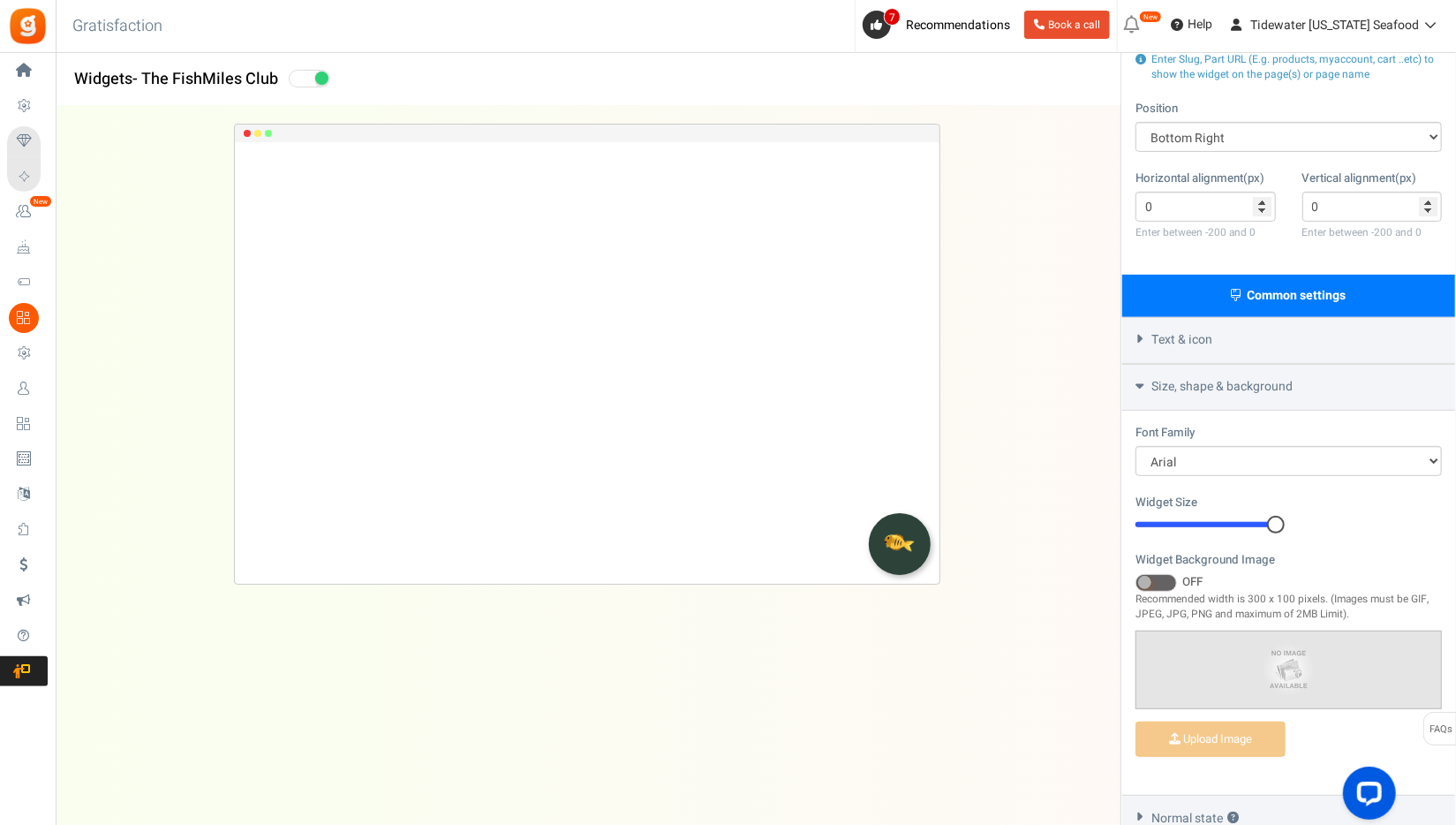
click at [1191, 401] on div "Size, shape & background" at bounding box center [1289, 387] width 333 height 47
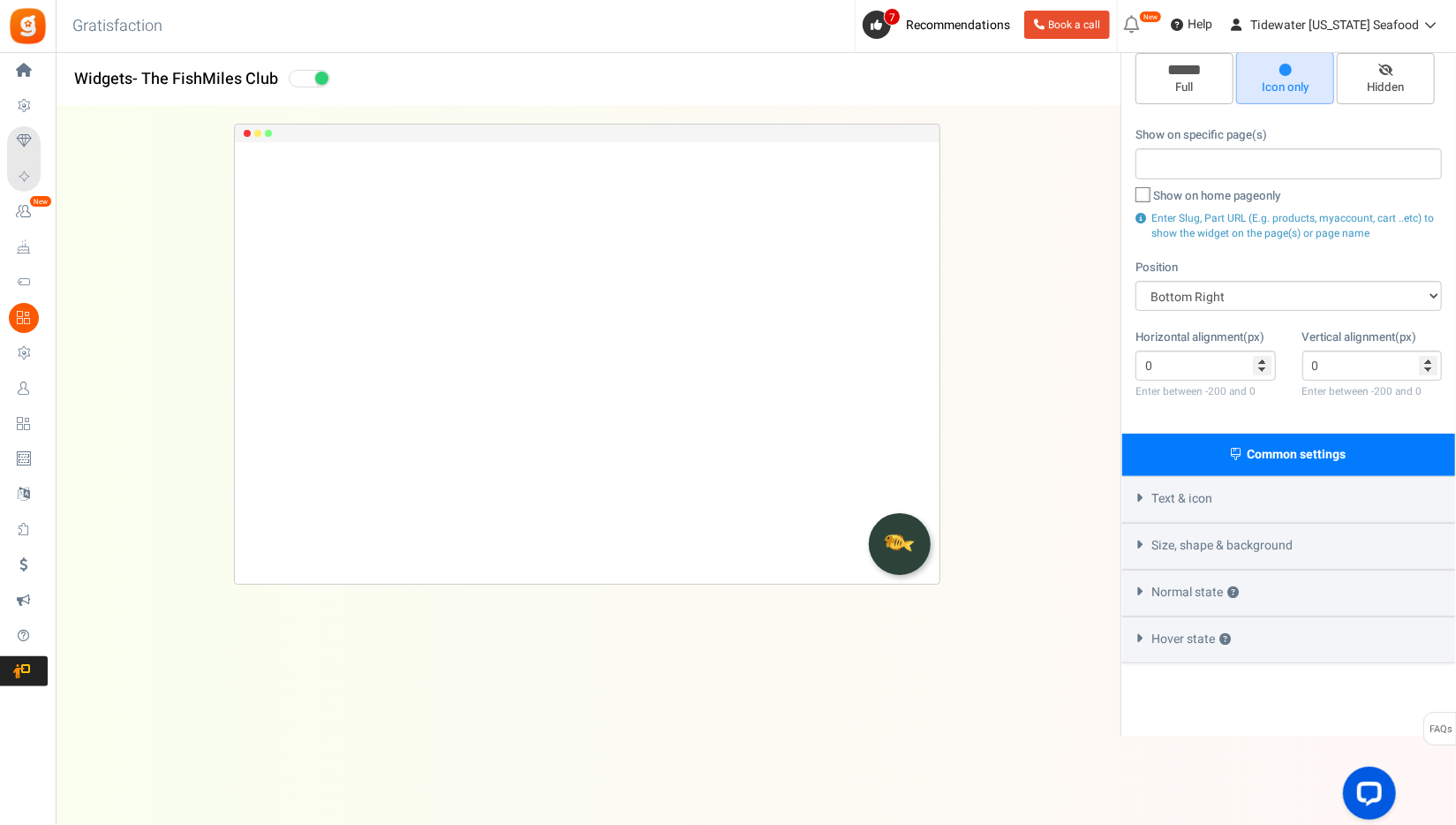
click at [1224, 505] on div "Text & icon" at bounding box center [1289, 499] width 333 height 47
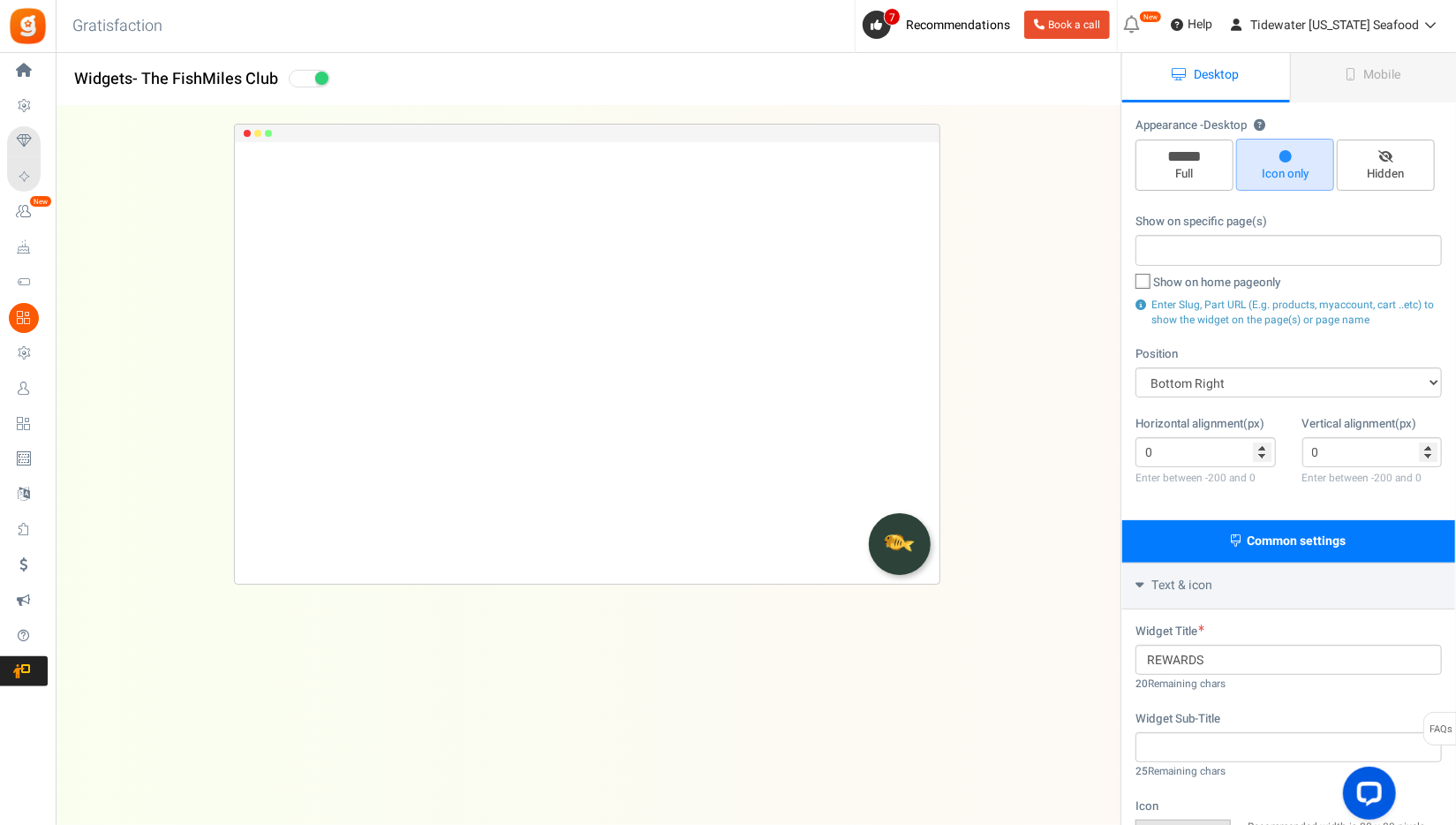
scroll to position [19, 0]
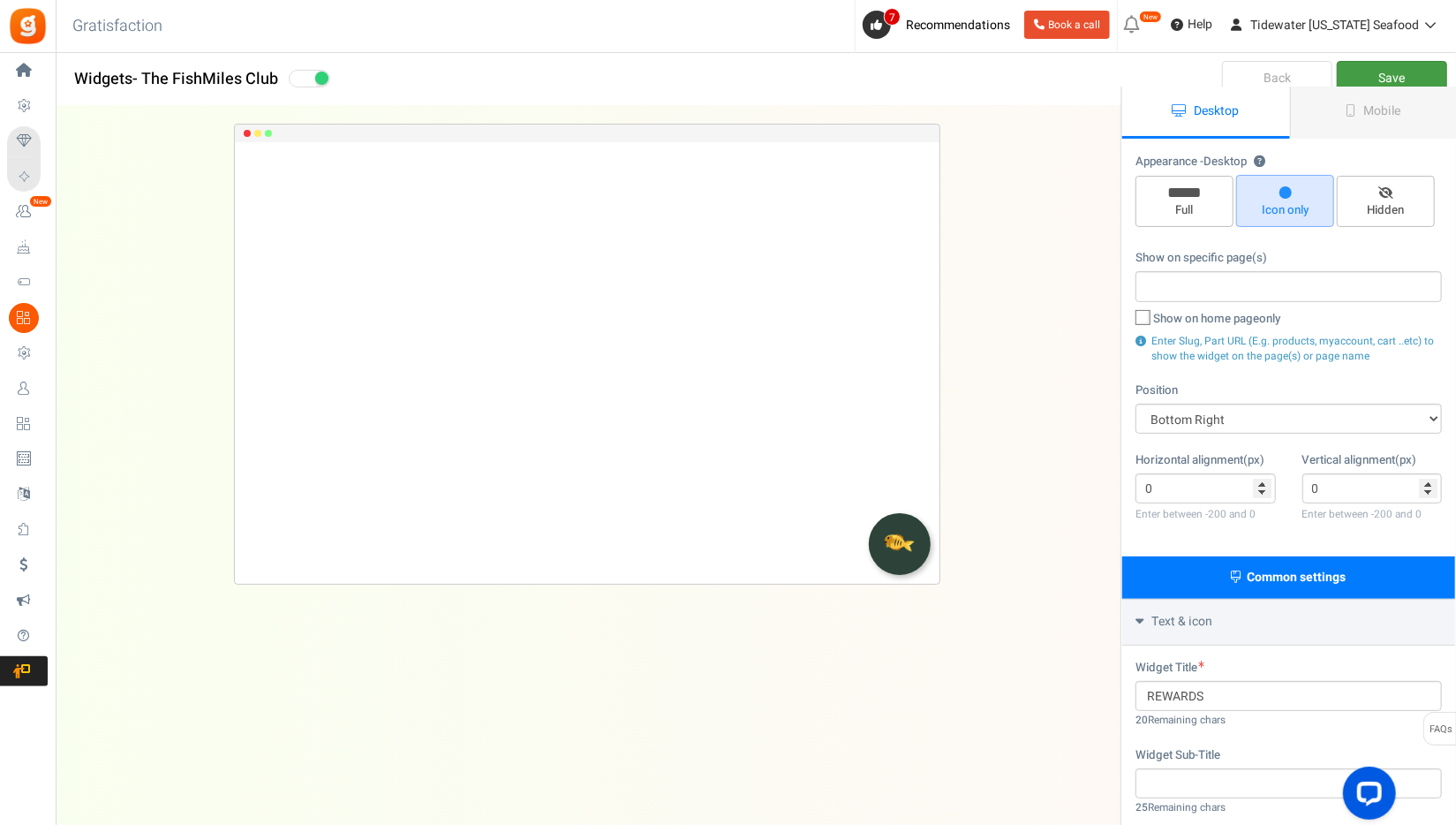
click at [1403, 76] on link "Save" at bounding box center [1393, 78] width 110 height 35
